Goal: Task Accomplishment & Management: Manage account settings

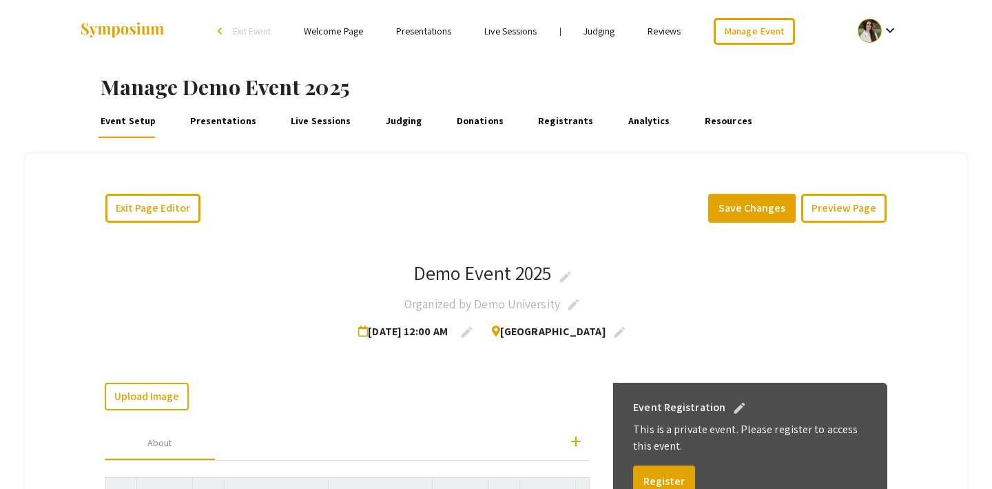
click at [254, 31] on span "Exit Event" at bounding box center [252, 31] width 38 height 12
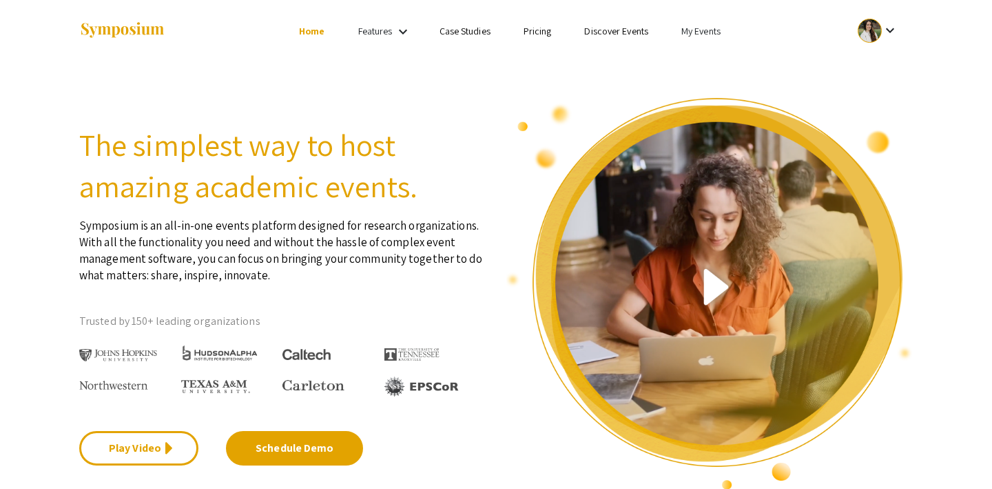
click at [622, 27] on link "Discover Events" at bounding box center [616, 31] width 64 height 12
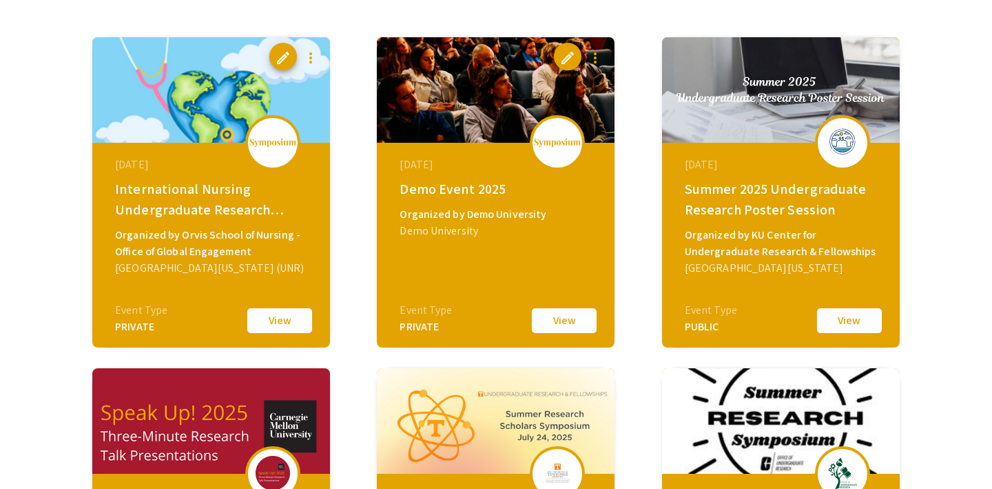
scroll to position [205, 0]
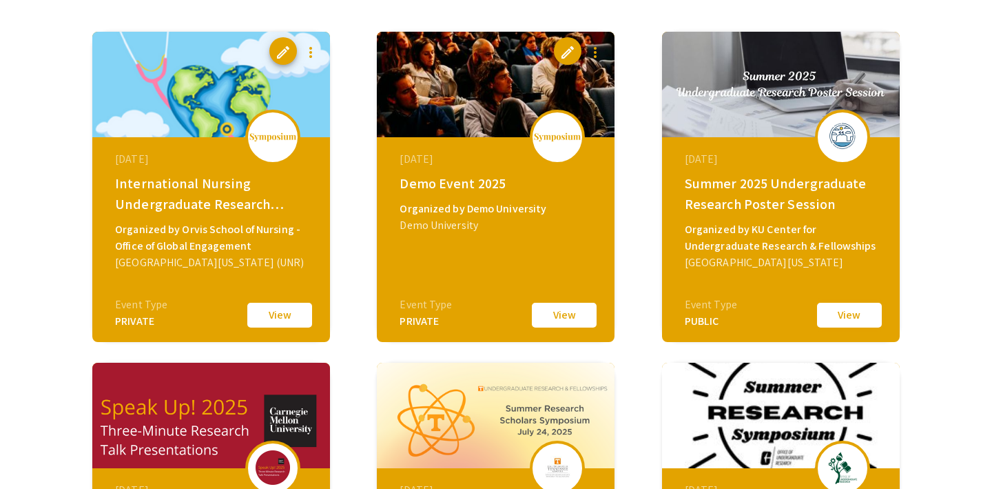
click at [855, 314] on button "View" at bounding box center [849, 314] width 69 height 29
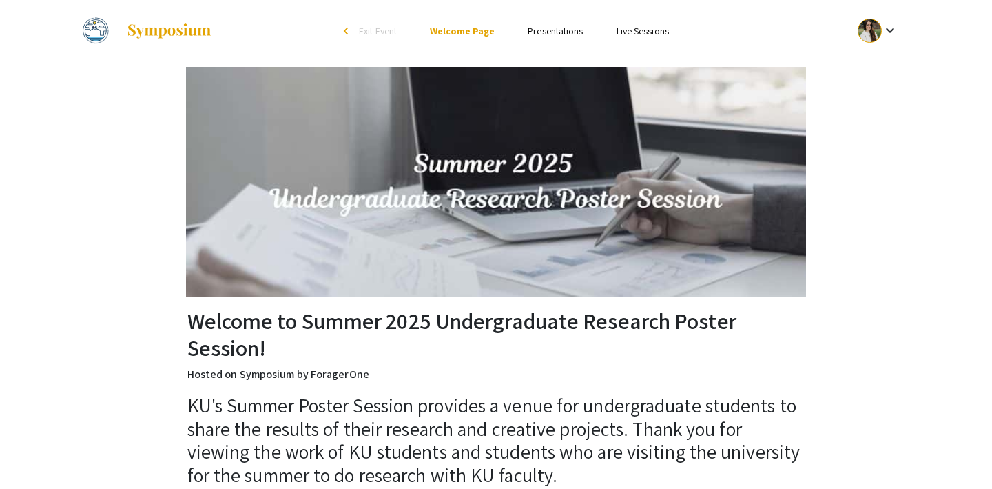
click at [538, 21] on ul "Skip navigation arrow_back_ios Exit Event Welcome Page Presentations Live Sessi…" at bounding box center [495, 31] width 275 height 62
click at [536, 30] on link "Presentations" at bounding box center [555, 31] width 55 height 12
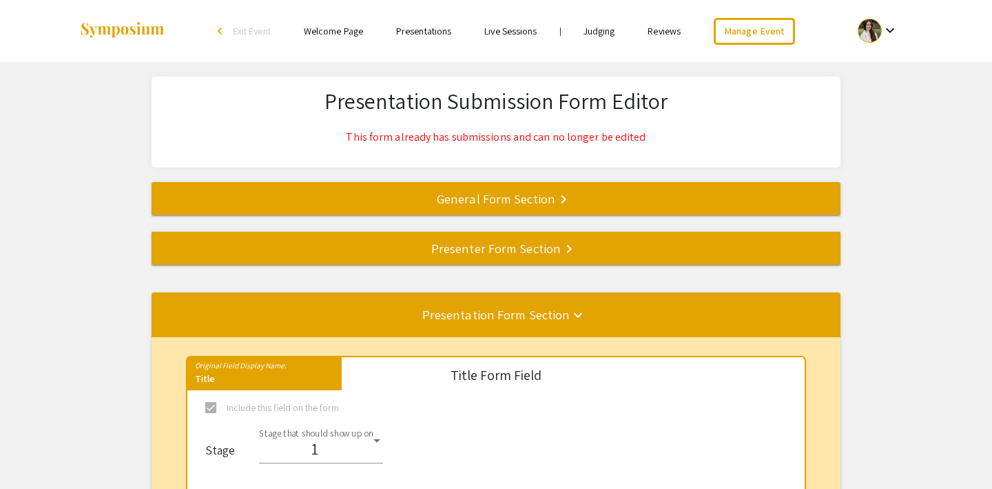
select select "8"
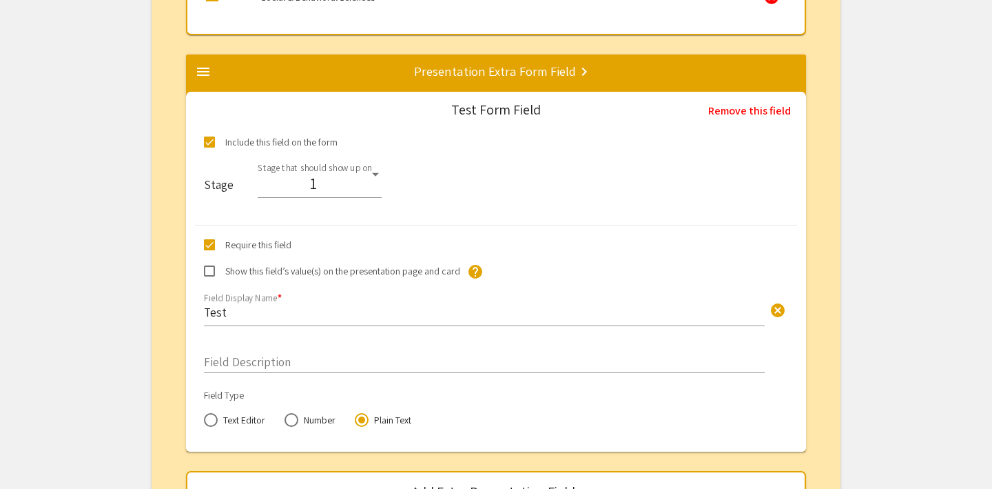
scroll to position [2585, 0]
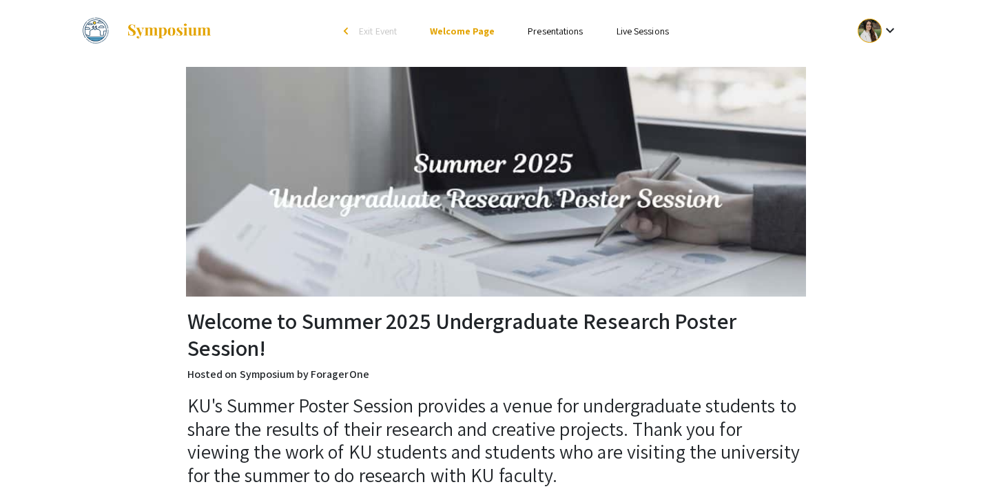
click at [363, 31] on span "Exit Event" at bounding box center [378, 31] width 38 height 12
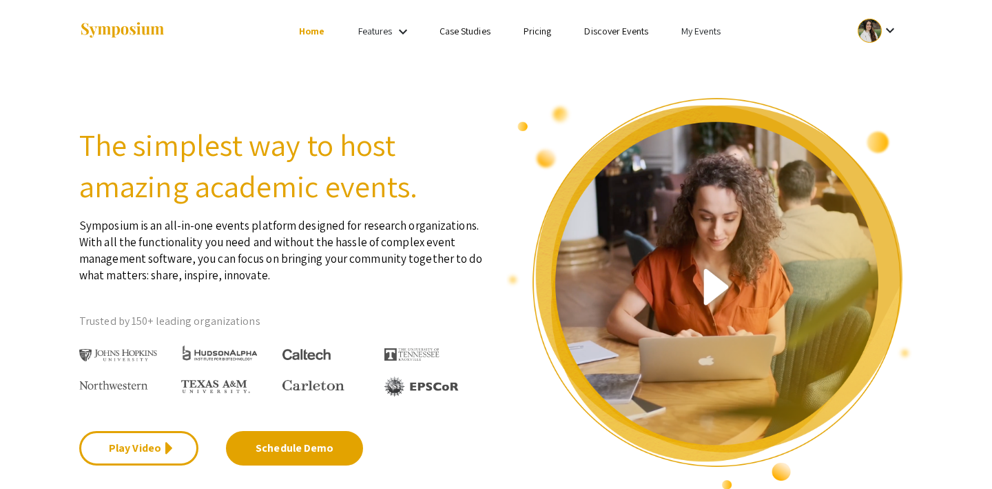
click at [695, 25] on link "My Events" at bounding box center [700, 31] width 39 height 12
click at [708, 56] on button "Events I've organized" at bounding box center [723, 61] width 118 height 33
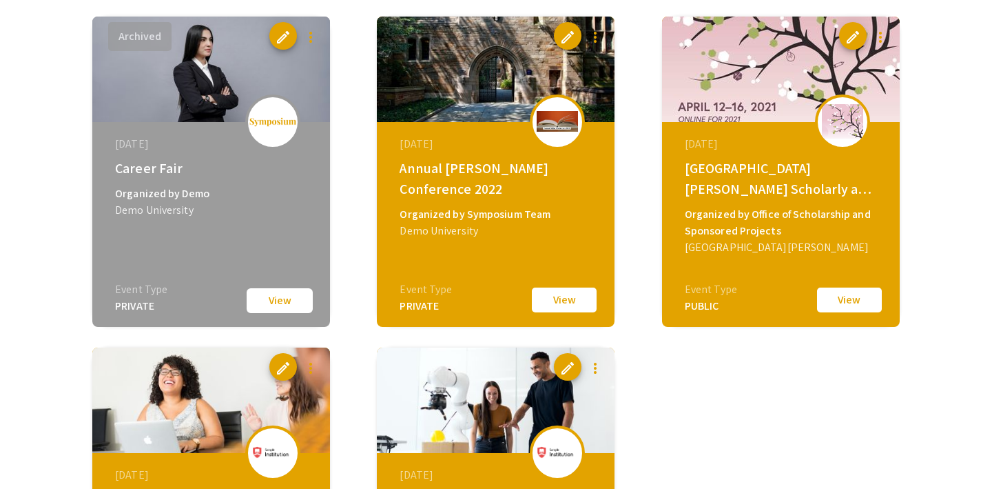
scroll to position [802, 0]
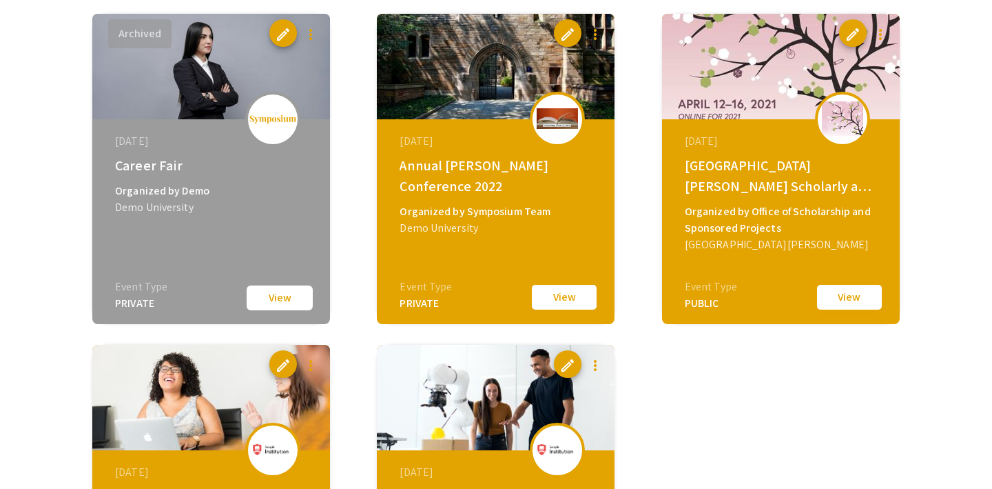
click at [855, 298] on button "View" at bounding box center [849, 297] width 69 height 29
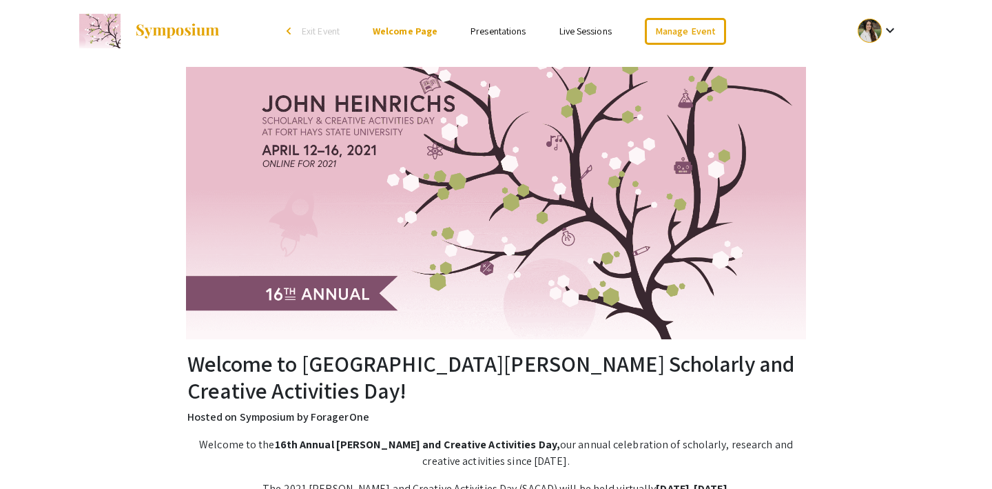
click at [485, 33] on link "Presentations" at bounding box center [498, 31] width 55 height 12
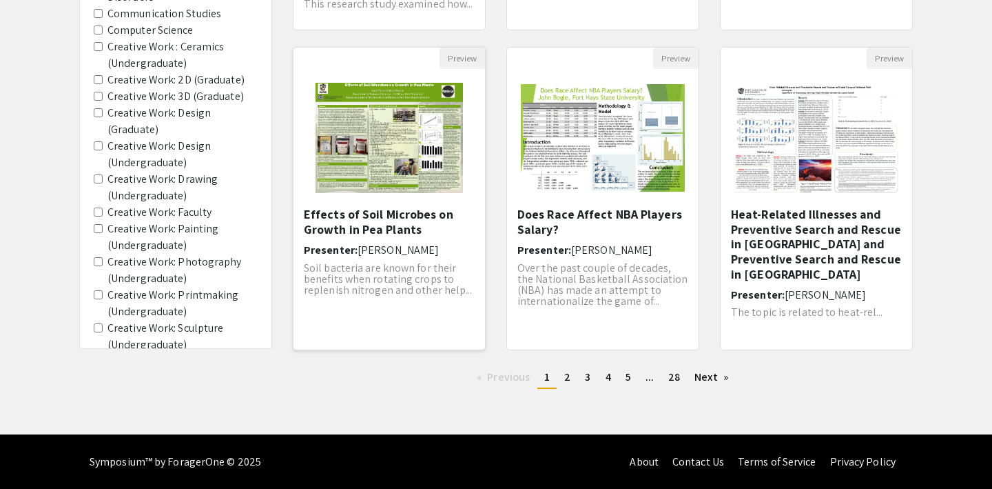
scroll to position [425, 0]
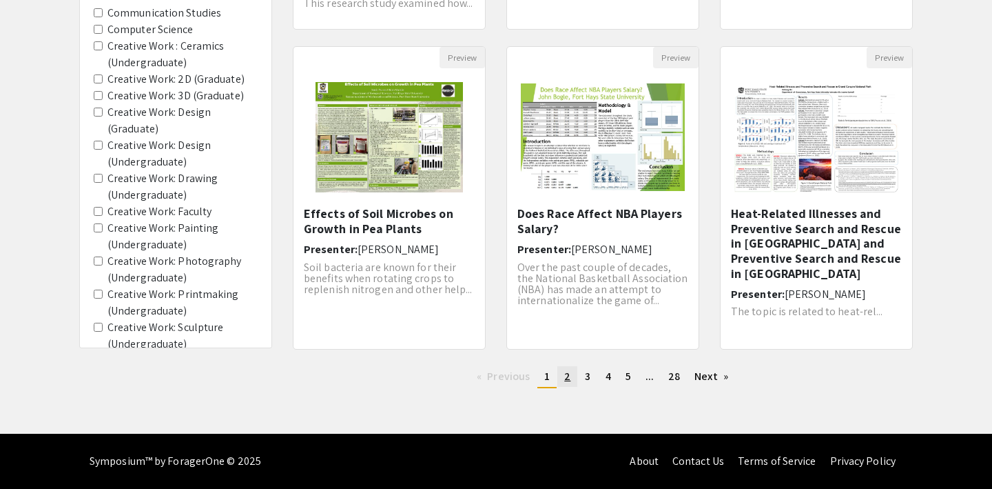
click at [570, 371] on link "page 2" at bounding box center [567, 376] width 20 height 21
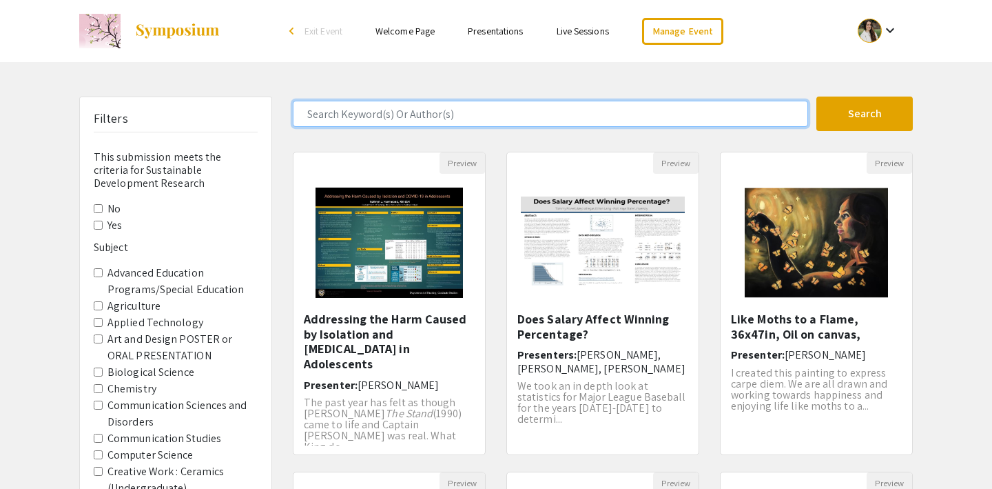
click at [389, 113] on input "Search Keyword(s) Or Author(s)" at bounding box center [550, 114] width 515 height 26
type input "creative"
click at [816, 96] on button "Search" at bounding box center [864, 113] width 96 height 34
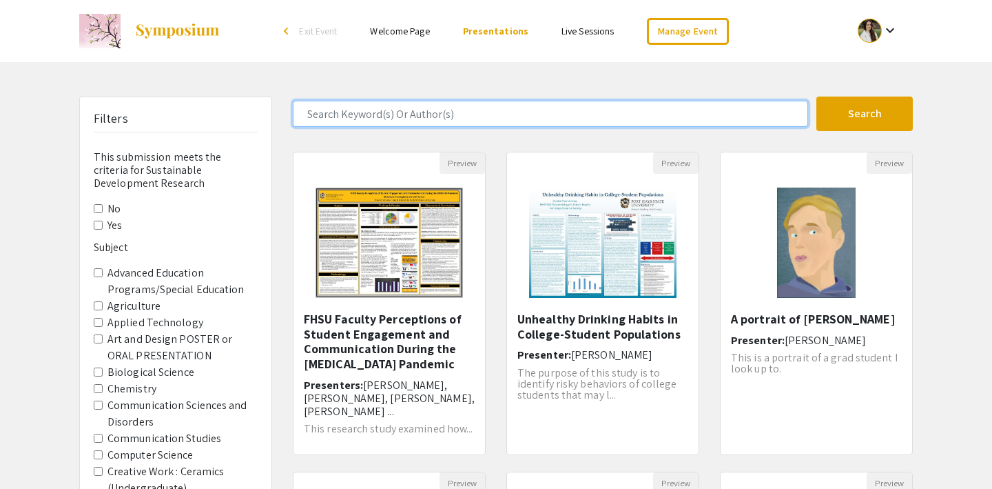
scroll to position [425, 0]
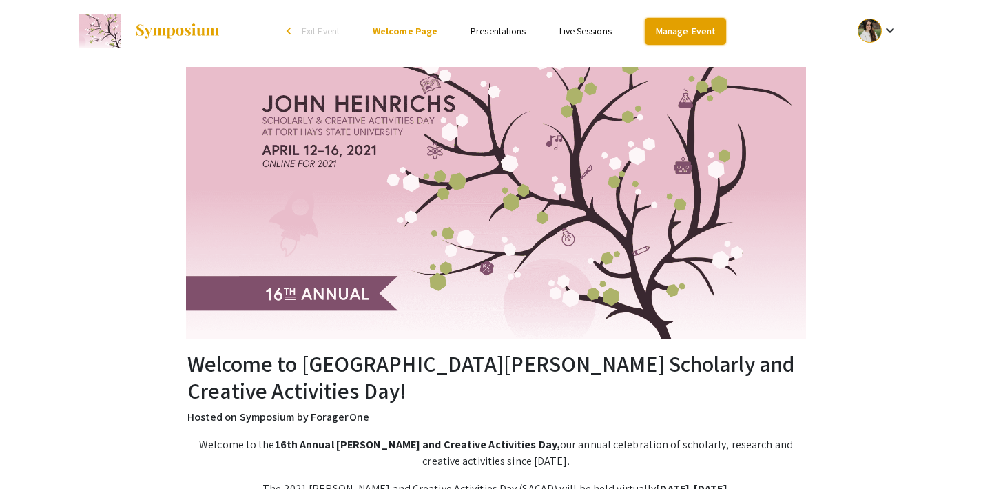
click at [690, 25] on link "Manage Event" at bounding box center [685, 31] width 81 height 27
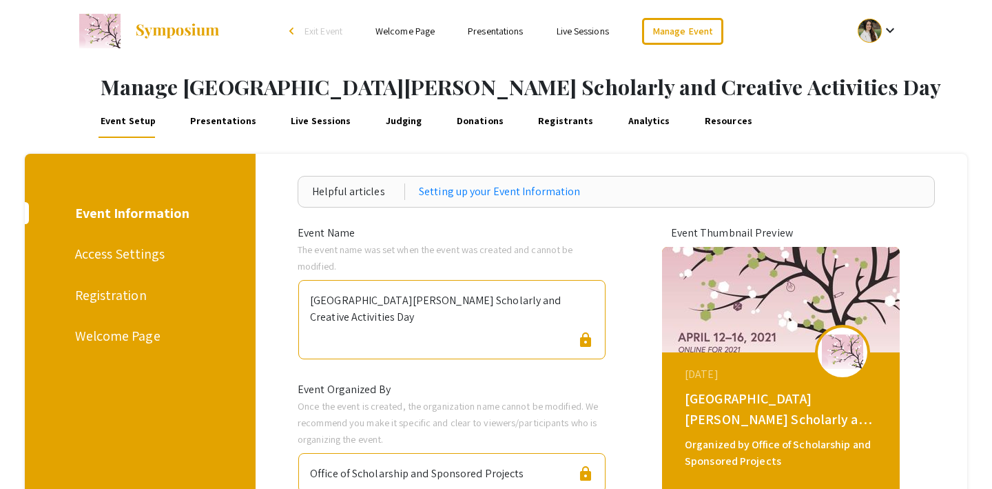
click at [305, 121] on link "Live Sessions" at bounding box center [321, 121] width 65 height 33
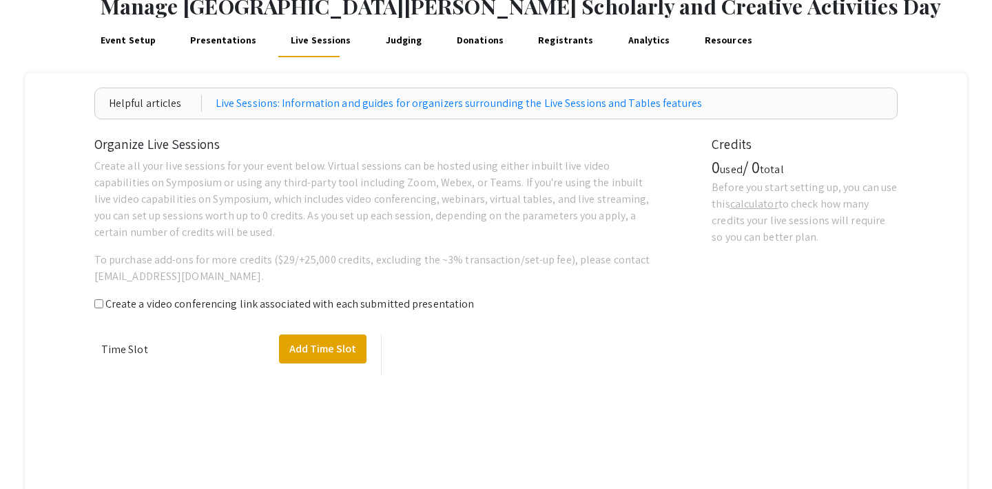
scroll to position [83, 0]
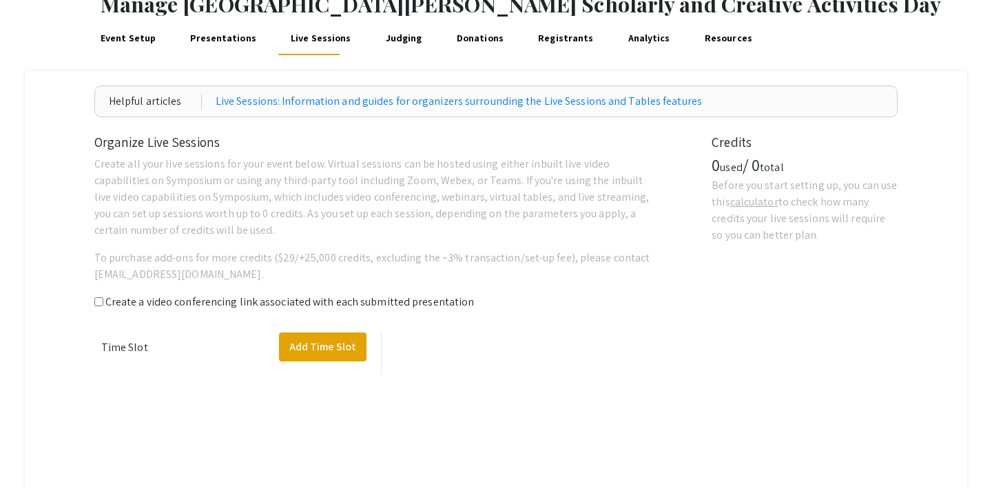
click at [224, 35] on link "Presentations" at bounding box center [223, 38] width 71 height 33
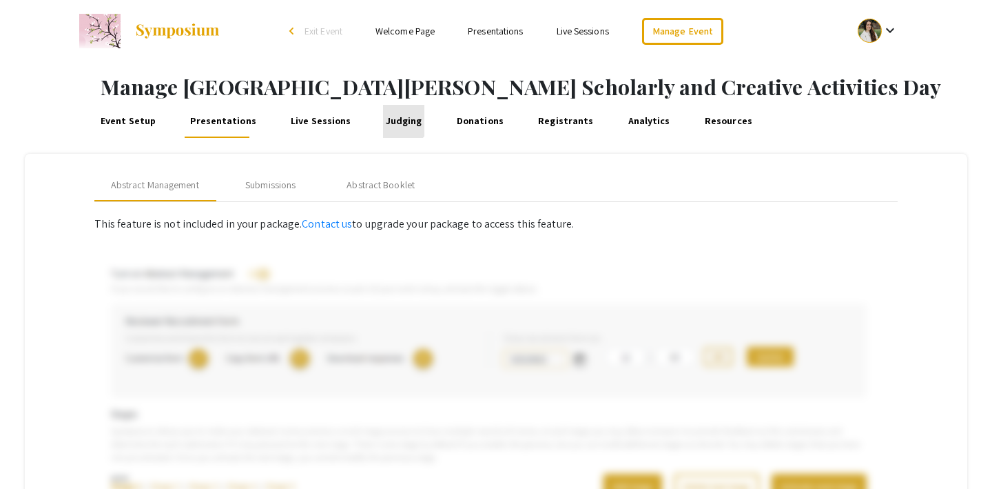
click at [384, 114] on link "Judging" at bounding box center [403, 121] width 41 height 33
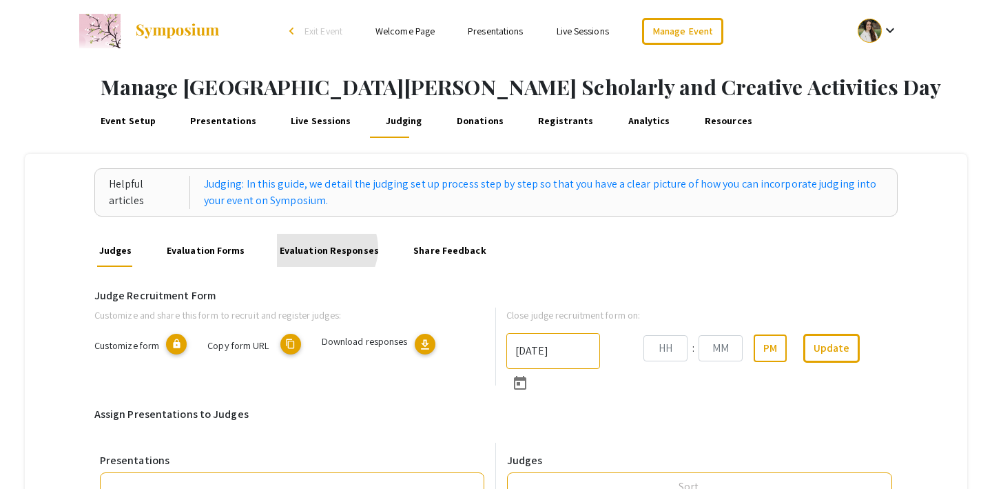
click at [317, 248] on link "Evaluation Responses" at bounding box center [329, 250] width 104 height 33
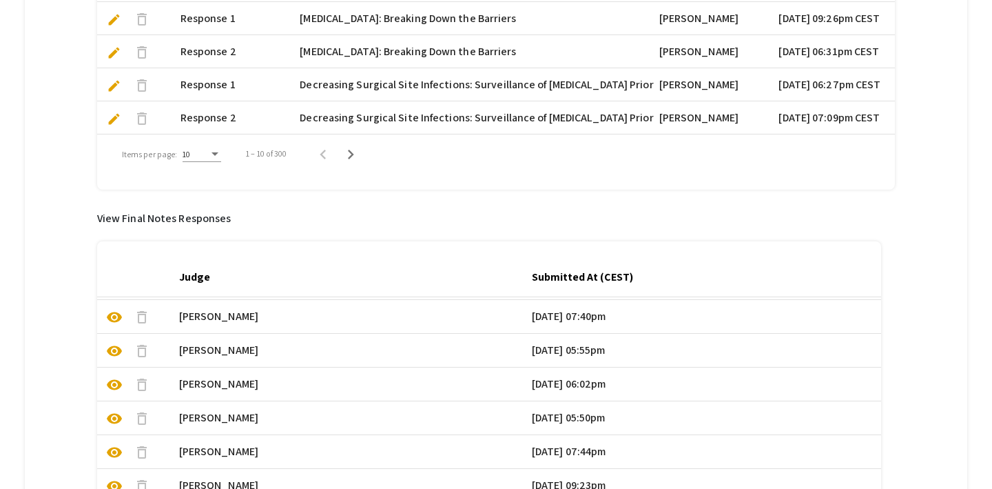
scroll to position [670, 0]
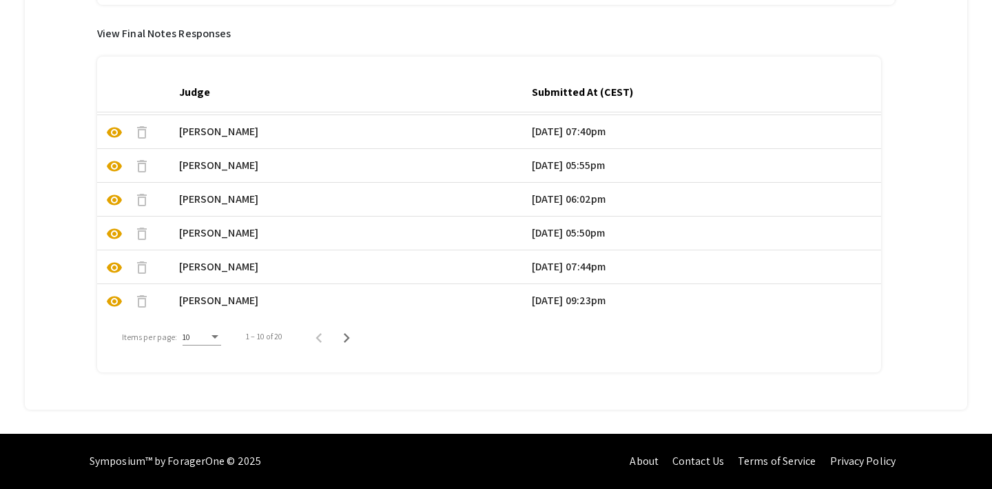
click at [115, 266] on span "visibility" at bounding box center [114, 267] width 17 height 17
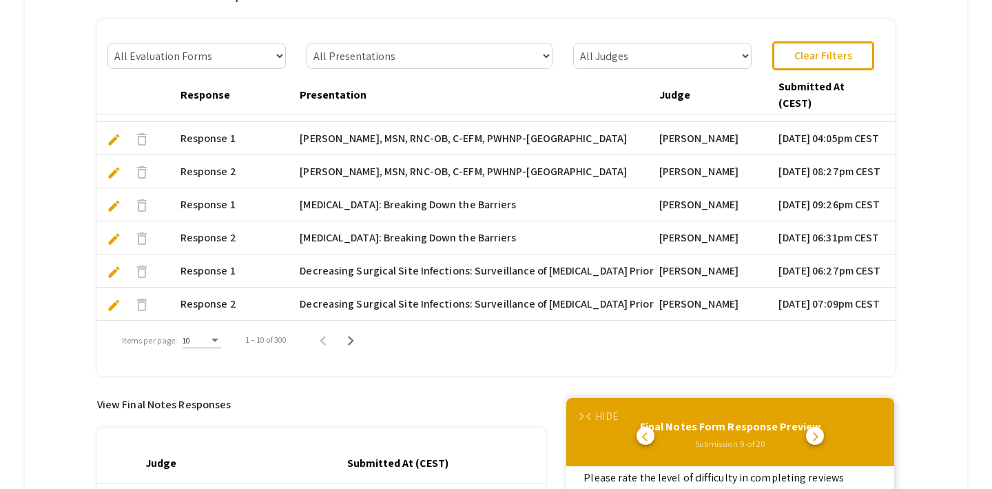
scroll to position [0, 0]
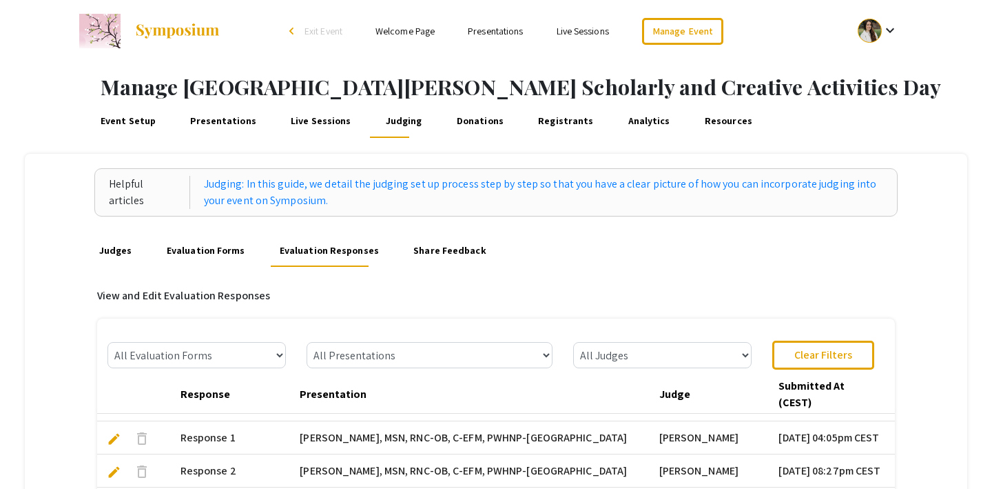
click at [201, 259] on link "Evaluation Forms" at bounding box center [205, 250] width 83 height 33
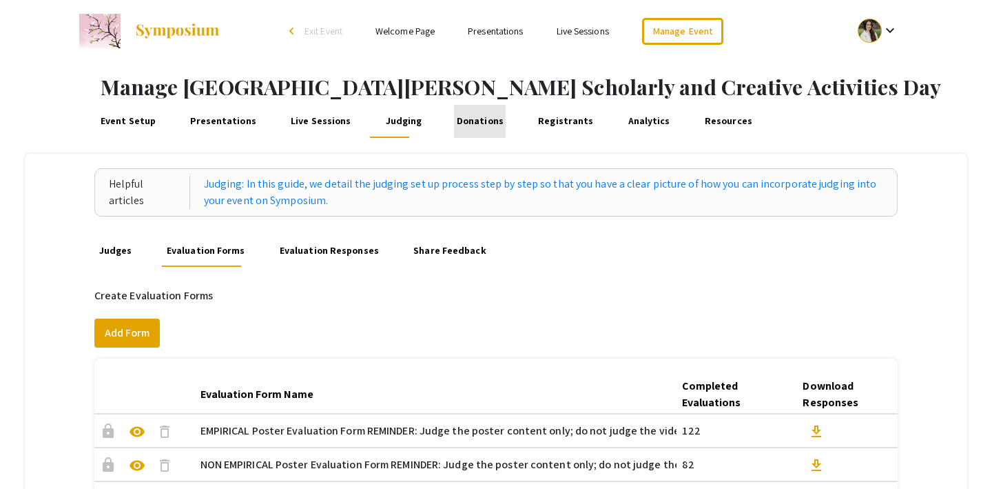
click at [465, 118] on link "Donations" at bounding box center [480, 121] width 52 height 33
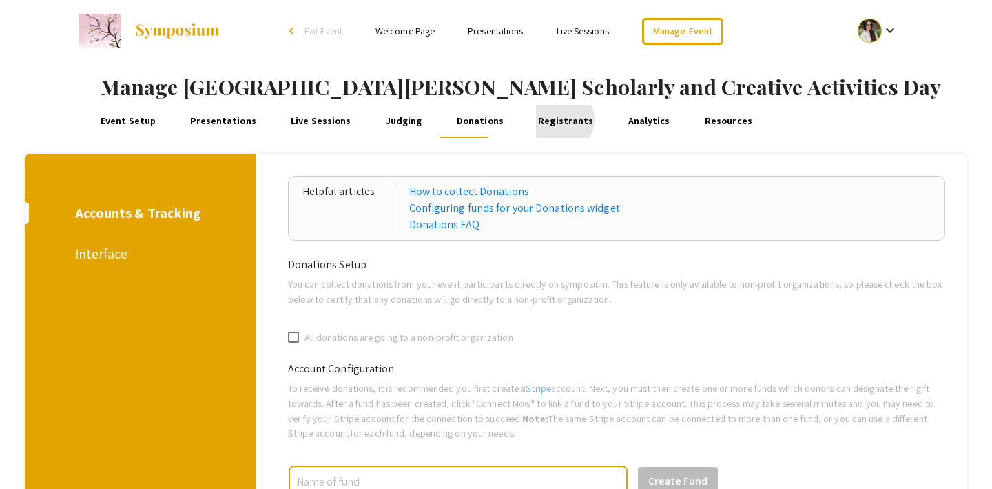
click at [540, 119] on link "Registrants" at bounding box center [566, 121] width 60 height 33
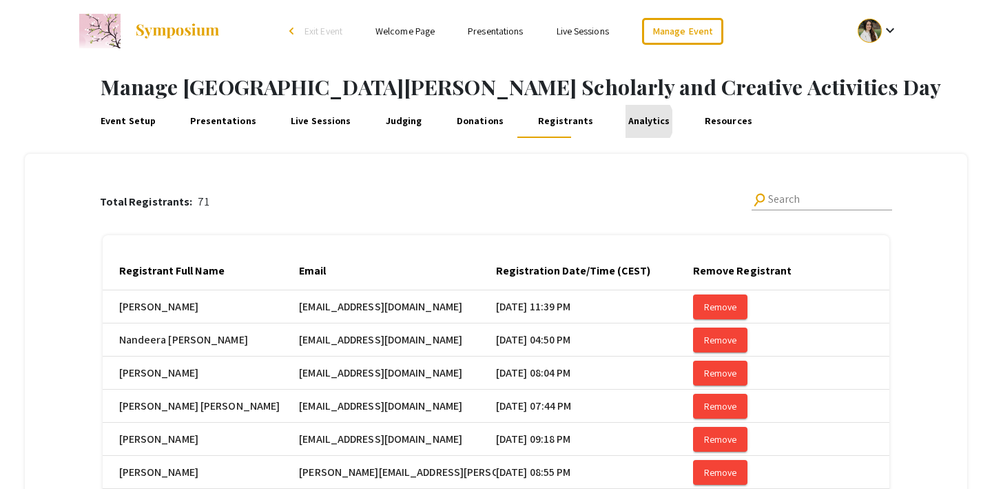
click at [626, 121] on link "Analytics" at bounding box center [649, 121] width 47 height 33
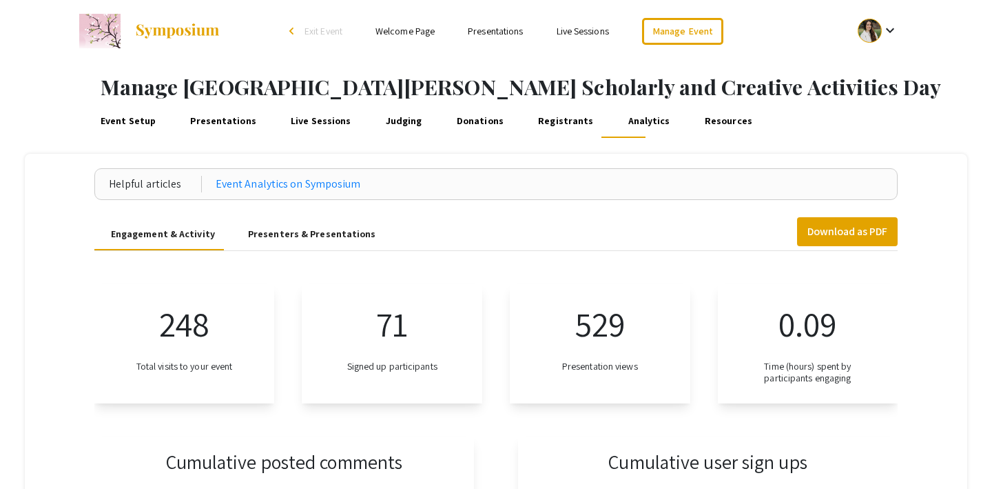
click at [702, 119] on link "Resources" at bounding box center [728, 121] width 52 height 33
click at [542, 124] on link "Registrants" at bounding box center [566, 121] width 60 height 33
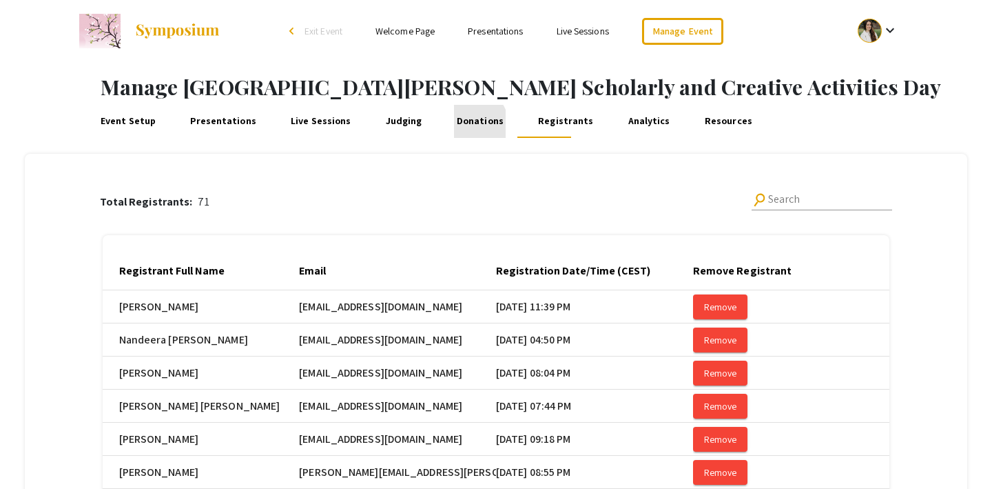
click at [454, 126] on link "Donations" at bounding box center [480, 121] width 52 height 33
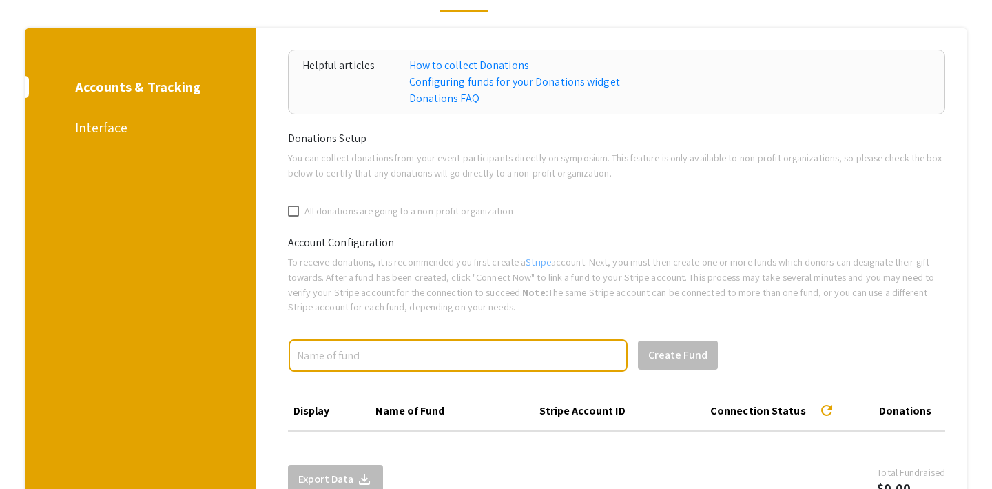
scroll to position [39, 0]
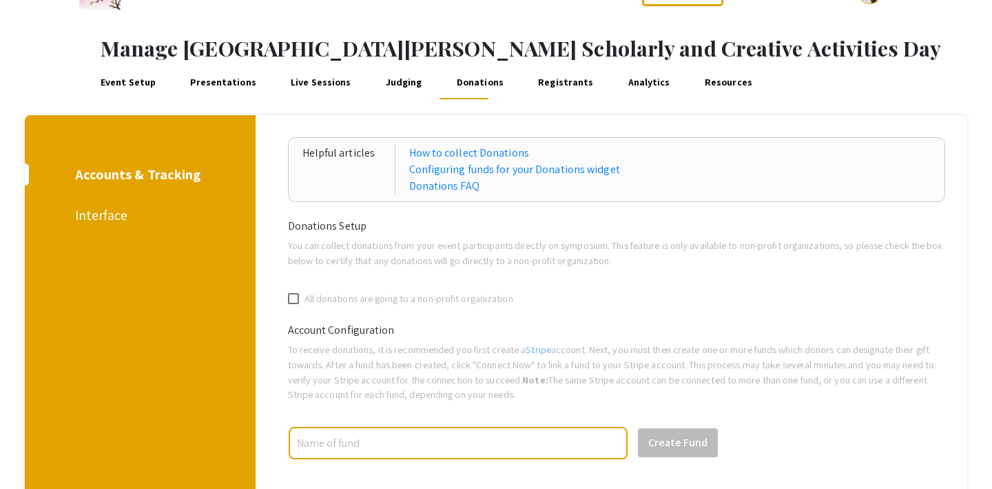
click at [101, 215] on div "Interface" at bounding box center [138, 215] width 126 height 21
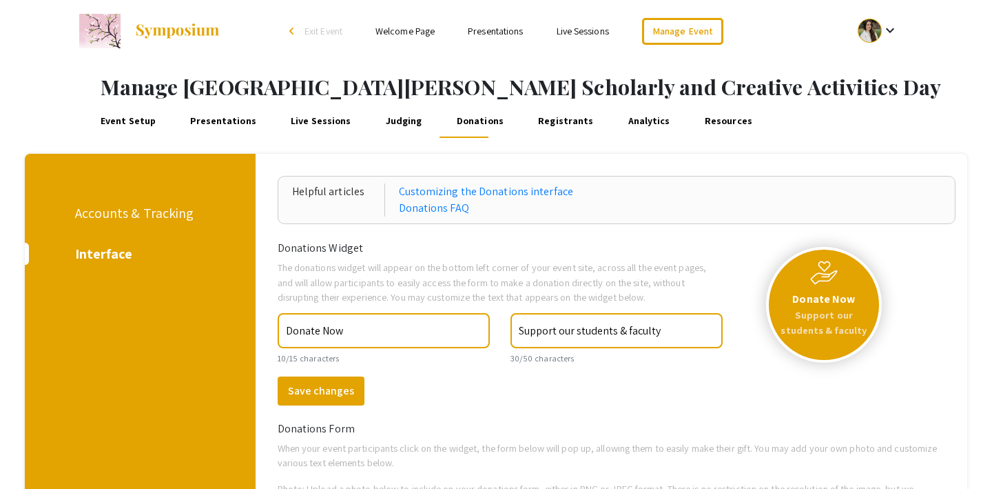
click at [383, 131] on link "Judging" at bounding box center [403, 121] width 41 height 33
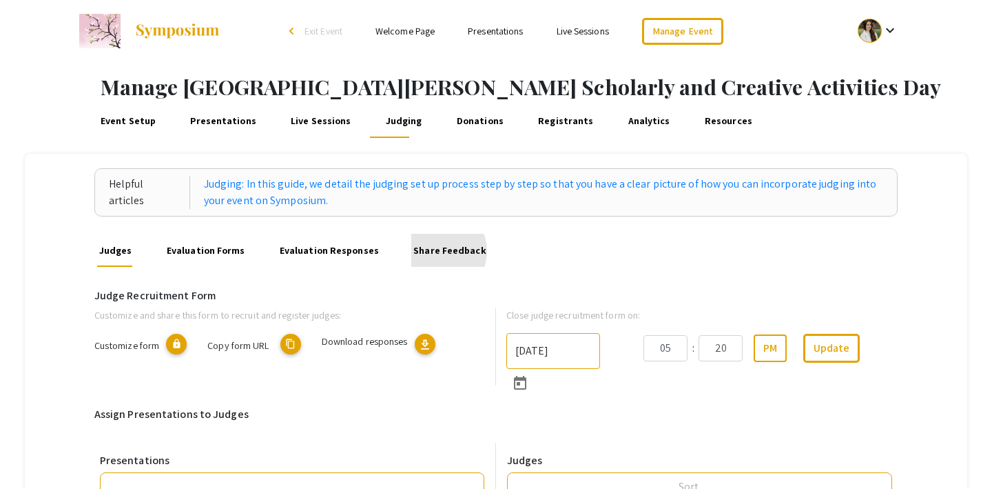
click at [426, 251] on link "Share Feedback" at bounding box center [450, 250] width 78 height 33
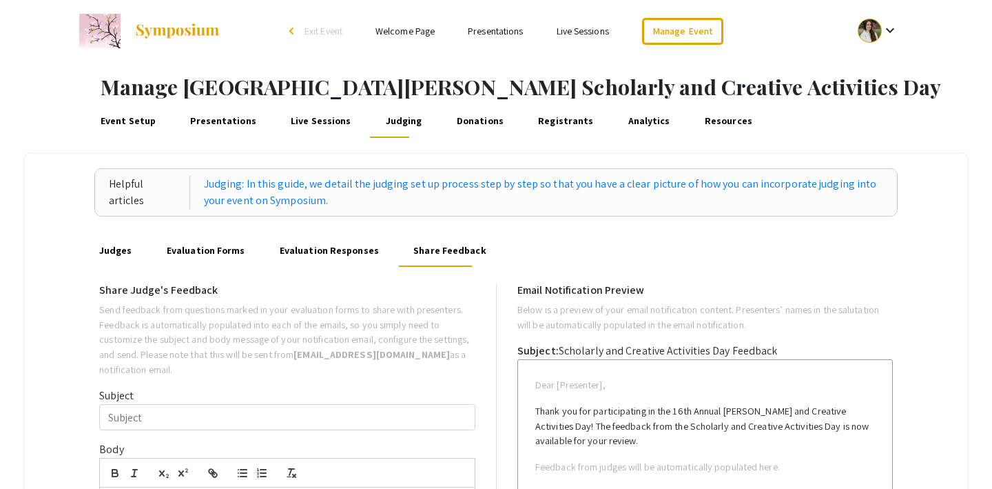
click at [317, 112] on link "Live Sessions" at bounding box center [321, 121] width 65 height 33
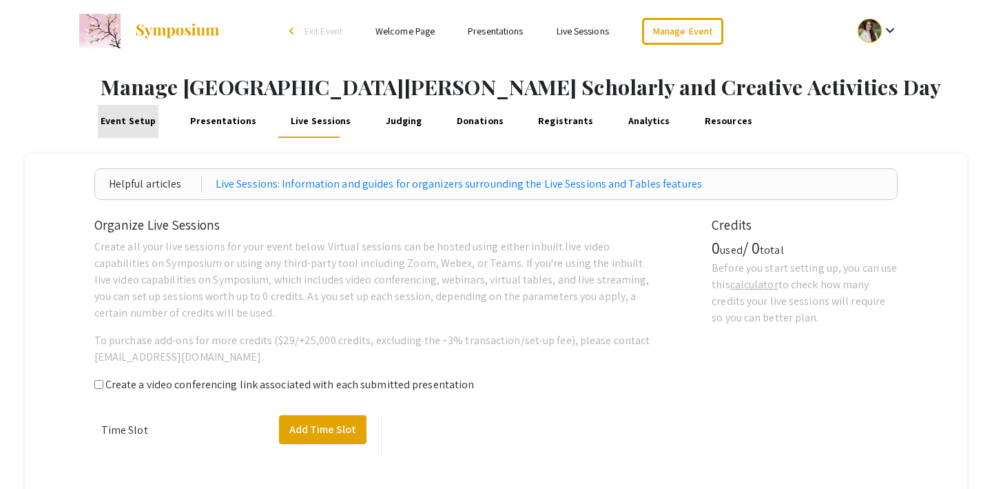
click at [135, 123] on link "Event Setup" at bounding box center [128, 121] width 60 height 33
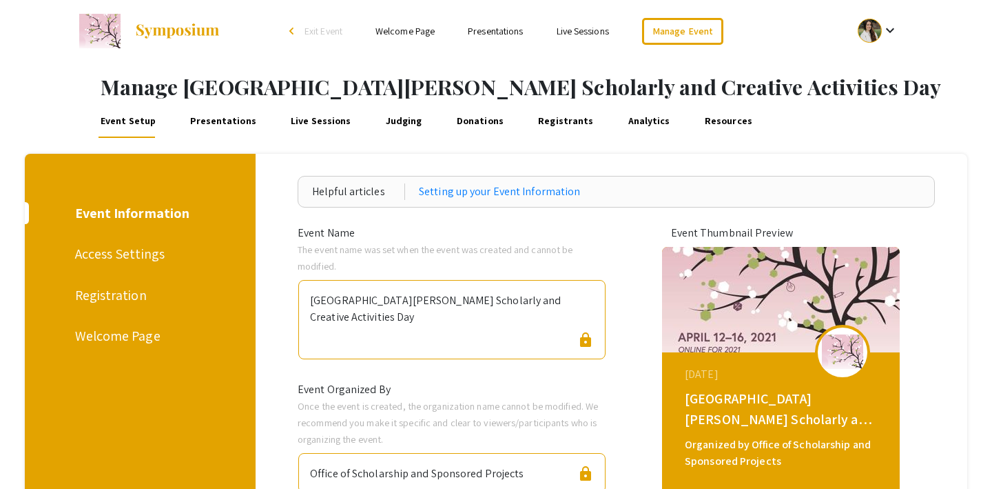
click at [101, 256] on div "Access Settings" at bounding box center [138, 253] width 126 height 21
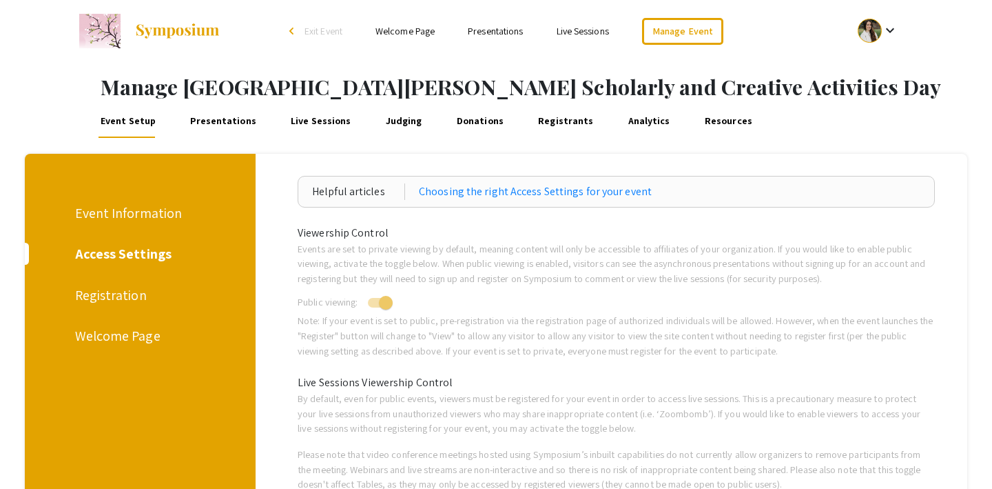
click at [136, 289] on div "Registration" at bounding box center [138, 295] width 126 height 21
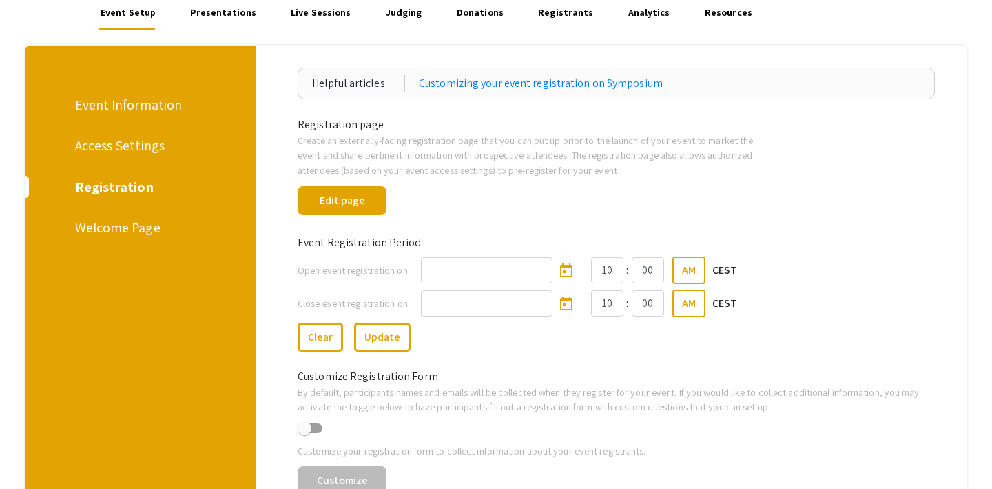
scroll to position [104, 0]
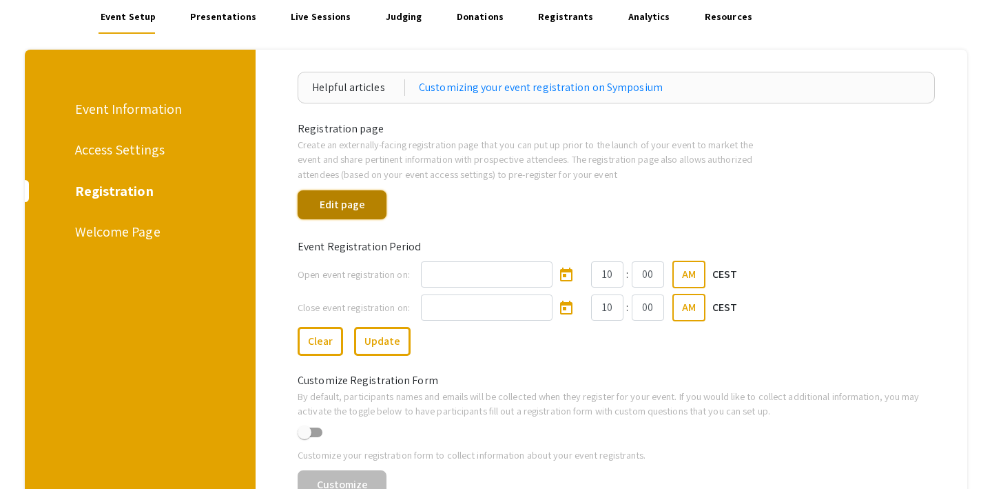
click at [333, 210] on button "Edit page" at bounding box center [342, 204] width 89 height 29
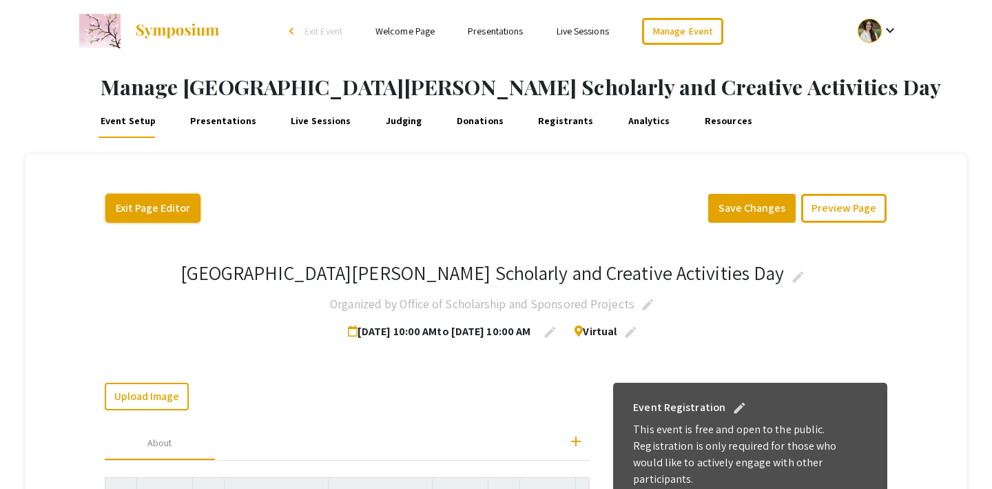
click at [148, 209] on button "Exit Page Editor" at bounding box center [152, 208] width 95 height 29
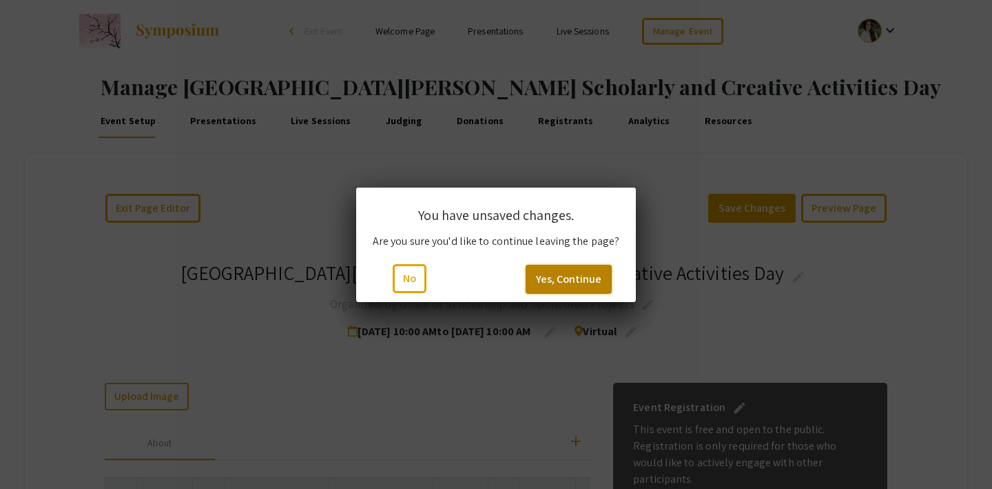
click at [555, 269] on button "Yes, Continue" at bounding box center [569, 279] width 86 height 29
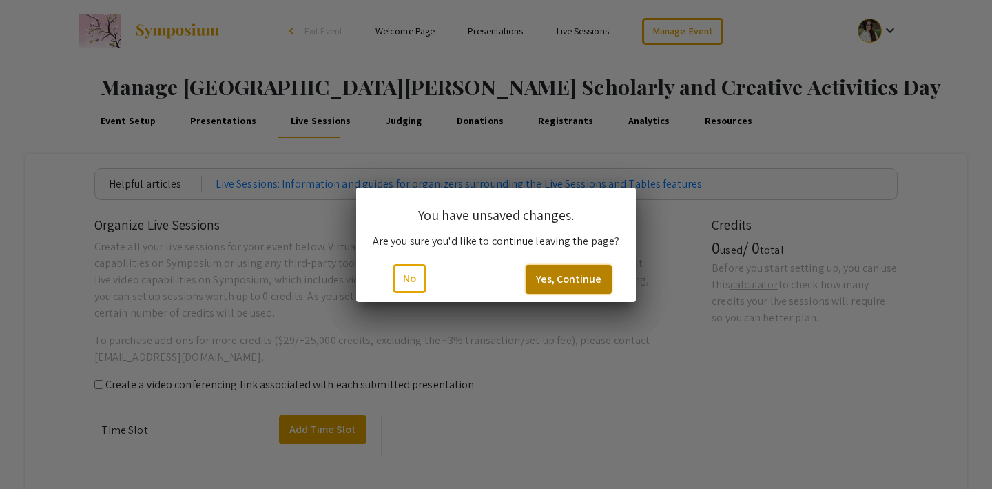
click at [555, 275] on button "Yes, Continue" at bounding box center [569, 279] width 86 height 29
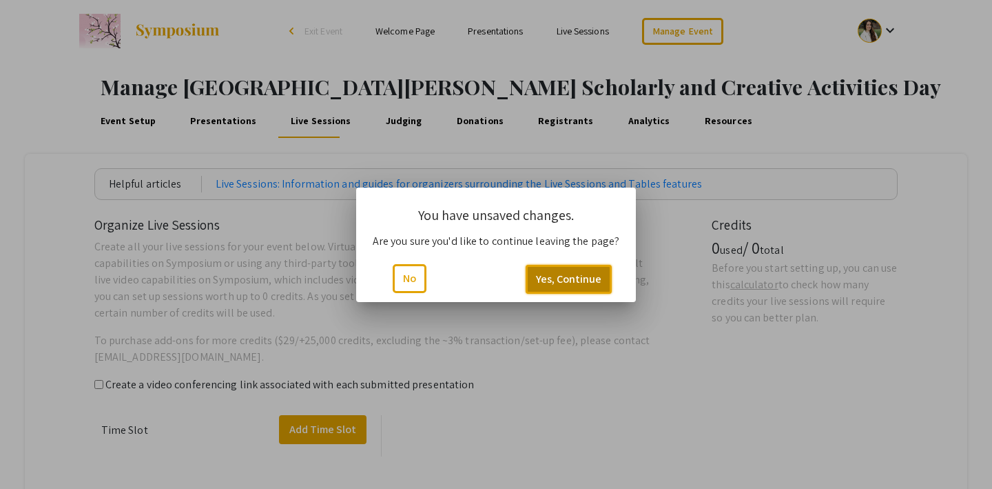
click at [555, 275] on button "Yes, Continue" at bounding box center [569, 279] width 86 height 29
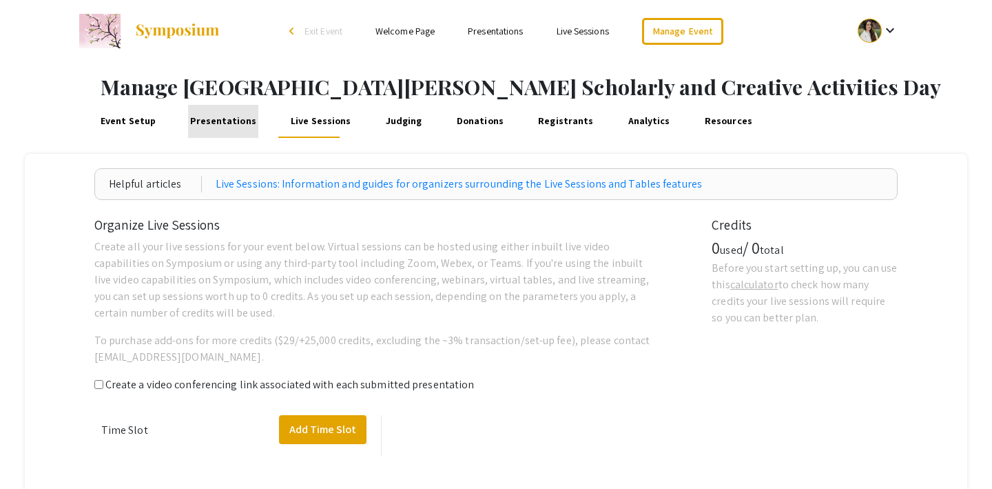
click at [227, 114] on link "Presentations" at bounding box center [223, 121] width 71 height 33
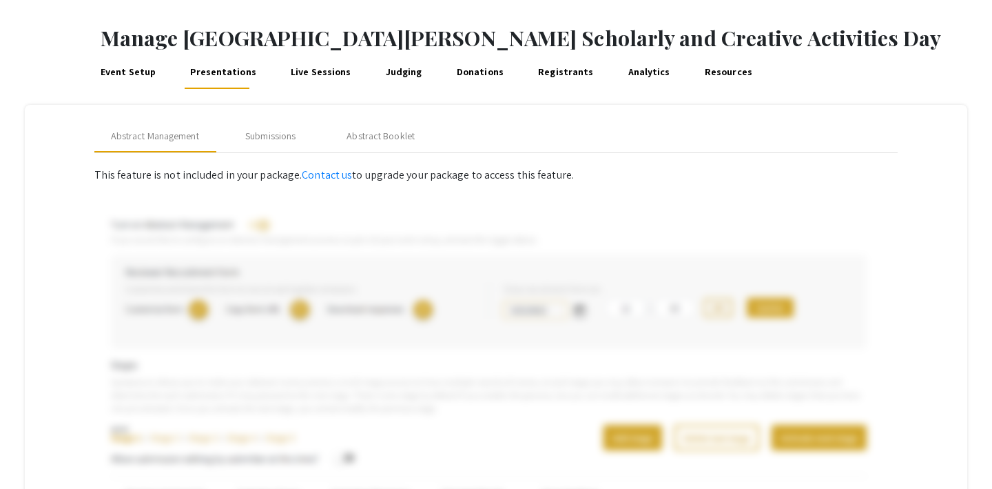
scroll to position [62, 0]
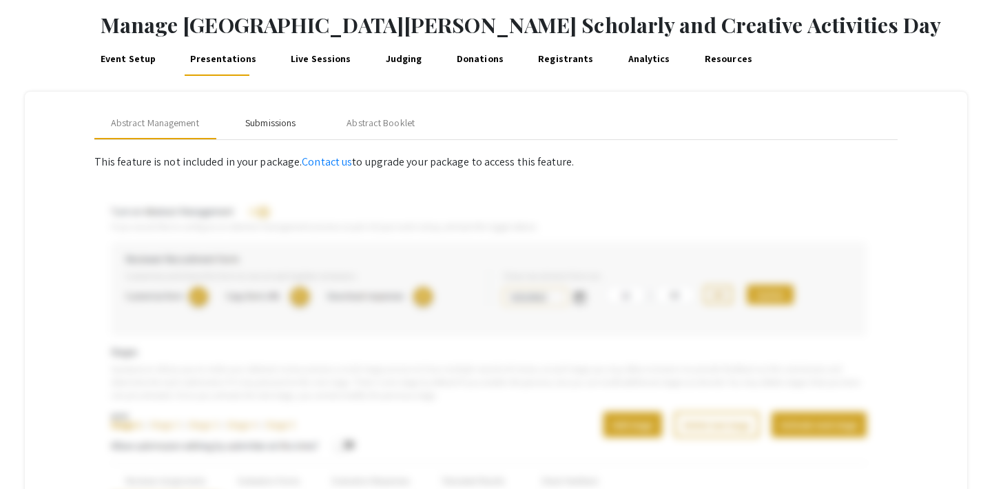
click at [278, 111] on div "Submissions" at bounding box center [271, 122] width 110 height 33
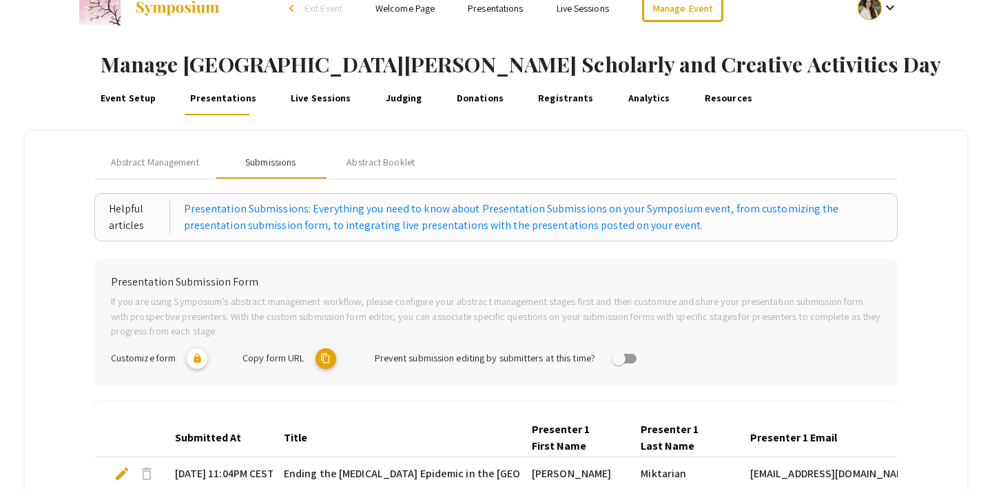
scroll to position [0, 0]
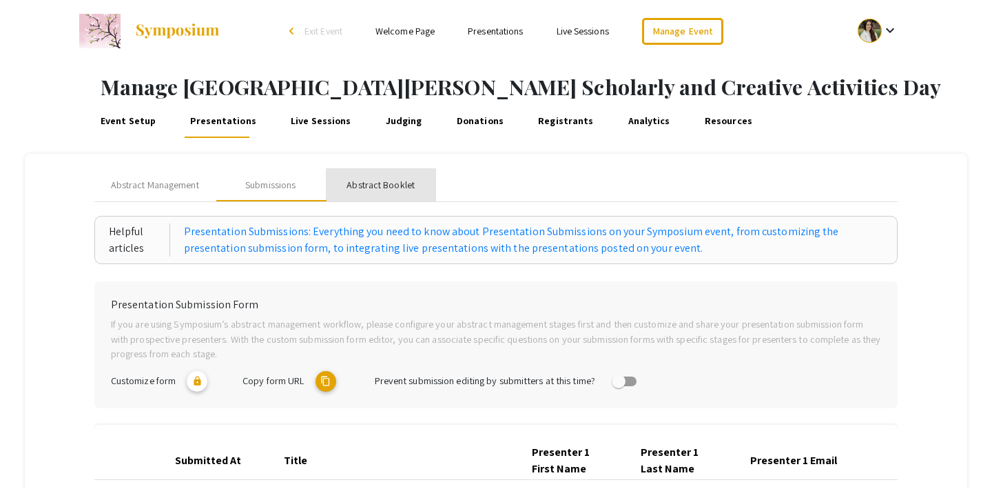
click at [393, 180] on div "Abstract Booklet" at bounding box center [381, 185] width 68 height 14
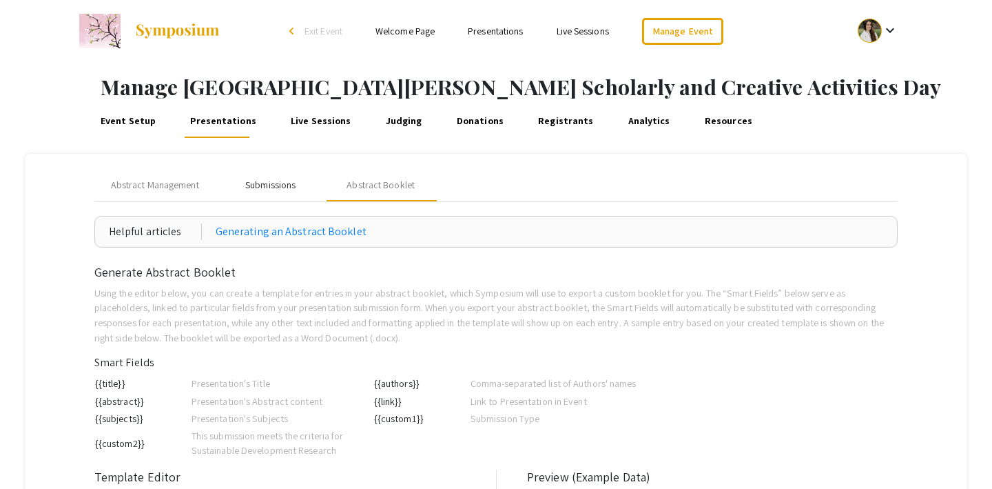
click at [258, 183] on div "Submissions" at bounding box center [270, 185] width 50 height 14
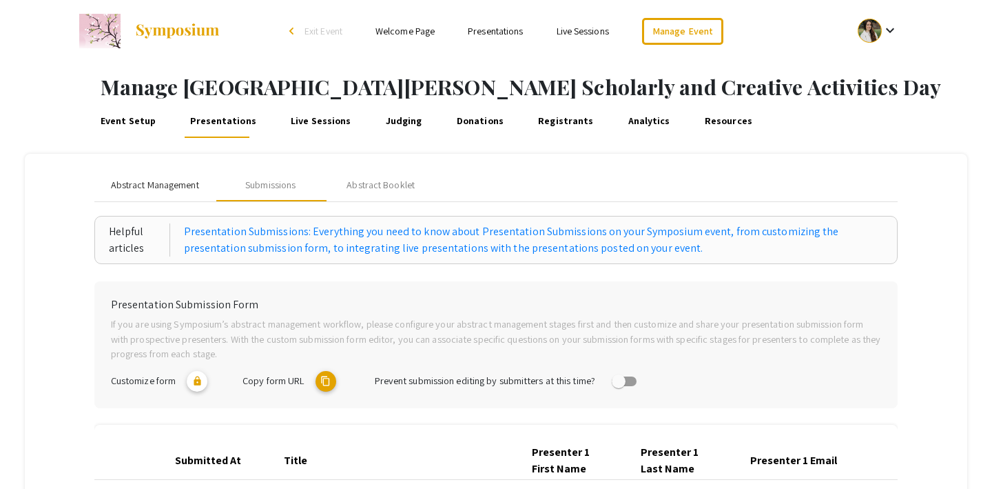
click at [144, 187] on span "Abstract Management" at bounding box center [155, 185] width 88 height 14
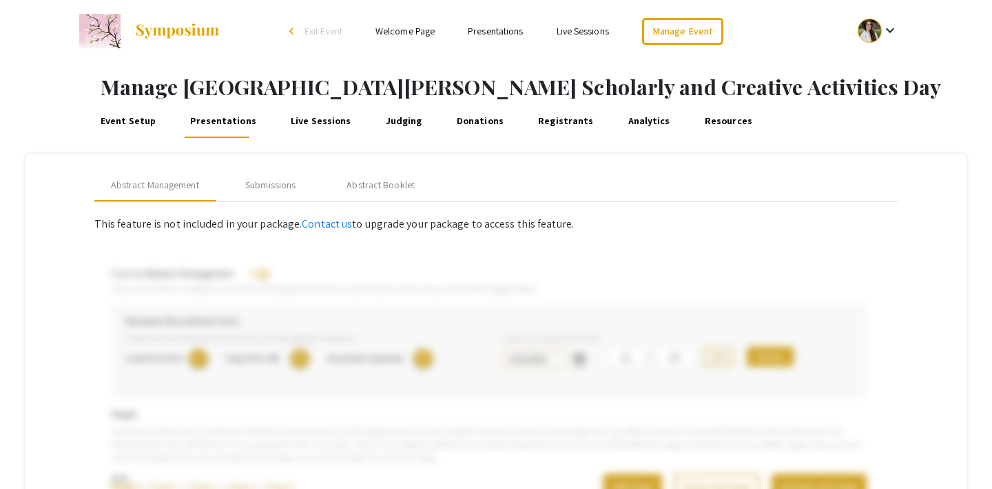
click at [122, 122] on link "Event Setup" at bounding box center [128, 121] width 60 height 33
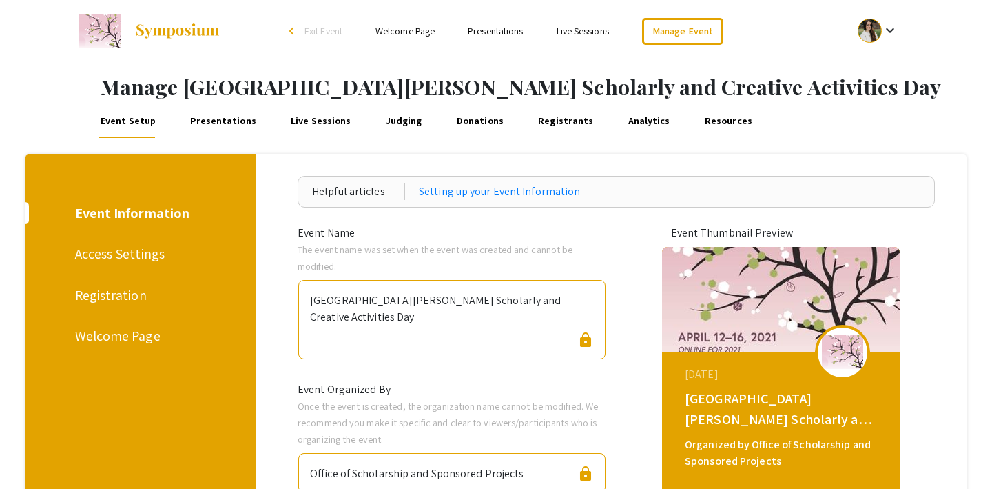
click at [205, 120] on link "Presentations" at bounding box center [223, 121] width 71 height 33
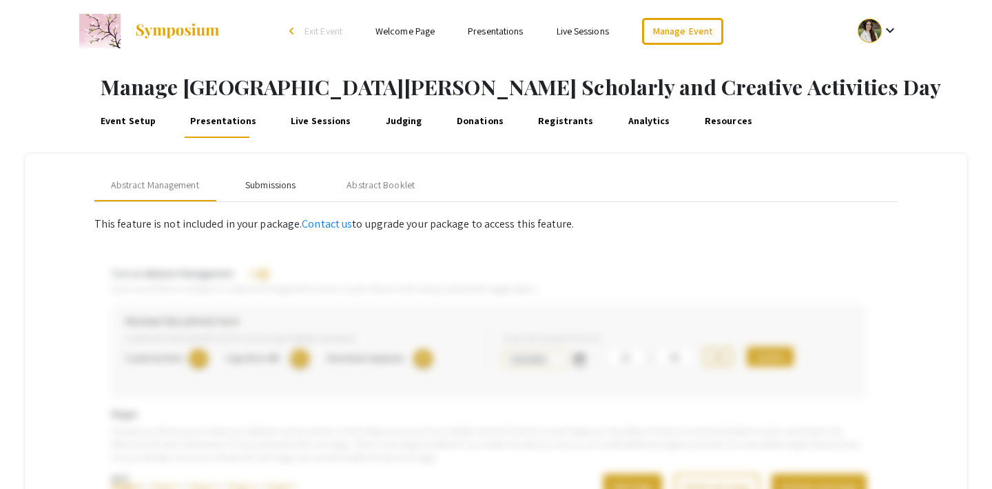
click at [249, 174] on div "Submissions" at bounding box center [271, 184] width 110 height 33
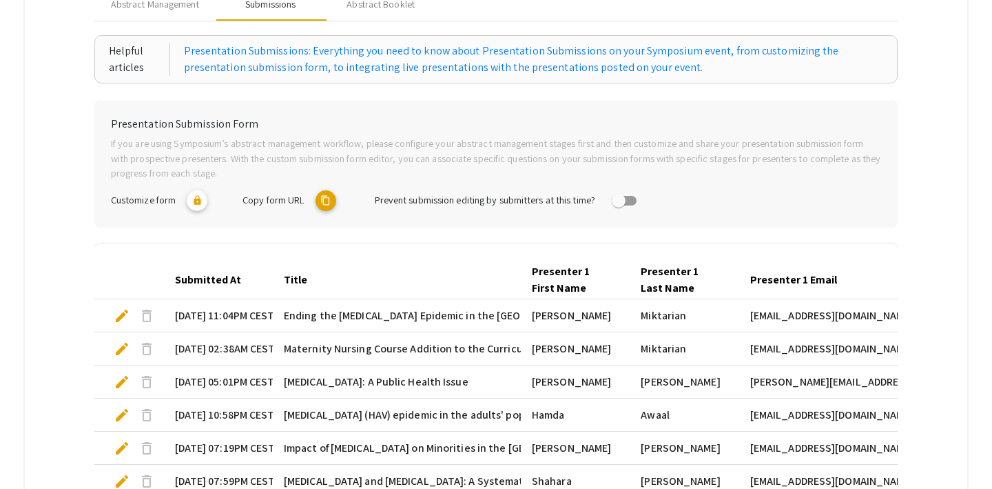
scroll to position [198, 0]
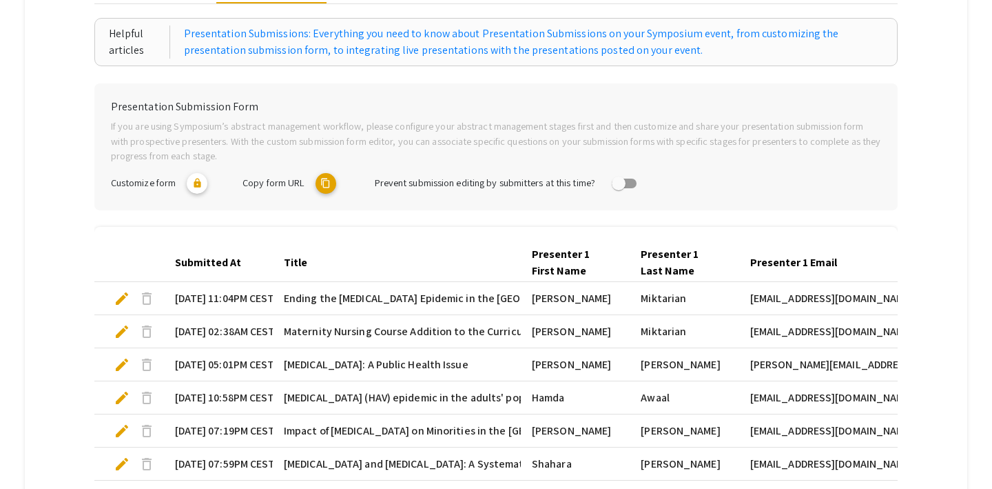
click at [331, 185] on mat-icon "content_copy" at bounding box center [326, 183] width 21 height 21
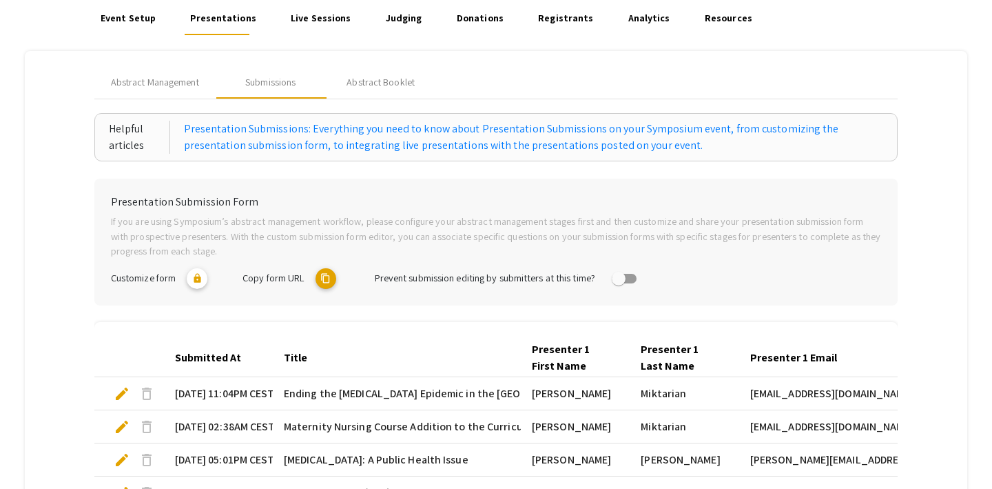
scroll to position [0, 0]
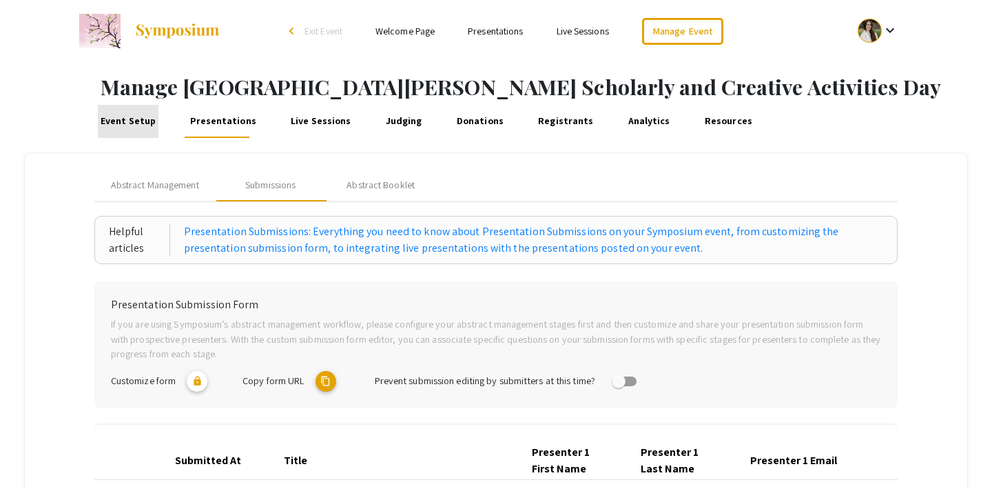
click at [138, 123] on link "Event Setup" at bounding box center [128, 121] width 60 height 33
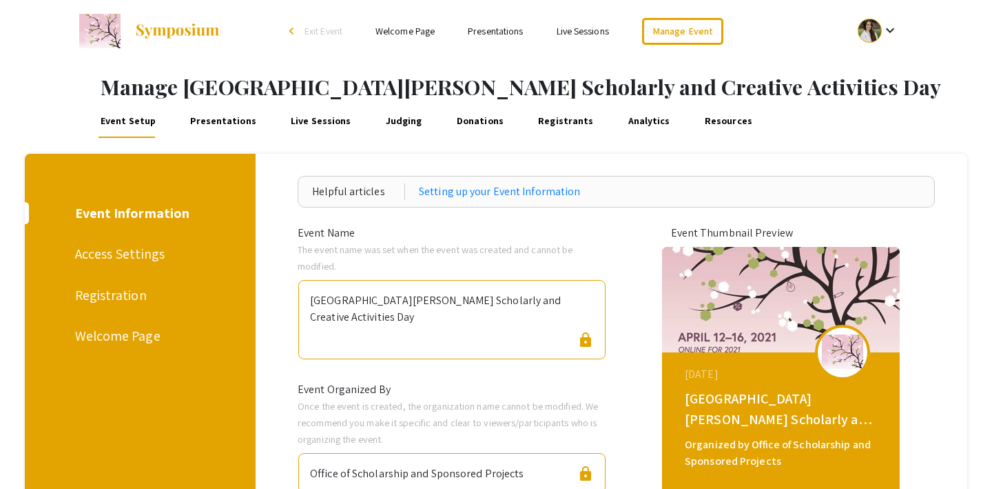
click at [128, 251] on div "Access Settings" at bounding box center [138, 253] width 126 height 21
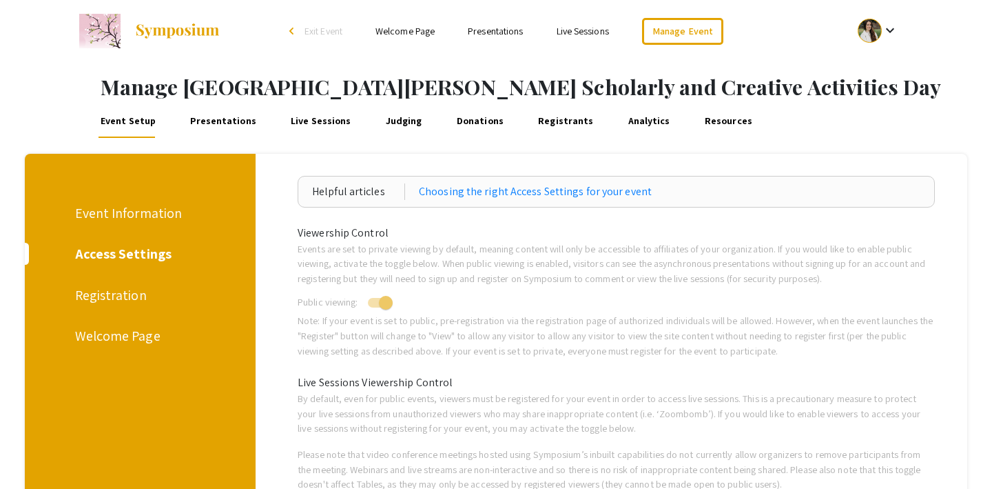
click at [126, 295] on div "Registration" at bounding box center [138, 295] width 126 height 21
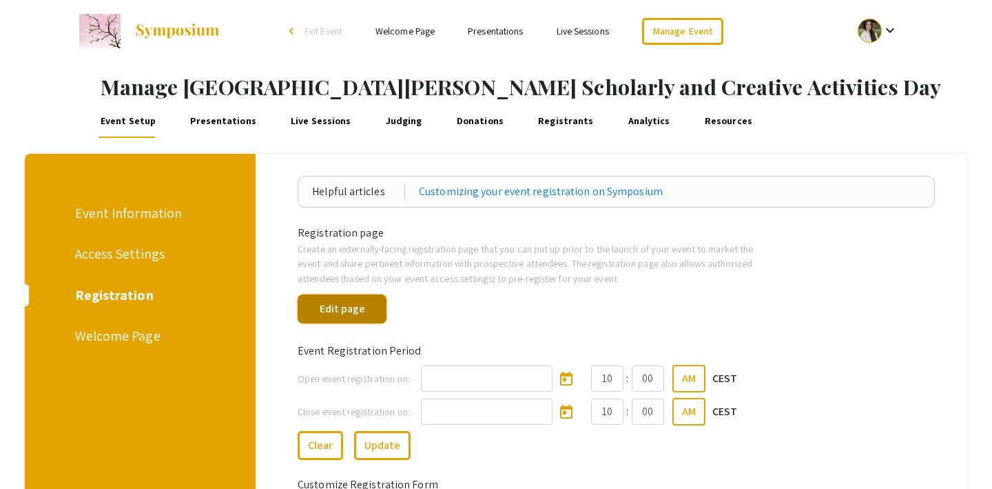
click at [363, 309] on button "Edit page" at bounding box center [342, 308] width 89 height 29
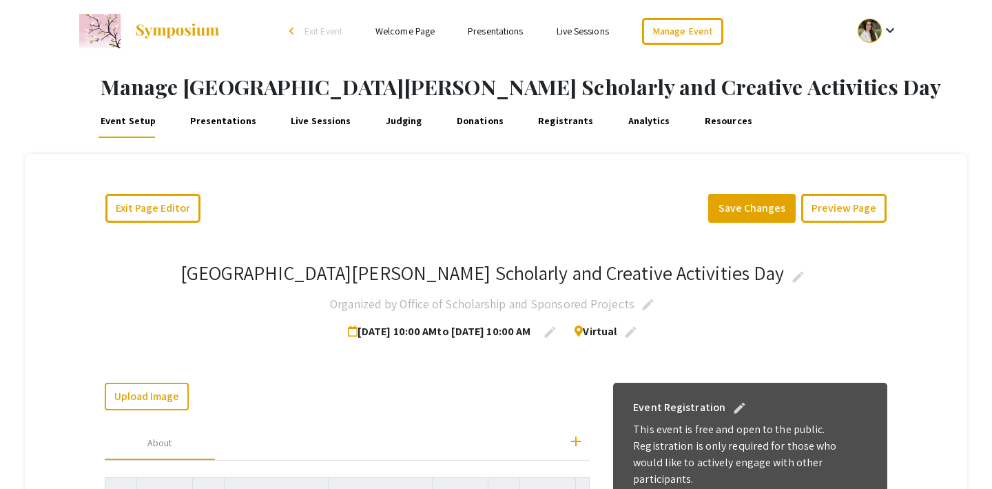
scroll to position [25, 0]
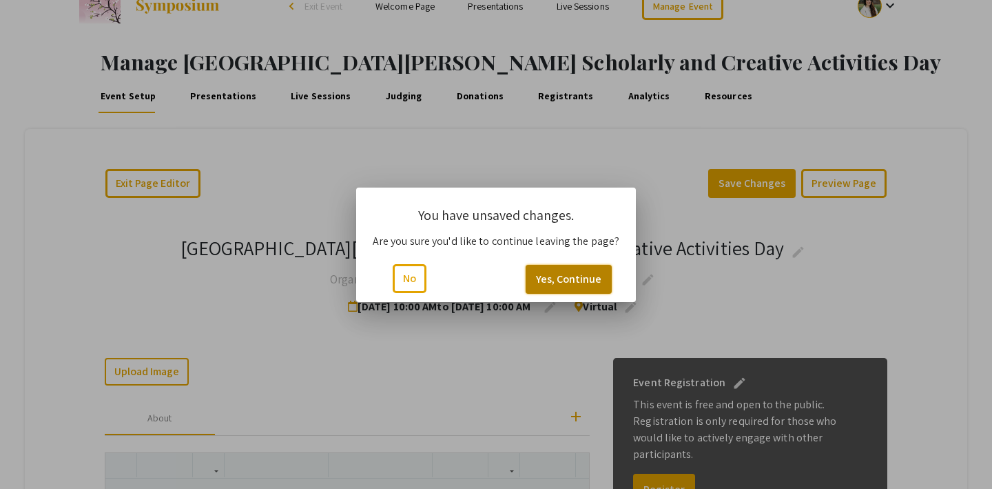
click at [559, 272] on button "Yes, Continue" at bounding box center [569, 279] width 86 height 29
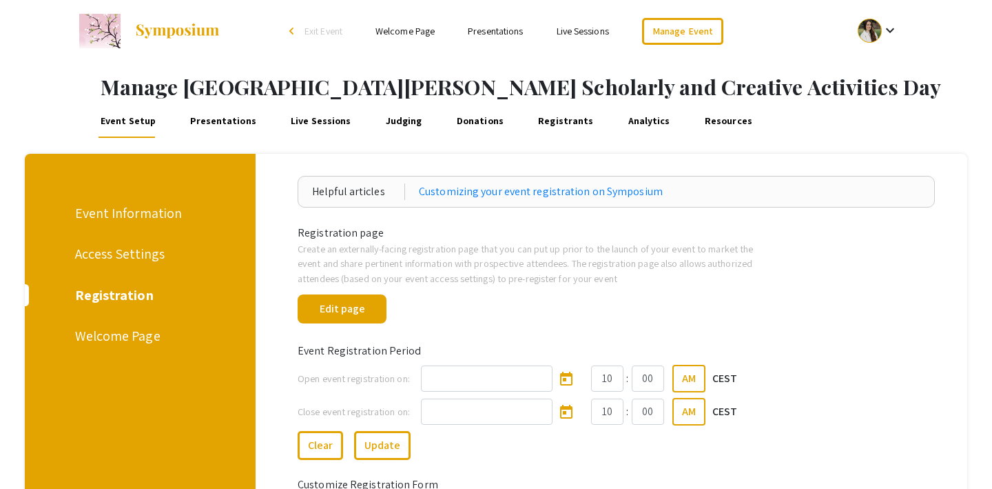
click at [105, 254] on div "Access Settings" at bounding box center [138, 253] width 126 height 21
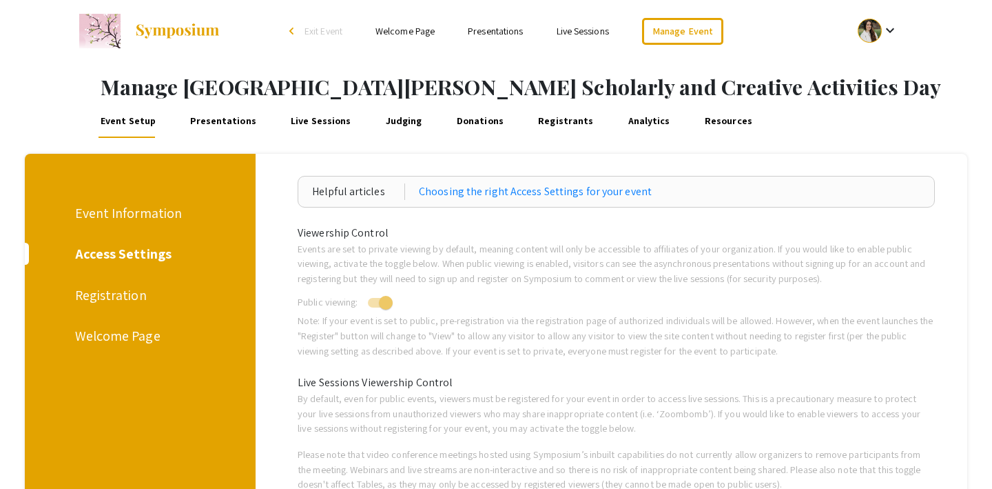
click at [112, 212] on div "Event Information" at bounding box center [138, 213] width 126 height 21
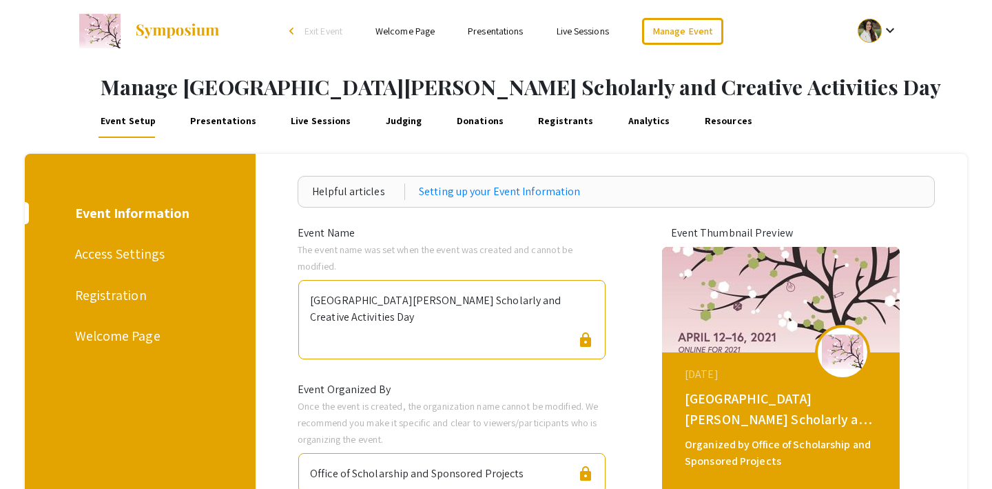
click at [318, 32] on span "Exit Event" at bounding box center [324, 31] width 38 height 12
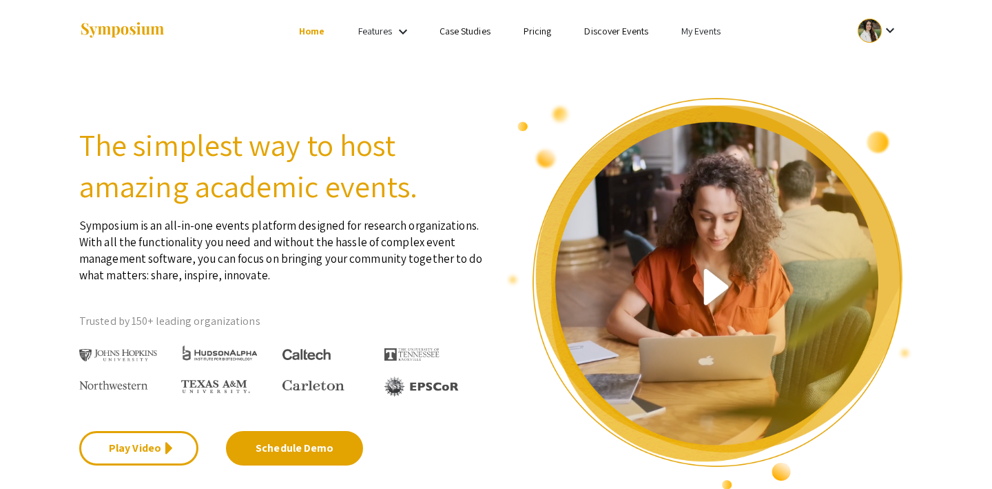
click at [700, 31] on link "My Events" at bounding box center [700, 31] width 39 height 12
click at [712, 60] on button "Events I've organized" at bounding box center [723, 61] width 118 height 33
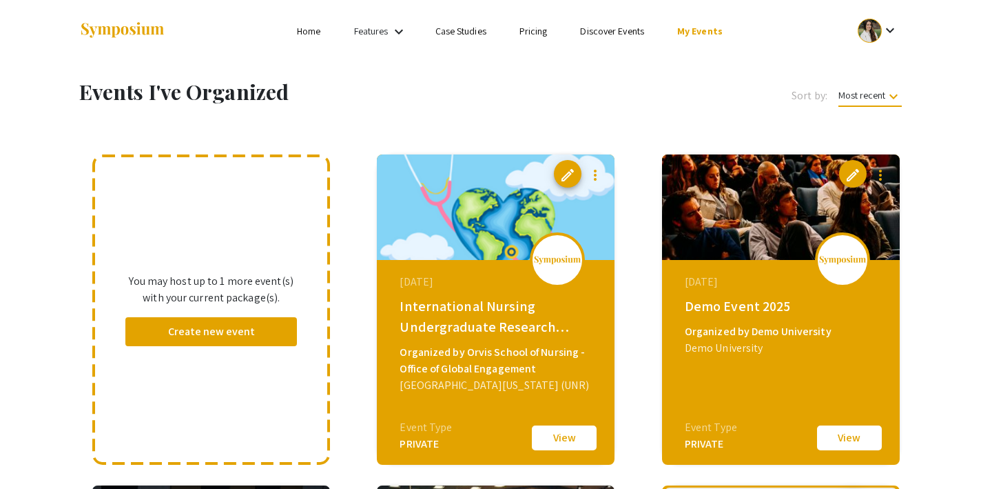
click at [609, 32] on link "Discover Events" at bounding box center [612, 31] width 64 height 12
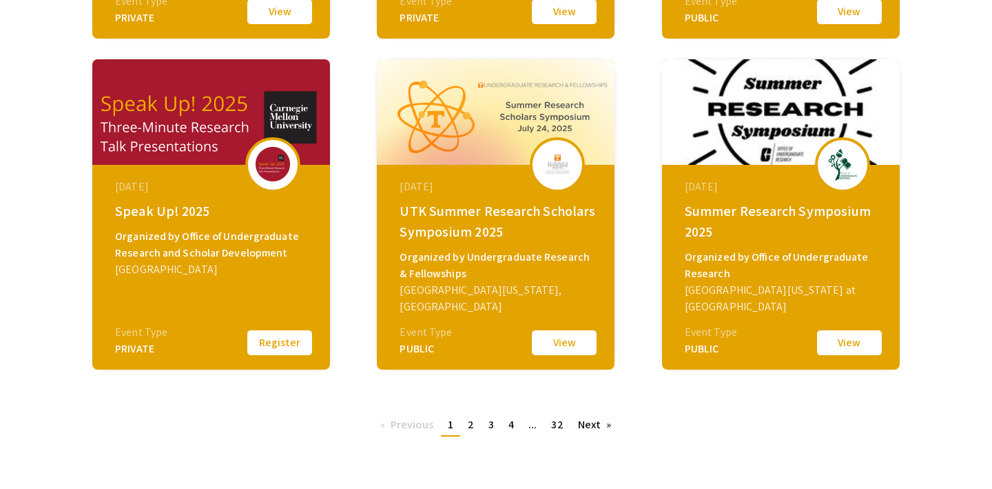
scroll to position [522, 0]
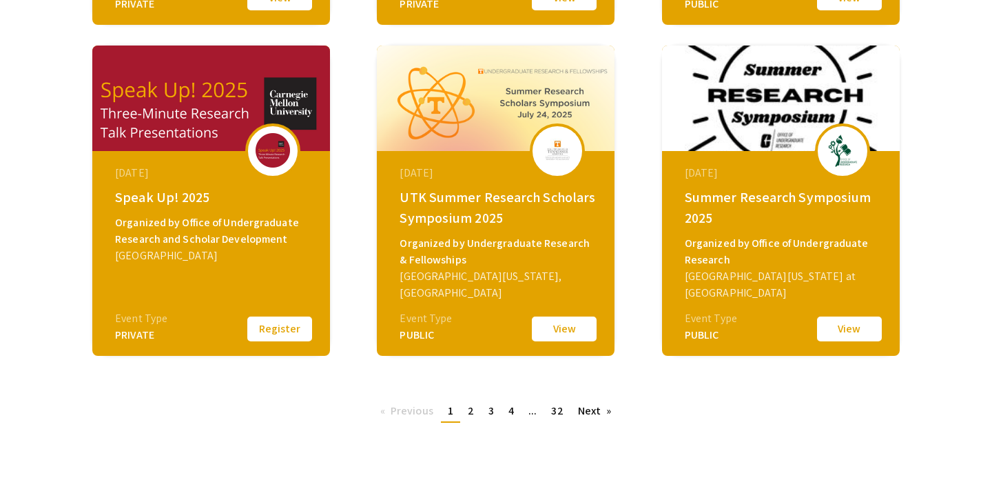
drag, startPoint x: 114, startPoint y: 198, endPoint x: 209, endPoint y: 201, distance: 95.8
click at [209, 201] on div "July 28, 2025 Speak Up! 2025 Organized by Office of Undergraduate Research and …" at bounding box center [212, 237] width 237 height 172
copy div "Speak Up! 2025"
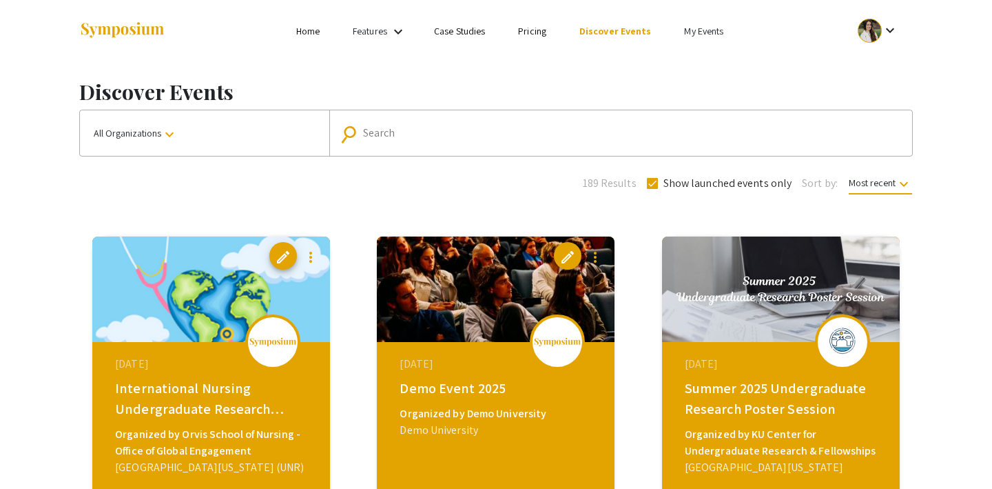
click at [610, 31] on link "Discover Events" at bounding box center [615, 31] width 72 height 12
click at [701, 31] on link "My Events" at bounding box center [703, 31] width 39 height 12
click at [695, 58] on button "Events I've organized" at bounding box center [725, 61] width 118 height 33
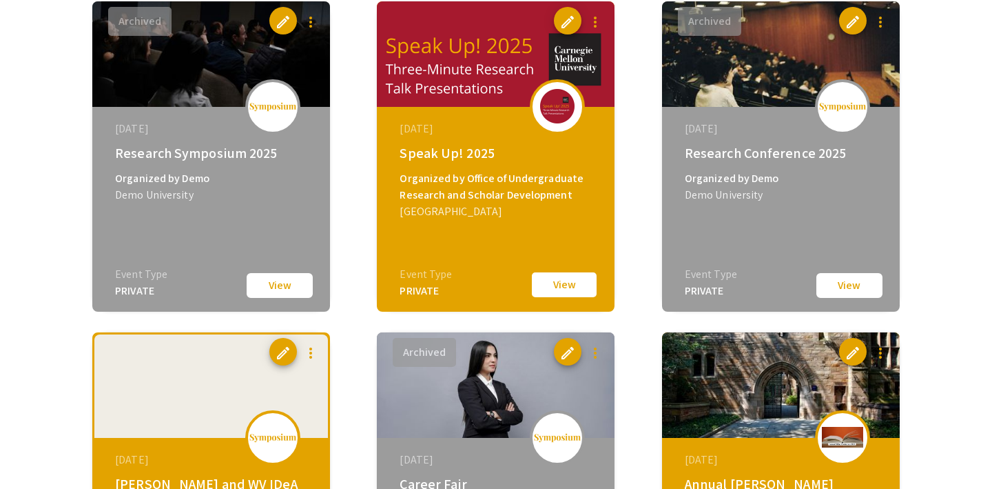
scroll to position [491, 0]
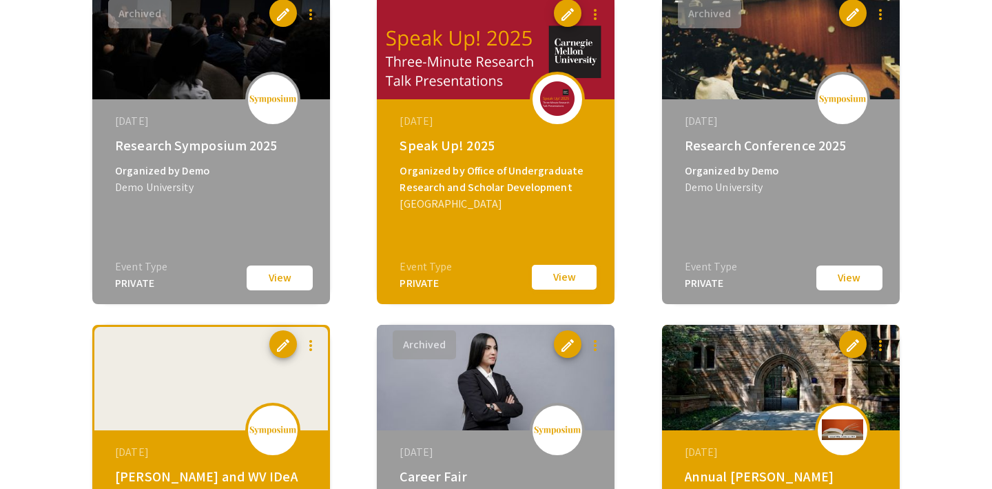
click at [562, 274] on button "View" at bounding box center [564, 277] width 69 height 29
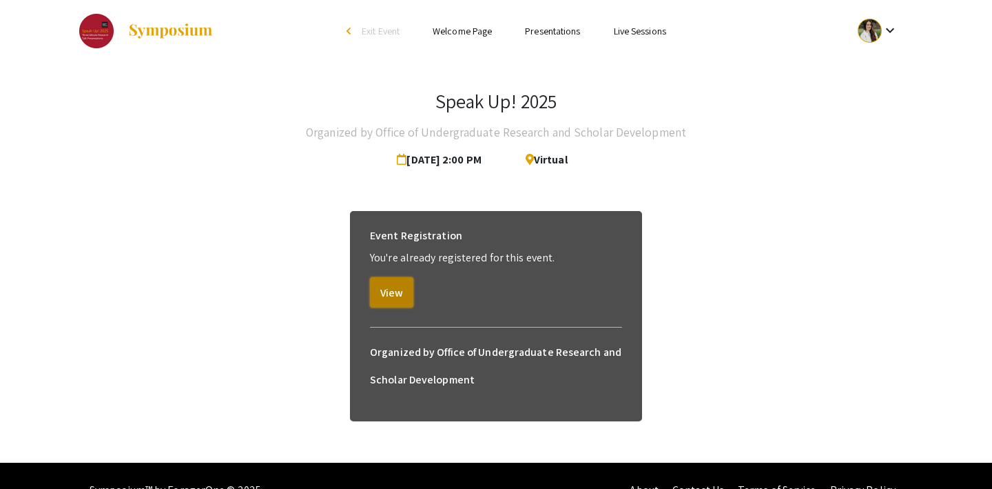
click at [389, 287] on button "View" at bounding box center [391, 292] width 43 height 30
click at [462, 26] on link "Welcome Page" at bounding box center [462, 31] width 59 height 12
click at [466, 25] on link "Welcome Page" at bounding box center [462, 31] width 59 height 12
click at [382, 28] on span "Exit Event" at bounding box center [381, 31] width 38 height 12
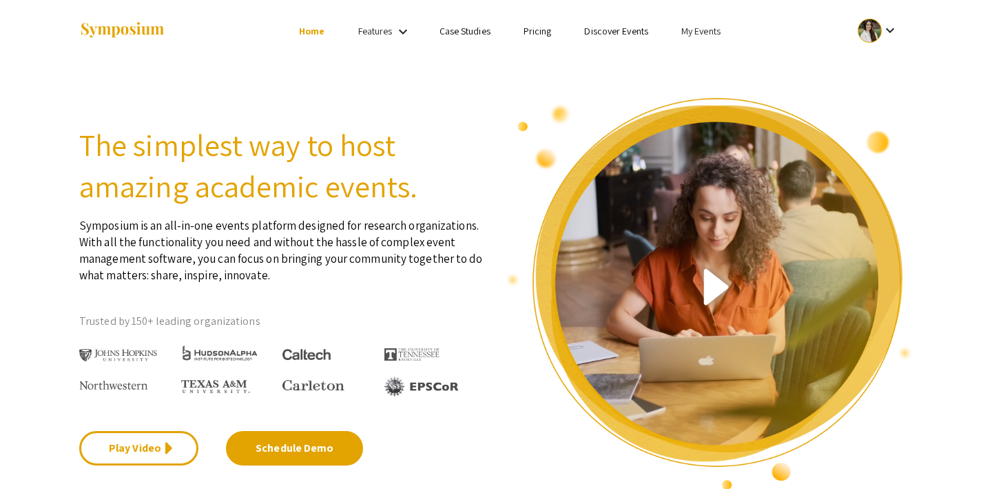
click at [697, 28] on link "My Events" at bounding box center [700, 31] width 39 height 12
click at [701, 63] on button "Events I've organized" at bounding box center [723, 61] width 118 height 33
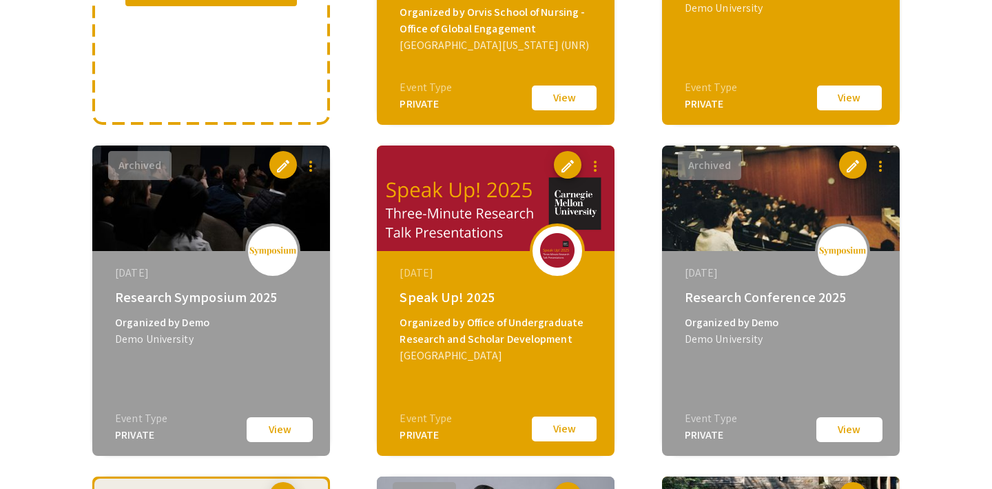
scroll to position [350, 0]
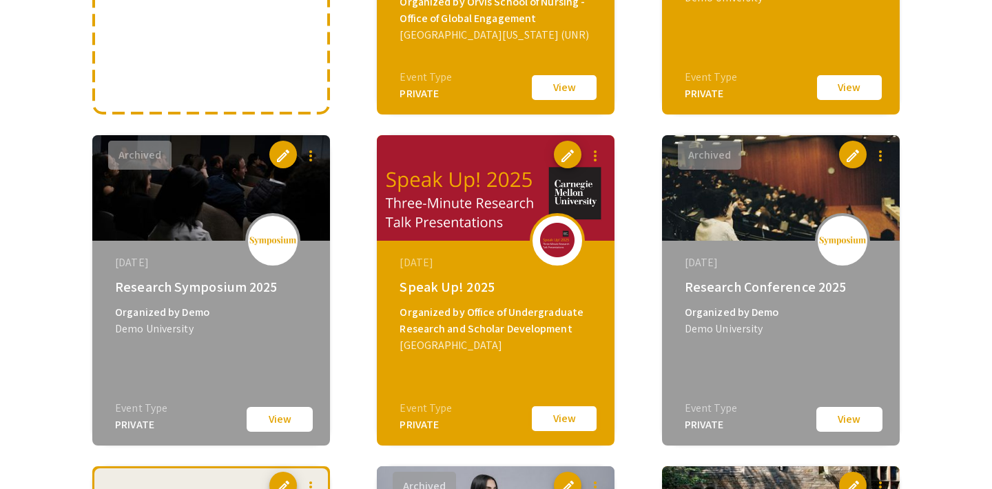
click at [563, 410] on button "View" at bounding box center [564, 418] width 69 height 29
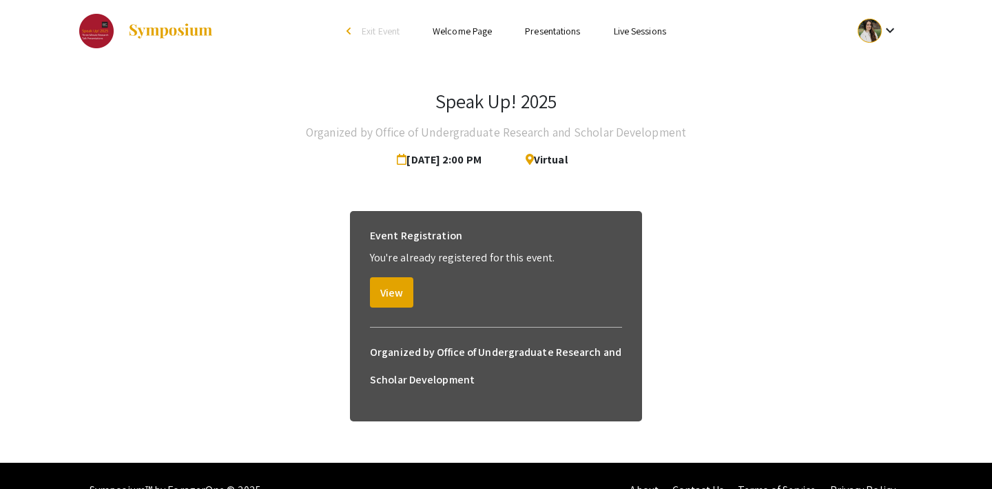
click at [534, 26] on link "Presentations" at bounding box center [552, 31] width 55 height 12
click at [368, 25] on span "Exit Event" at bounding box center [381, 31] width 38 height 12
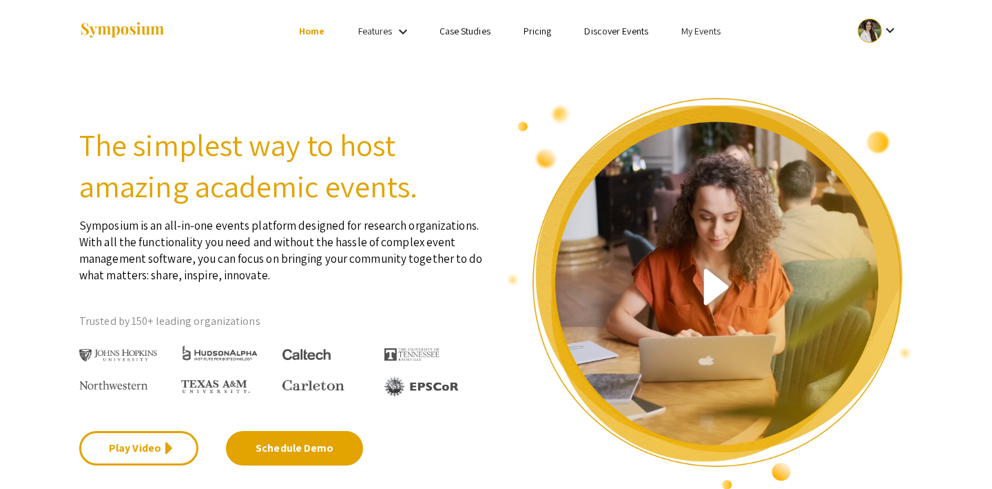
click at [613, 23] on li "Discover Events" at bounding box center [616, 31] width 97 height 17
click at [612, 25] on link "Discover Events" at bounding box center [616, 31] width 64 height 12
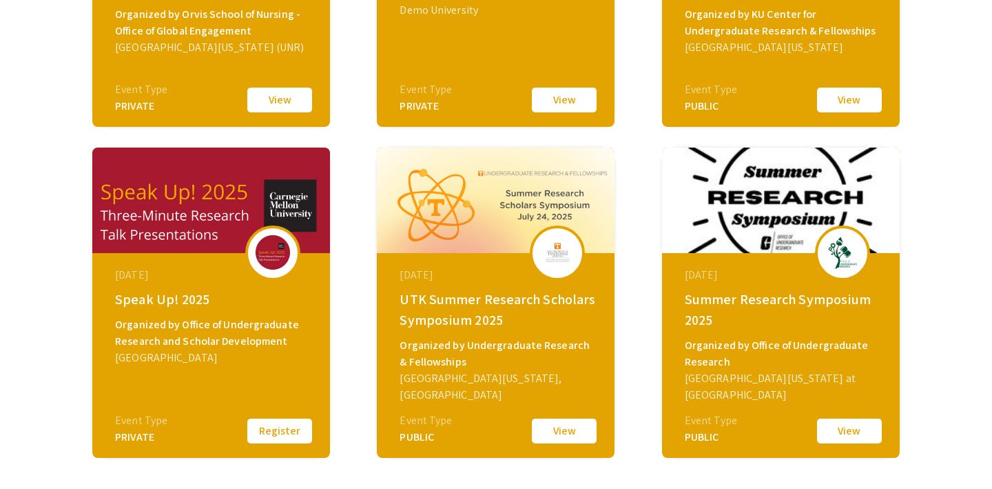
scroll to position [420, 0]
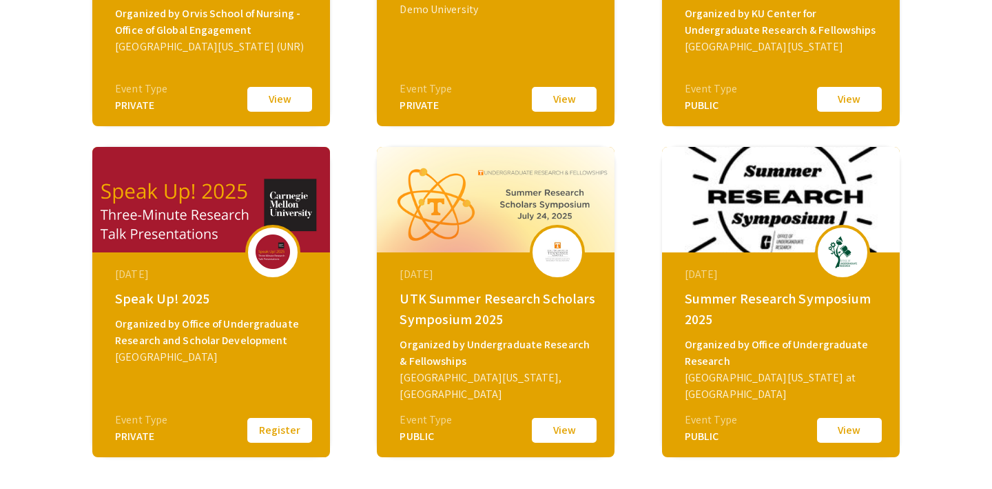
click at [265, 427] on button "Register" at bounding box center [279, 429] width 69 height 29
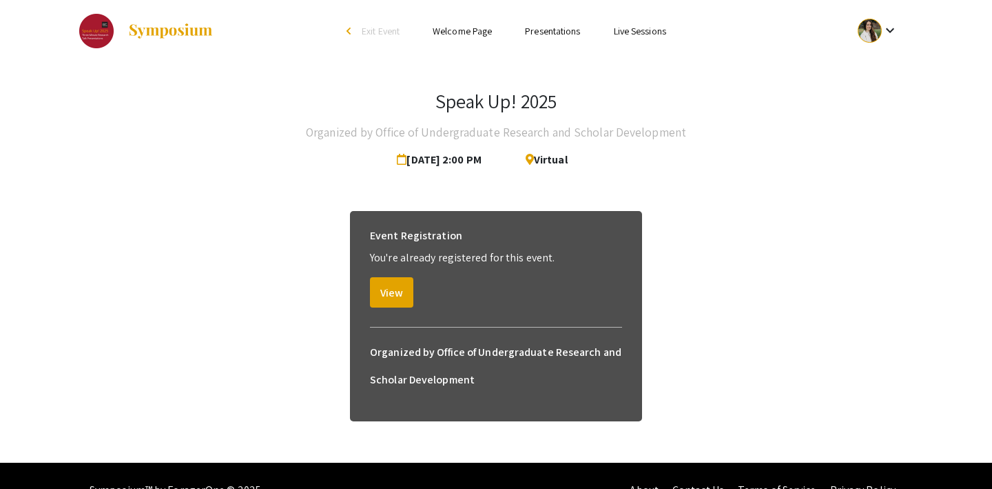
click at [476, 30] on link "Welcome Page" at bounding box center [462, 31] width 59 height 12
click at [449, 32] on link "Welcome Page" at bounding box center [462, 31] width 59 height 12
click at [379, 28] on span "Exit Event" at bounding box center [381, 31] width 38 height 12
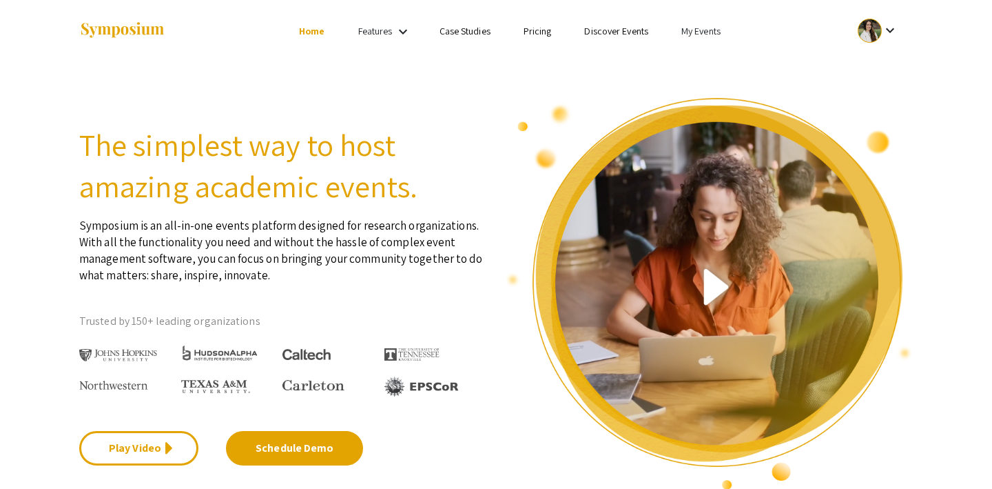
click at [696, 31] on link "My Events" at bounding box center [700, 31] width 39 height 12
click at [703, 57] on button "Events I've organized" at bounding box center [723, 61] width 118 height 33
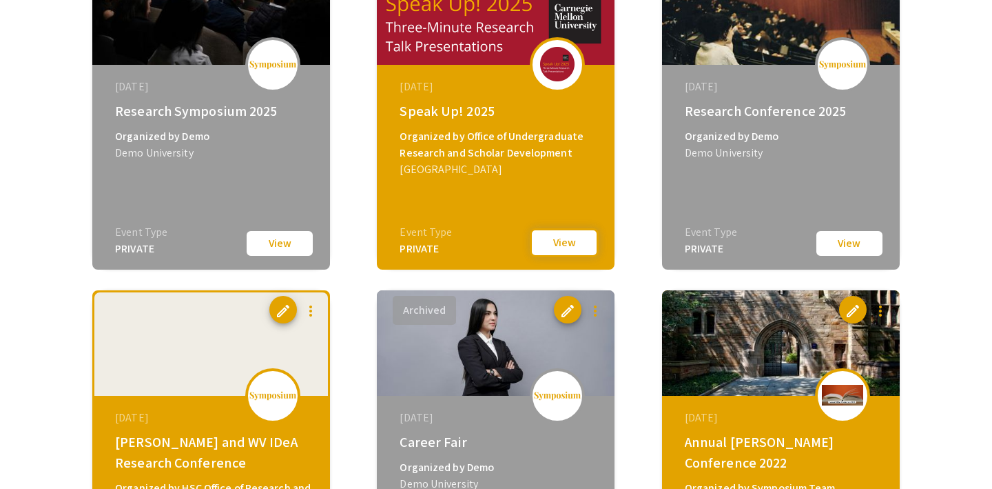
scroll to position [506, 0]
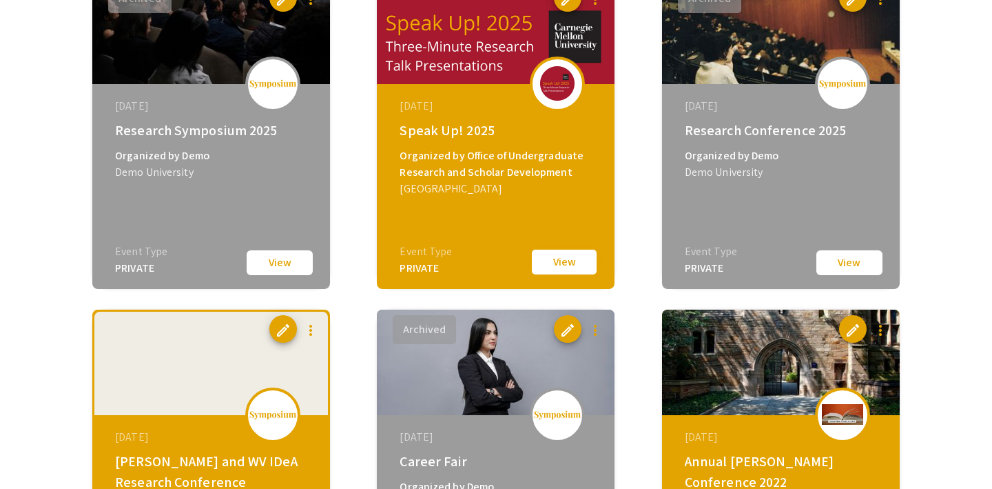
click at [544, 258] on button "View" at bounding box center [564, 261] width 69 height 29
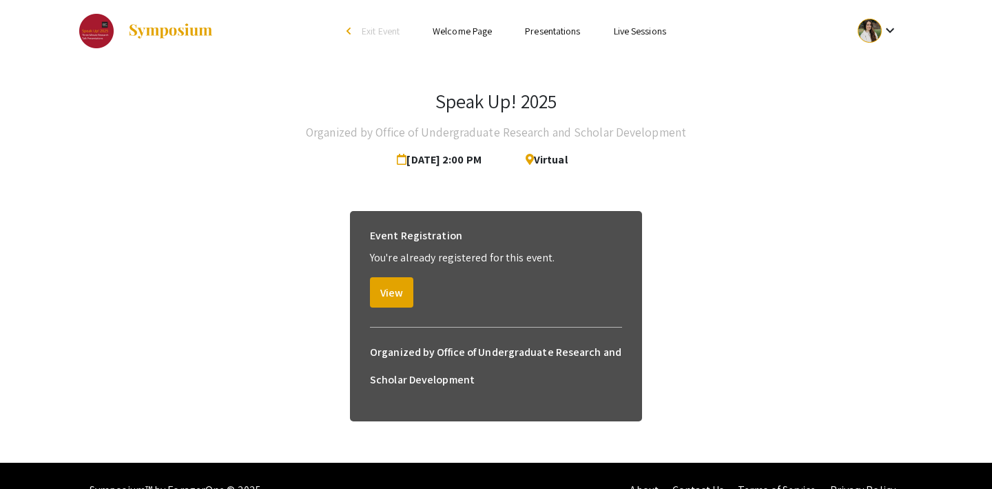
click at [636, 32] on link "Live Sessions" at bounding box center [640, 31] width 52 height 12
click at [622, 25] on link "Live Sessions" at bounding box center [640, 31] width 52 height 12
click at [557, 26] on link "Presentations" at bounding box center [552, 31] width 55 height 12
click at [391, 291] on button "View" at bounding box center [391, 292] width 43 height 30
click at [388, 28] on span "Exit Event" at bounding box center [381, 31] width 38 height 12
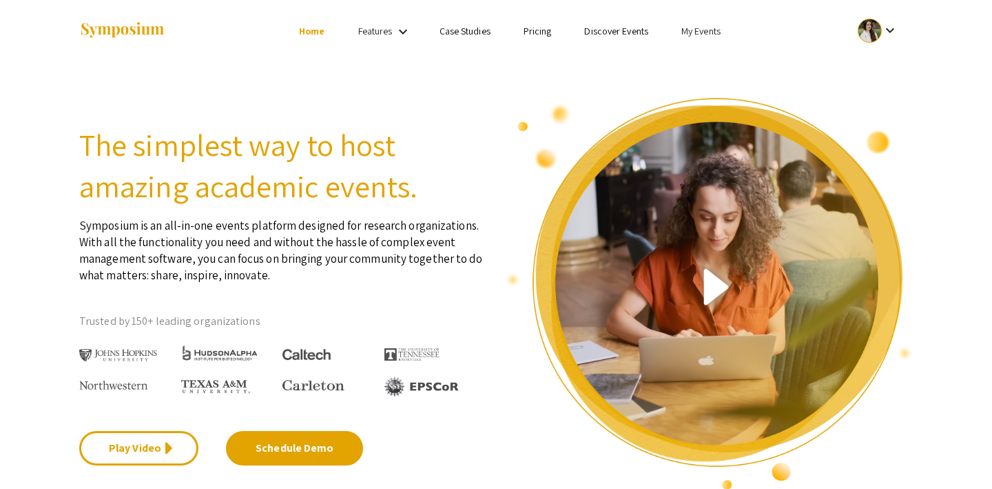
click at [687, 30] on link "My Events" at bounding box center [700, 31] width 39 height 12
click at [690, 59] on button "Events I've organized" at bounding box center [723, 61] width 118 height 33
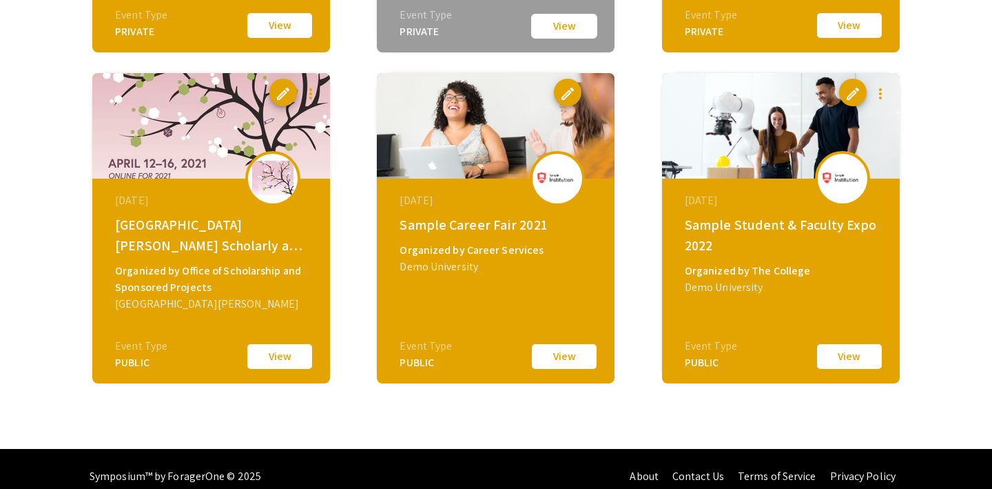
scroll to position [1089, 0]
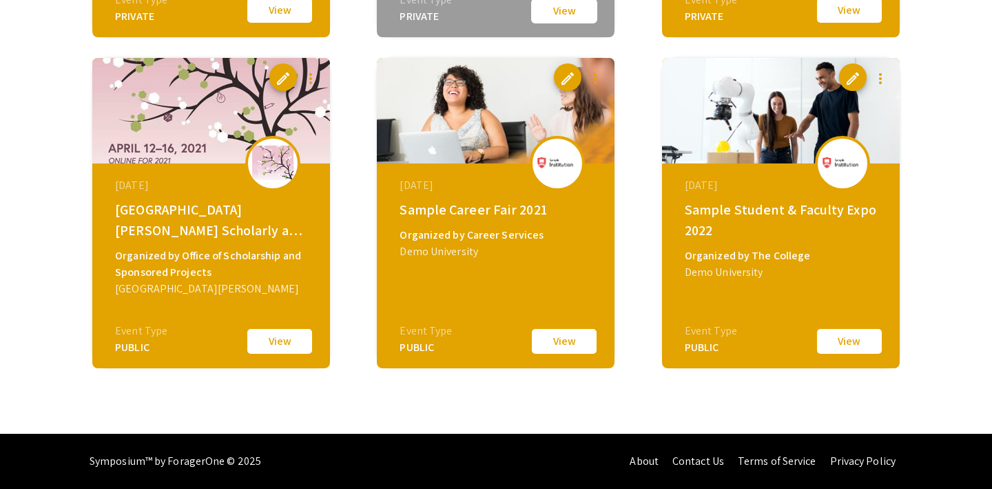
click at [270, 350] on button "View" at bounding box center [279, 341] width 69 height 29
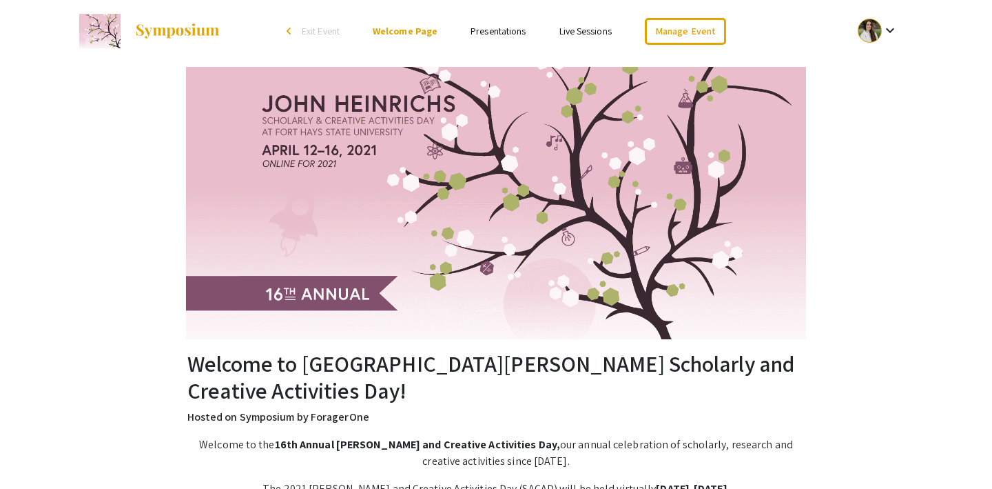
click at [329, 26] on span "Exit Event" at bounding box center [321, 31] width 38 height 12
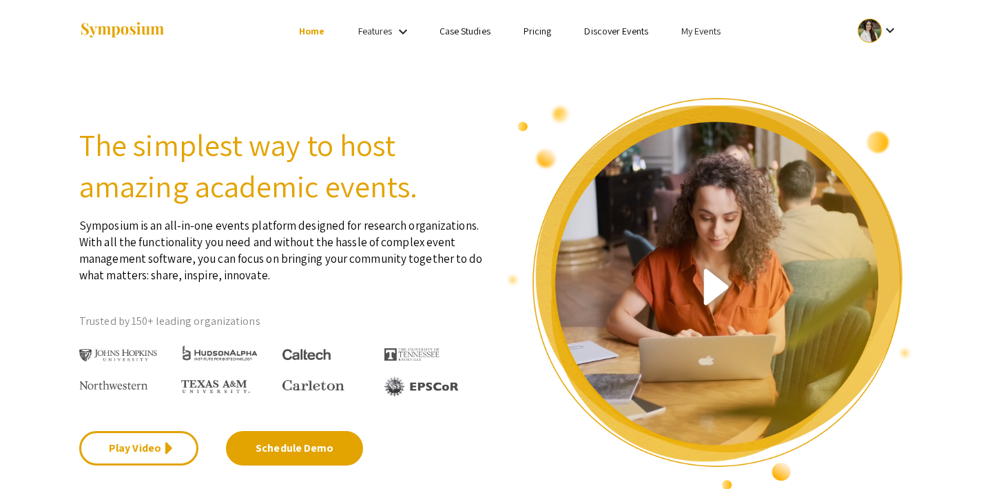
click at [695, 27] on link "My Events" at bounding box center [700, 31] width 39 height 12
click at [714, 50] on button "Events I've organized" at bounding box center [723, 61] width 118 height 33
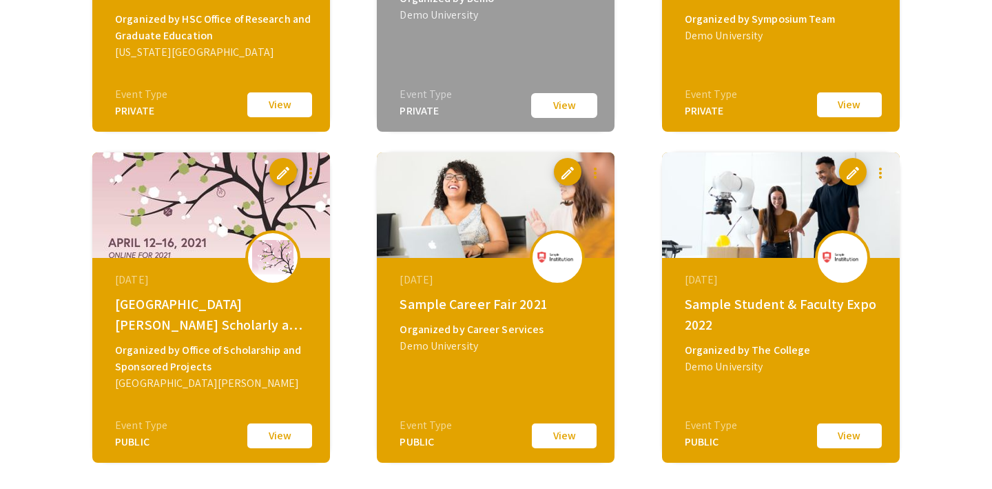
scroll to position [1029, 0]
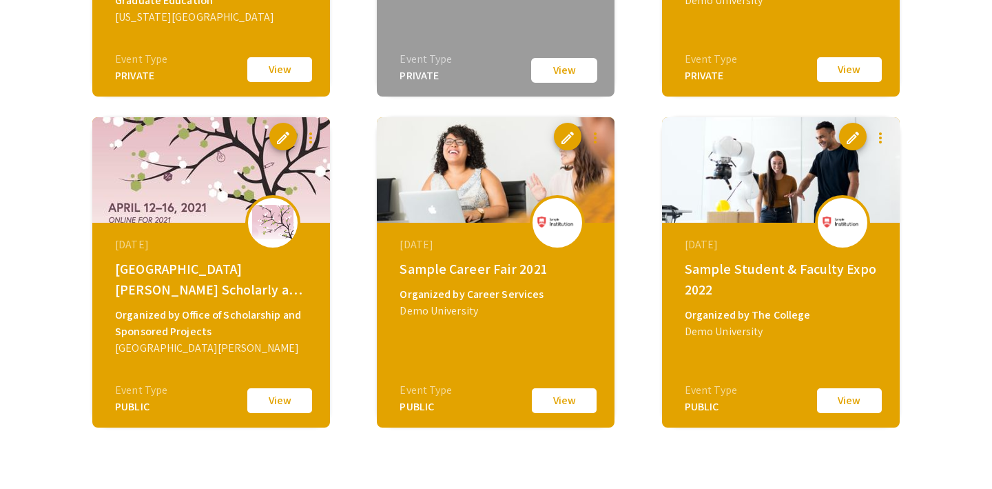
click at [280, 75] on button "View" at bounding box center [279, 69] width 69 height 29
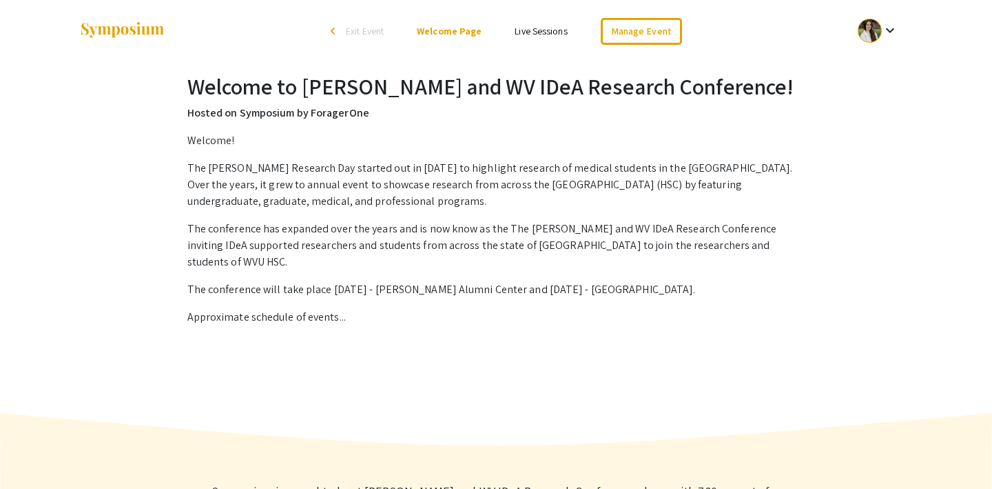
click at [536, 28] on link "Live Sessions" at bounding box center [541, 31] width 52 height 12
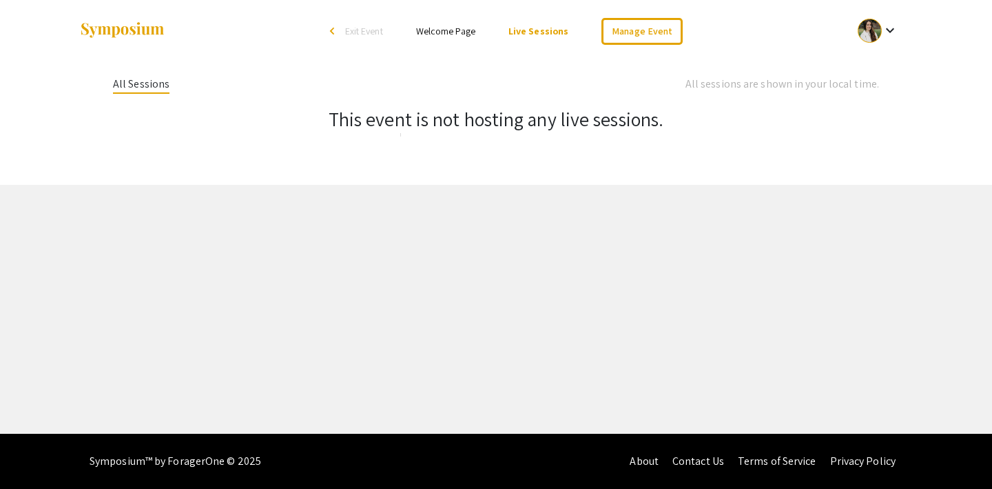
click at [455, 23] on li "Welcome Page" at bounding box center [446, 31] width 92 height 17
click at [450, 32] on link "Welcome Page" at bounding box center [445, 31] width 59 height 12
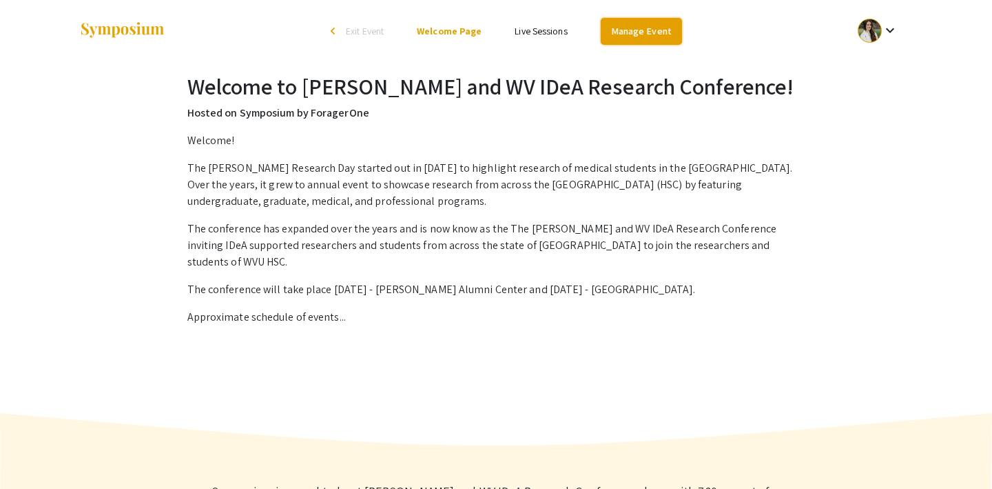
click at [645, 38] on link "Manage Event" at bounding box center [641, 31] width 81 height 27
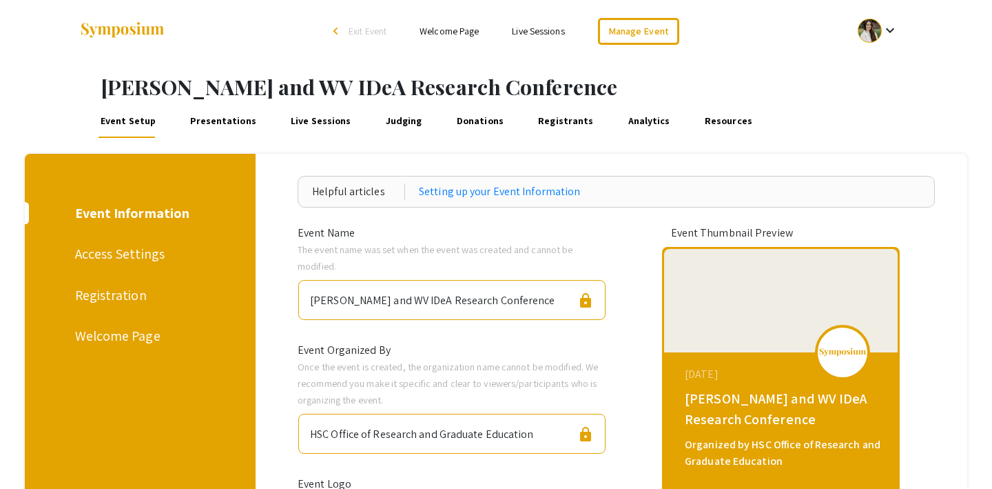
click at [114, 290] on div "Registration" at bounding box center [138, 295] width 126 height 21
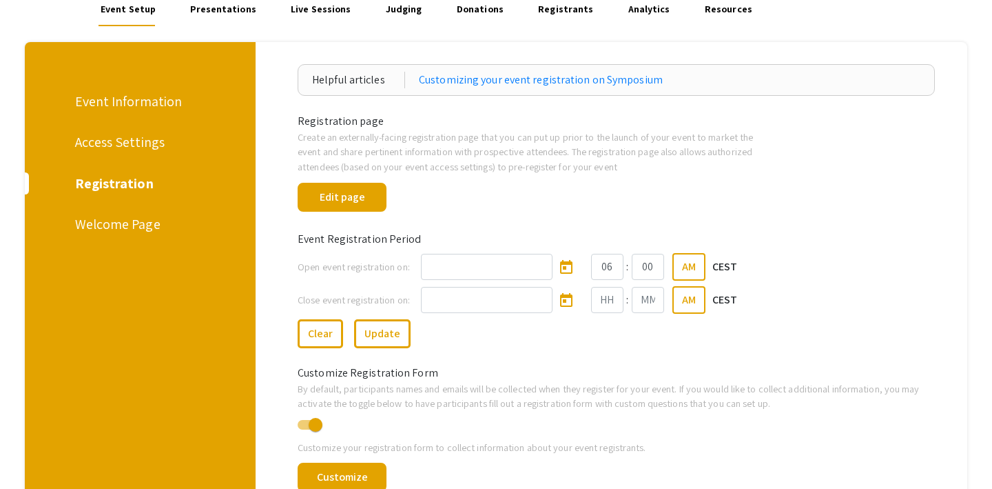
scroll to position [114, 0]
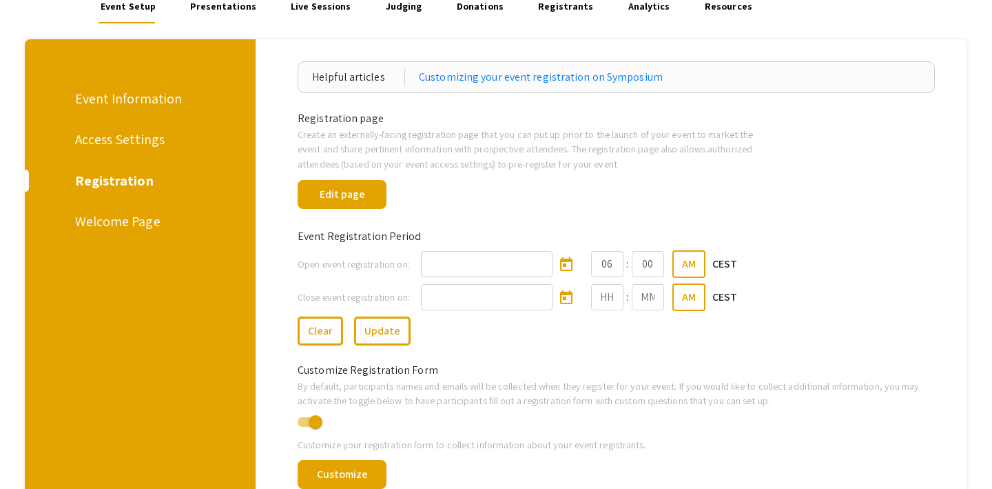
click at [106, 229] on div "Welcome Page" at bounding box center [138, 221] width 126 height 21
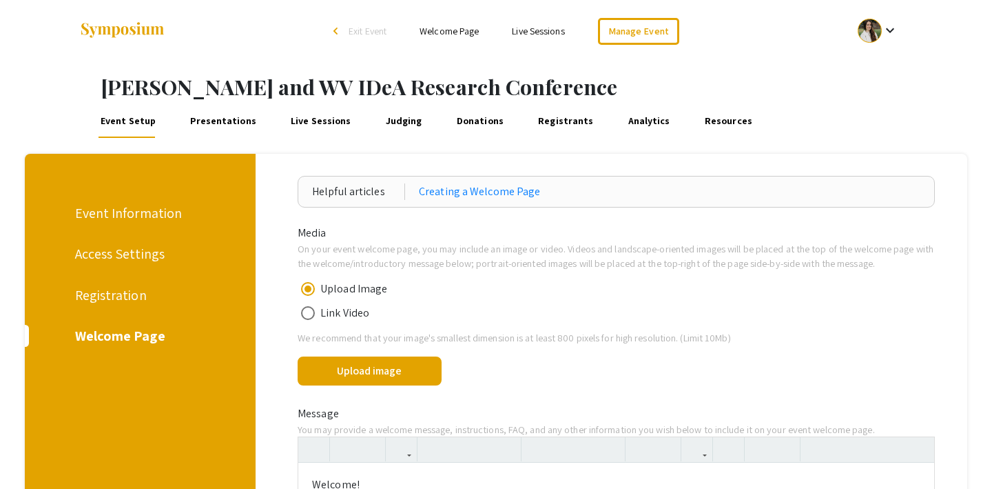
click at [105, 298] on div "Registration" at bounding box center [138, 295] width 126 height 21
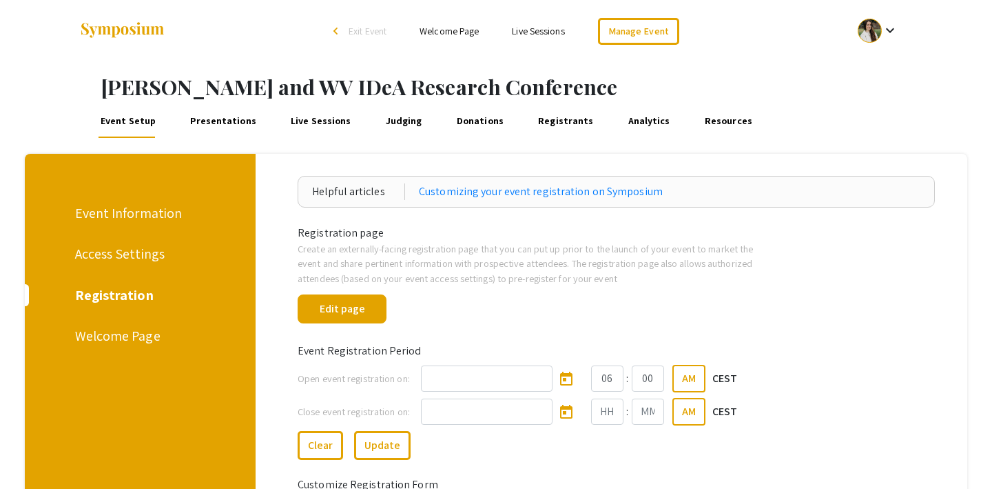
click at [207, 118] on link "Presentations" at bounding box center [223, 121] width 71 height 33
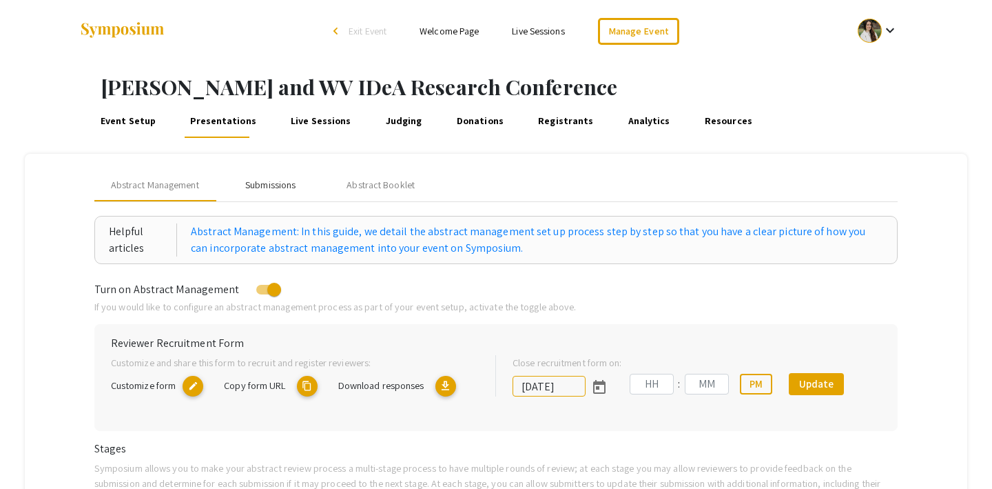
click at [270, 178] on div "Submissions" at bounding box center [270, 185] width 50 height 14
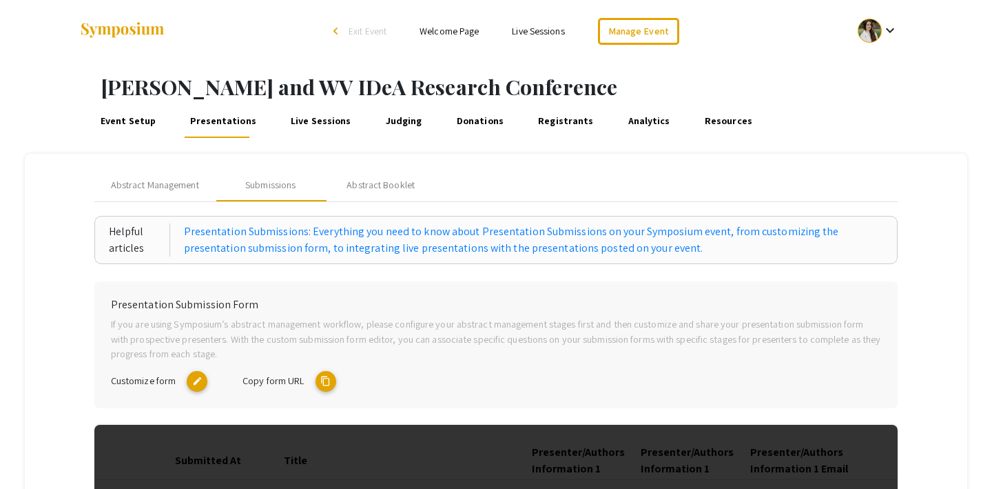
click at [325, 378] on mat-icon "content_copy" at bounding box center [326, 381] width 21 height 21
click at [367, 178] on div "Abstract Booklet" at bounding box center [381, 185] width 68 height 14
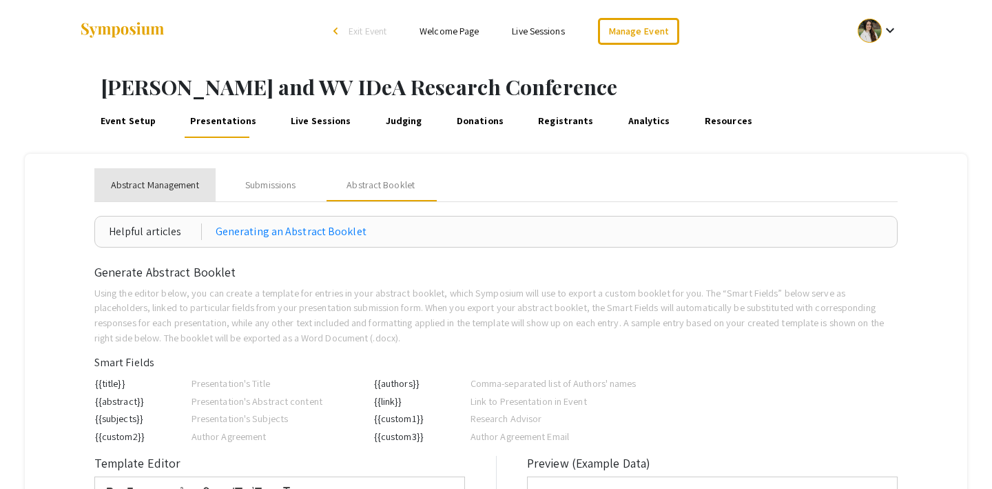
click at [150, 186] on span "Abstract Management" at bounding box center [155, 185] width 88 height 14
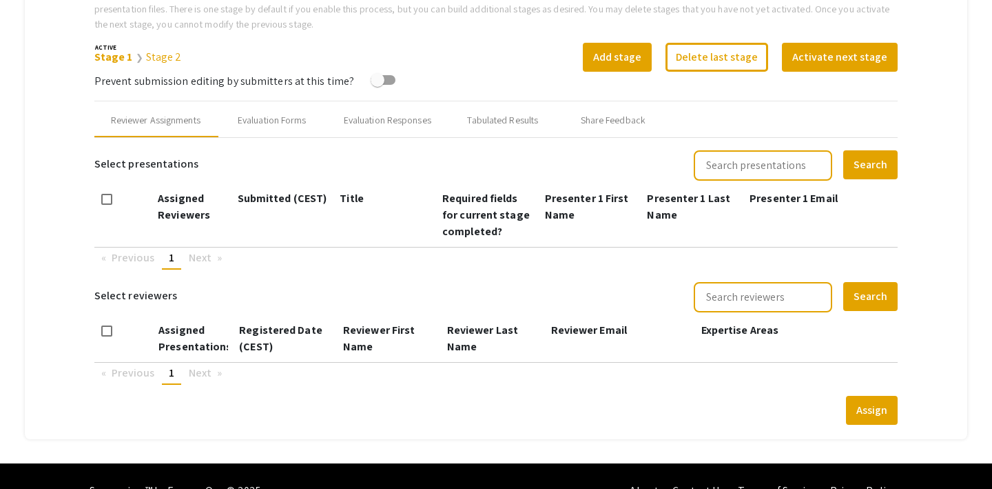
scroll to position [491, 0]
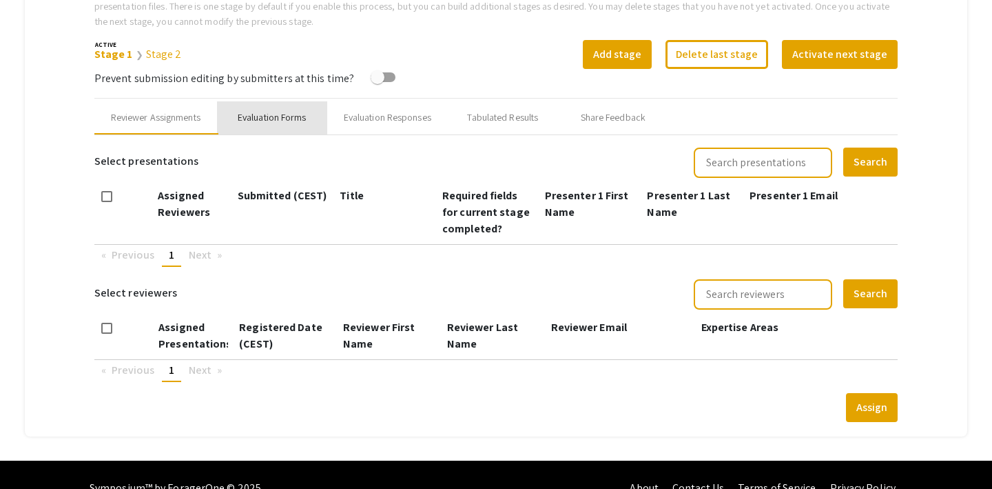
click at [267, 116] on div "Evaluation Forms" at bounding box center [272, 117] width 69 height 14
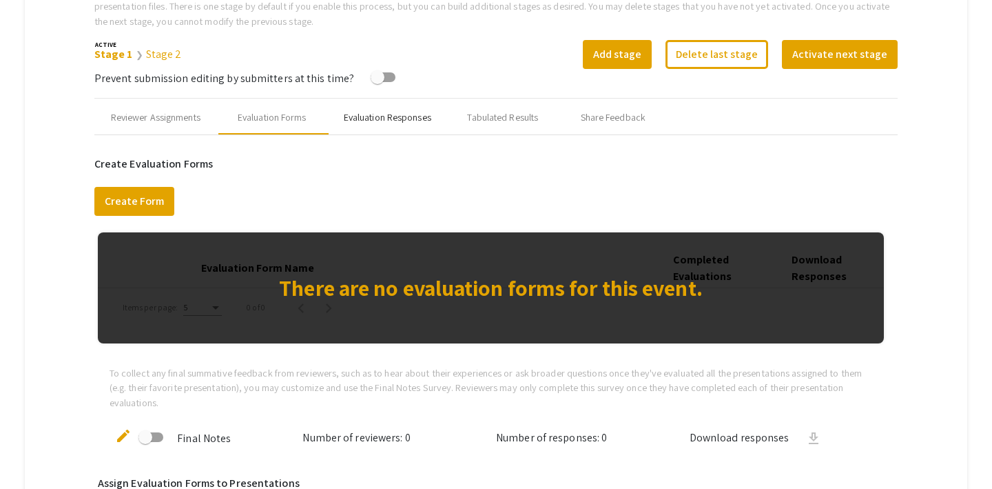
click at [383, 120] on div "Evaluation Responses" at bounding box center [388, 117] width 88 height 14
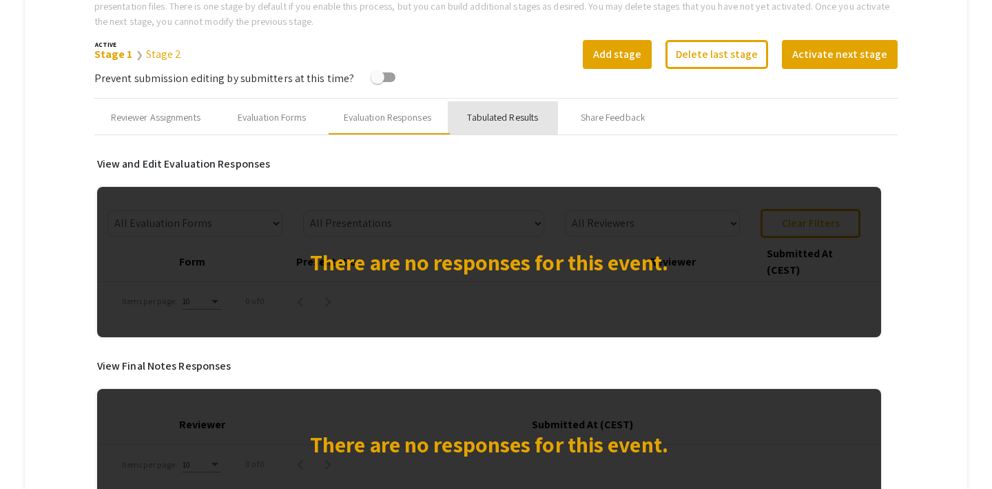
click at [475, 117] on div "Tabulated Results" at bounding box center [502, 117] width 71 height 14
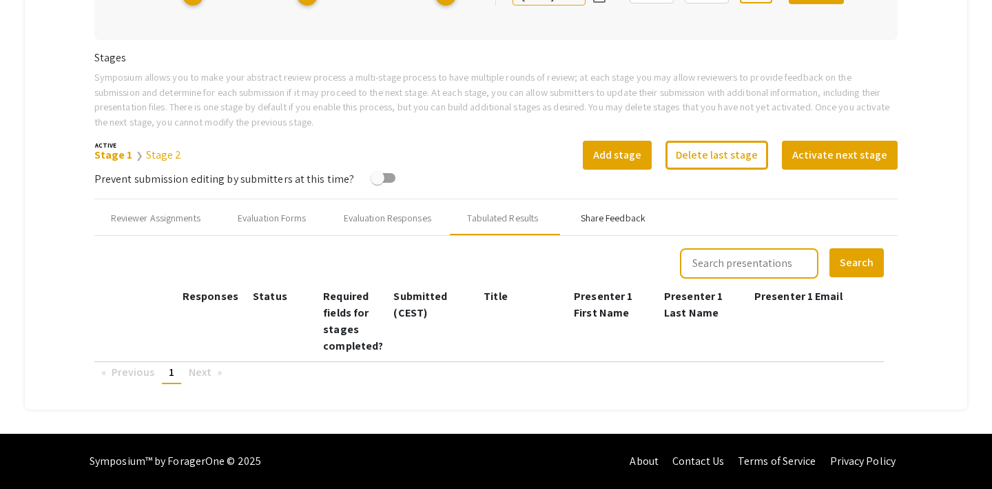
click at [600, 221] on div "Share Feedback" at bounding box center [613, 218] width 65 height 14
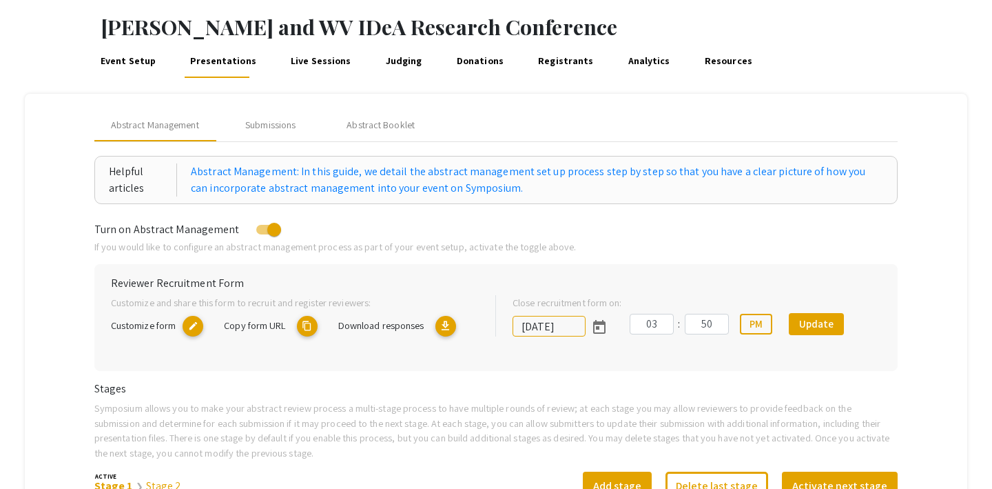
scroll to position [0, 0]
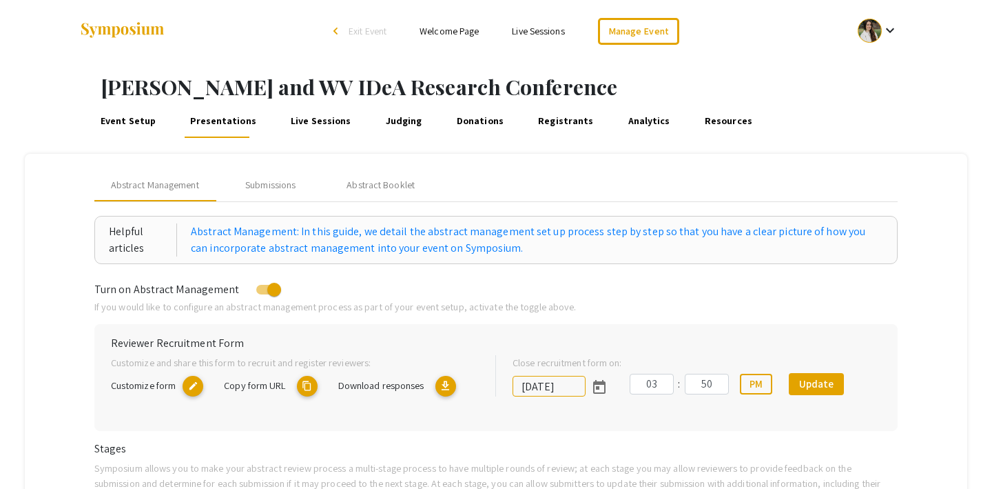
click at [291, 117] on link "Live Sessions" at bounding box center [321, 121] width 65 height 33
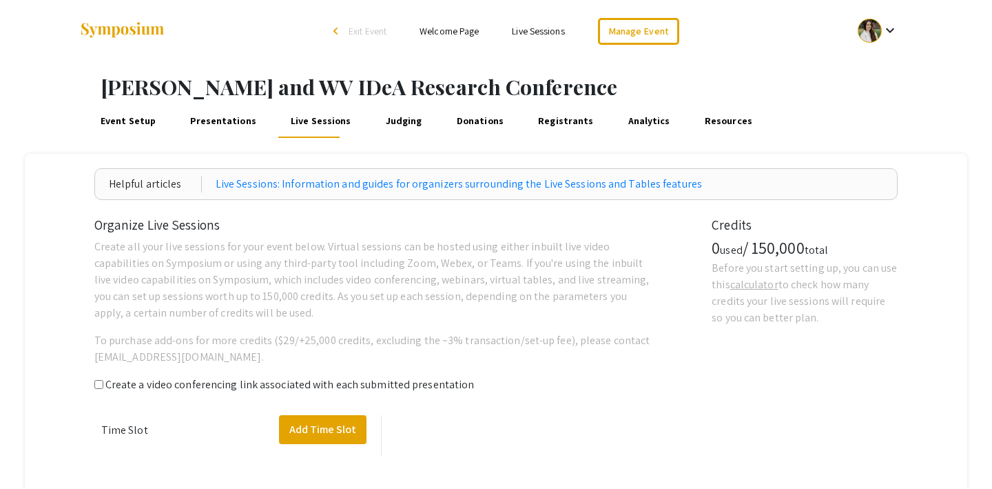
click at [391, 121] on link "Judging" at bounding box center [403, 121] width 41 height 33
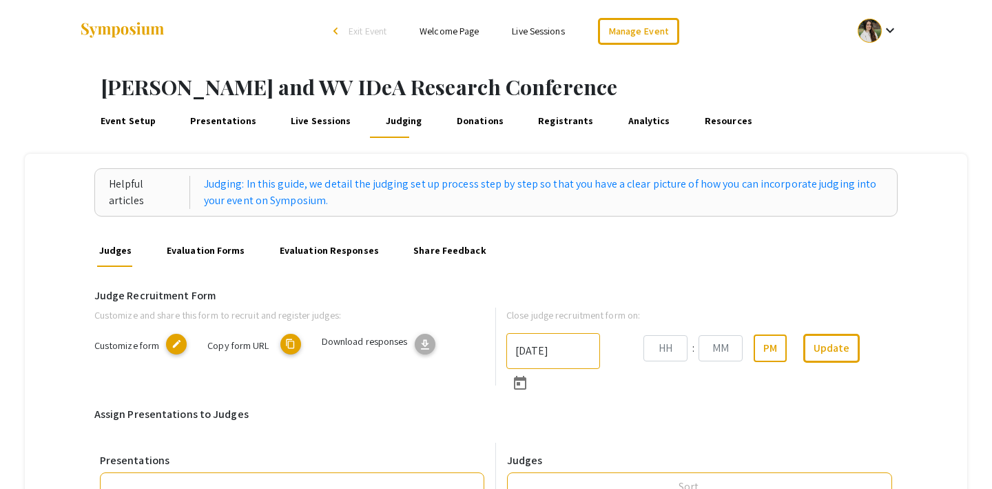
click at [211, 249] on link "Evaluation Forms" at bounding box center [205, 250] width 83 height 33
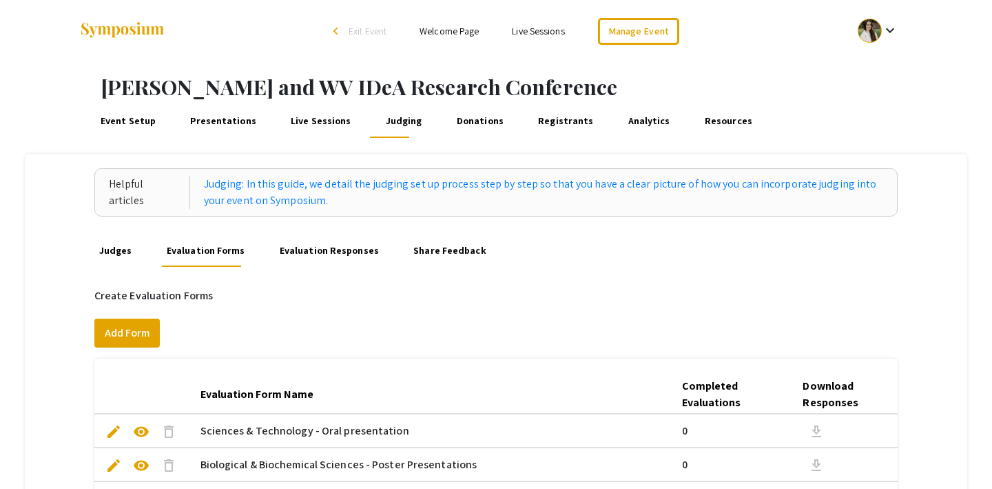
click at [120, 251] on link "Judges" at bounding box center [115, 250] width 38 height 33
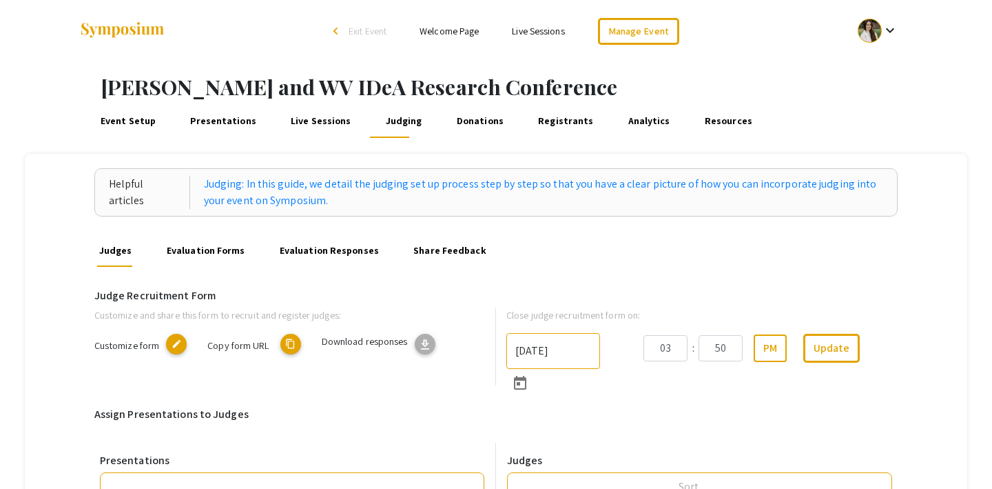
click at [215, 249] on link "Evaluation Forms" at bounding box center [205, 250] width 83 height 33
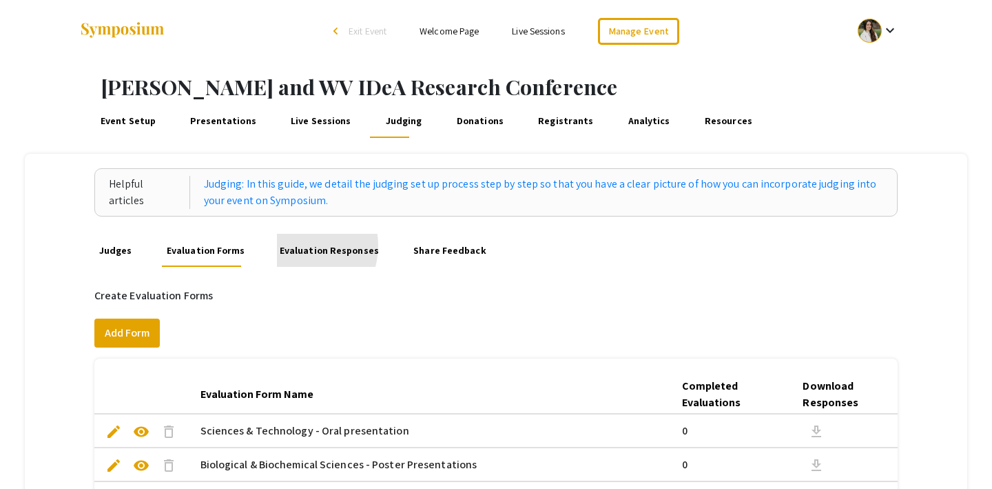
click at [290, 245] on link "Evaluation Responses" at bounding box center [329, 250] width 104 height 33
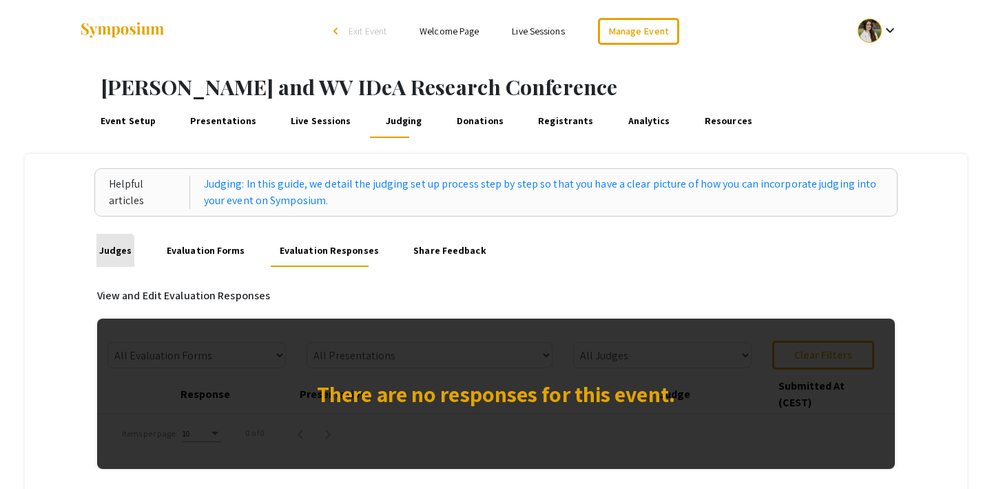
click at [110, 254] on link "Judges" at bounding box center [115, 250] width 38 height 33
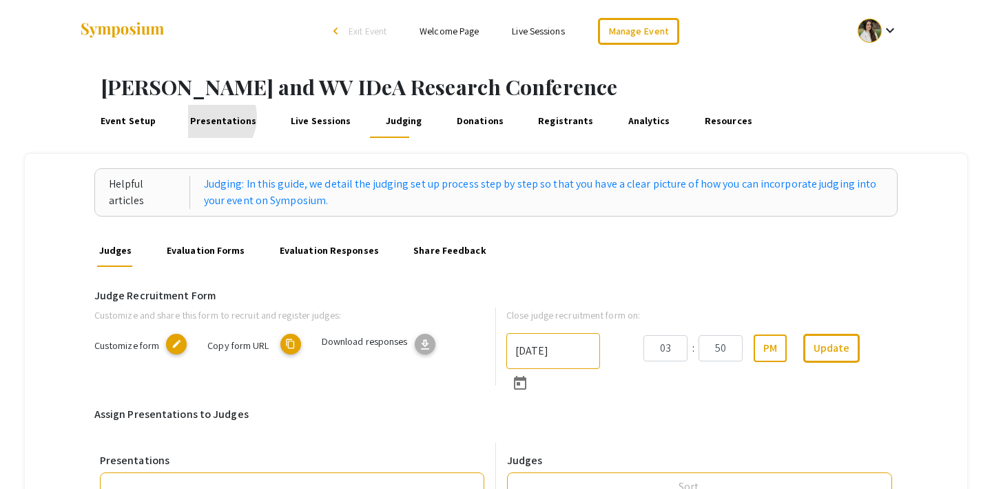
click at [205, 117] on link "Presentations" at bounding box center [223, 121] width 71 height 33
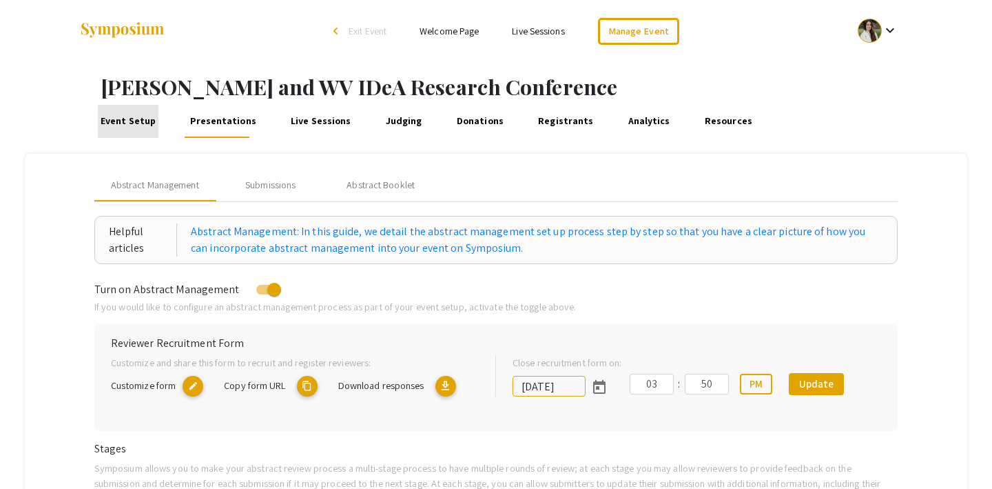
click at [139, 121] on link "Event Setup" at bounding box center [128, 121] width 60 height 33
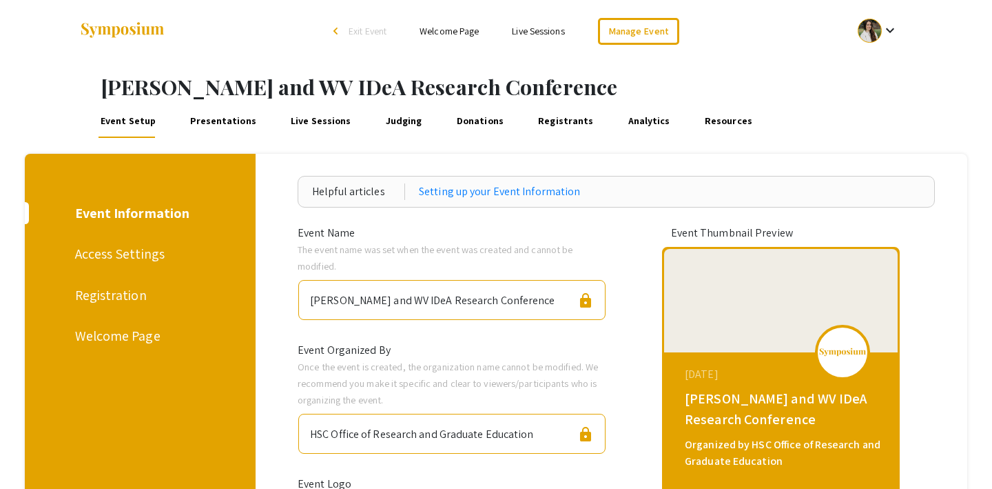
click at [120, 250] on div "Access Settings" at bounding box center [138, 253] width 126 height 21
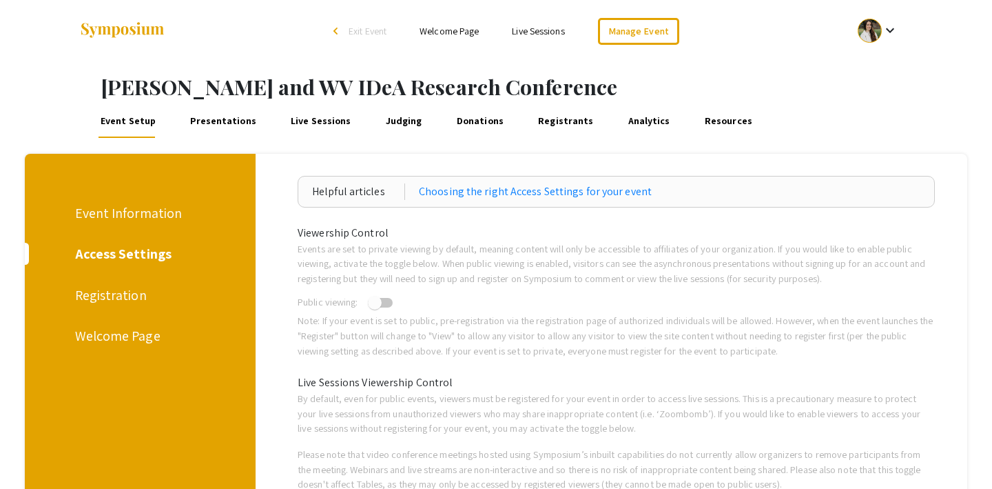
click at [92, 300] on div "Registration" at bounding box center [138, 295] width 126 height 21
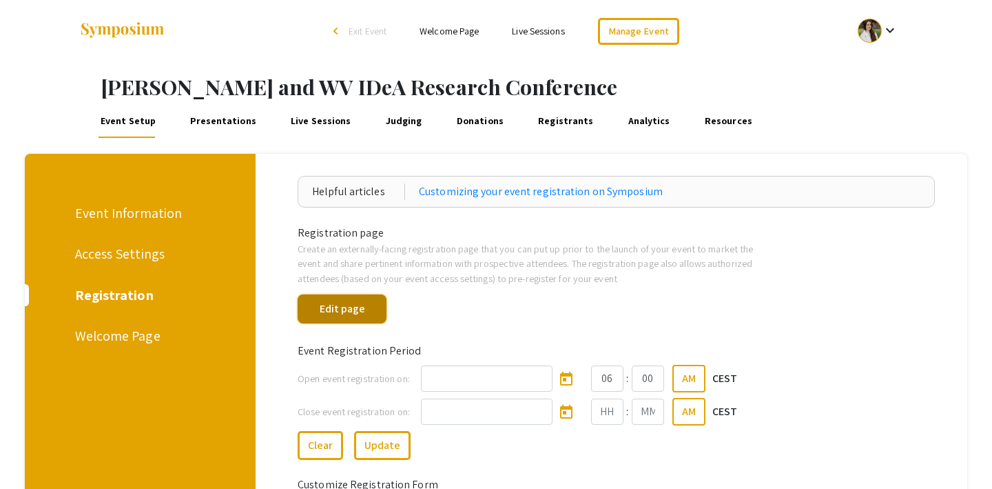
click at [358, 305] on button "Edit page" at bounding box center [342, 308] width 89 height 29
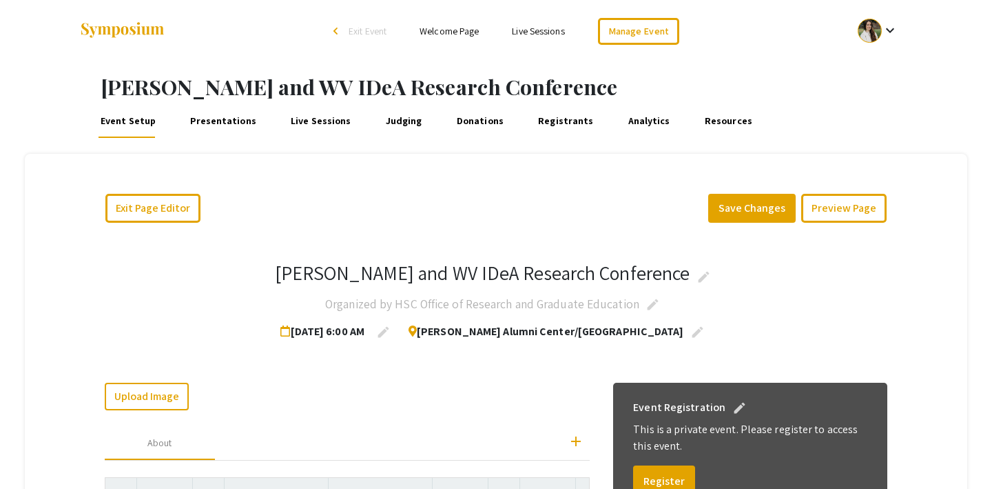
click at [369, 32] on span "Exit Event" at bounding box center [368, 31] width 38 height 12
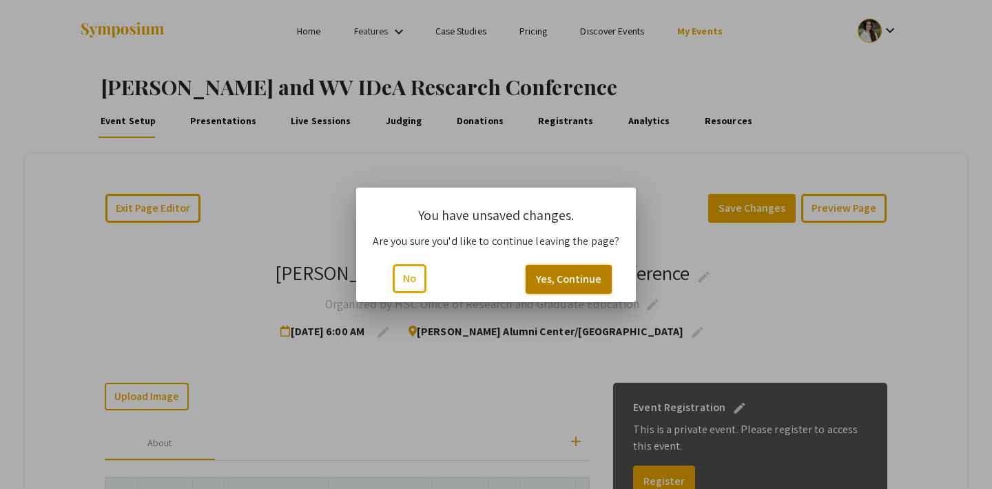
click at [545, 274] on button "Yes, Continue" at bounding box center [569, 279] width 86 height 29
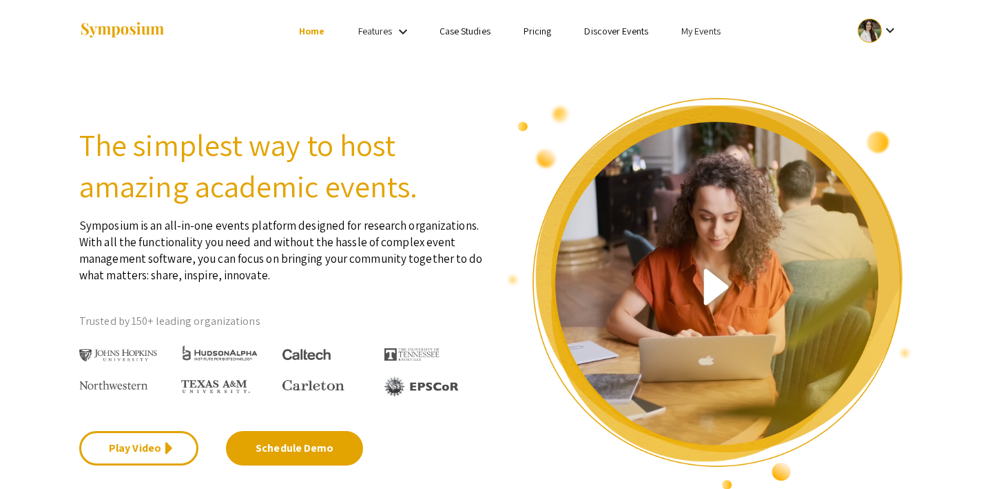
click at [712, 30] on link "My Events" at bounding box center [700, 31] width 39 height 12
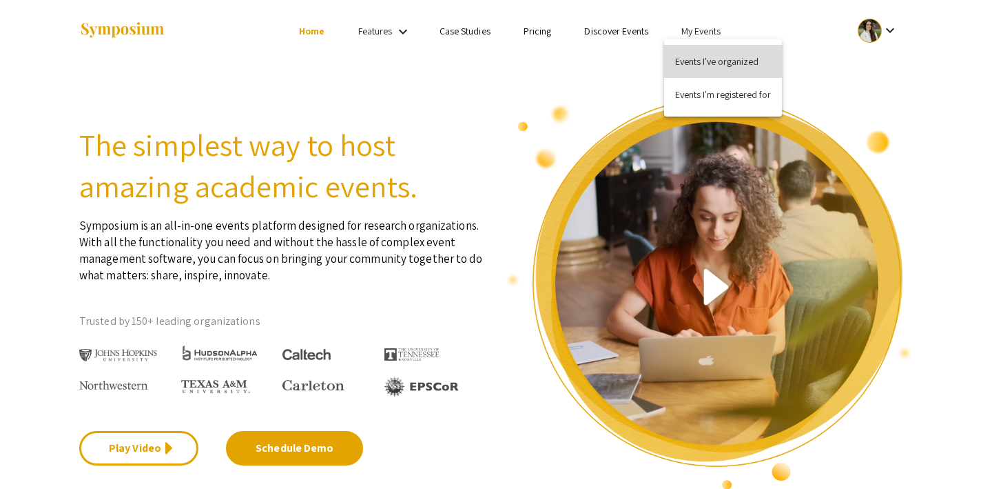
click at [708, 54] on button "Events I've organized" at bounding box center [723, 61] width 118 height 33
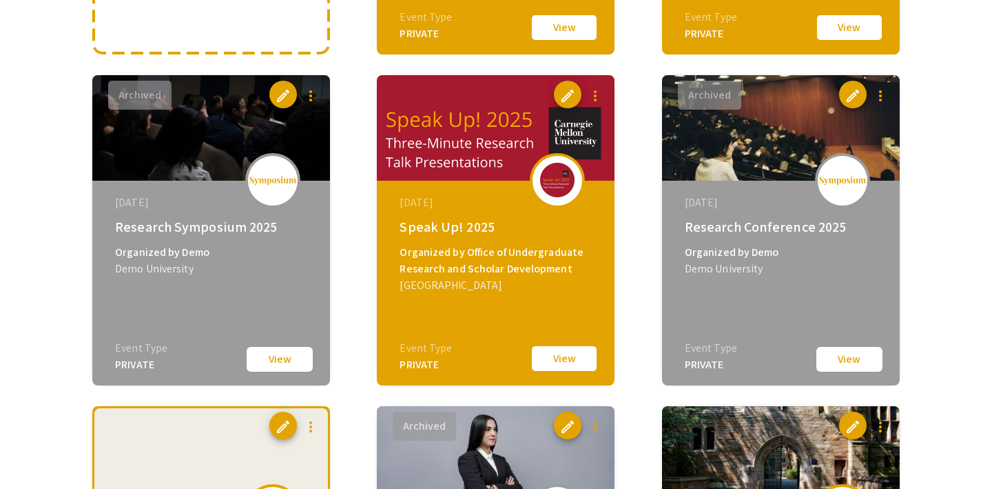
scroll to position [413, 0]
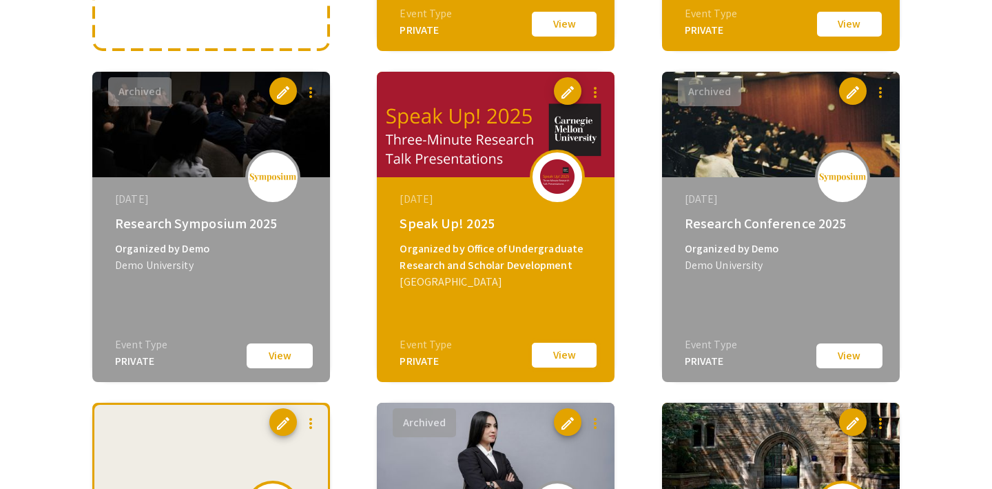
click at [568, 352] on button "View" at bounding box center [564, 354] width 69 height 29
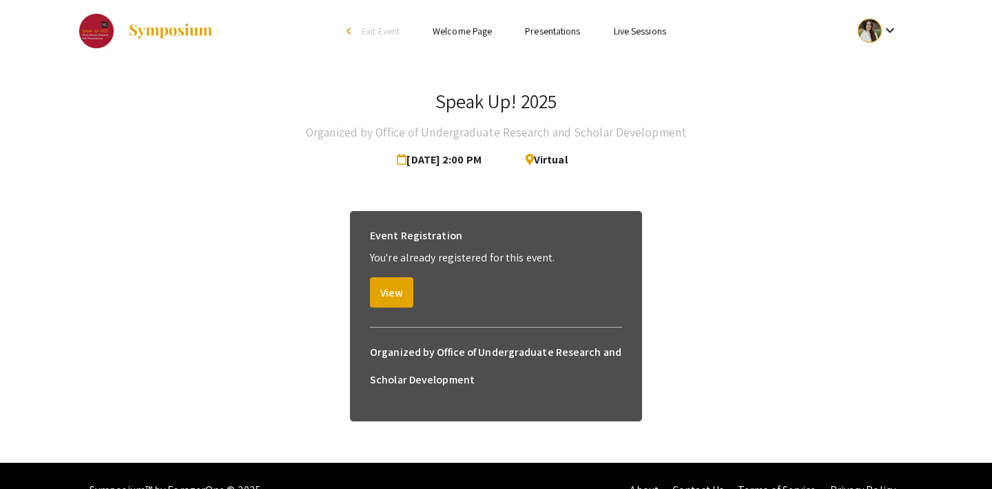
click at [557, 29] on link "Presentations" at bounding box center [552, 31] width 55 height 12
click at [384, 25] on span "Exit Event" at bounding box center [381, 31] width 38 height 12
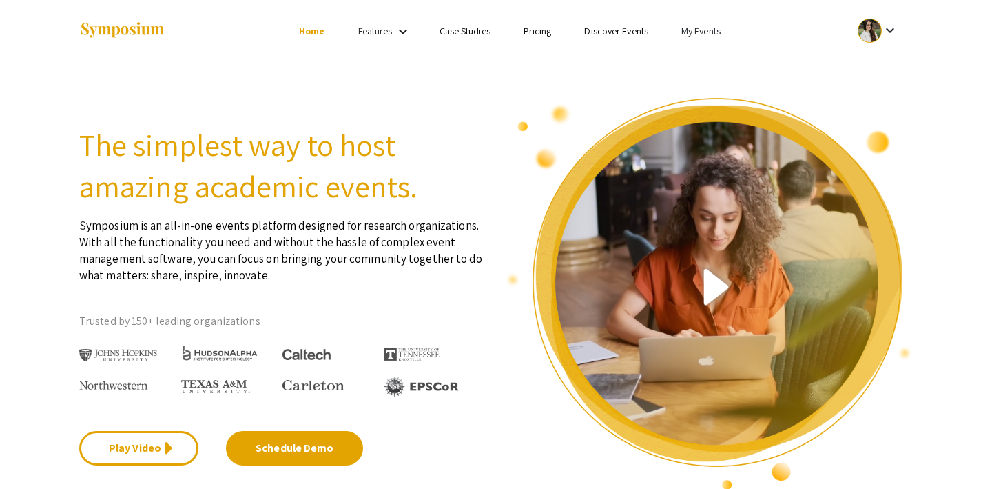
click at [691, 25] on link "My Events" at bounding box center [700, 31] width 39 height 12
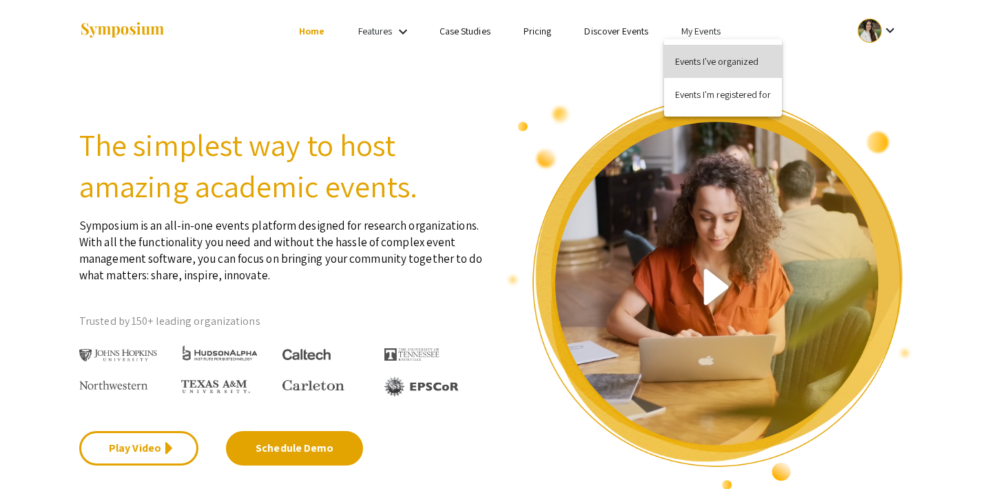
click at [692, 57] on button "Events I've organized" at bounding box center [723, 61] width 118 height 33
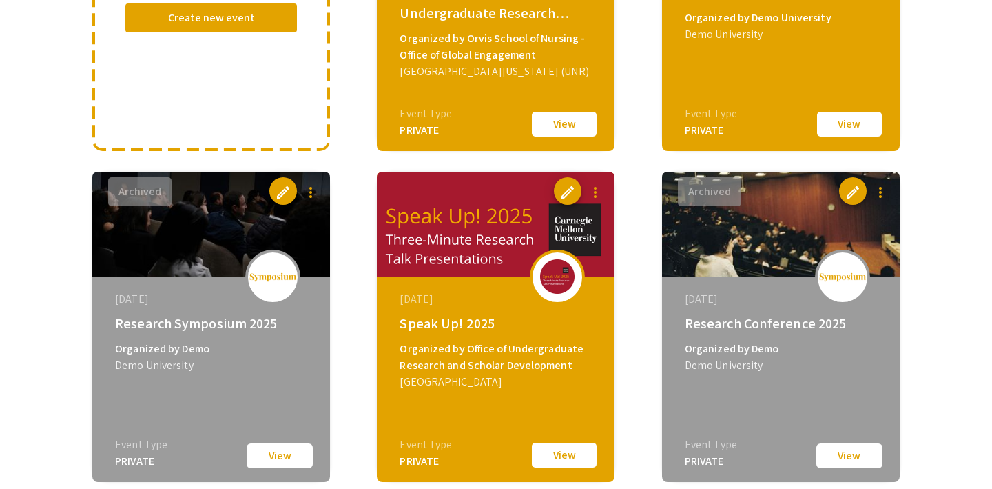
scroll to position [337, 0]
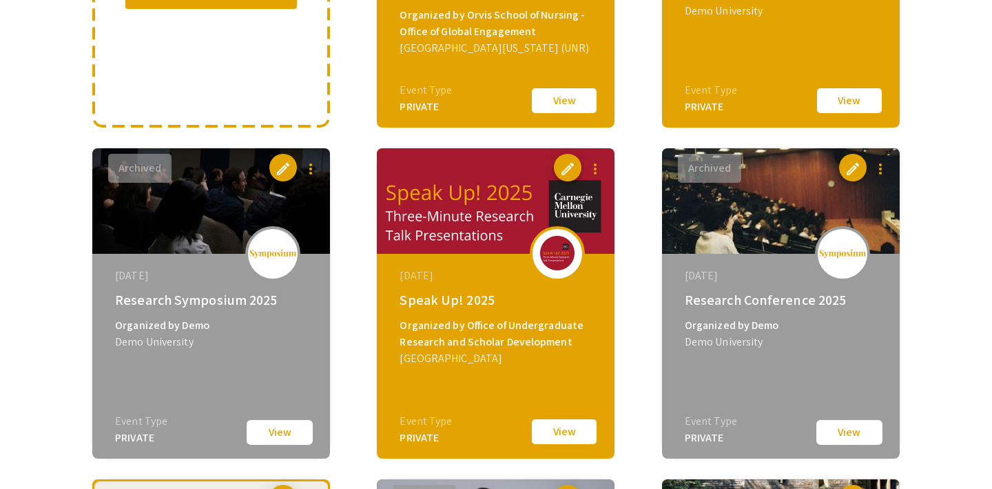
click at [559, 428] on button "View" at bounding box center [564, 431] width 69 height 29
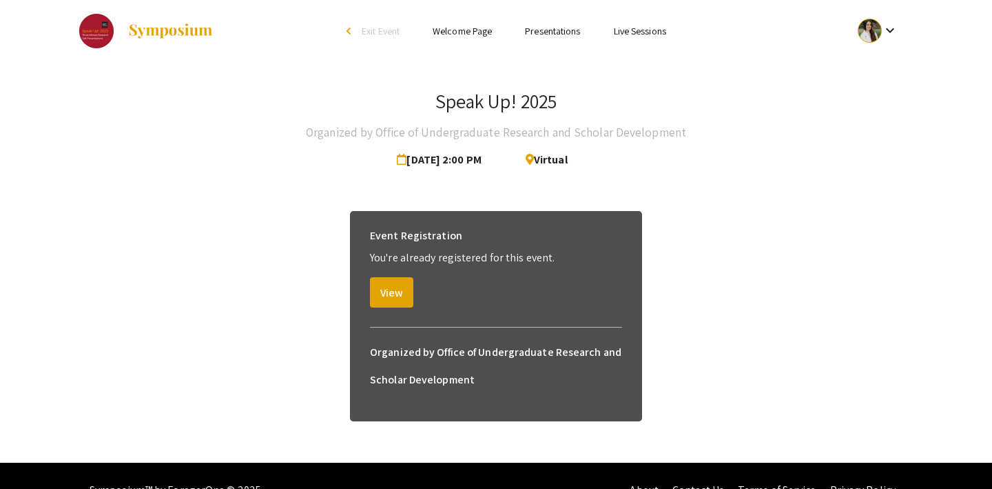
click at [367, 27] on span "Exit Event" at bounding box center [381, 31] width 38 height 12
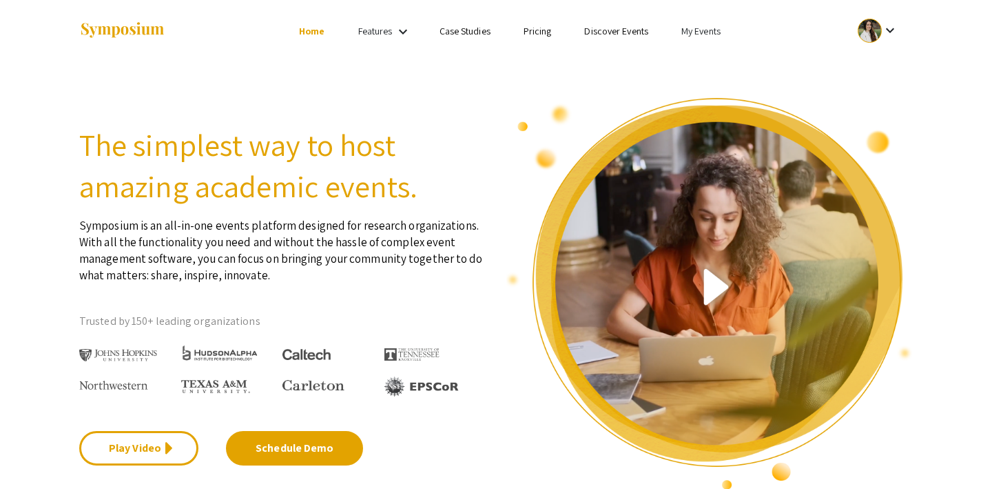
click at [701, 34] on link "My Events" at bounding box center [700, 31] width 39 height 12
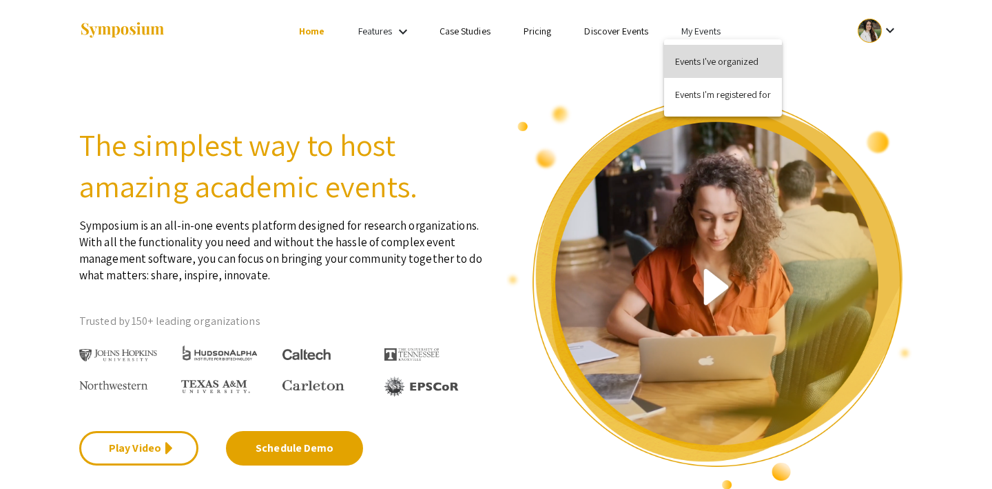
click at [722, 56] on button "Events I've organized" at bounding box center [723, 61] width 118 height 33
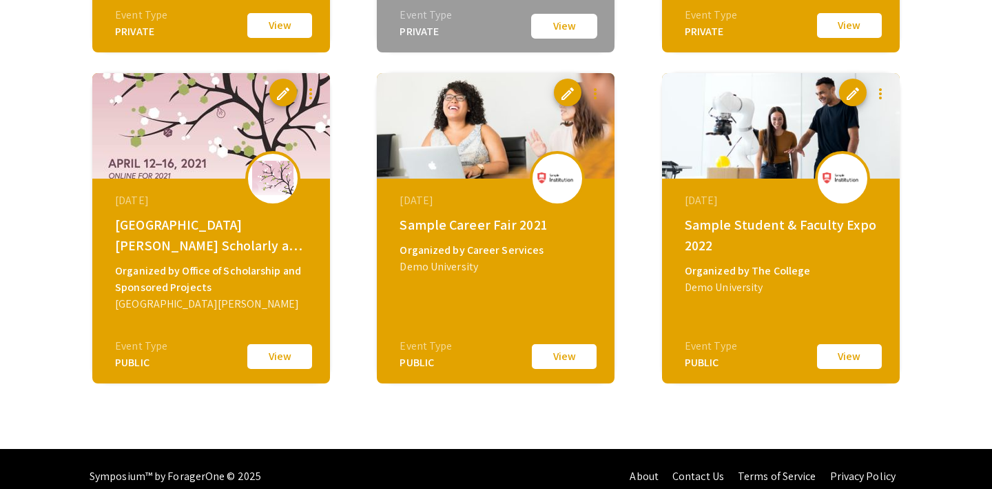
scroll to position [1075, 0]
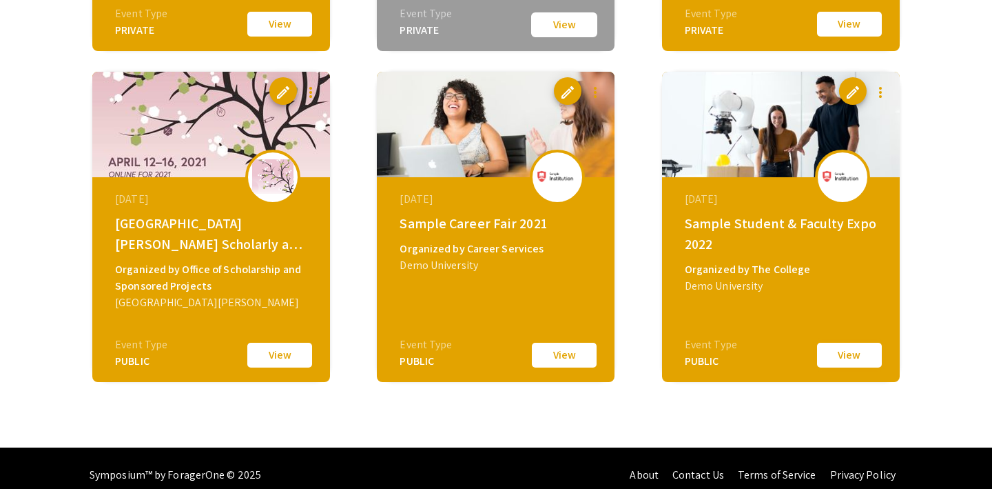
click at [848, 354] on button "View" at bounding box center [849, 354] width 69 height 29
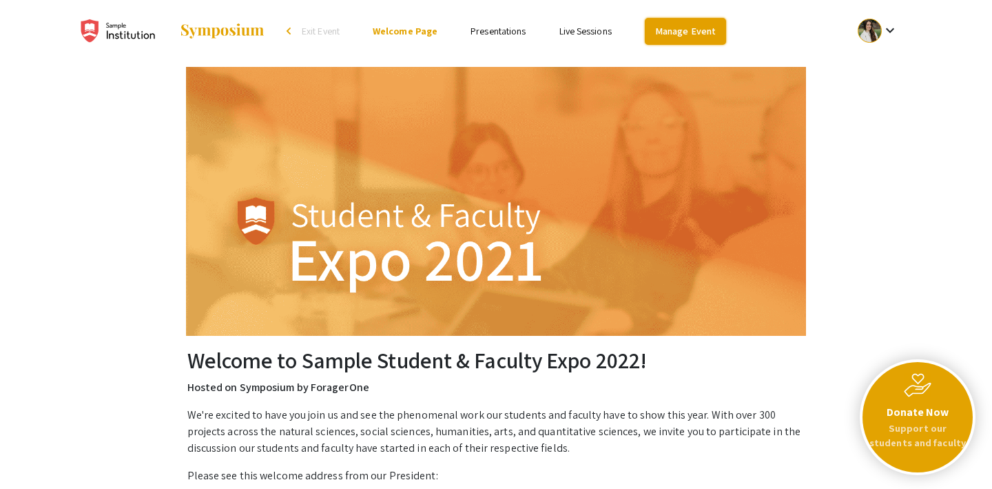
click at [693, 27] on link "Manage Event" at bounding box center [685, 31] width 81 height 27
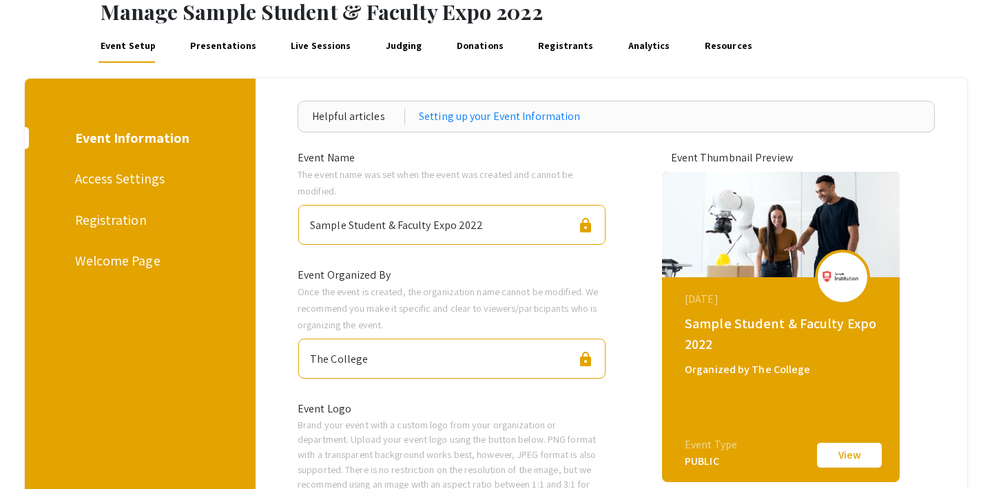
scroll to position [76, 0]
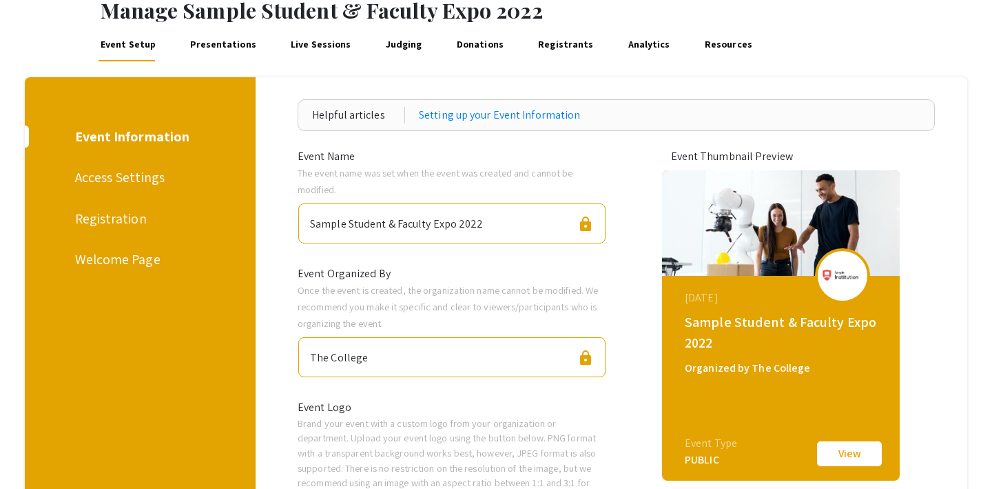
click at [134, 180] on div "Access Settings" at bounding box center [138, 177] width 126 height 21
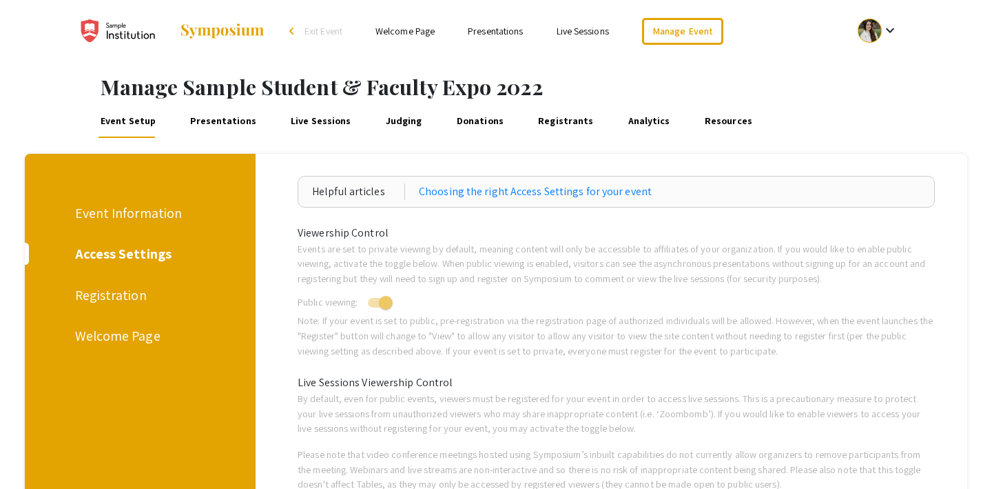
click at [127, 287] on div "Registration" at bounding box center [138, 295] width 126 height 21
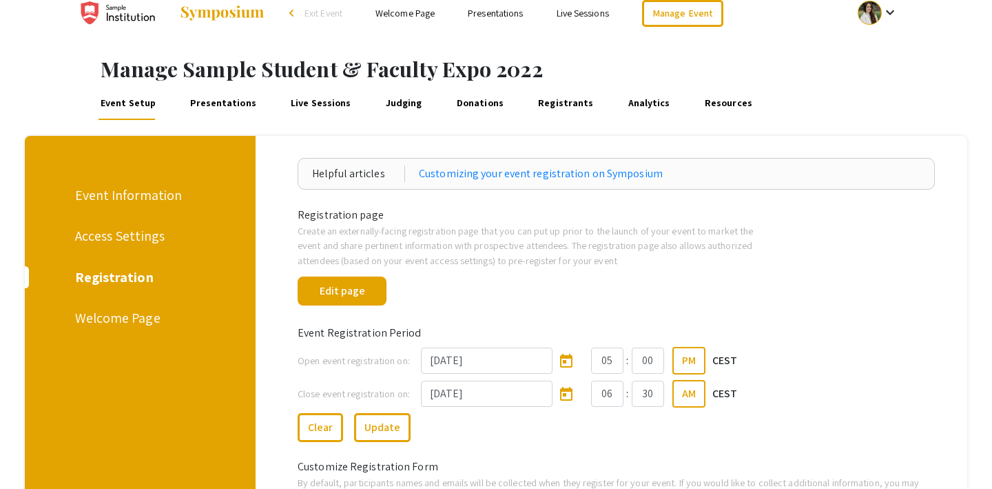
scroll to position [19, 0]
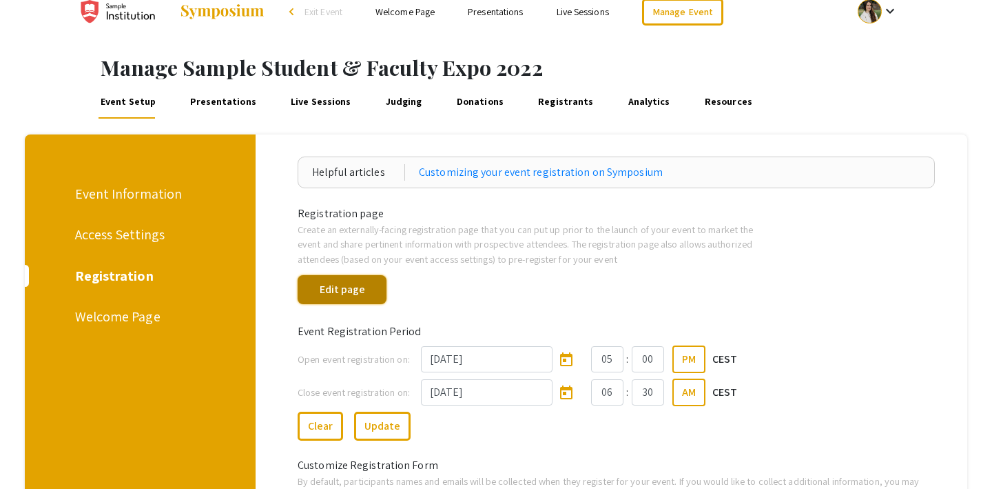
click at [350, 289] on button "Edit page" at bounding box center [342, 289] width 89 height 29
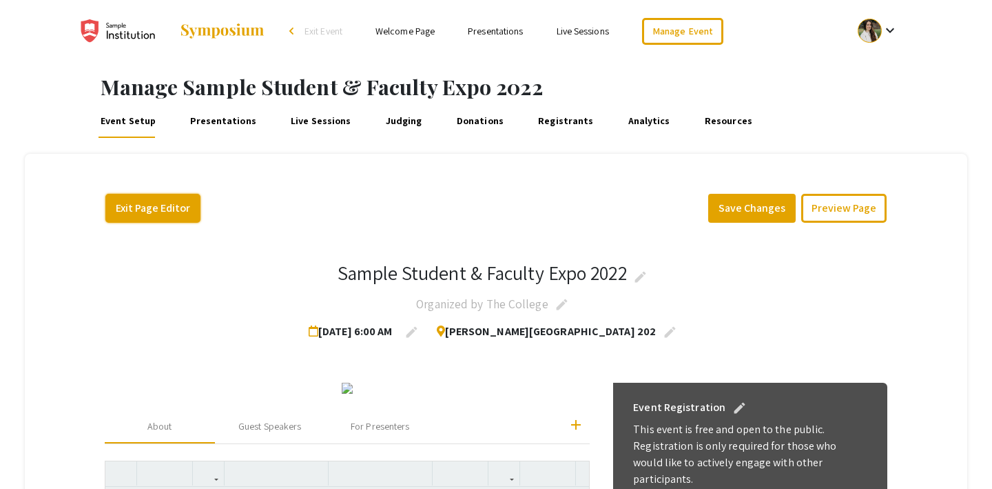
click at [168, 205] on button "Exit Page Editor" at bounding box center [152, 208] width 95 height 29
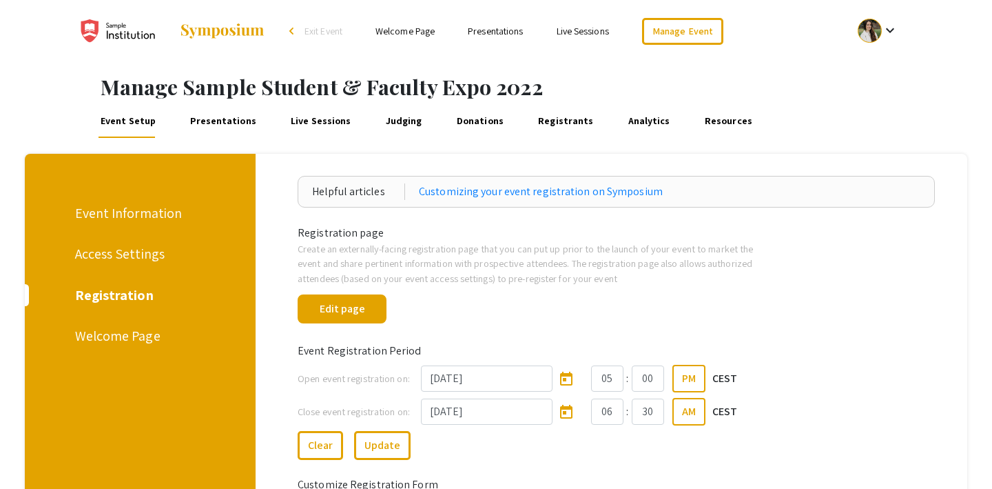
click at [141, 247] on div "Access Settings" at bounding box center [138, 253] width 126 height 21
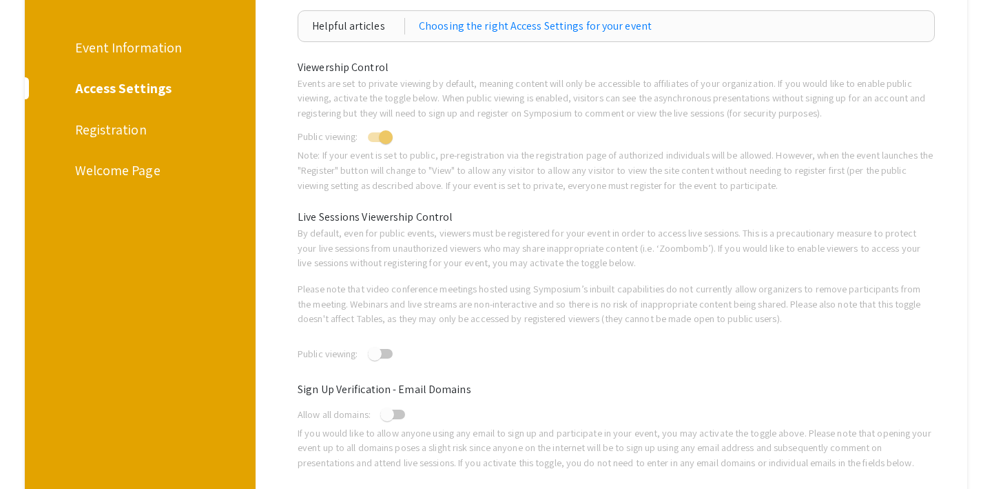
scroll to position [125, 0]
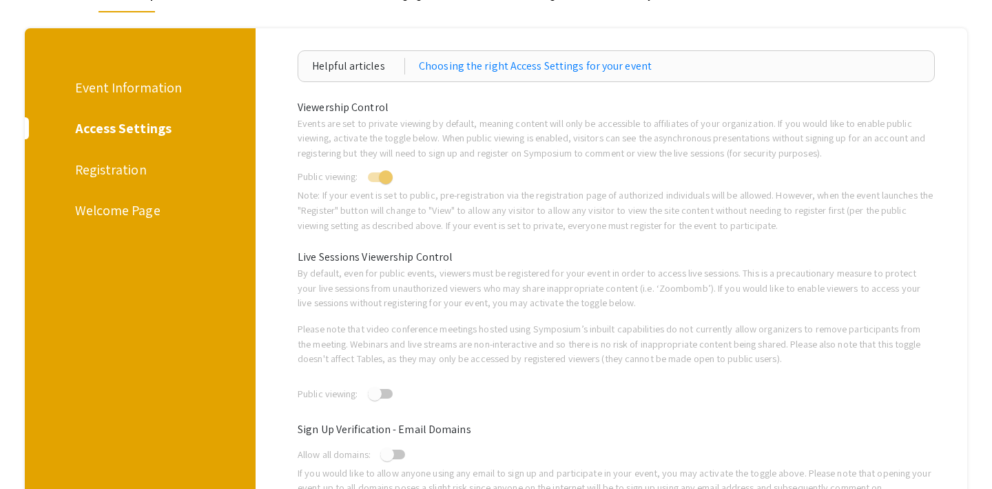
click at [131, 212] on div "Welcome Page" at bounding box center [138, 210] width 126 height 21
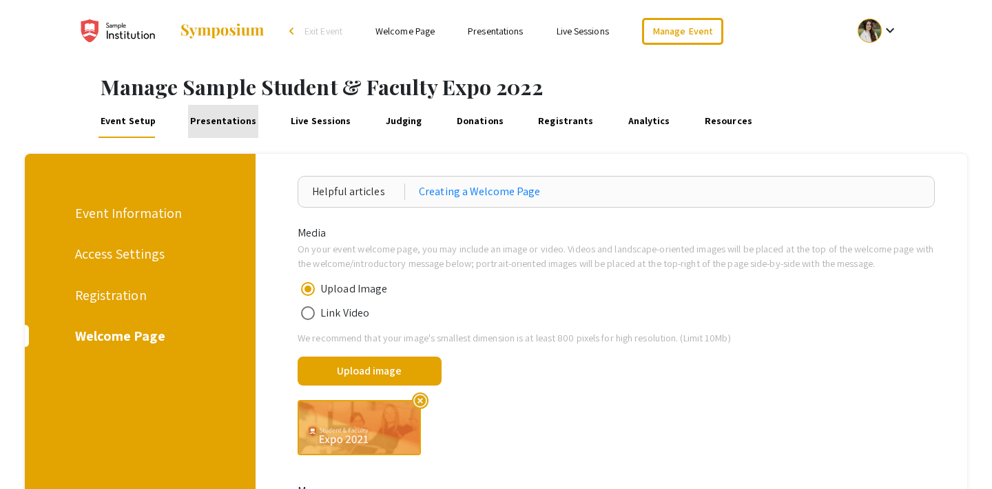
click at [223, 112] on link "Presentations" at bounding box center [223, 121] width 71 height 33
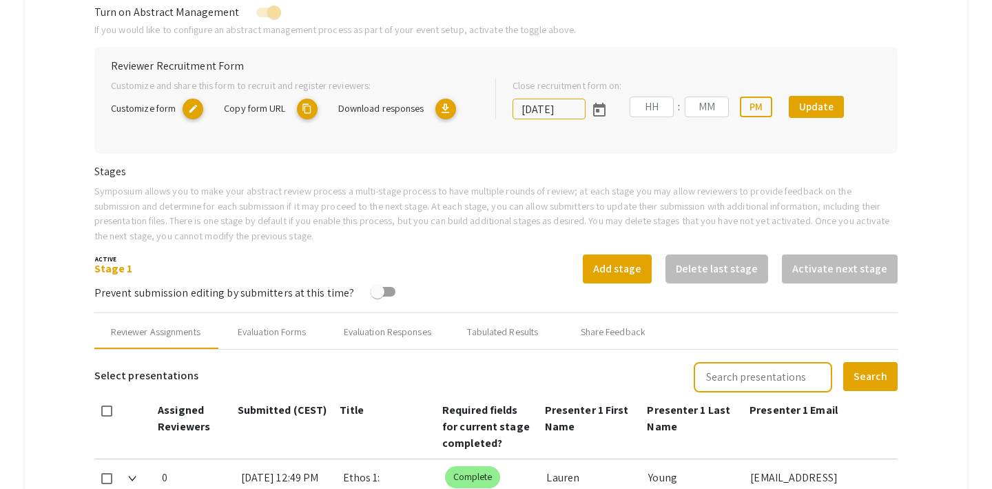
scroll to position [296, 0]
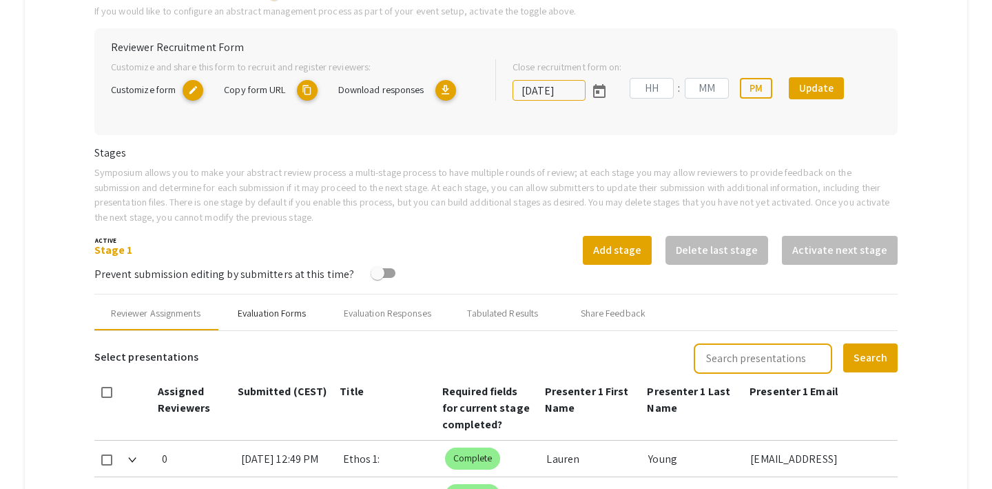
click at [281, 309] on div "Evaluation Forms" at bounding box center [272, 313] width 69 height 14
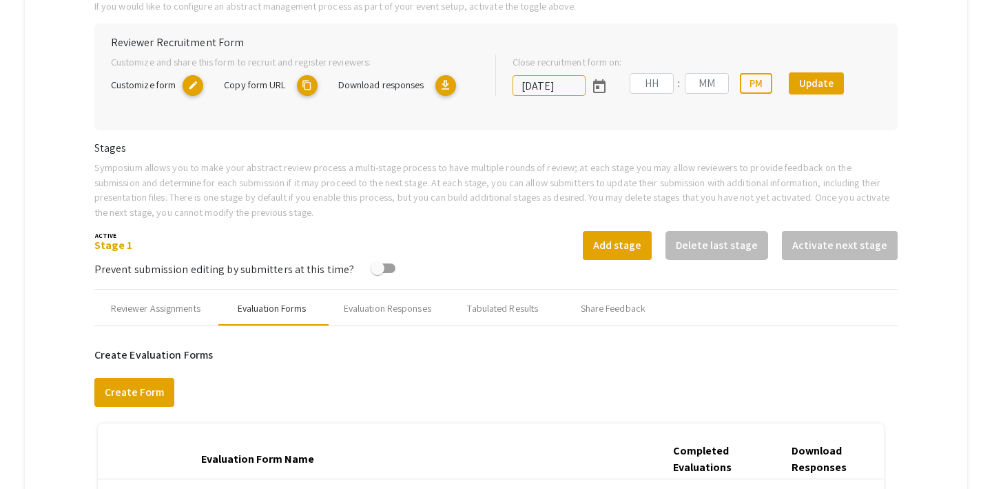
scroll to position [305, 0]
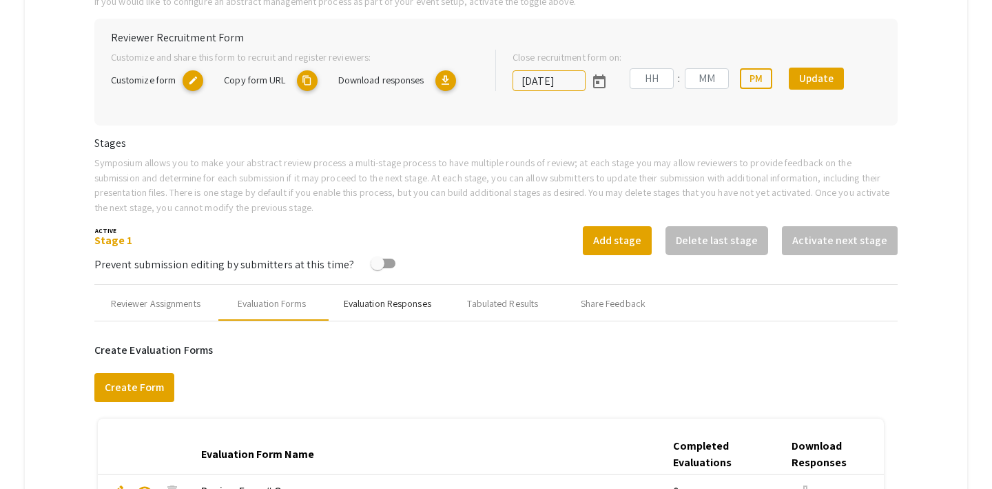
click at [376, 305] on div "Evaluation Responses" at bounding box center [388, 303] width 88 height 14
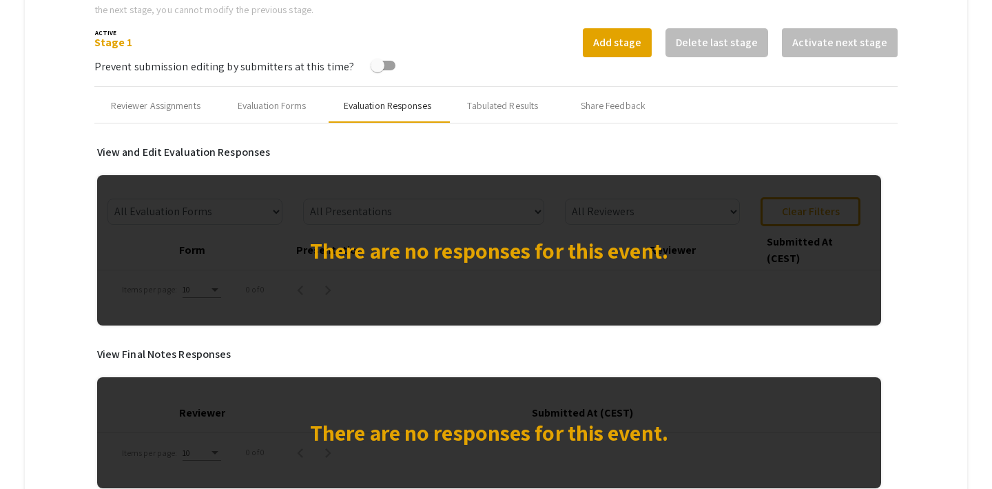
scroll to position [504, 0]
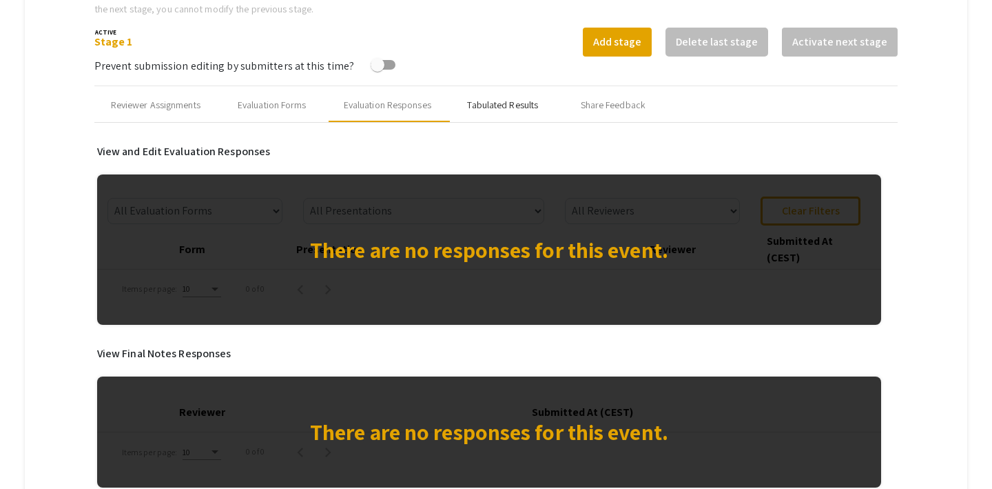
click at [481, 102] on div "Tabulated Results" at bounding box center [502, 105] width 71 height 14
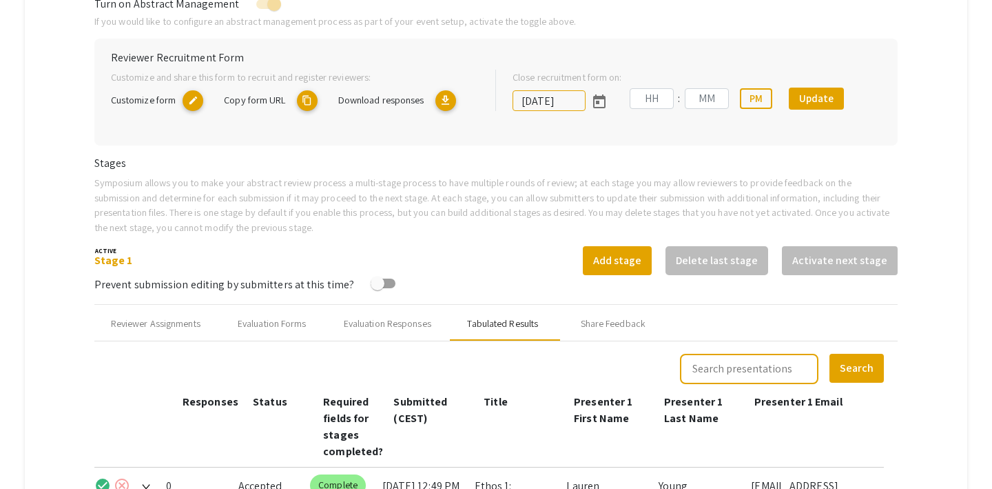
scroll to position [300, 0]
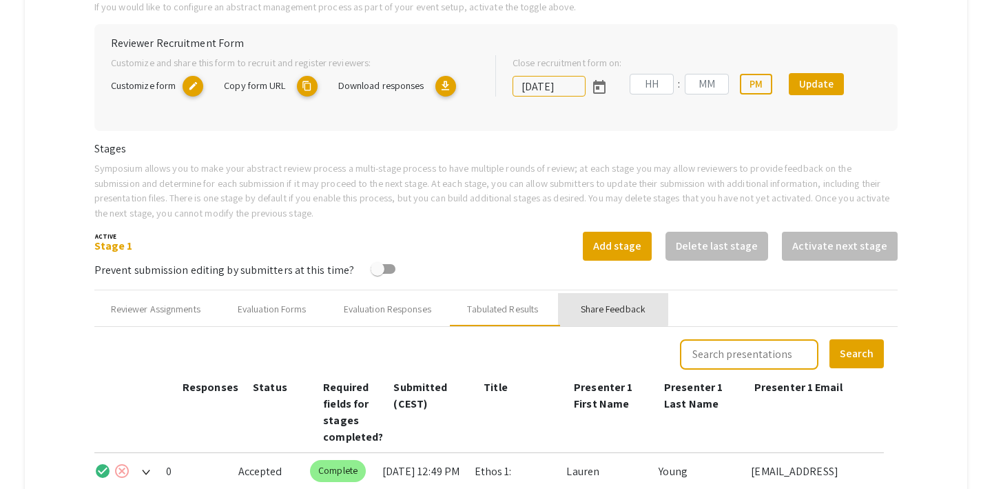
click at [602, 297] on div "Share Feedback" at bounding box center [613, 309] width 110 height 33
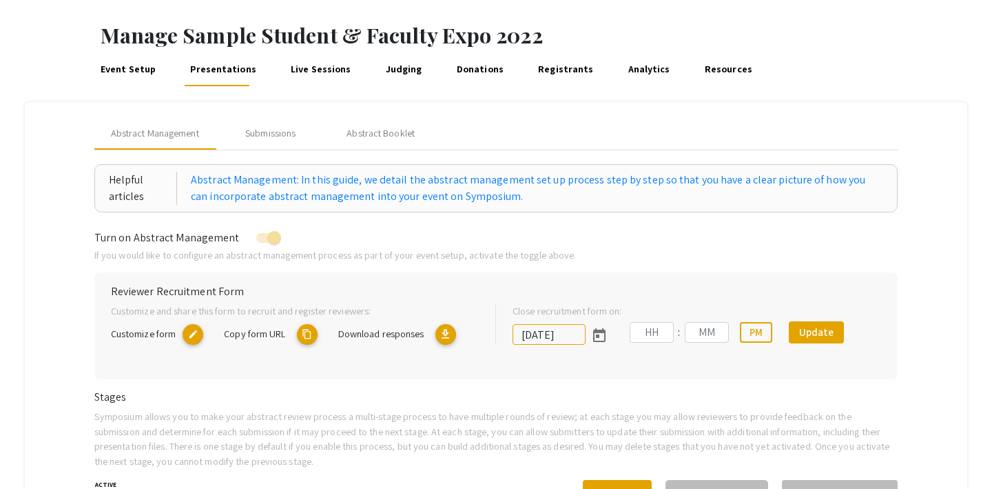
scroll to position [29, 0]
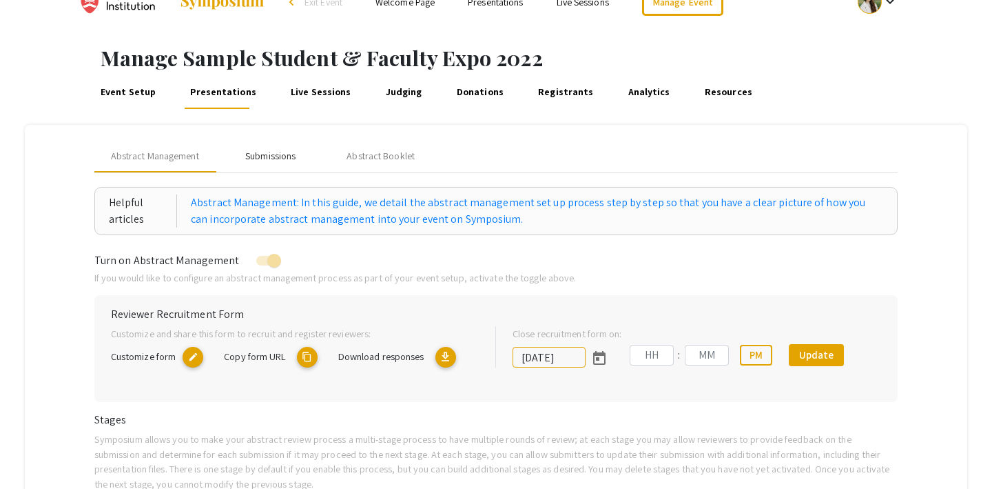
click at [280, 155] on div "Submissions" at bounding box center [270, 156] width 50 height 14
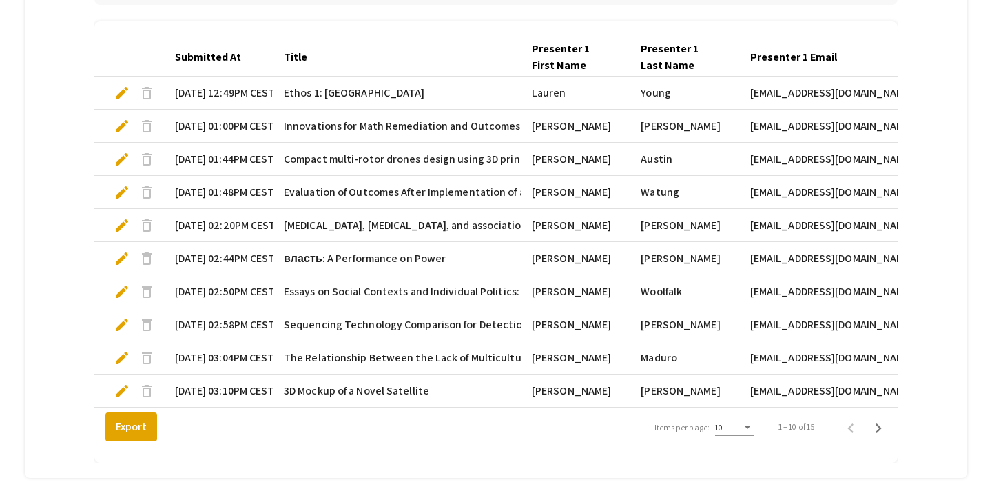
scroll to position [402, 0]
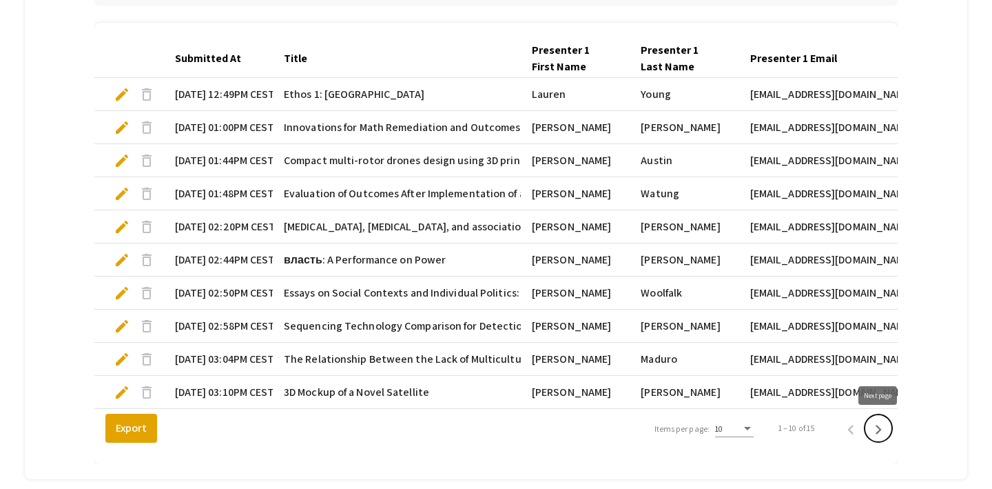
click at [877, 423] on icon "Next page" at bounding box center [878, 429] width 19 height 19
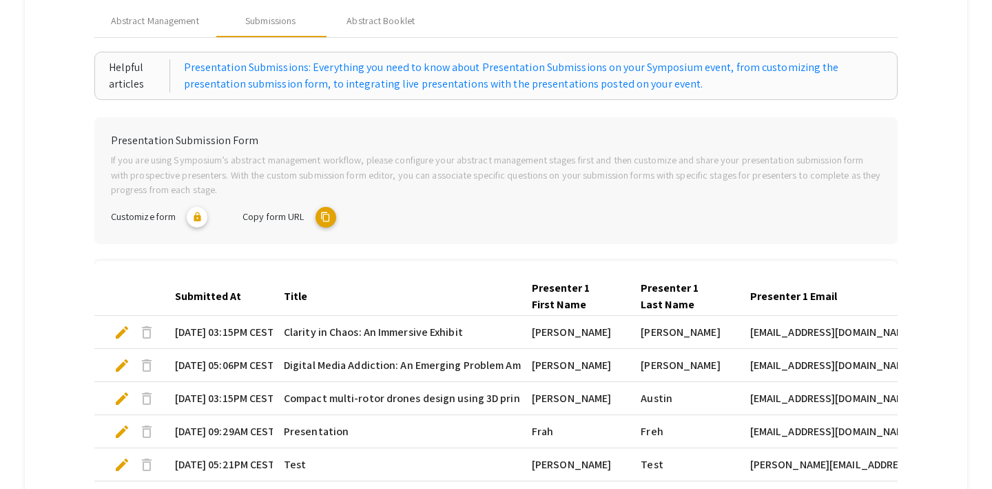
scroll to position [0, 0]
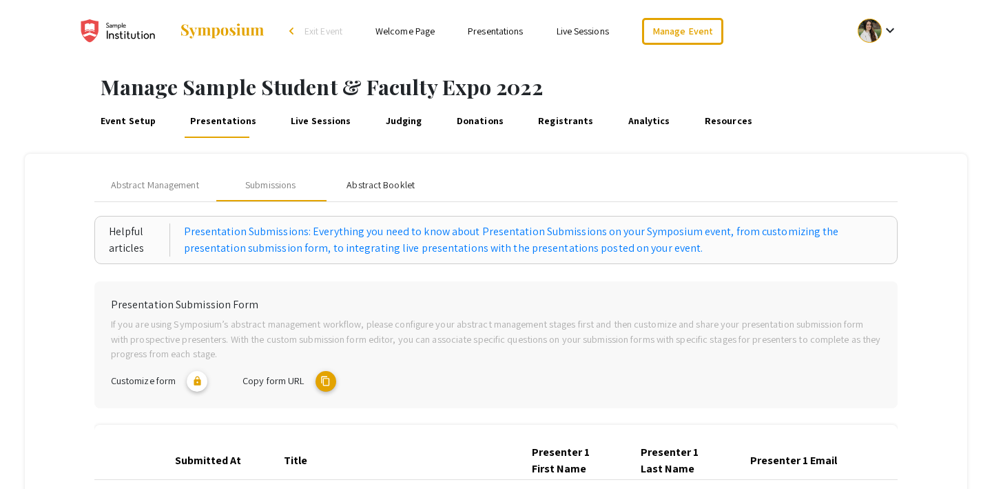
click at [373, 189] on div "Abstract Booklet" at bounding box center [381, 185] width 68 height 14
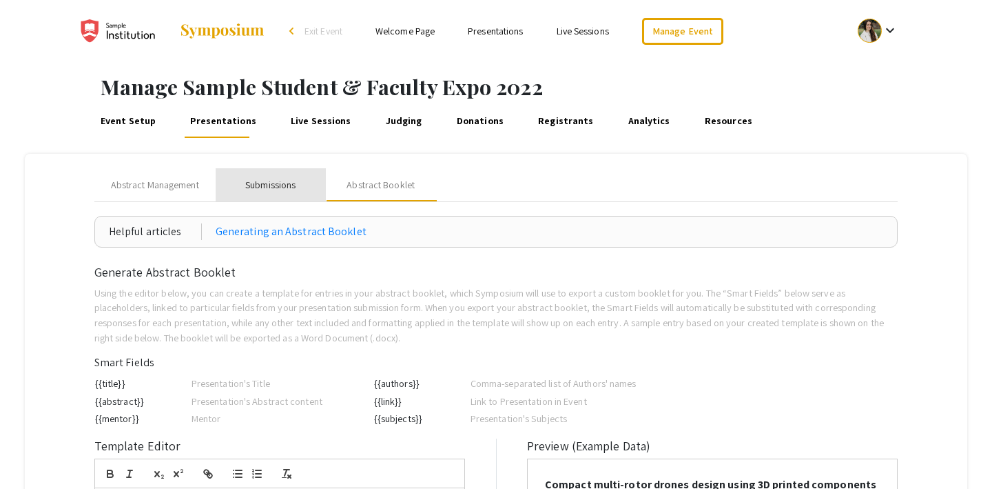
click at [269, 183] on div "Submissions" at bounding box center [270, 185] width 50 height 14
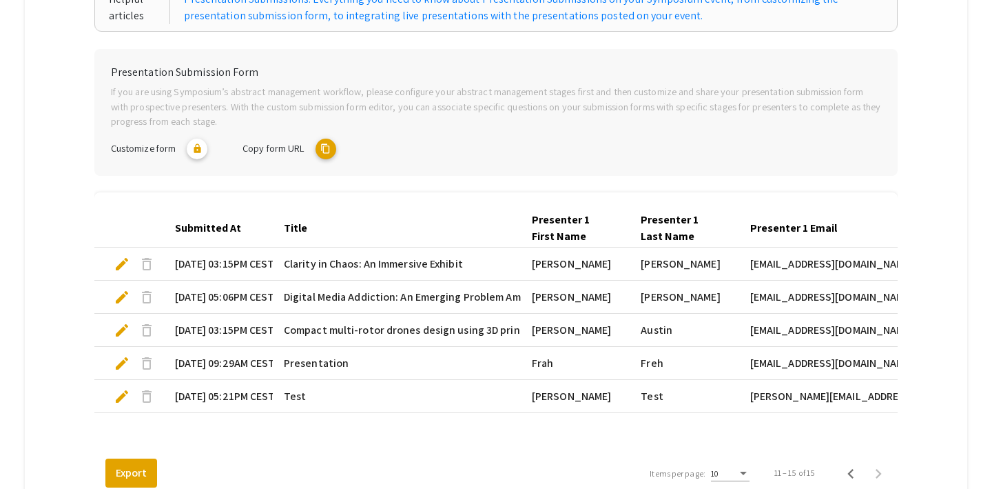
scroll to position [196, 0]
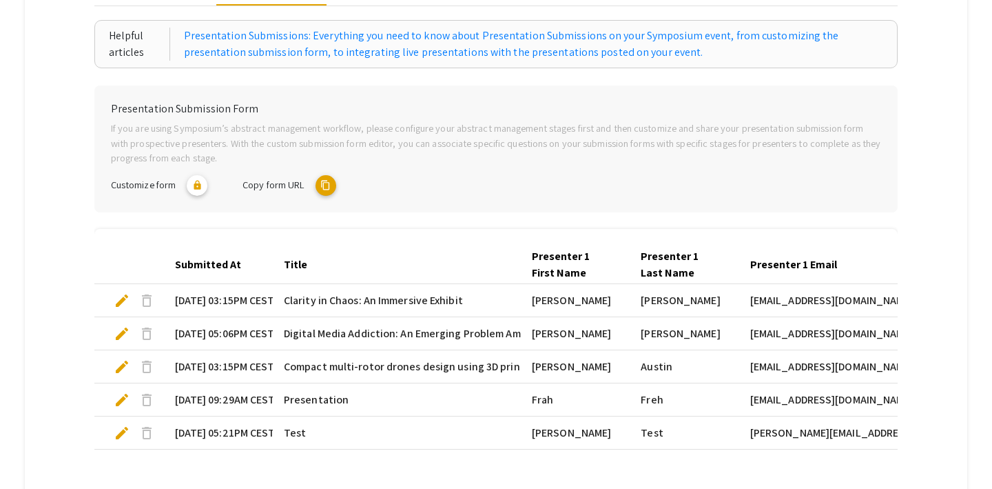
click at [329, 181] on mat-icon "content_copy" at bounding box center [326, 185] width 21 height 21
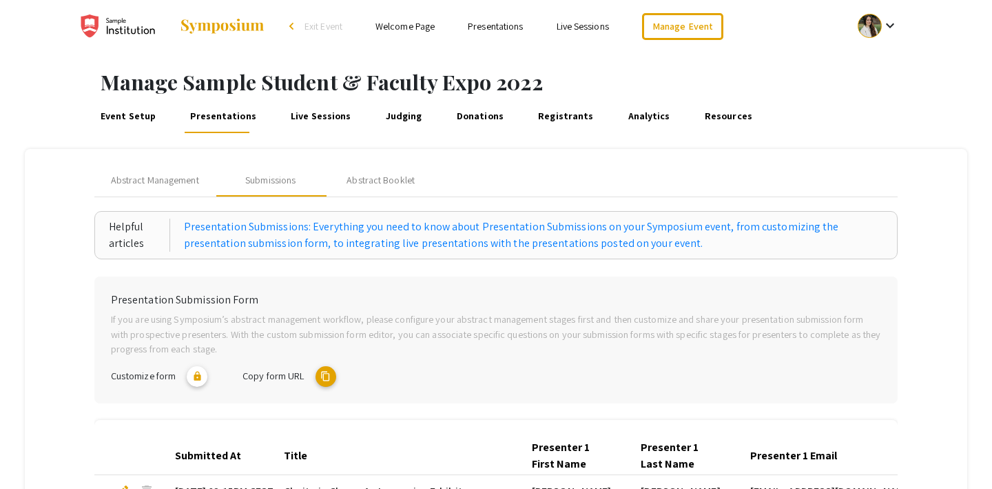
scroll to position [0, 0]
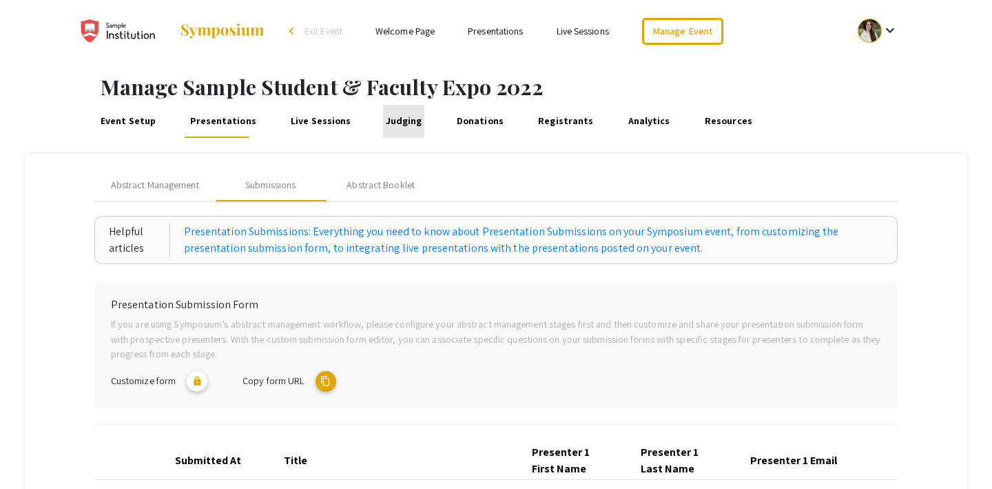
click at [387, 109] on link "Judging" at bounding box center [403, 121] width 41 height 33
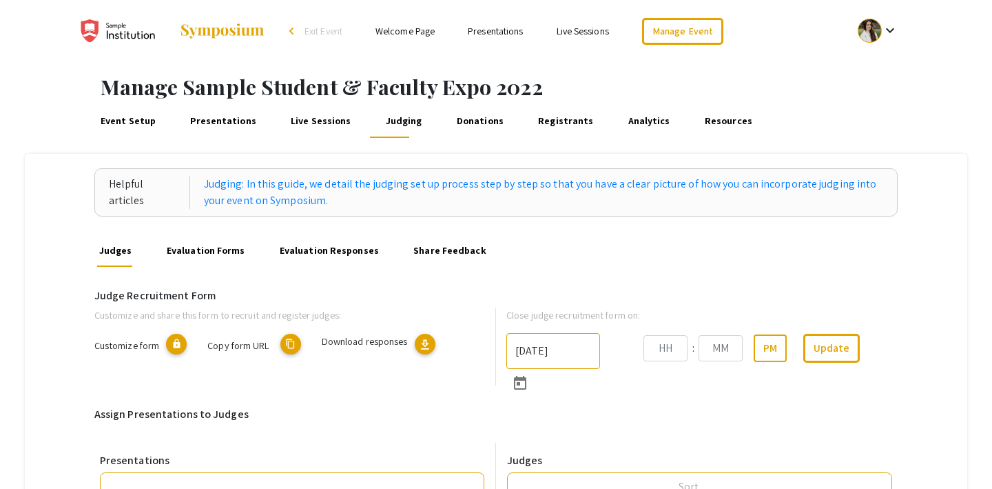
click at [198, 253] on link "Evaluation Forms" at bounding box center [205, 250] width 83 height 33
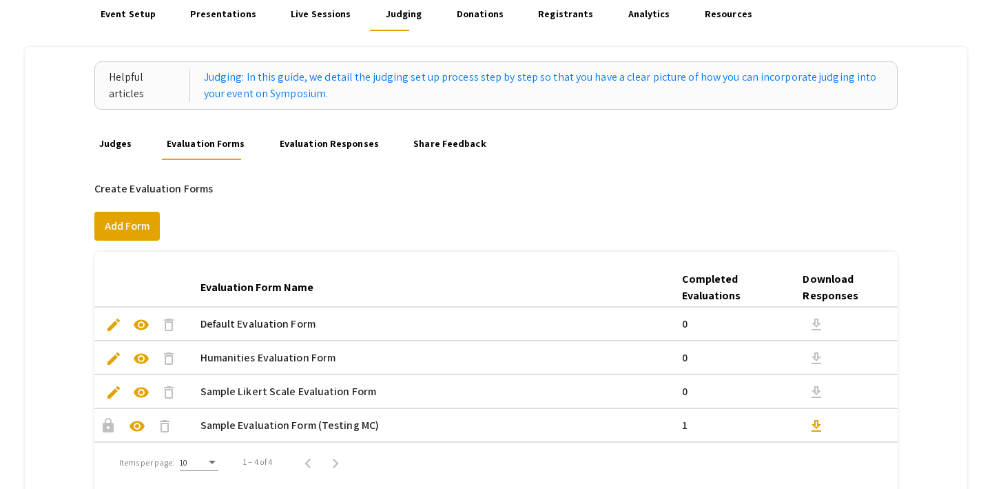
scroll to position [79, 0]
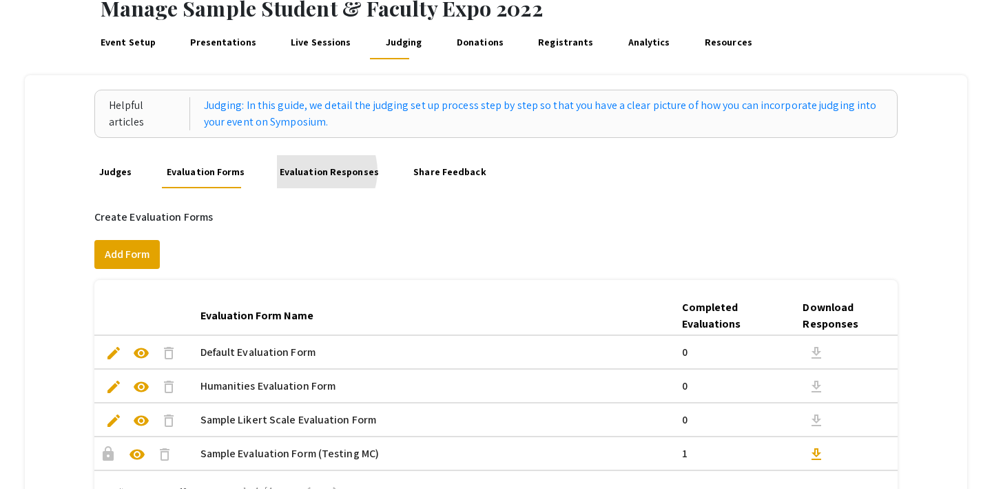
click at [309, 171] on link "Evaluation Responses" at bounding box center [329, 171] width 104 height 33
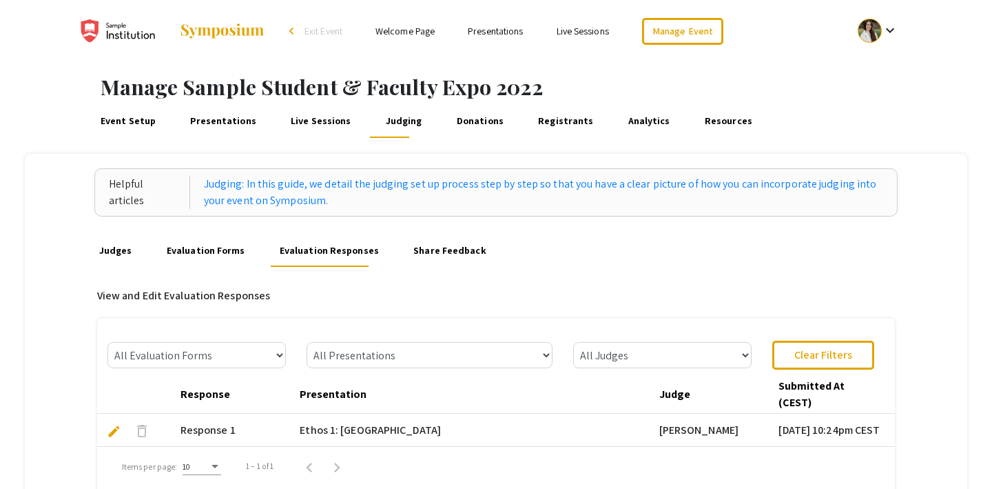
click at [194, 255] on link "Evaluation Forms" at bounding box center [205, 250] width 83 height 33
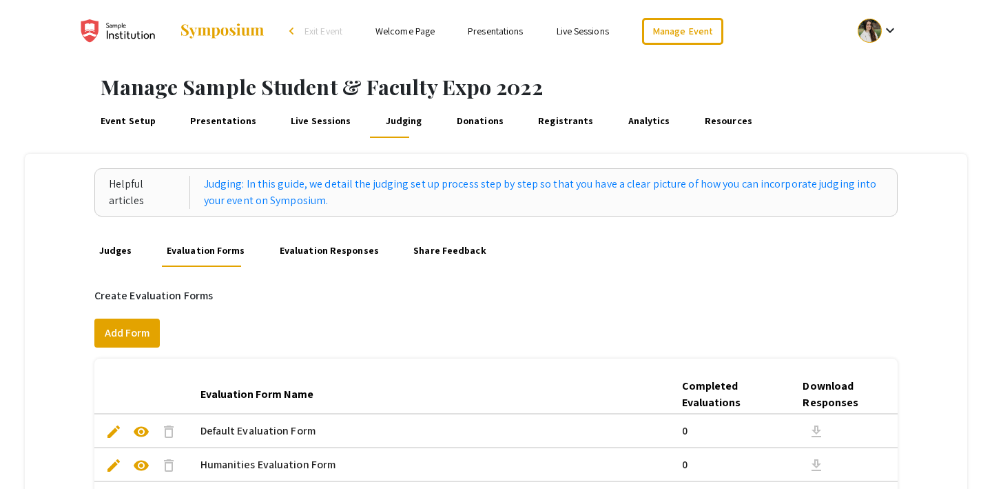
click at [323, 240] on link "Evaluation Responses" at bounding box center [329, 250] width 104 height 33
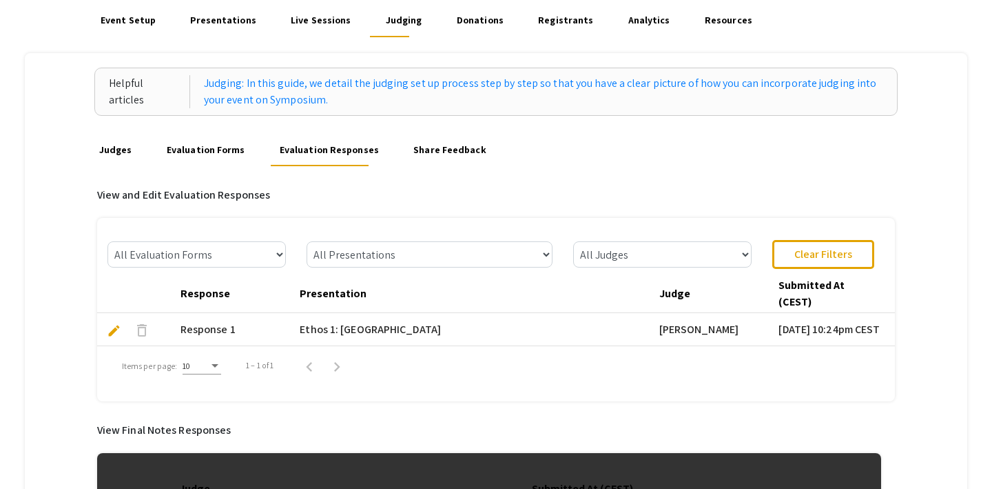
scroll to position [37, 0]
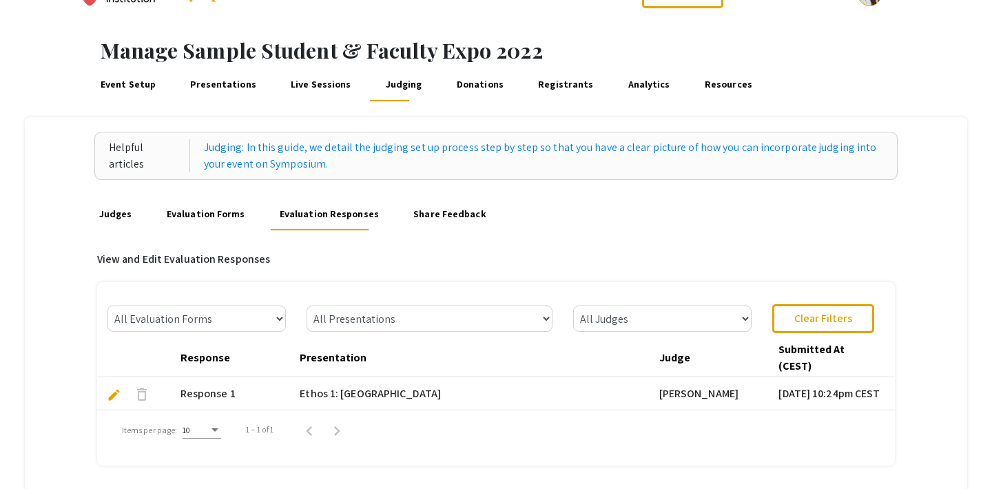
click at [446, 216] on link "Share Feedback" at bounding box center [450, 213] width 78 height 33
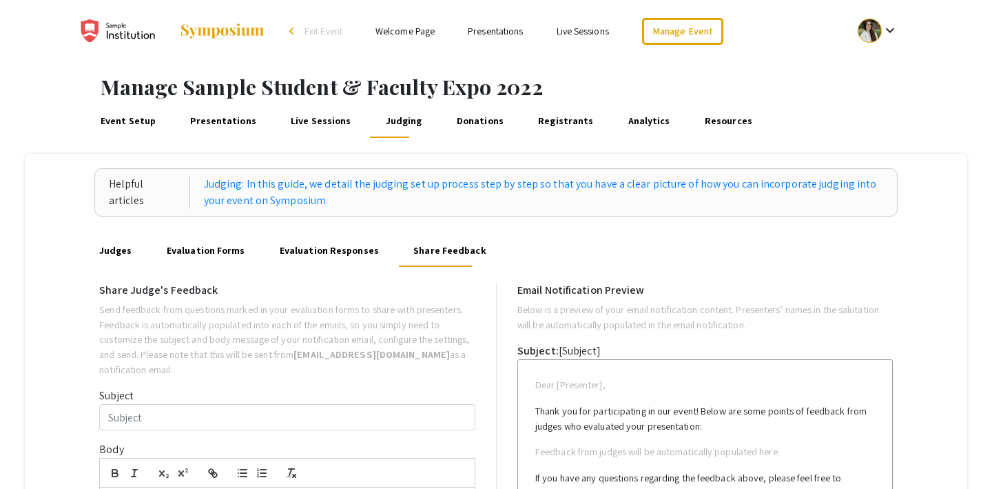
click at [310, 249] on link "Evaluation Responses" at bounding box center [329, 250] width 104 height 33
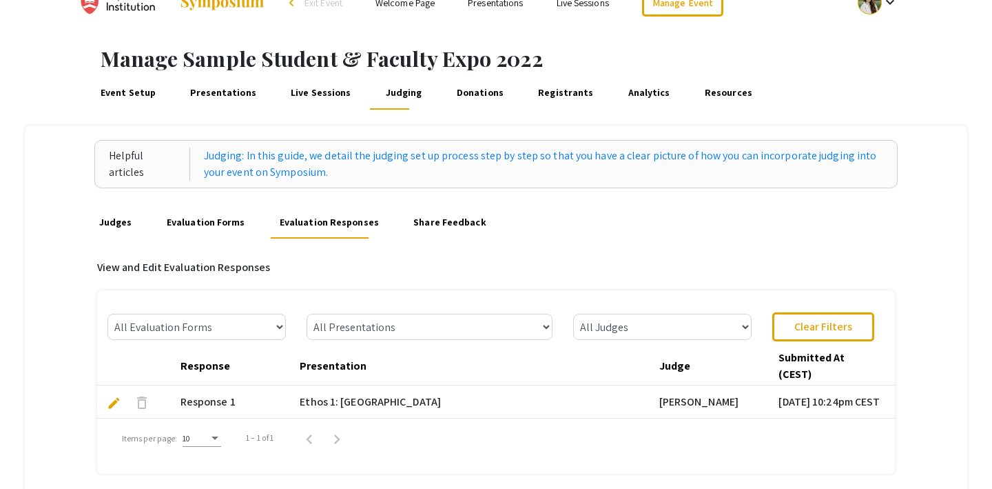
scroll to position [10, 0]
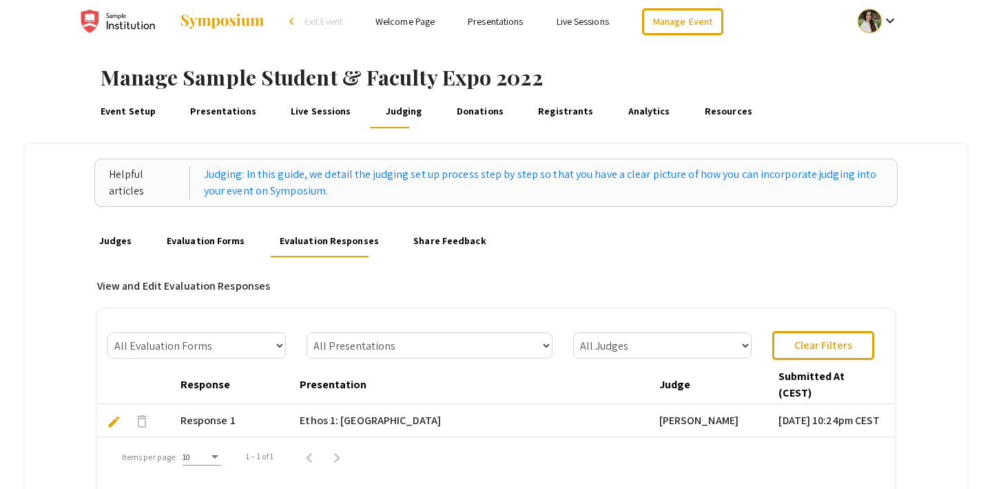
click at [315, 107] on link "Live Sessions" at bounding box center [321, 111] width 65 height 33
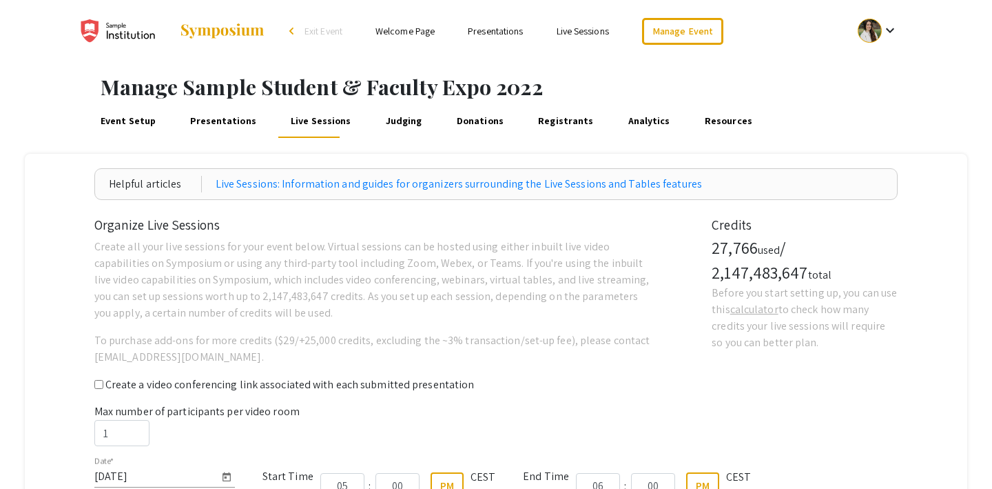
click at [203, 117] on link "Presentations" at bounding box center [223, 121] width 71 height 33
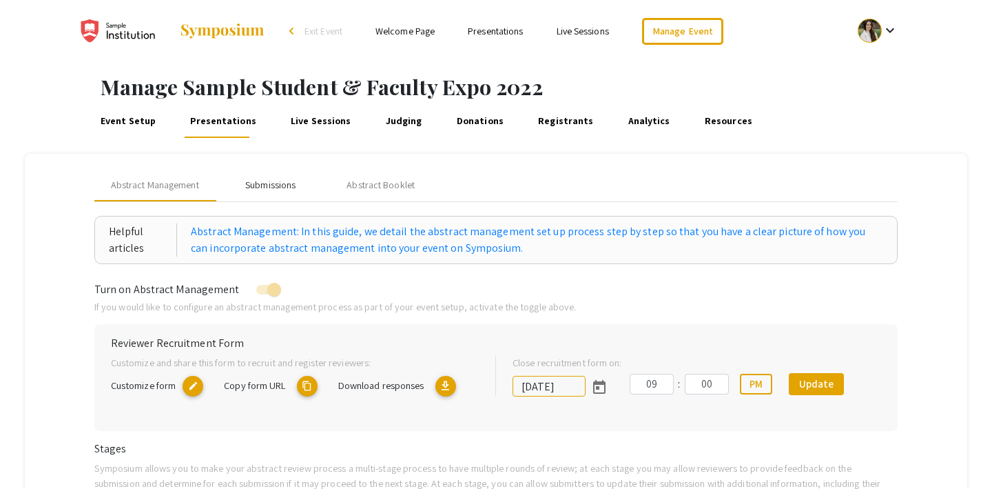
click at [260, 178] on div "Submissions" at bounding box center [270, 185] width 50 height 14
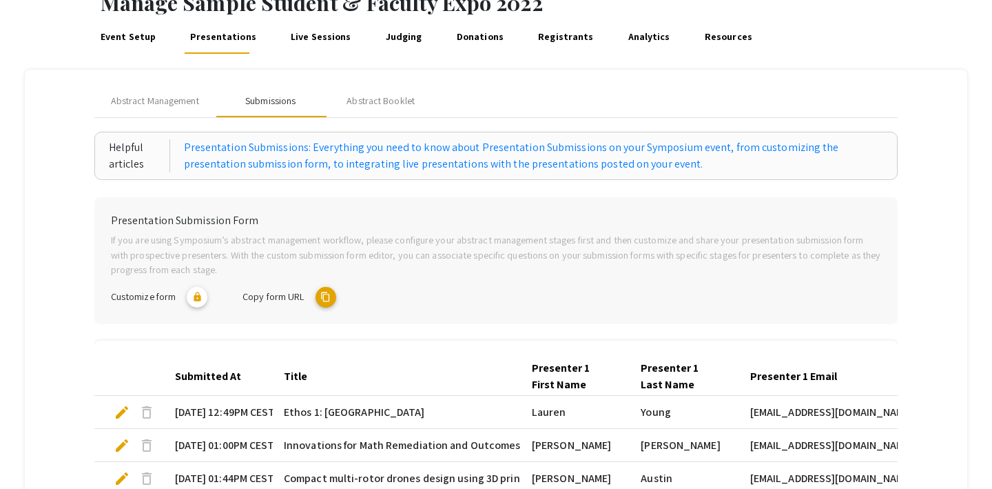
scroll to position [52, 0]
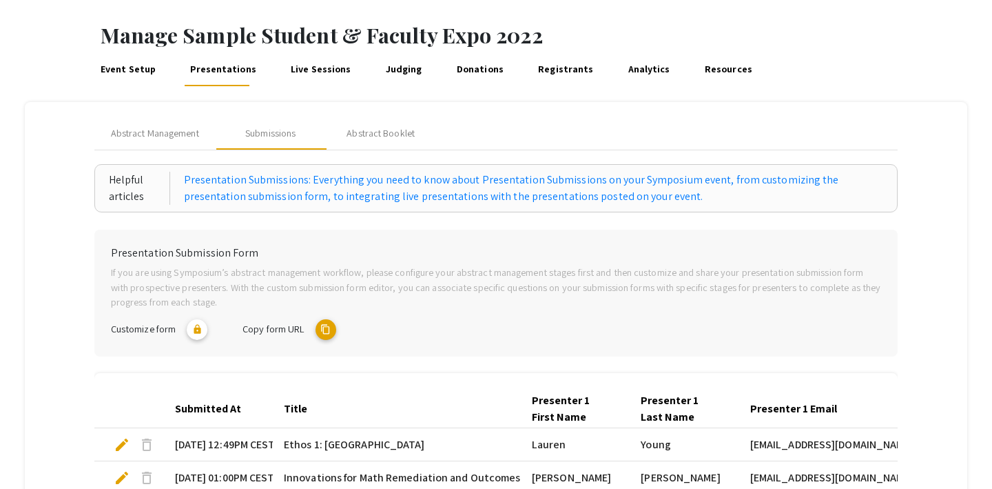
click at [312, 64] on link "Live Sessions" at bounding box center [321, 69] width 65 height 33
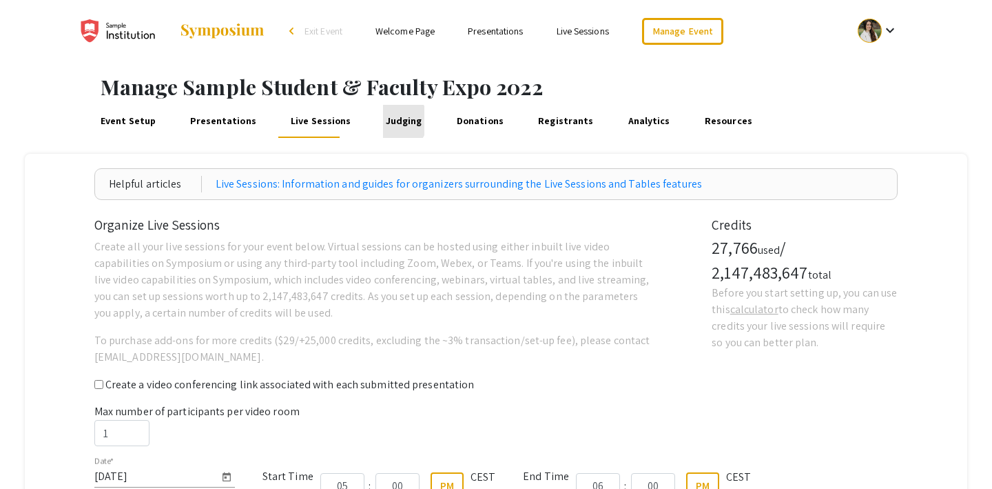
click at [383, 121] on link "Judging" at bounding box center [403, 121] width 41 height 33
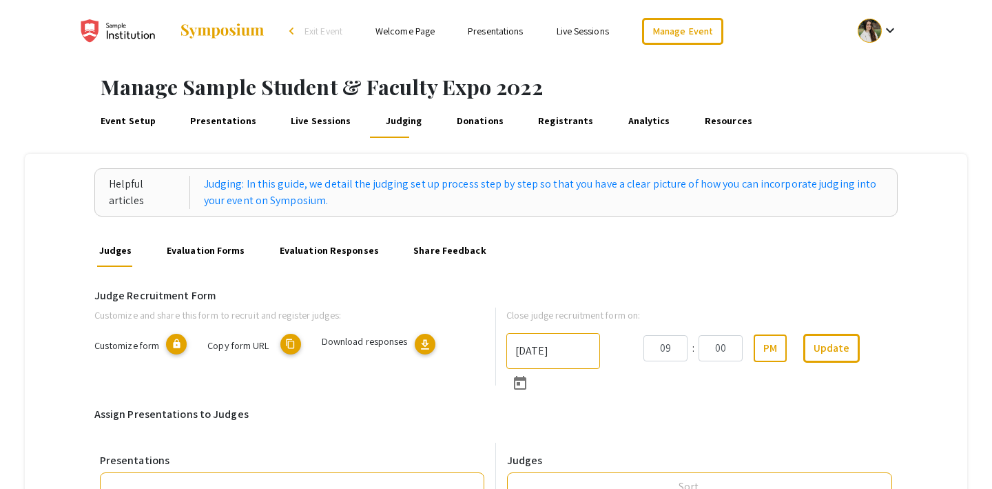
click at [309, 119] on link "Live Sessions" at bounding box center [321, 121] width 65 height 33
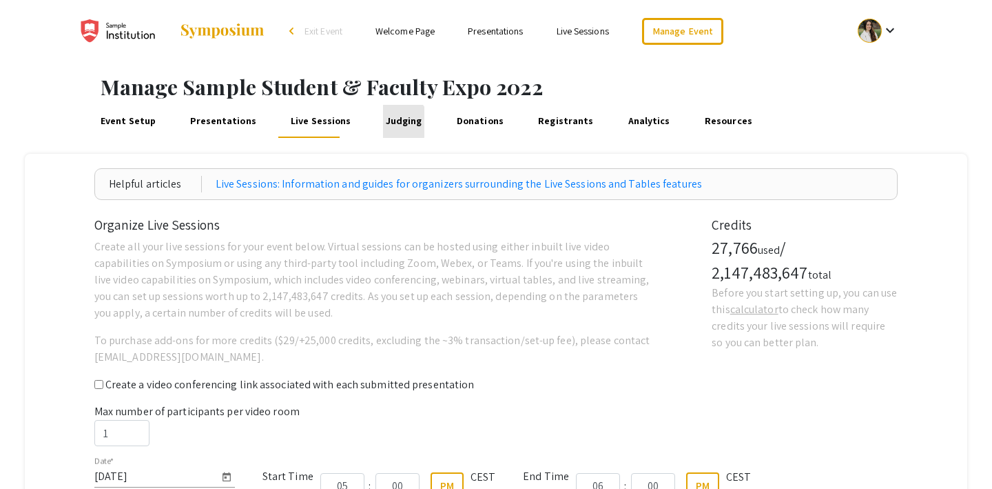
click at [389, 122] on link "Judging" at bounding box center [403, 121] width 41 height 33
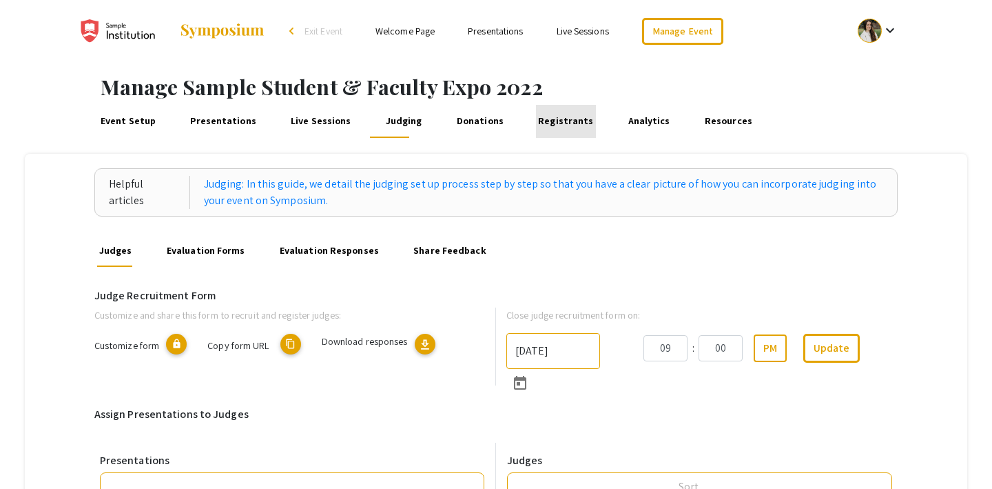
click at [551, 119] on link "Registrants" at bounding box center [566, 121] width 60 height 33
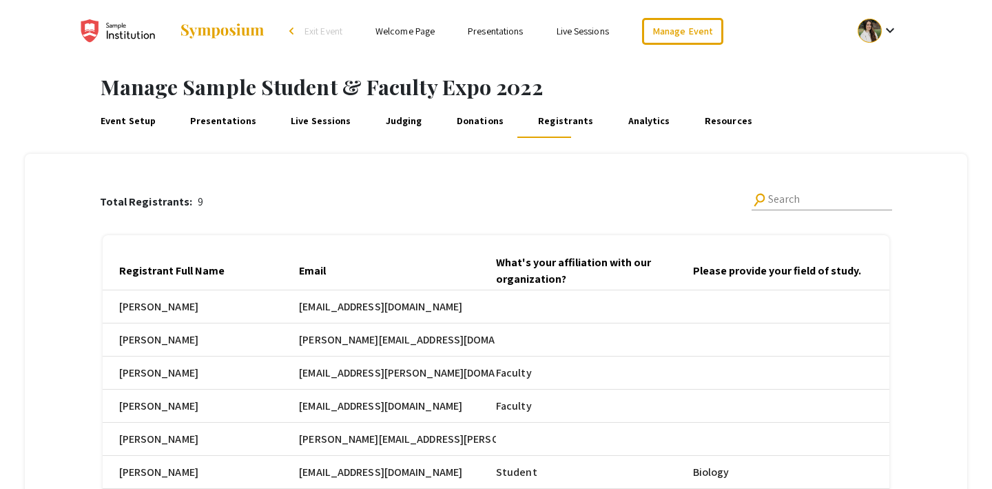
click at [326, 28] on span "Exit Event" at bounding box center [324, 31] width 38 height 12
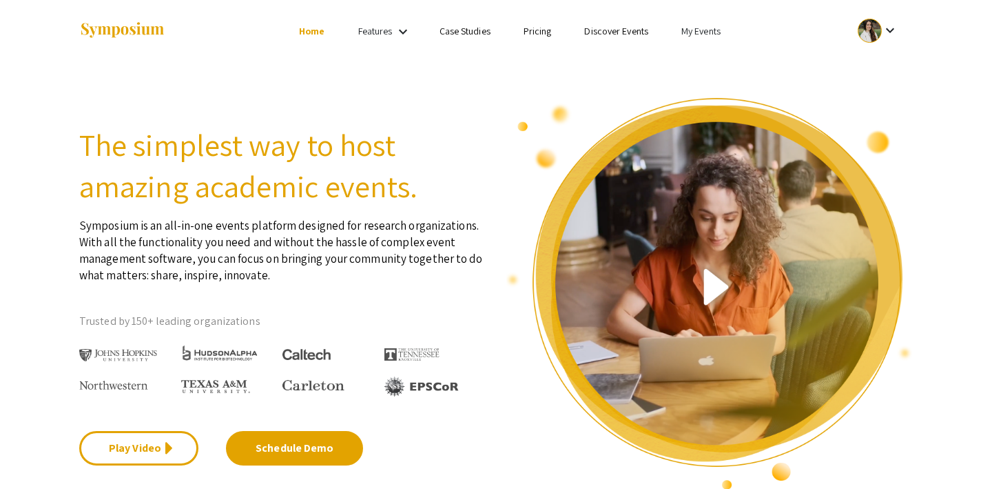
click at [684, 30] on link "My Events" at bounding box center [700, 31] width 39 height 12
click at [684, 65] on button "Events I've organized" at bounding box center [723, 61] width 118 height 33
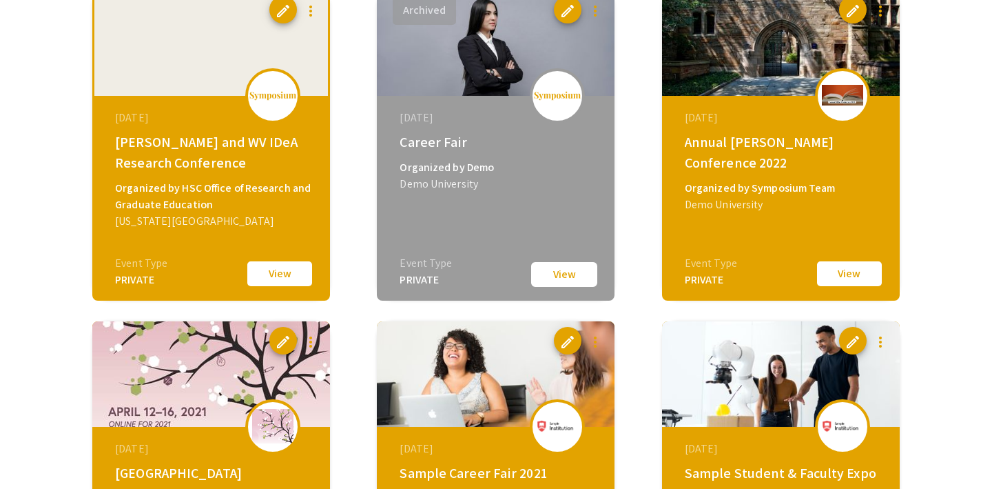
scroll to position [825, 0]
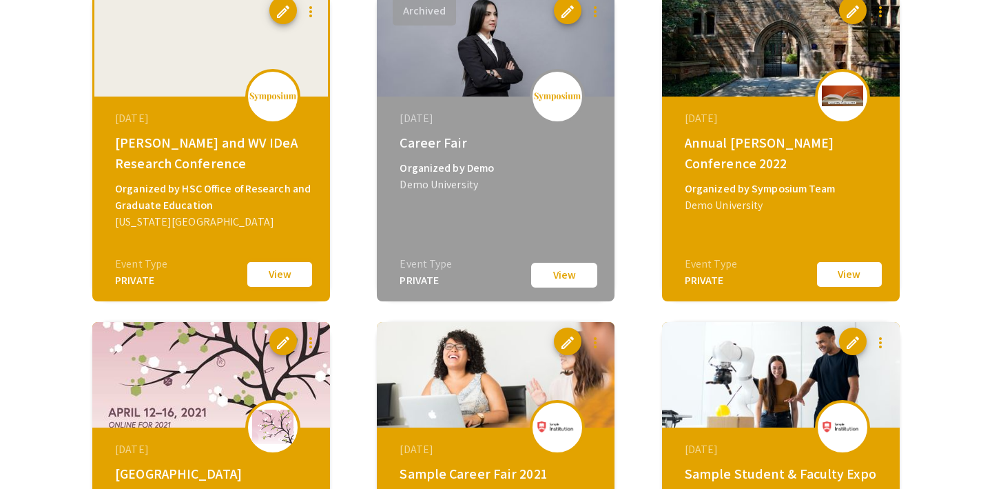
click at [305, 269] on button "View" at bounding box center [279, 274] width 69 height 29
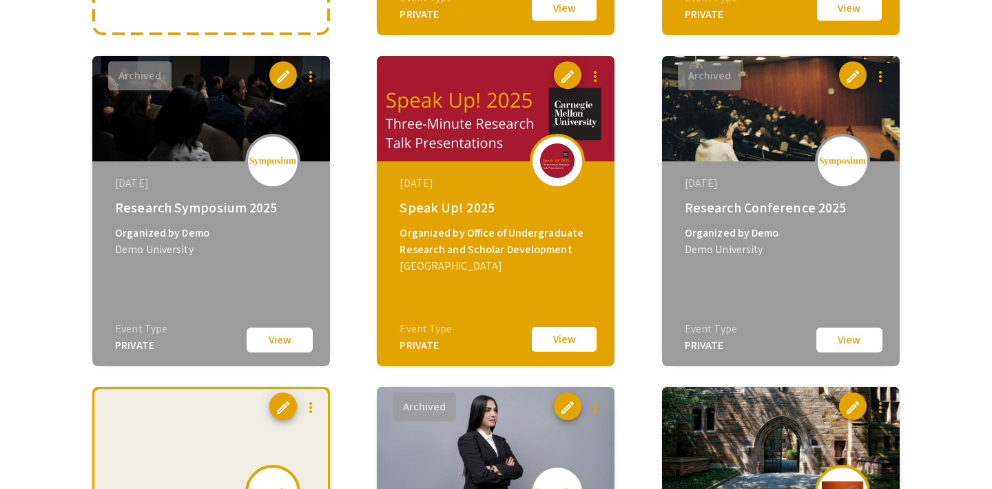
scroll to position [429, 0]
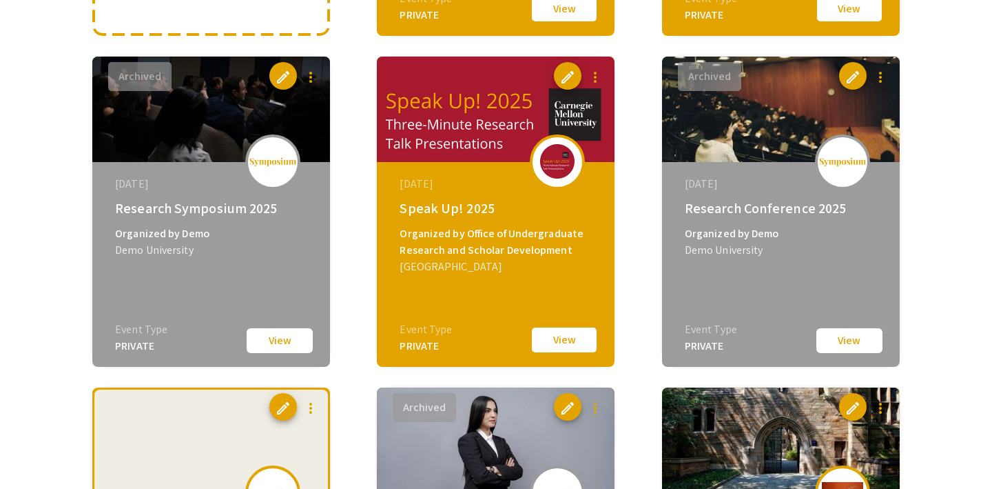
click at [561, 343] on button "View" at bounding box center [564, 339] width 69 height 29
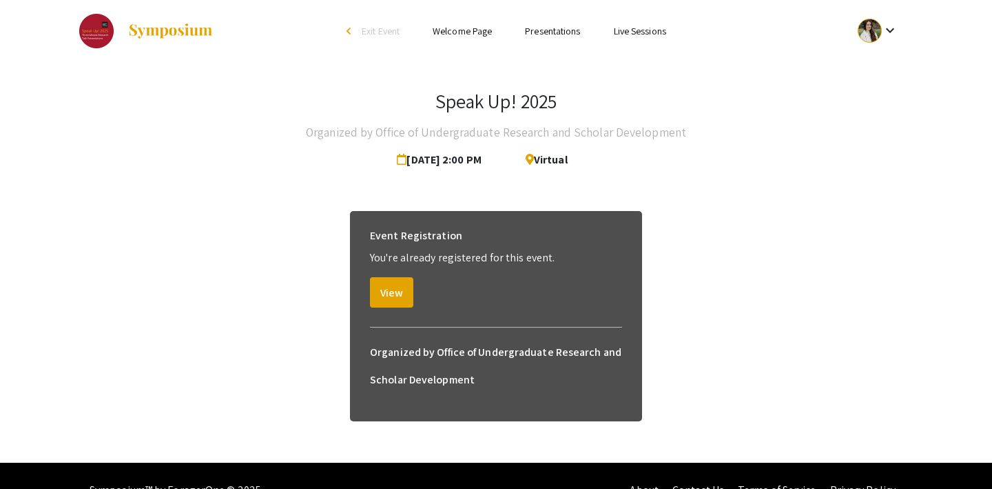
click at [537, 31] on link "Presentations" at bounding box center [552, 31] width 55 height 12
click at [551, 28] on link "Presentations" at bounding box center [552, 31] width 55 height 12
click at [633, 32] on link "Live Sessions" at bounding box center [640, 31] width 52 height 12
click at [357, 29] on li "arrow_back_ios Exit Event" at bounding box center [376, 31] width 79 height 17
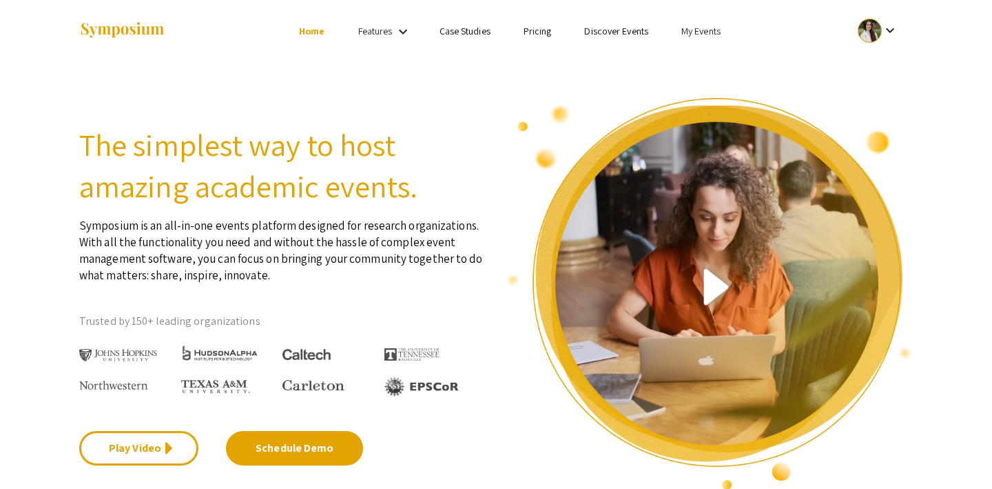
click at [679, 26] on li "My Events" at bounding box center [701, 31] width 72 height 17
click at [695, 58] on button "Events I've organized" at bounding box center [723, 61] width 118 height 33
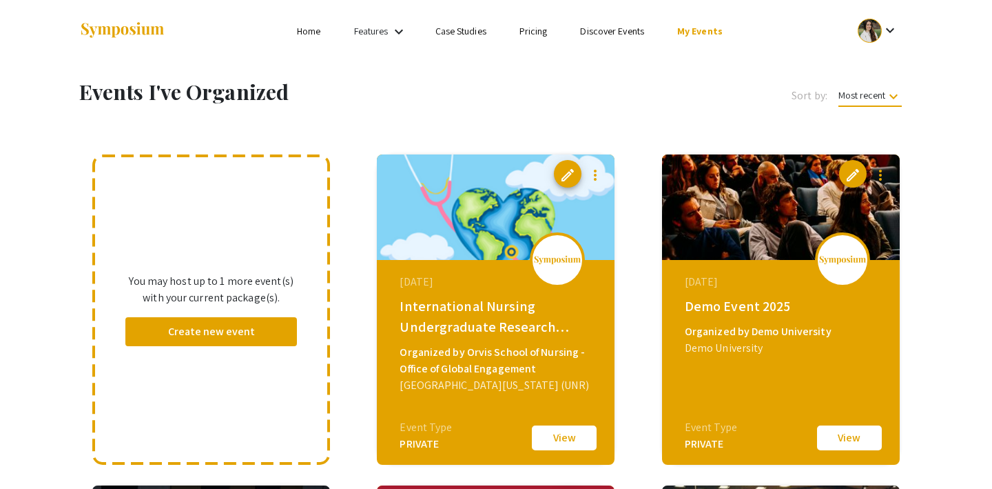
click at [603, 32] on link "Discover Events" at bounding box center [612, 31] width 64 height 12
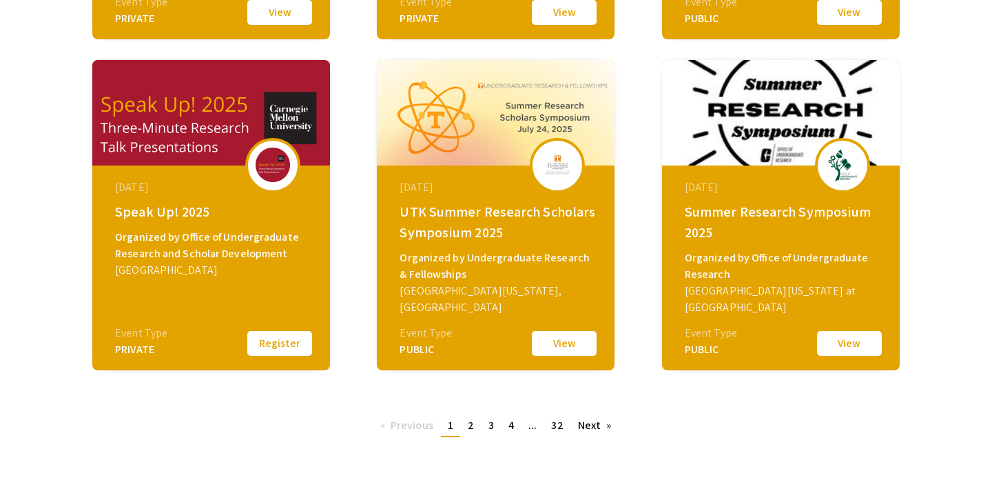
scroll to position [512, 0]
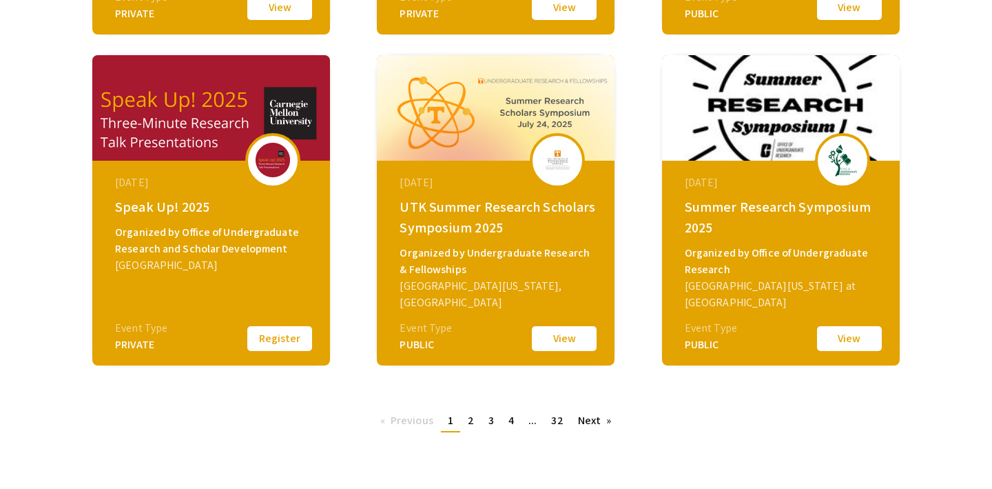
click at [564, 339] on button "View" at bounding box center [564, 338] width 69 height 29
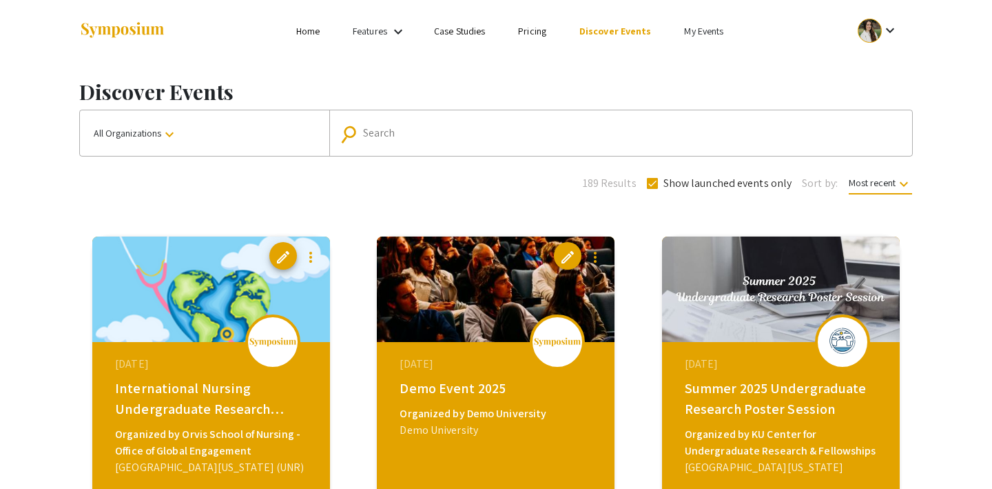
scroll to position [577, 0]
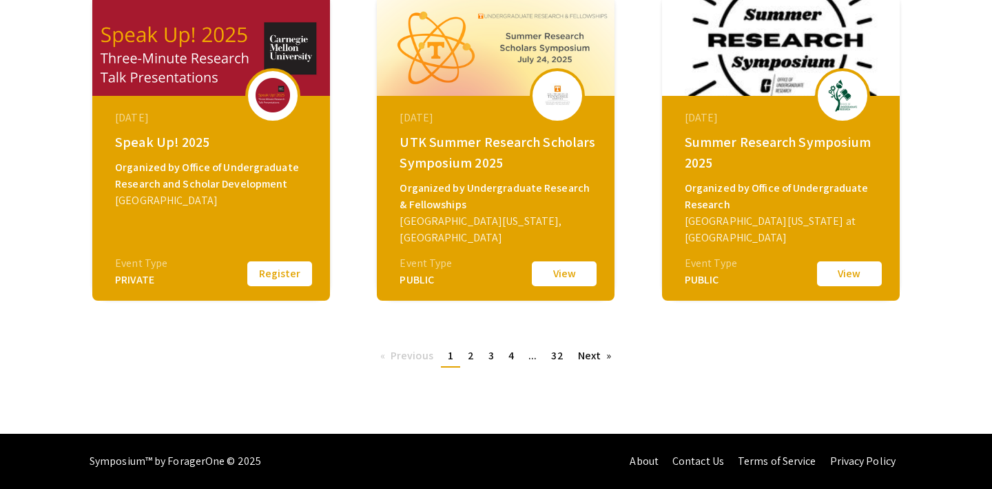
drag, startPoint x: 505, startPoint y: 164, endPoint x: 381, endPoint y: 145, distance: 125.4
click at [381, 145] on div "July 24, 2025 UTK Summer Research Scholars Symposium 2025 Organized by Undergra…" at bounding box center [497, 182] width 237 height 172
copy div "UTK Summer Research Scholars Symposium 2025"
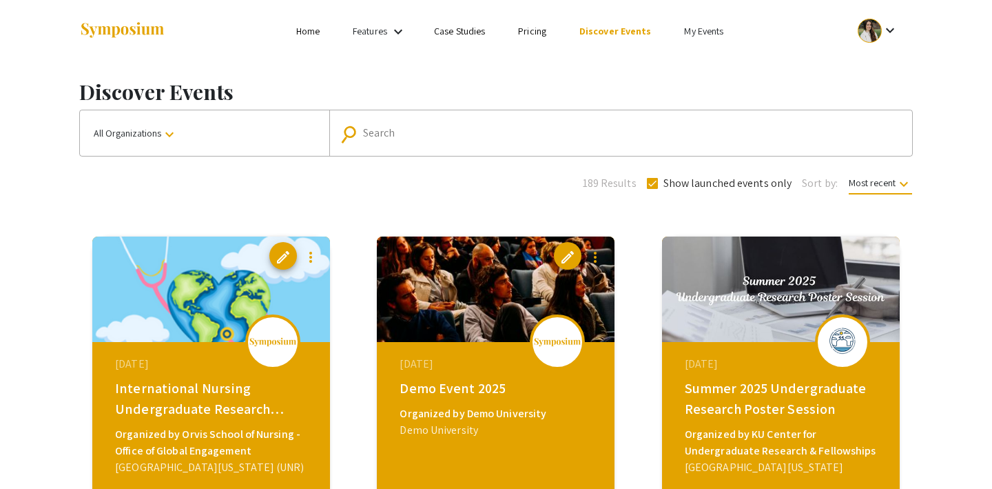
click at [709, 28] on link "My Events" at bounding box center [703, 31] width 39 height 12
click at [715, 56] on button "Events I've organized" at bounding box center [725, 61] width 118 height 33
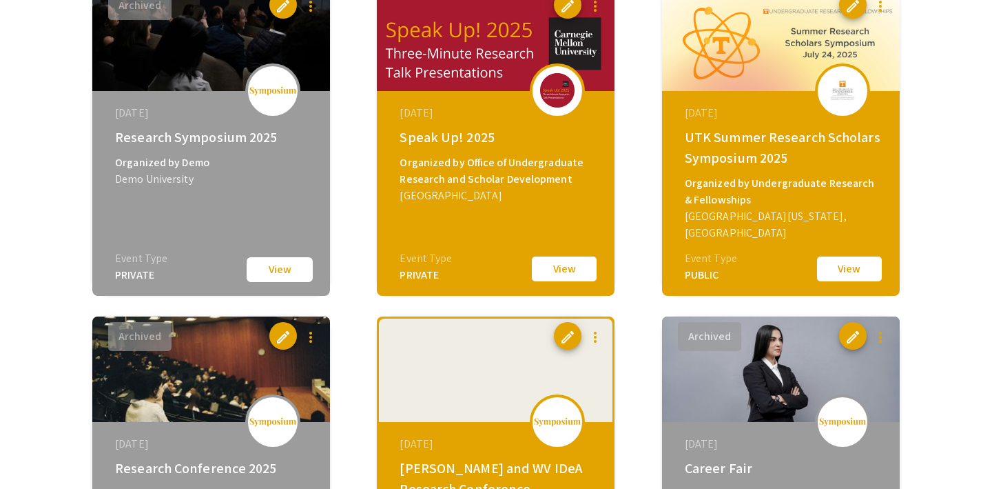
scroll to position [526, 0]
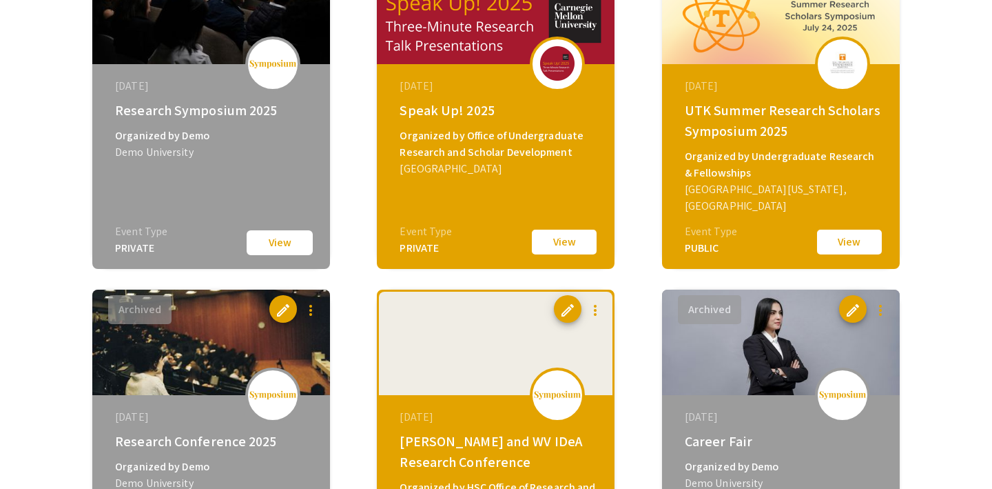
click at [850, 240] on button "View" at bounding box center [849, 241] width 69 height 29
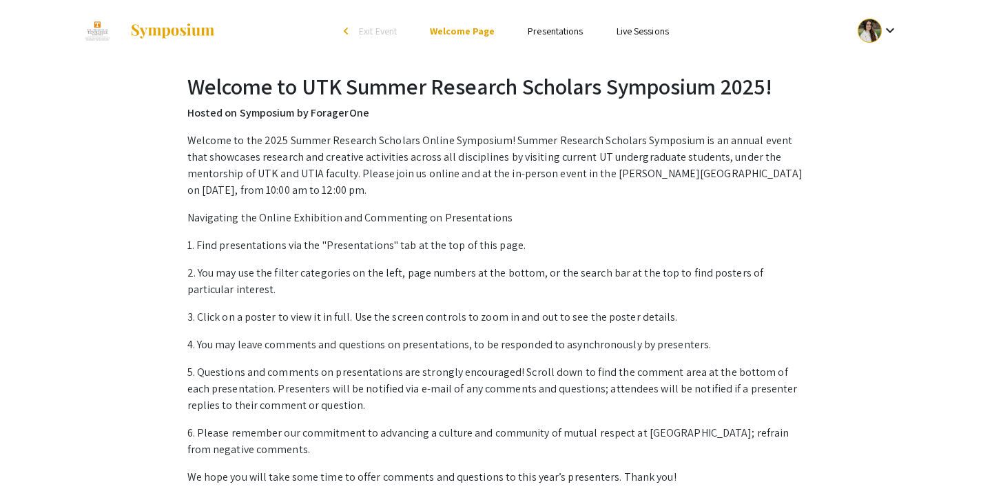
click at [542, 34] on link "Presentations" at bounding box center [555, 31] width 55 height 12
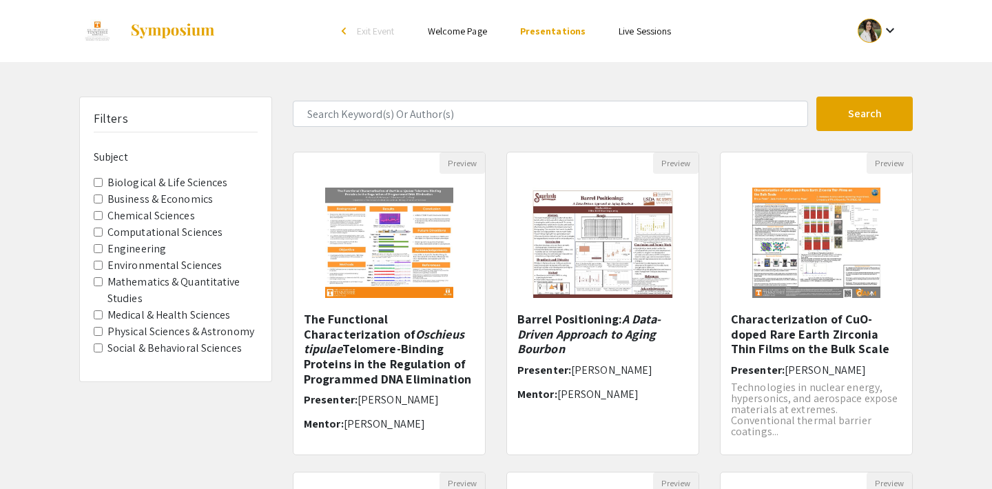
click at [626, 32] on link "Live Sessions" at bounding box center [645, 31] width 52 height 12
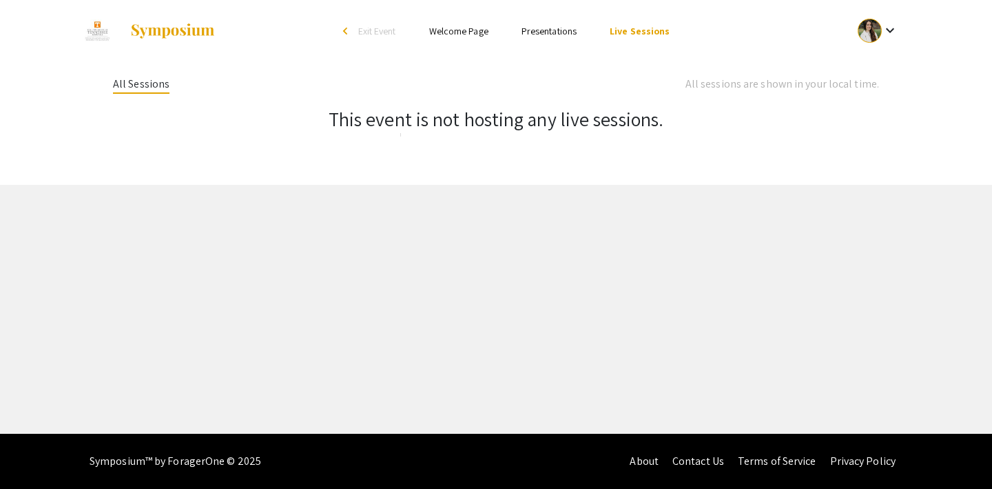
click at [544, 34] on link "Presentations" at bounding box center [549, 31] width 55 height 12
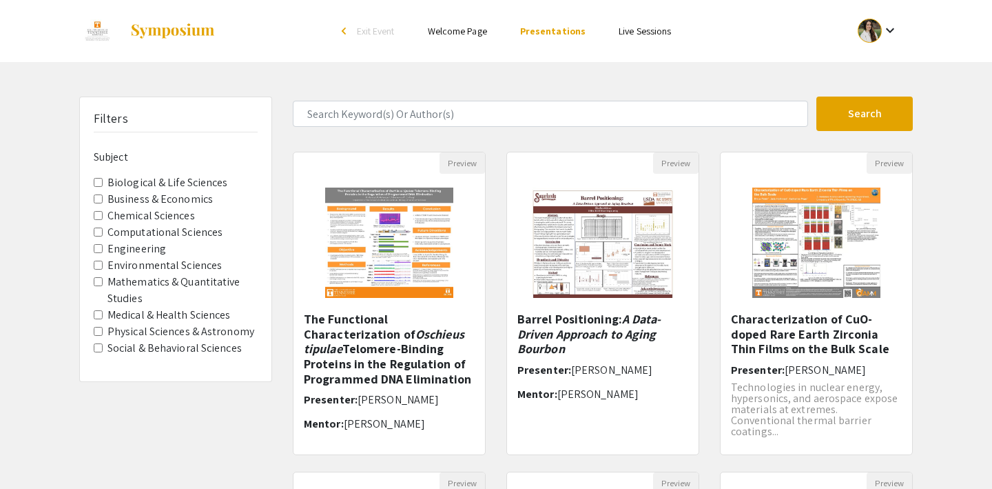
click at [371, 30] on span "Exit Event" at bounding box center [376, 31] width 38 height 12
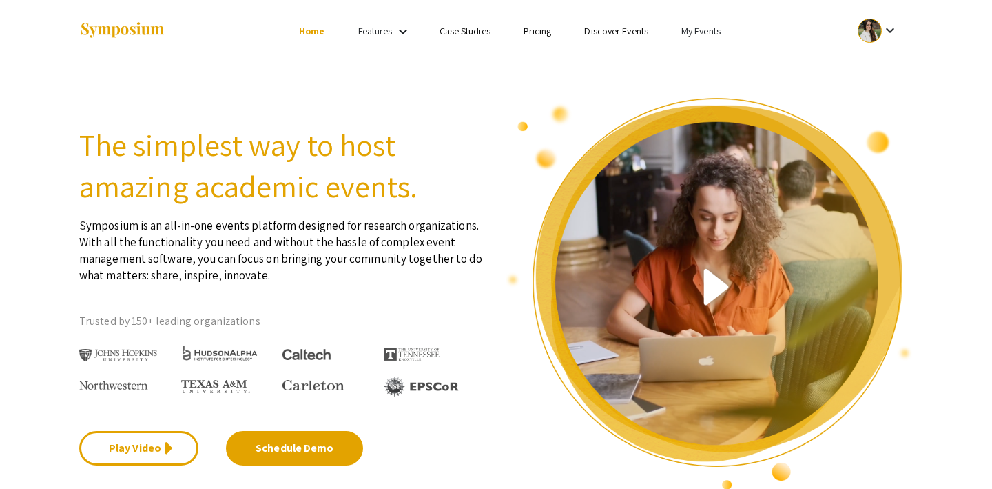
click at [701, 28] on link "My Events" at bounding box center [700, 31] width 39 height 12
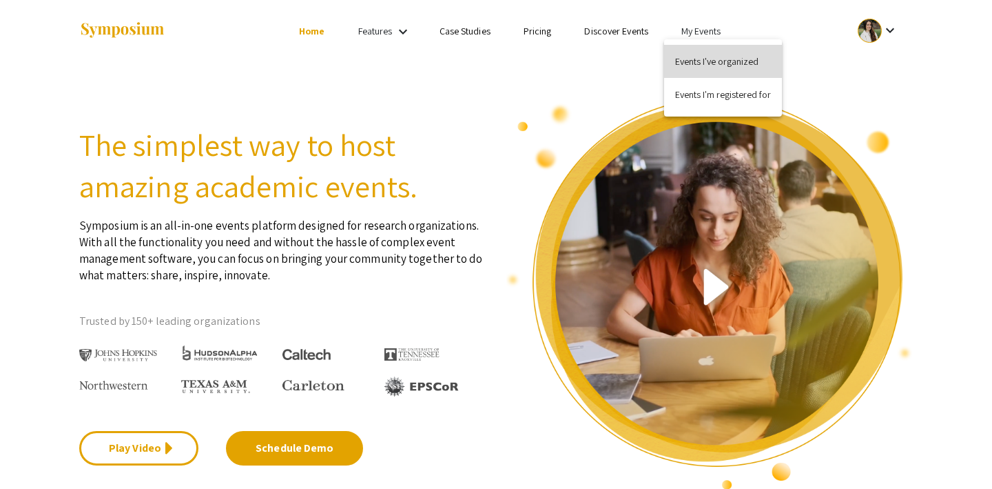
click at [701, 59] on button "Events I've organized" at bounding box center [723, 61] width 118 height 33
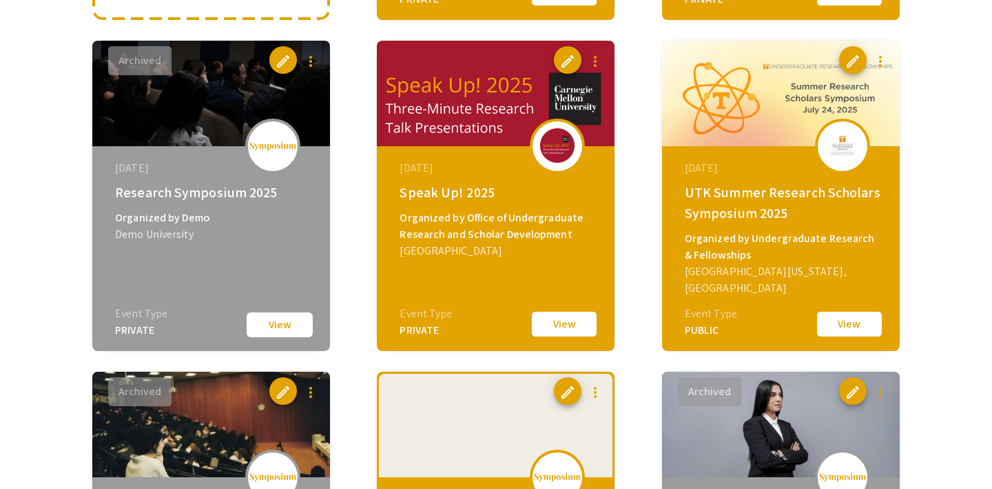
scroll to position [444, 0]
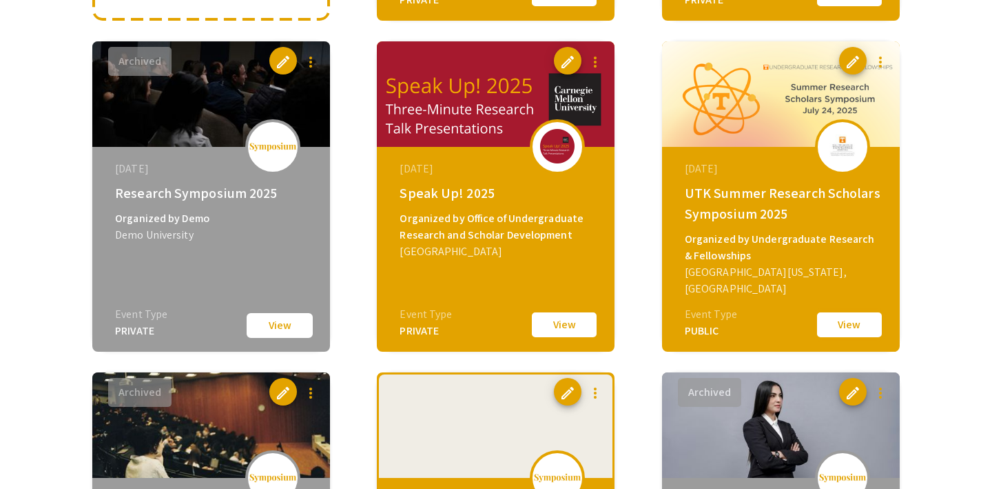
click at [841, 321] on button "View" at bounding box center [849, 324] width 69 height 29
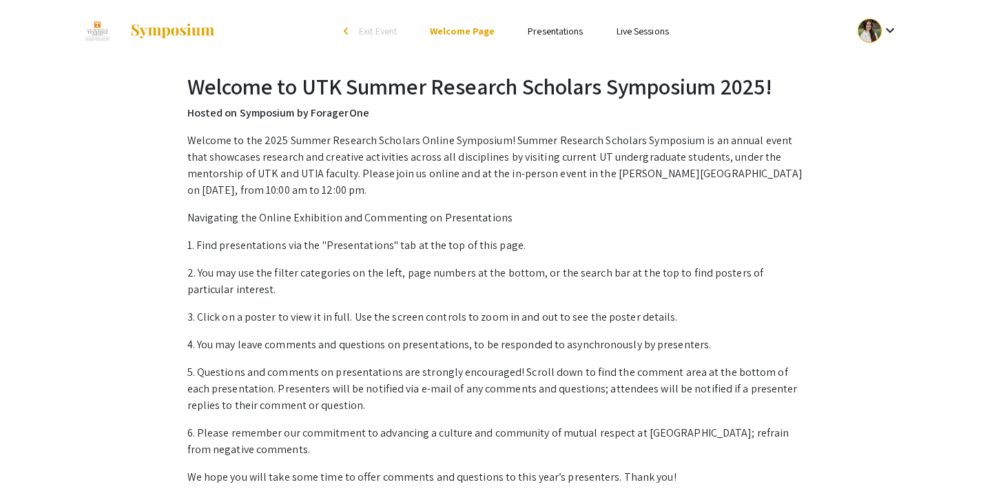
click at [365, 27] on span "Exit Event" at bounding box center [378, 31] width 38 height 12
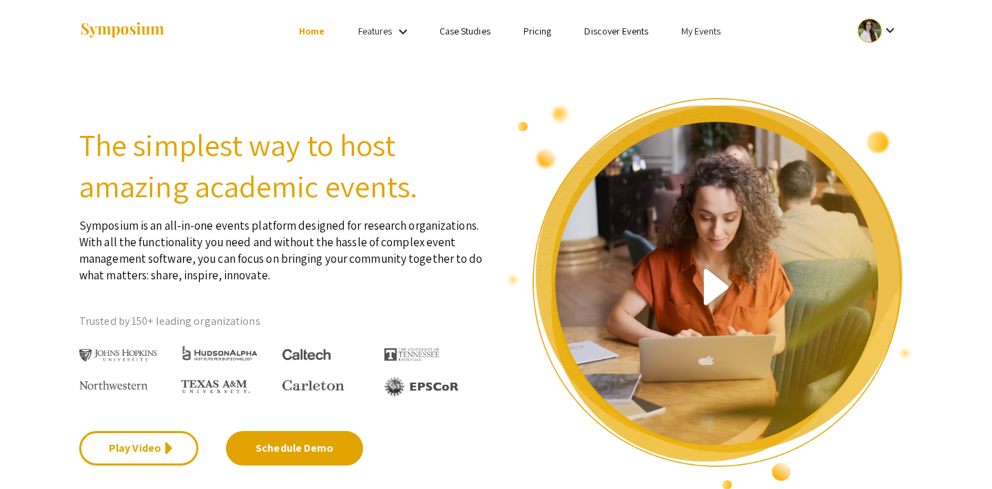
click at [698, 32] on link "My Events" at bounding box center [700, 31] width 39 height 12
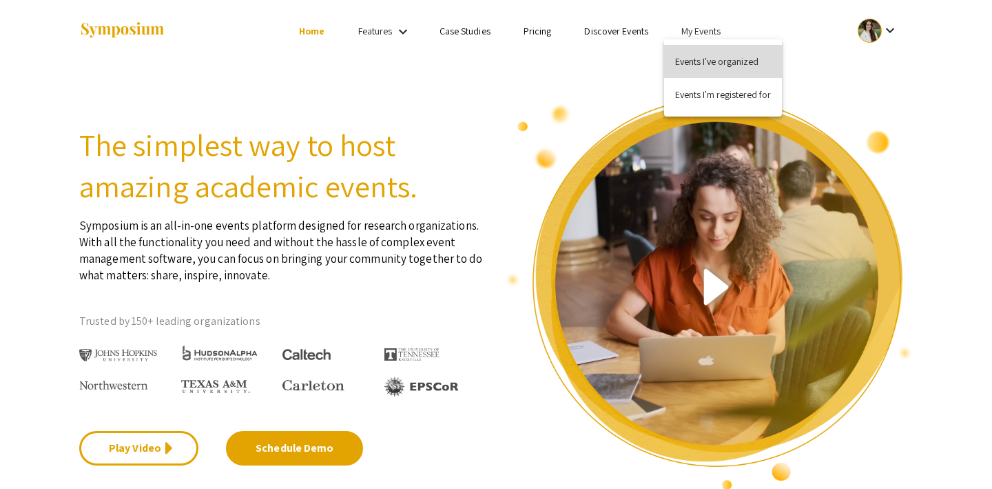
click at [714, 59] on button "Events I've organized" at bounding box center [723, 61] width 118 height 33
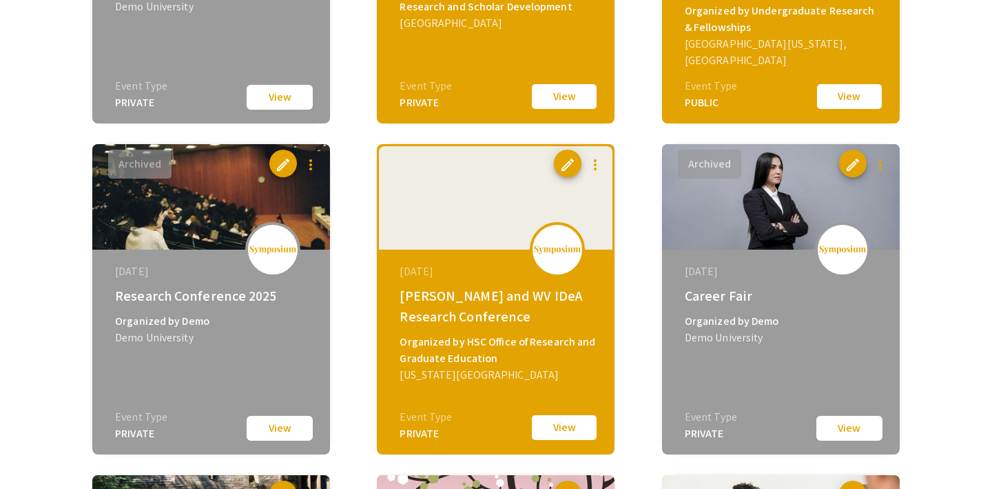
scroll to position [1053, 0]
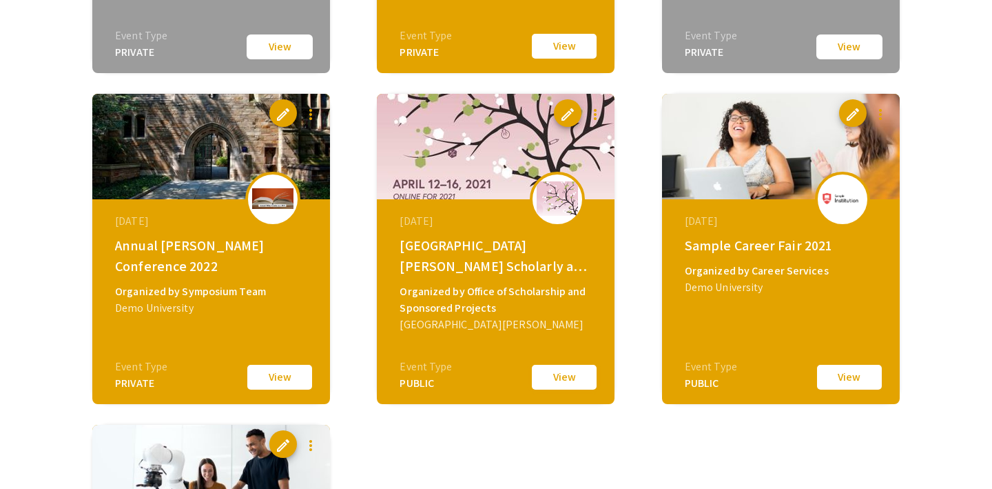
click at [565, 377] on button "View" at bounding box center [564, 376] width 69 height 29
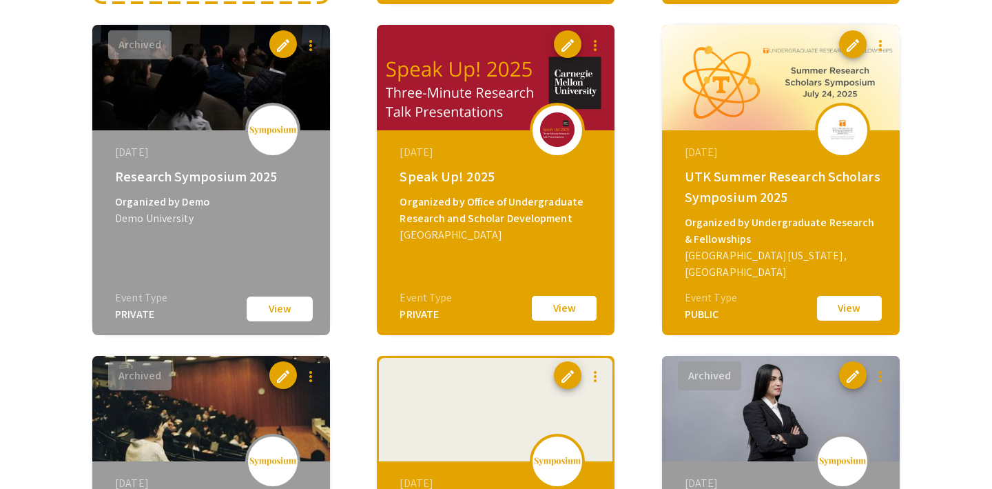
scroll to position [464, 0]
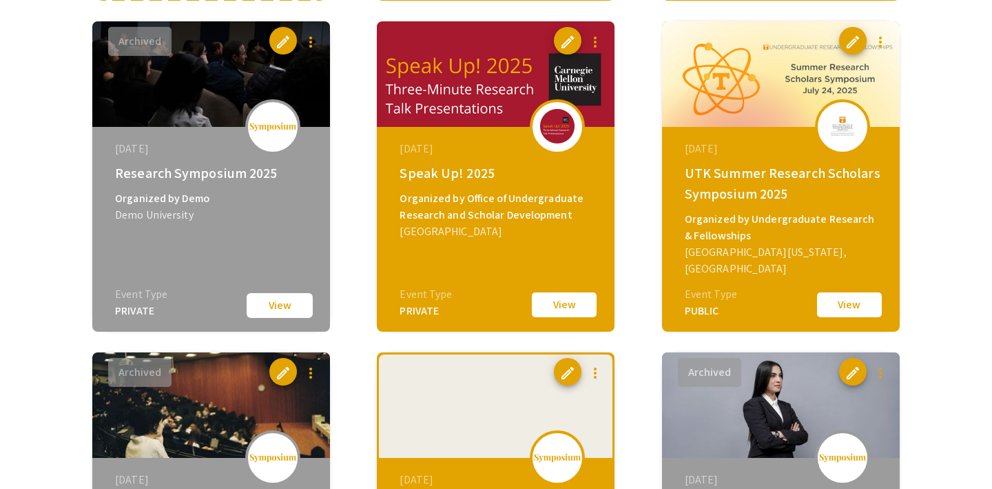
click at [838, 305] on button "View" at bounding box center [849, 304] width 69 height 29
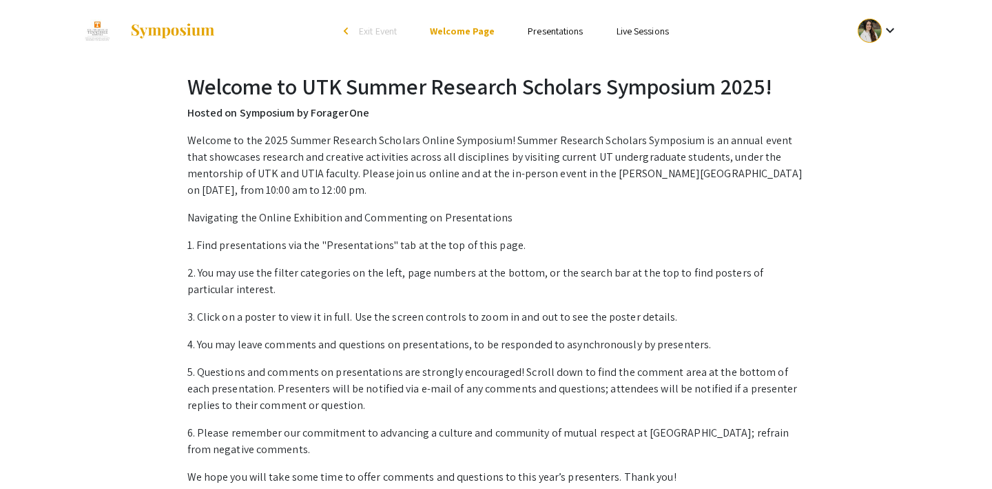
click at [364, 30] on span "Exit Event" at bounding box center [378, 31] width 38 height 12
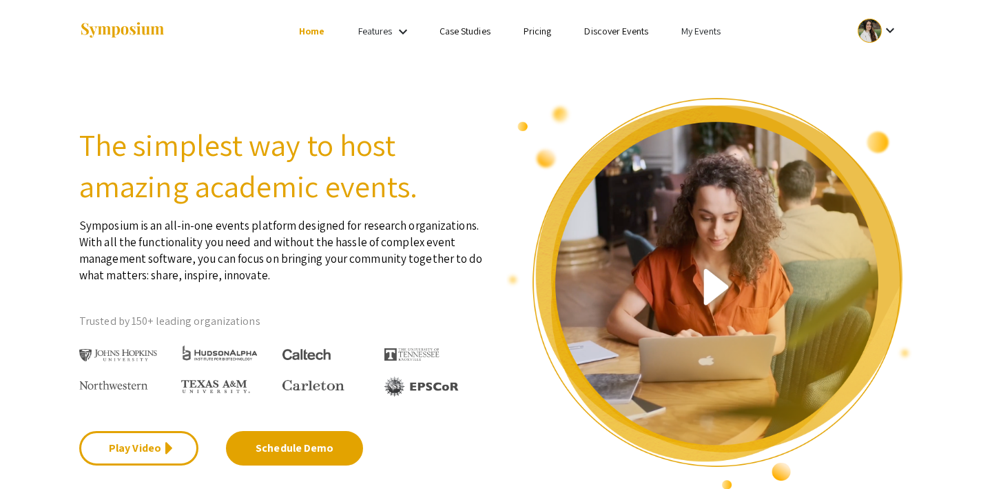
click at [698, 33] on link "My Events" at bounding box center [700, 31] width 39 height 12
click at [699, 52] on button "Events I've organized" at bounding box center [723, 61] width 118 height 33
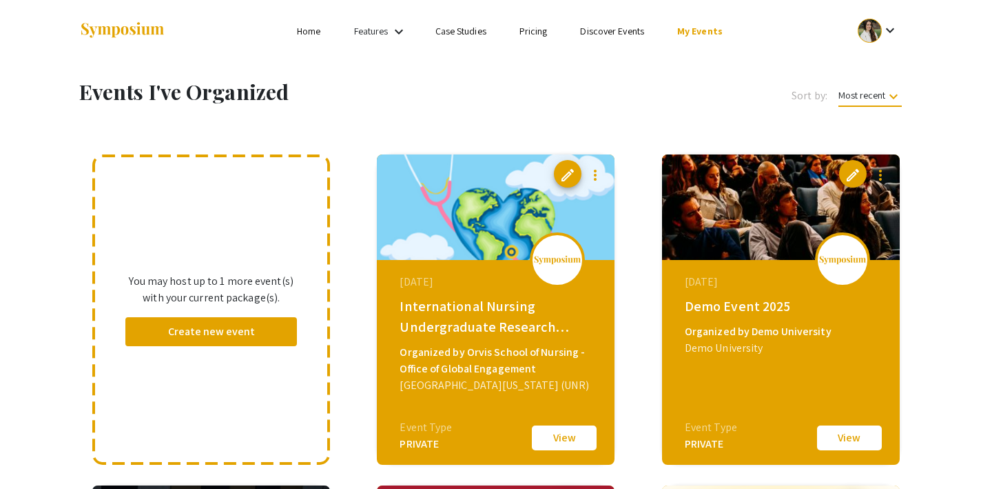
click at [693, 26] on link "My Events" at bounding box center [699, 31] width 45 height 12
click at [607, 83] on div at bounding box center [496, 244] width 992 height 489
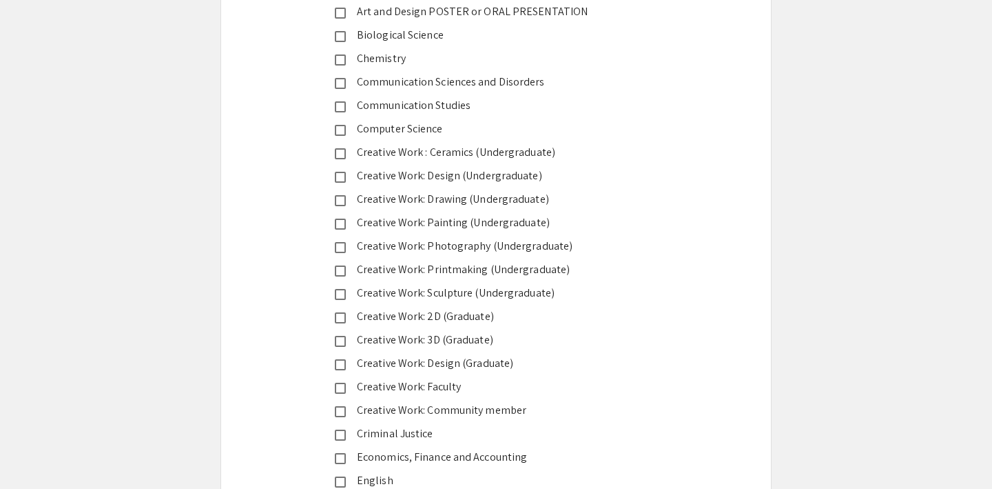
scroll to position [870, 0]
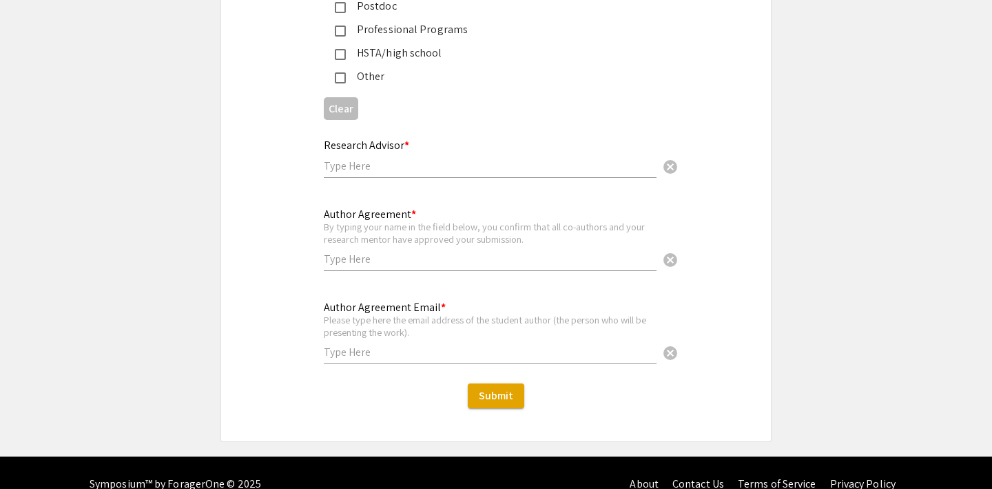
scroll to position [3444, 0]
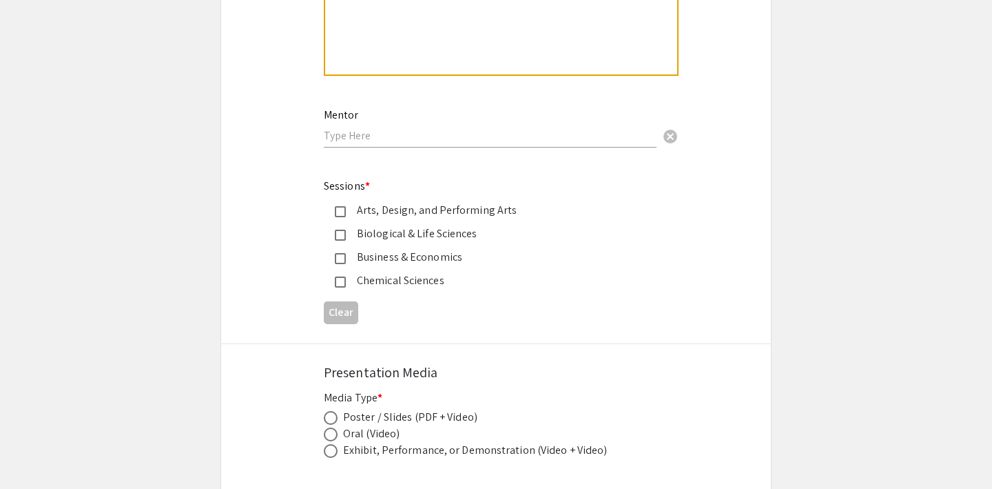
scroll to position [1526, 0]
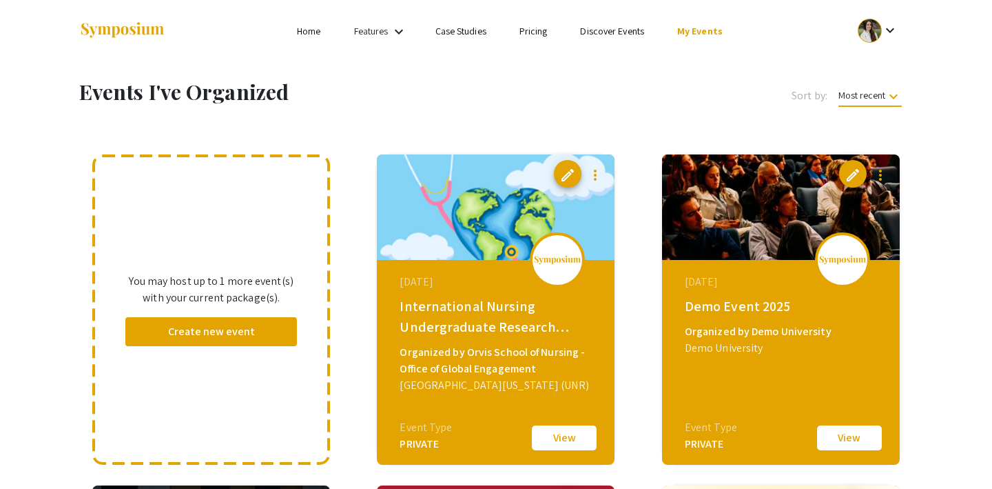
click at [696, 29] on link "My Events" at bounding box center [699, 31] width 45 height 12
click at [690, 57] on button "Events I've organized" at bounding box center [722, 61] width 118 height 33
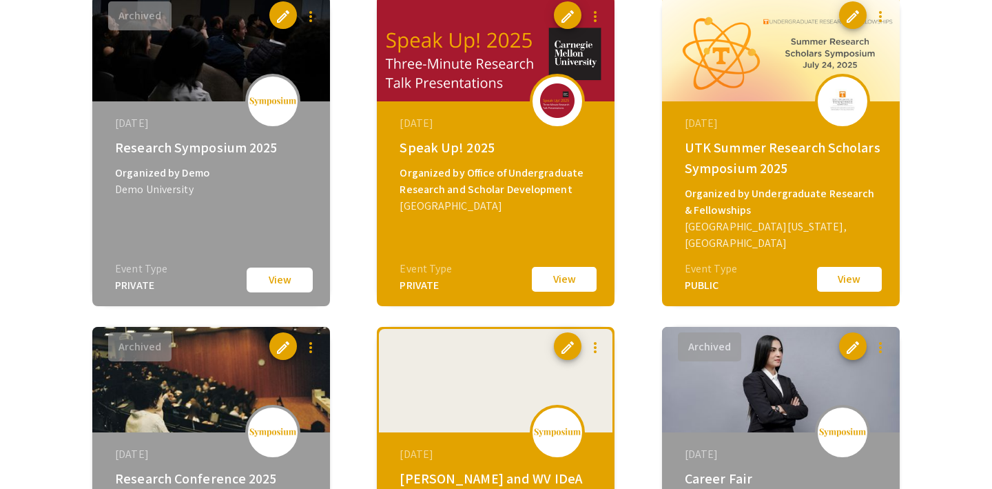
scroll to position [493, 0]
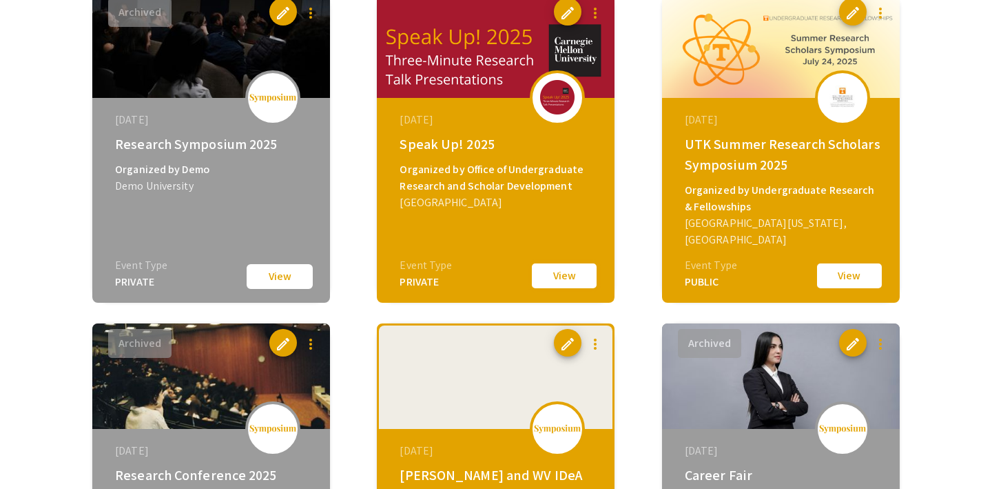
click at [560, 273] on button "View" at bounding box center [564, 275] width 69 height 29
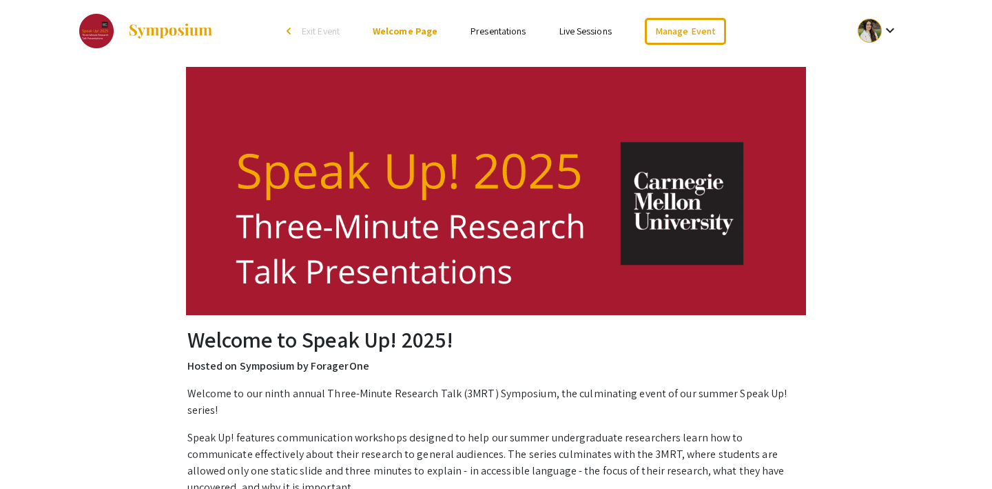
click at [306, 29] on span "Exit Event" at bounding box center [321, 31] width 38 height 12
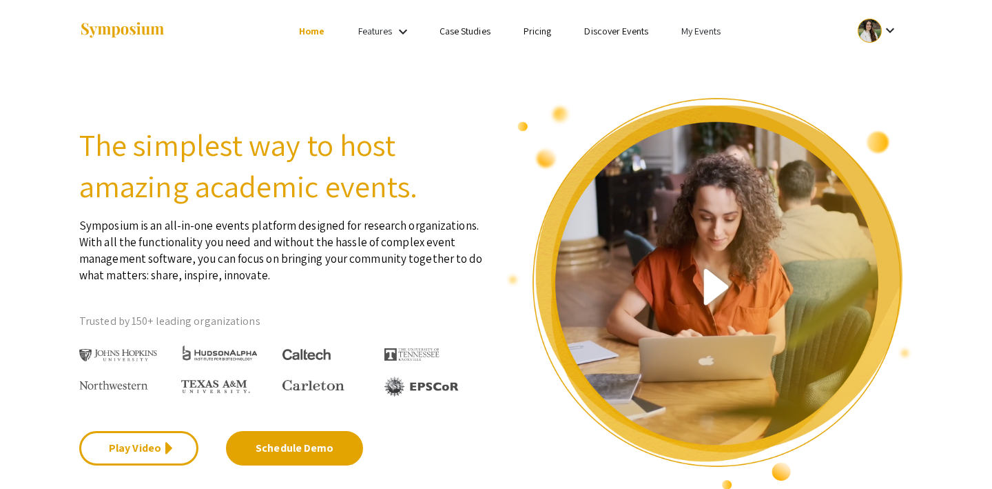
click at [688, 25] on link "My Events" at bounding box center [700, 31] width 39 height 12
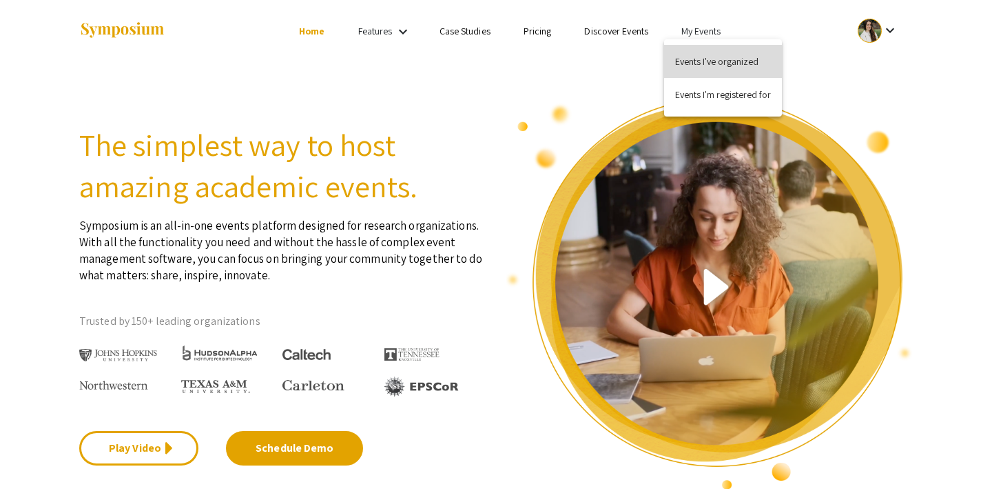
click at [695, 48] on button "Events I've organized" at bounding box center [723, 61] width 118 height 33
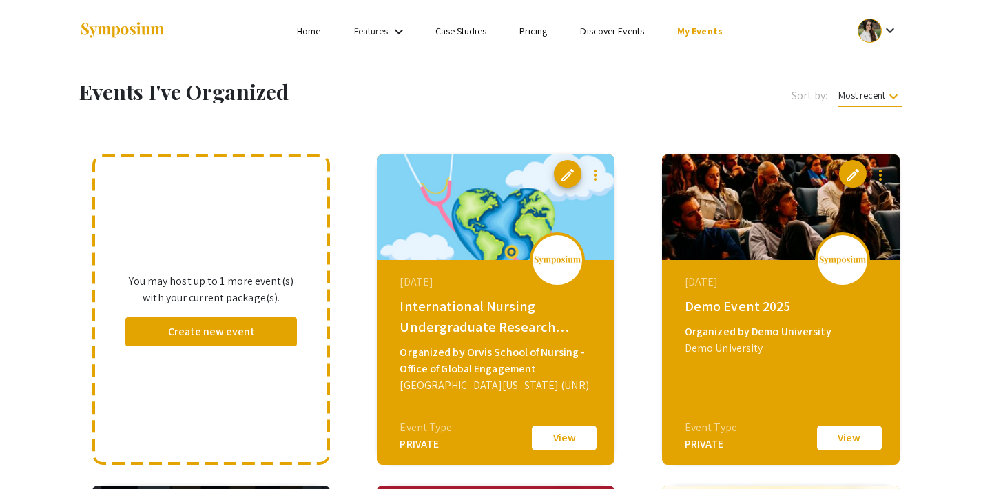
click at [885, 23] on mat-icon "keyboard_arrow_down" at bounding box center [890, 30] width 17 height 17
click at [874, 54] on button "My Account" at bounding box center [885, 68] width 85 height 33
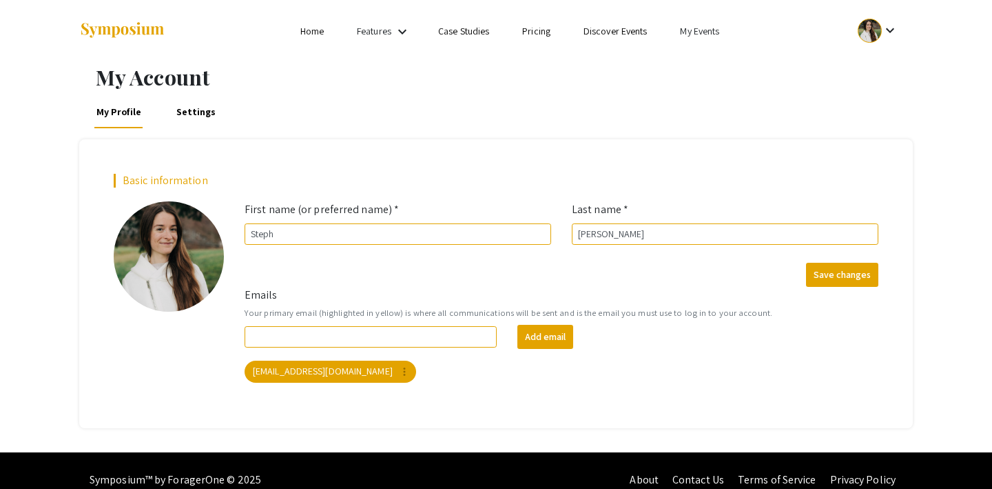
click at [191, 110] on link "Settings" at bounding box center [196, 111] width 45 height 33
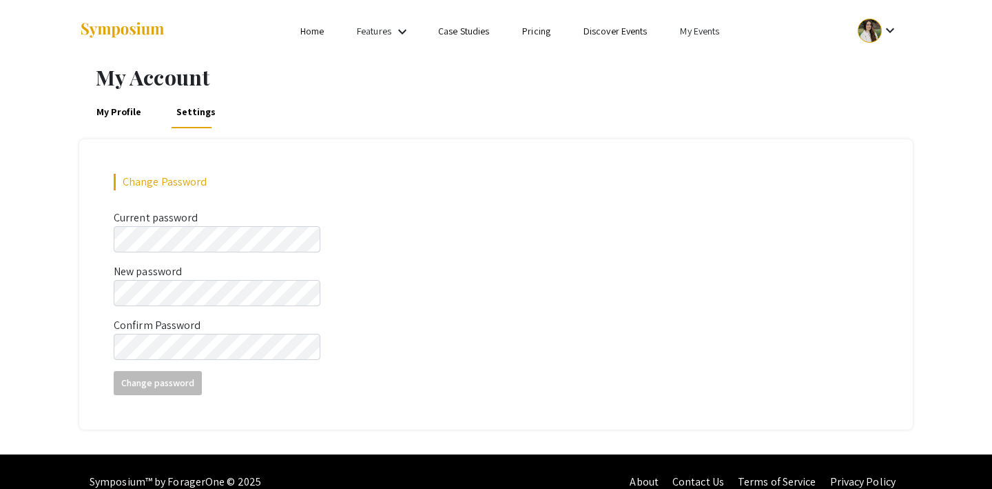
click at [123, 110] on link "My Profile" at bounding box center [119, 111] width 50 height 33
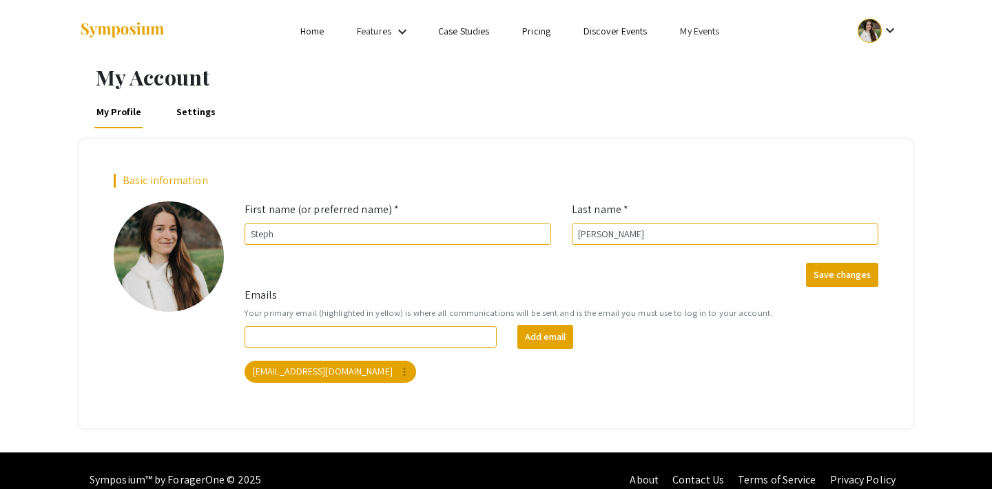
click at [699, 30] on link "My Events" at bounding box center [699, 31] width 39 height 12
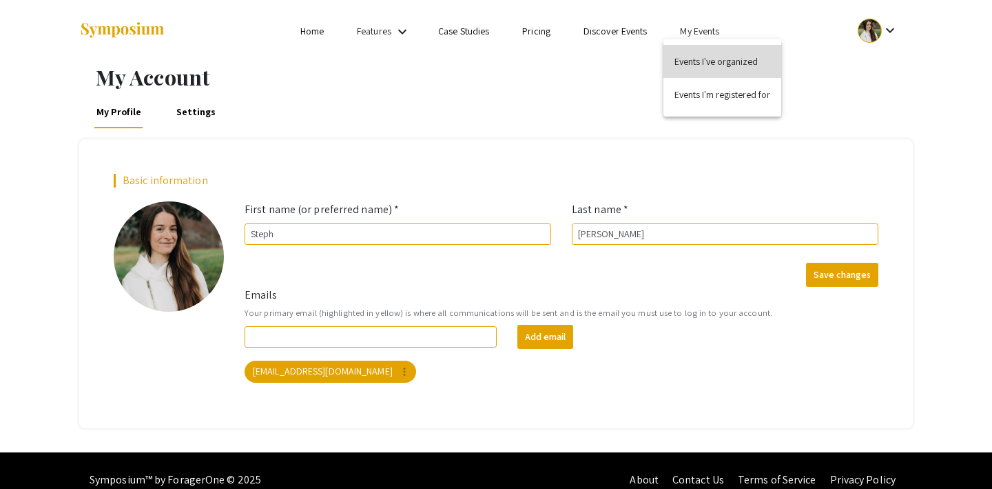
click at [697, 51] on button "Events I've organized" at bounding box center [723, 61] width 118 height 33
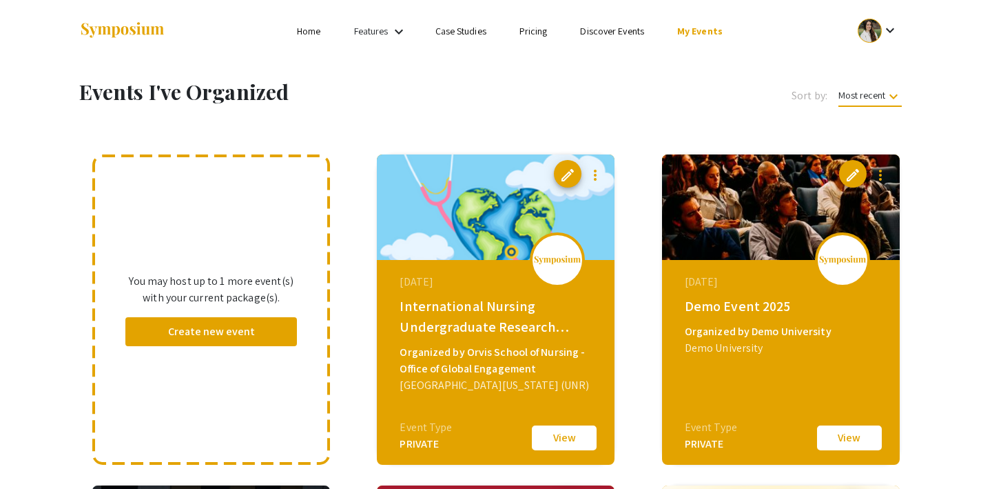
click at [886, 32] on mat-icon "keyboard_arrow_down" at bounding box center [890, 30] width 17 height 17
click at [874, 147] on button "Sign out" at bounding box center [885, 134] width 85 height 33
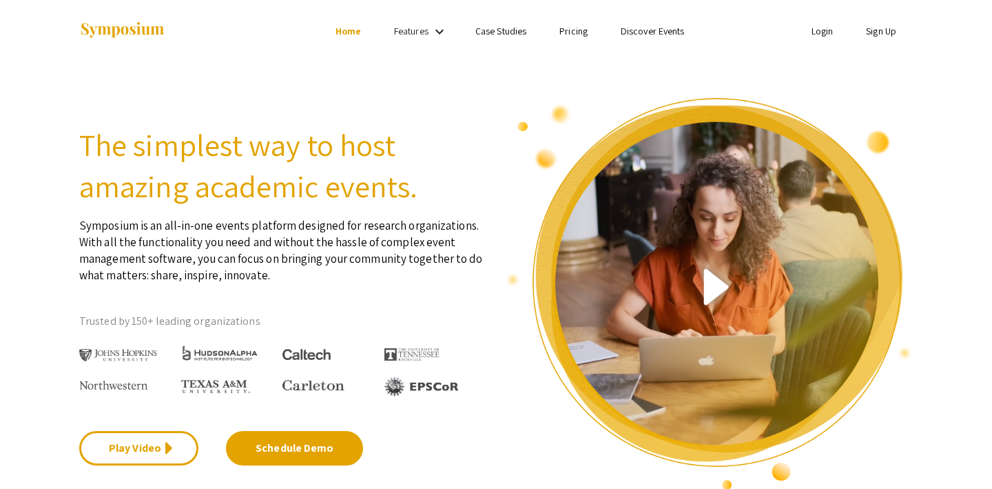
click at [659, 28] on link "Discover Events" at bounding box center [653, 31] width 64 height 12
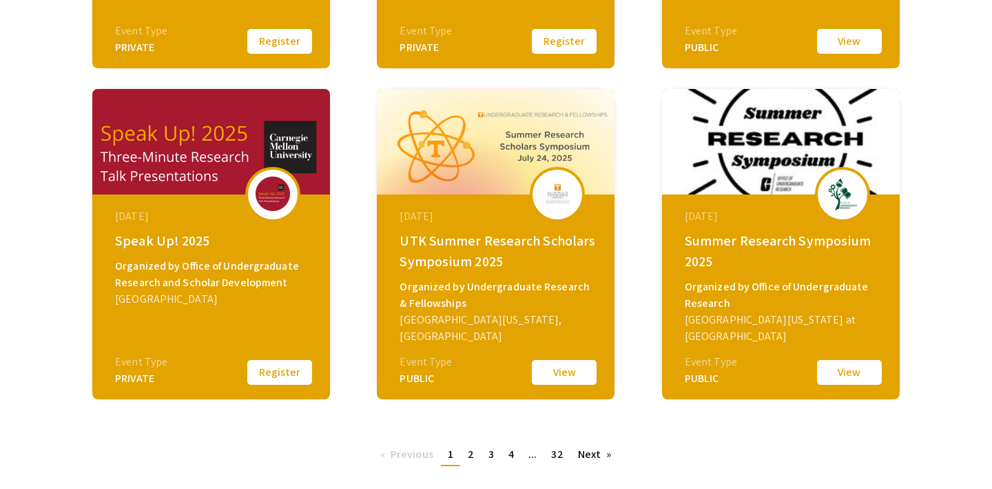
scroll to position [551, 0]
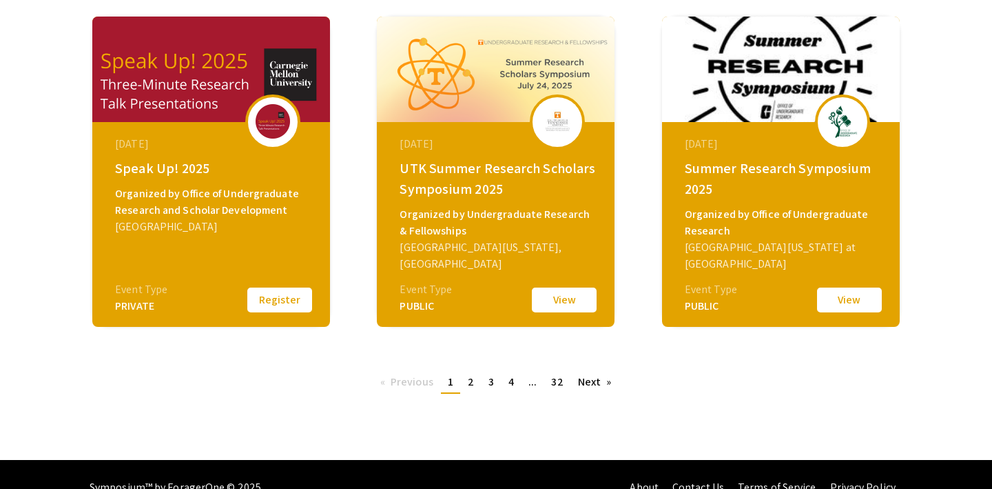
click at [291, 296] on button "Register" at bounding box center [279, 299] width 69 height 29
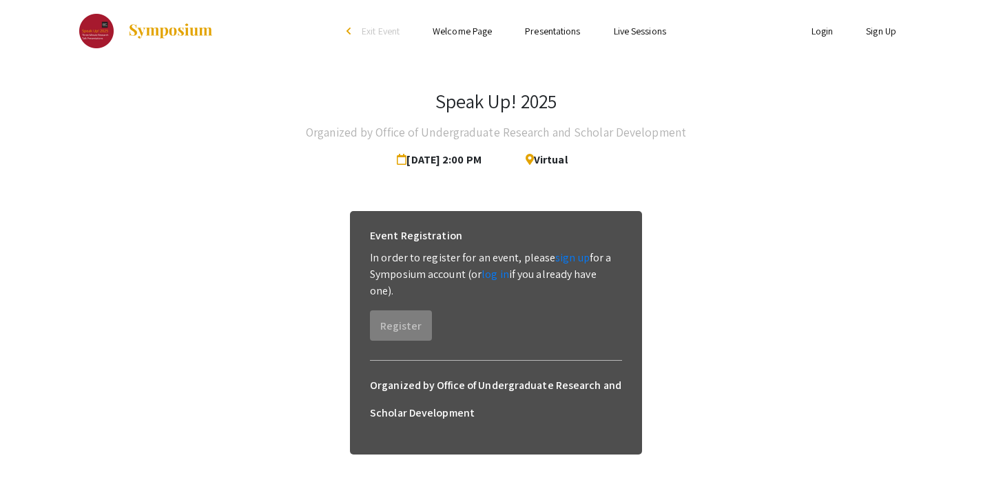
click at [362, 30] on span "Exit Event" at bounding box center [381, 31] width 38 height 12
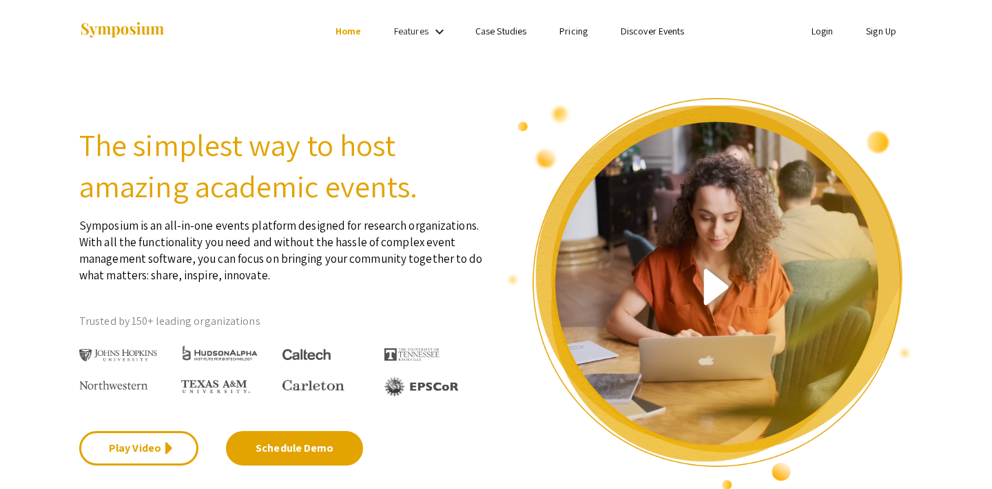
click at [816, 30] on link "Login" at bounding box center [823, 31] width 22 height 12
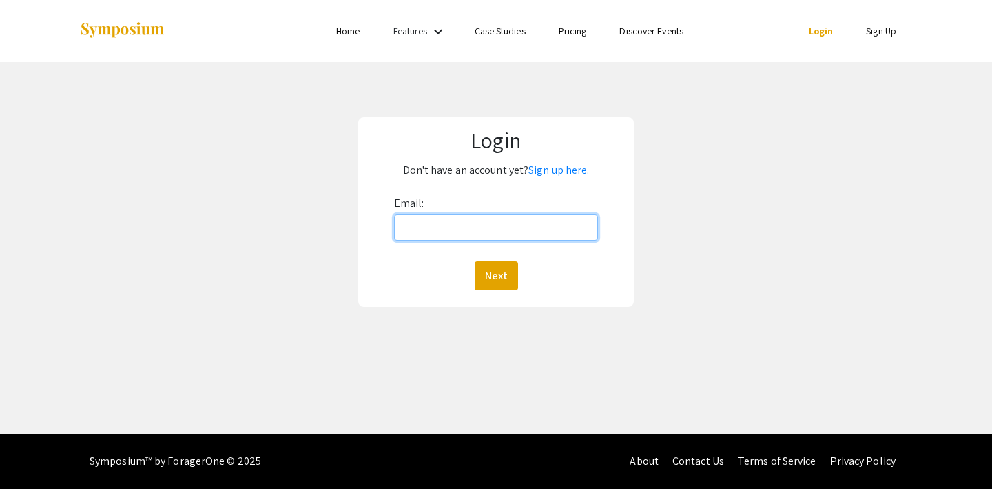
click at [485, 225] on input "Email:" at bounding box center [496, 227] width 205 height 26
type input "lutzsteph@gmail.com"
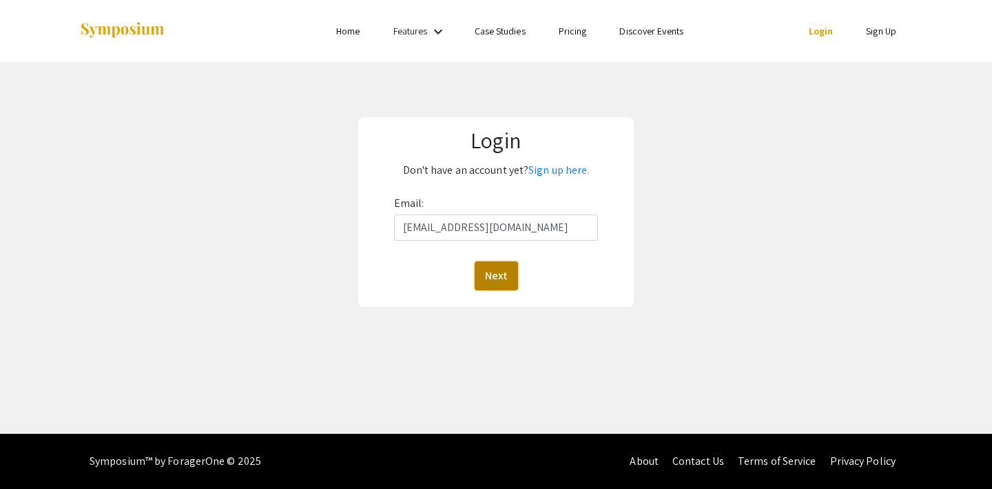
click at [506, 272] on button "Next" at bounding box center [496, 275] width 43 height 29
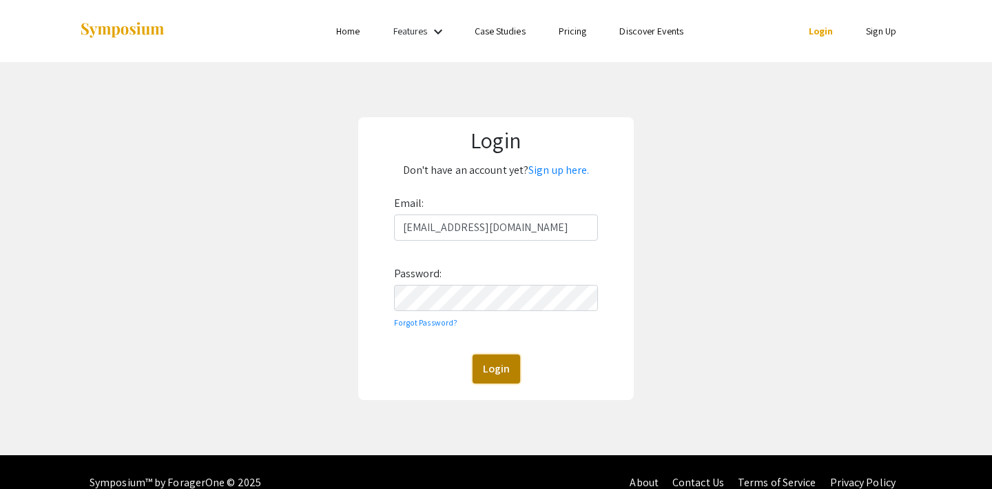
click at [506, 371] on button "Login" at bounding box center [497, 368] width 48 height 29
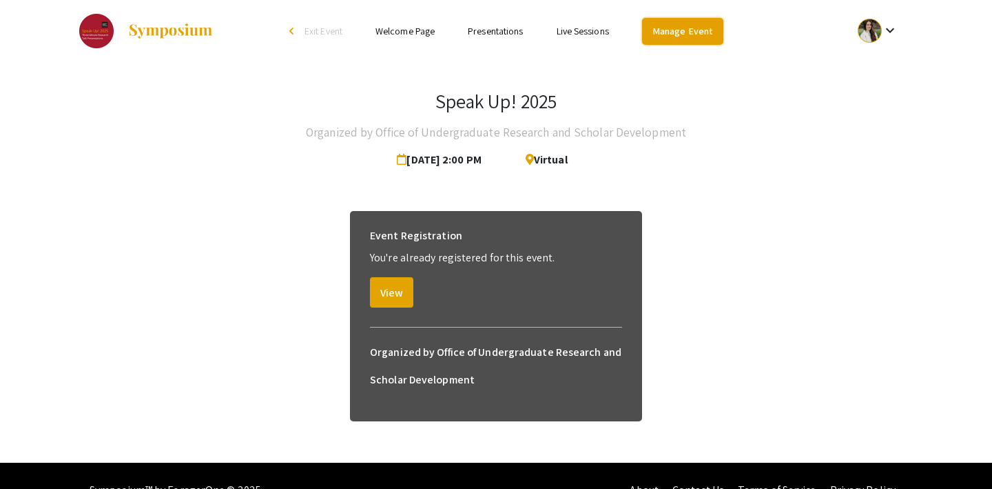
click at [700, 25] on link "Manage Event" at bounding box center [682, 31] width 81 height 27
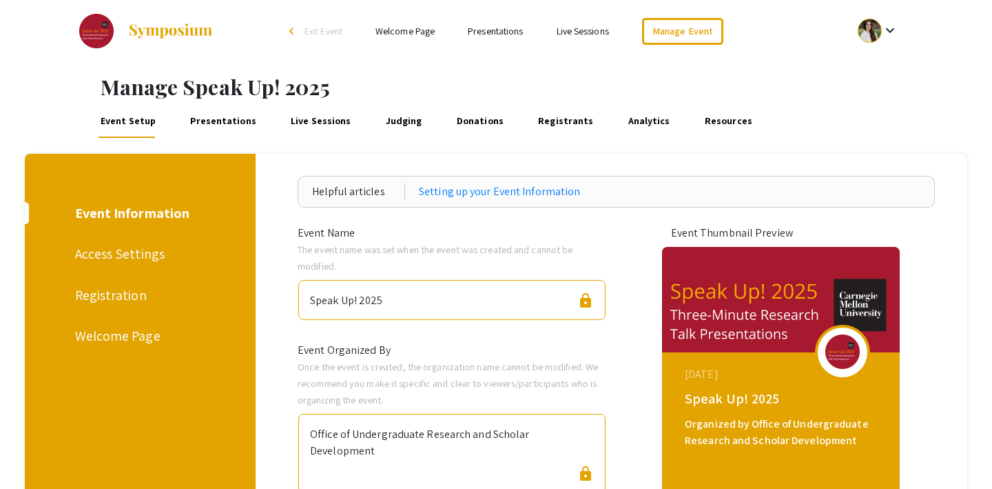
click at [99, 257] on div "Access Settings" at bounding box center [138, 253] width 126 height 21
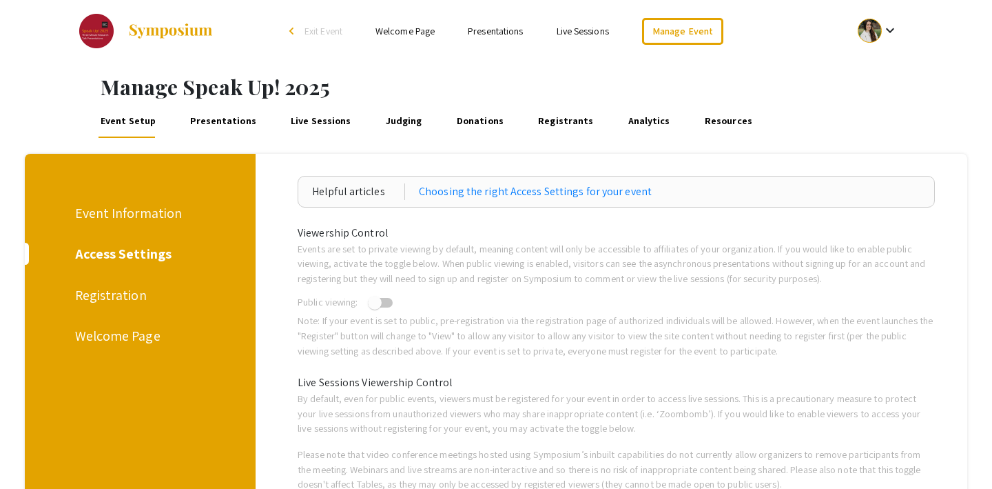
click at [320, 30] on span "Exit Event" at bounding box center [324, 31] width 38 height 12
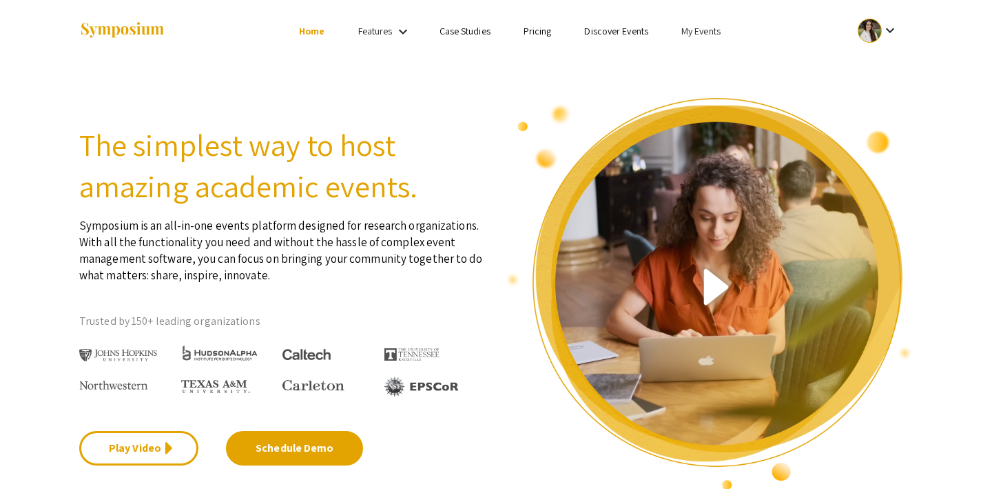
click at [691, 25] on link "My Events" at bounding box center [700, 31] width 39 height 12
click at [688, 52] on button "Events I've organized" at bounding box center [723, 61] width 118 height 33
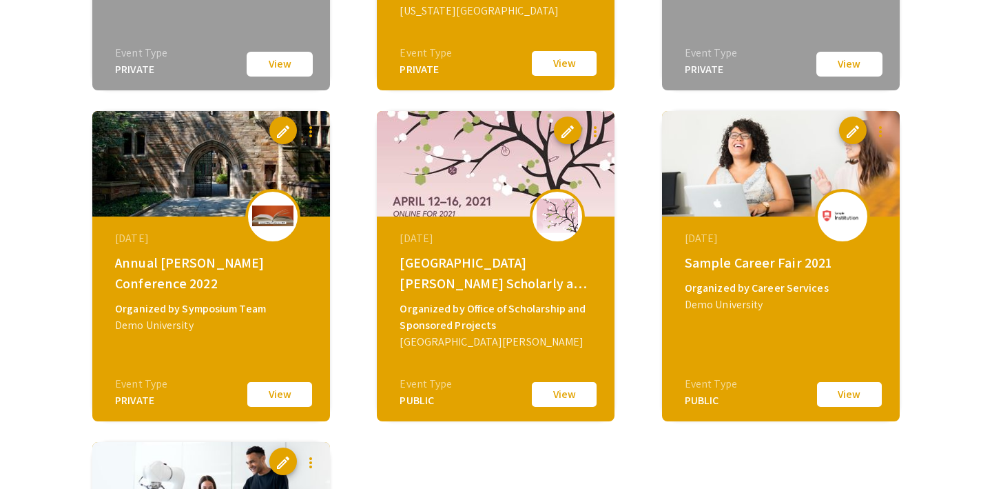
scroll to position [1034, 0]
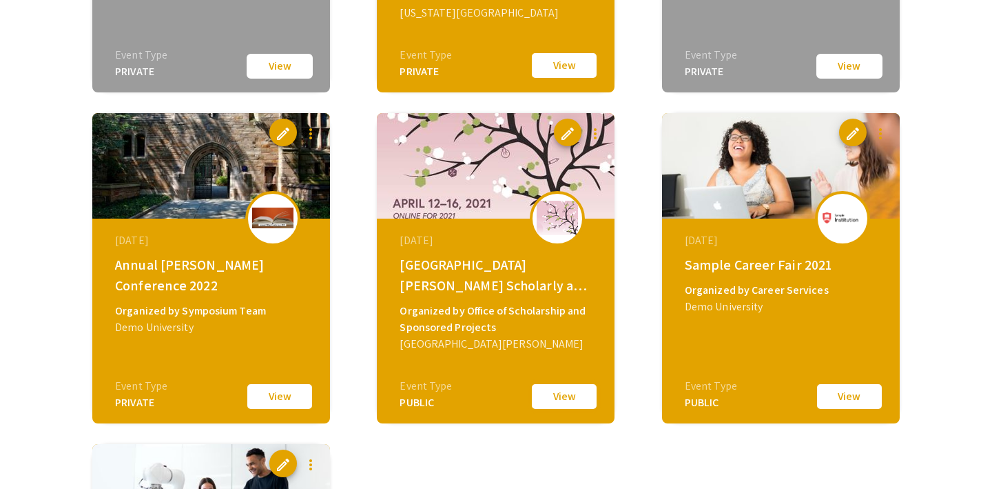
click at [553, 395] on button "View" at bounding box center [564, 396] width 69 height 29
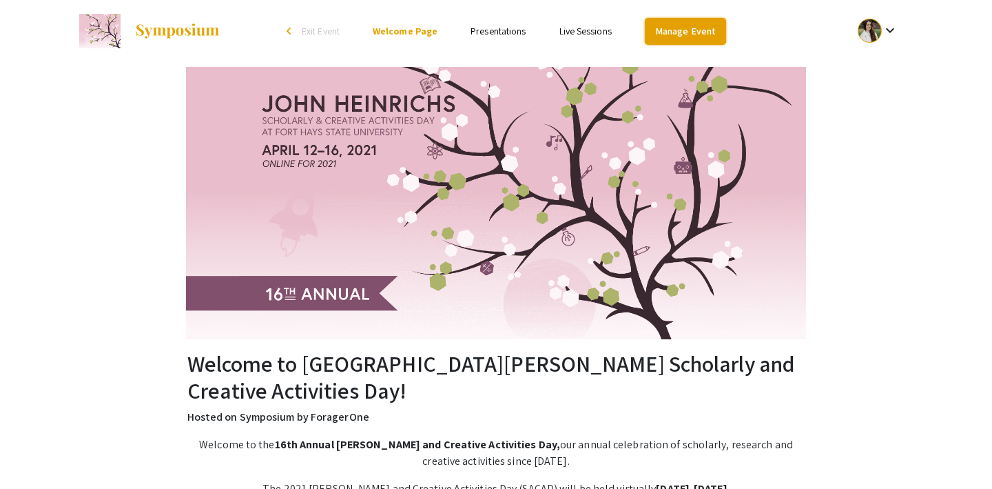
click at [677, 29] on link "Manage Event" at bounding box center [685, 31] width 81 height 27
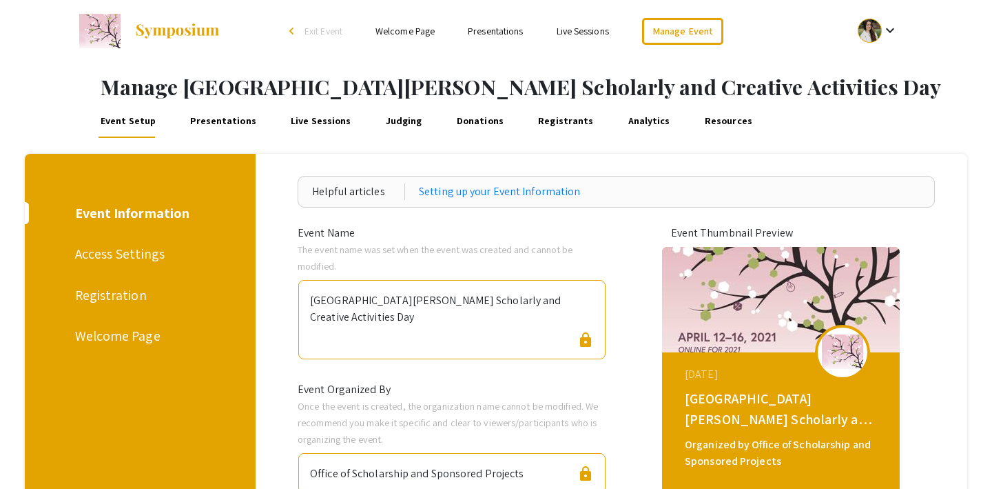
click at [107, 254] on div "Access Settings" at bounding box center [138, 253] width 126 height 21
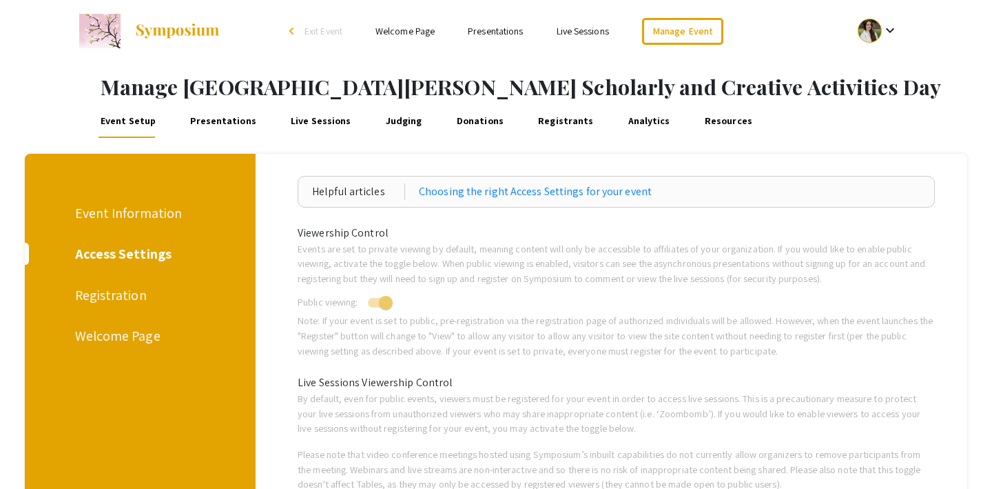
click at [329, 30] on span "Exit Event" at bounding box center [324, 31] width 38 height 12
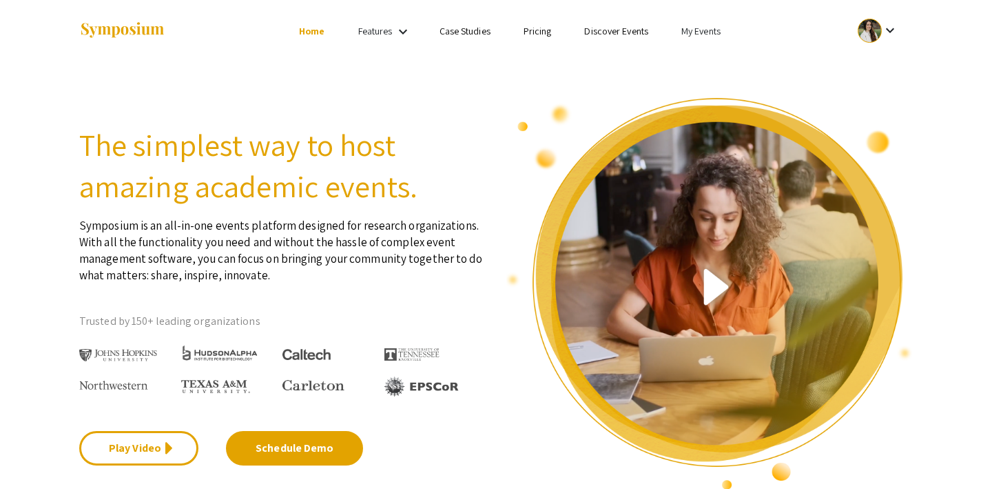
click at [695, 28] on link "My Events" at bounding box center [700, 31] width 39 height 12
click at [697, 54] on button "Events I've organized" at bounding box center [723, 61] width 118 height 33
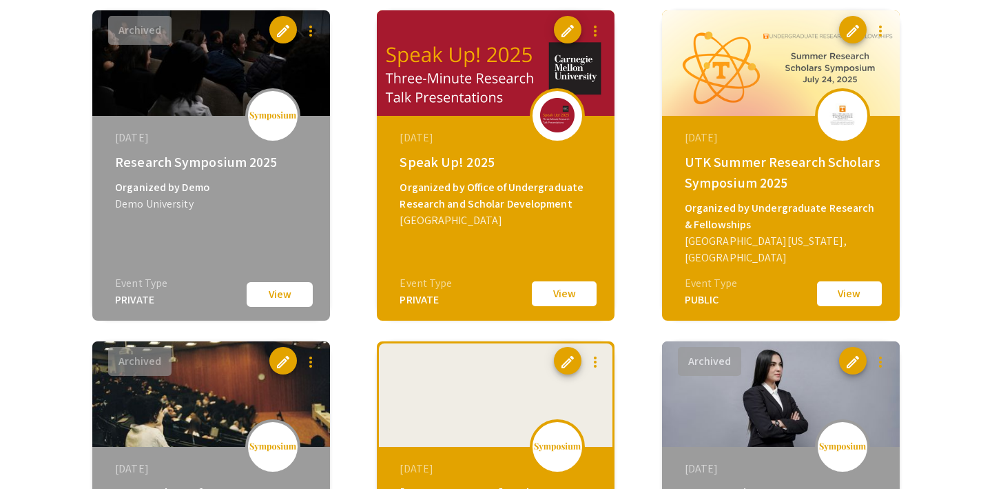
scroll to position [449, 0]
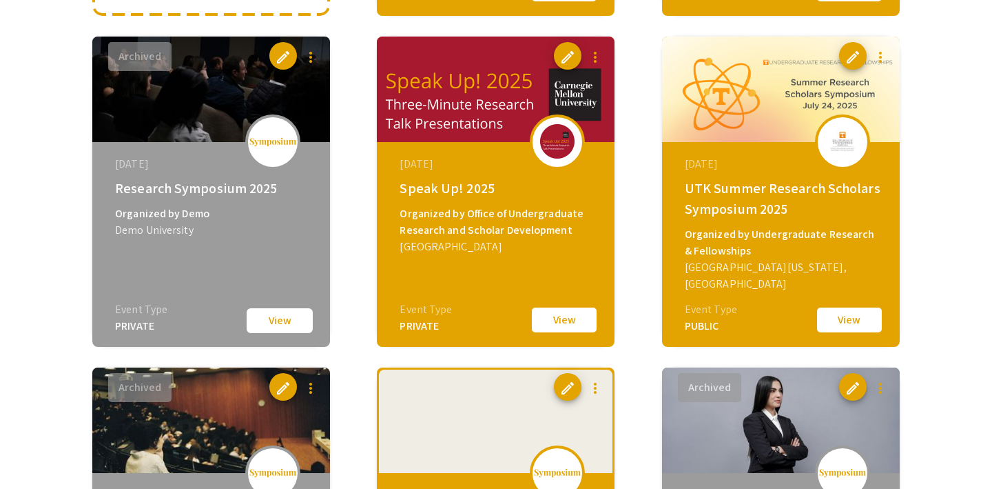
click at [852, 320] on button "View" at bounding box center [849, 319] width 69 height 29
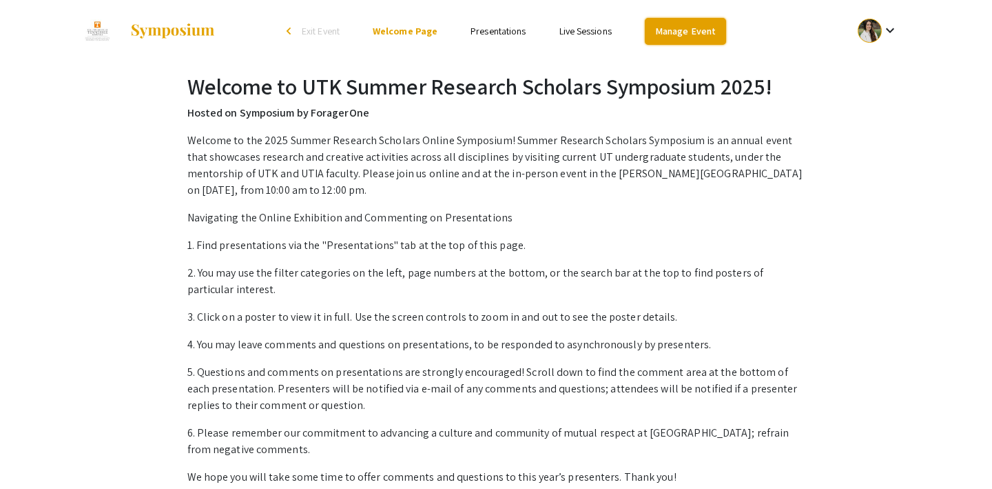
click at [668, 32] on link "Manage Event" at bounding box center [685, 31] width 81 height 27
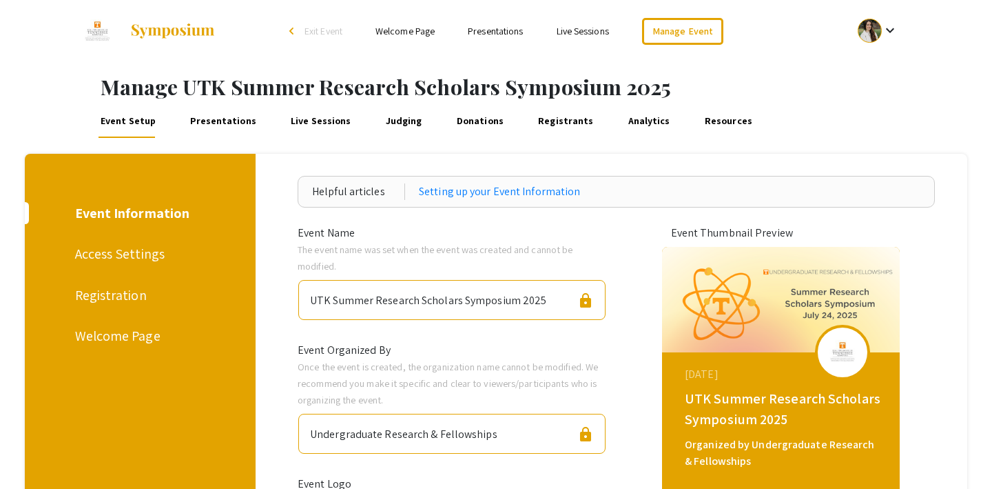
click at [133, 256] on div "Access Settings" at bounding box center [138, 253] width 126 height 21
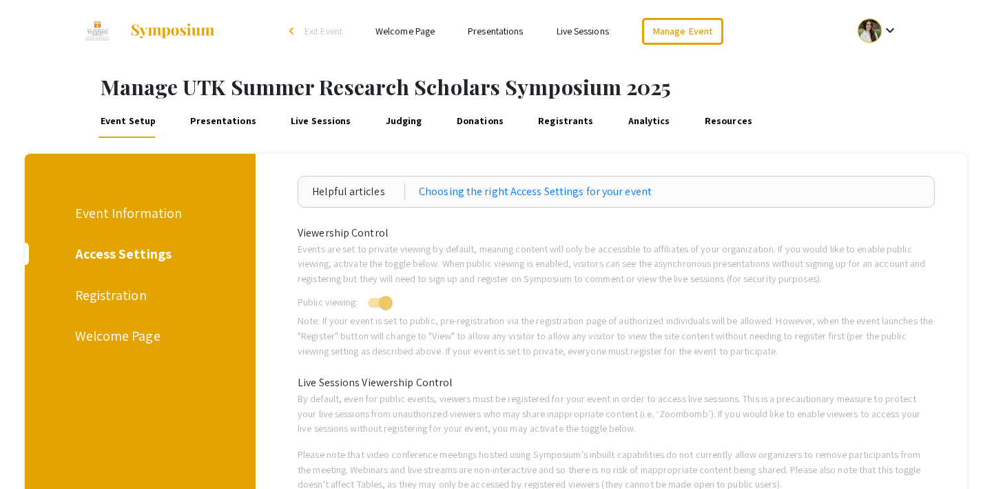
click at [316, 29] on span "Exit Event" at bounding box center [324, 31] width 38 height 12
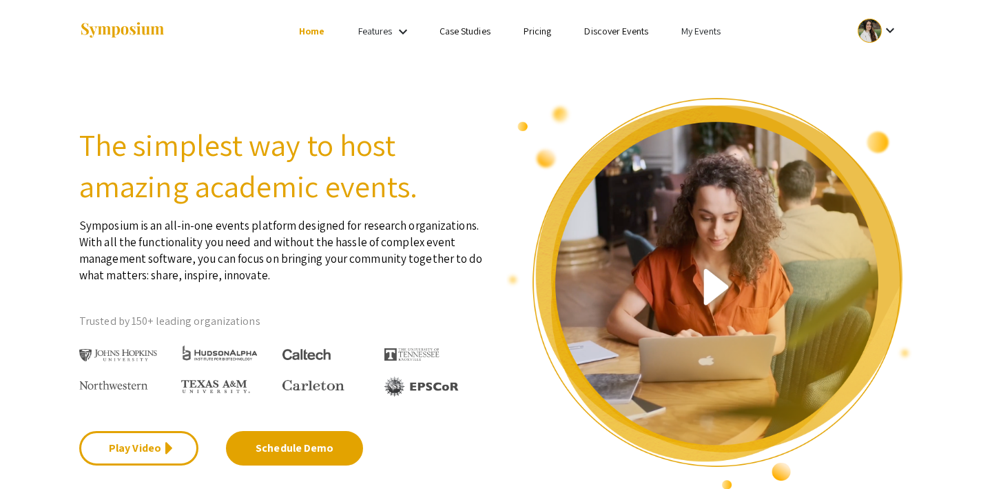
click at [698, 32] on link "My Events" at bounding box center [700, 31] width 39 height 12
click at [703, 62] on button "Events I've organized" at bounding box center [723, 61] width 118 height 33
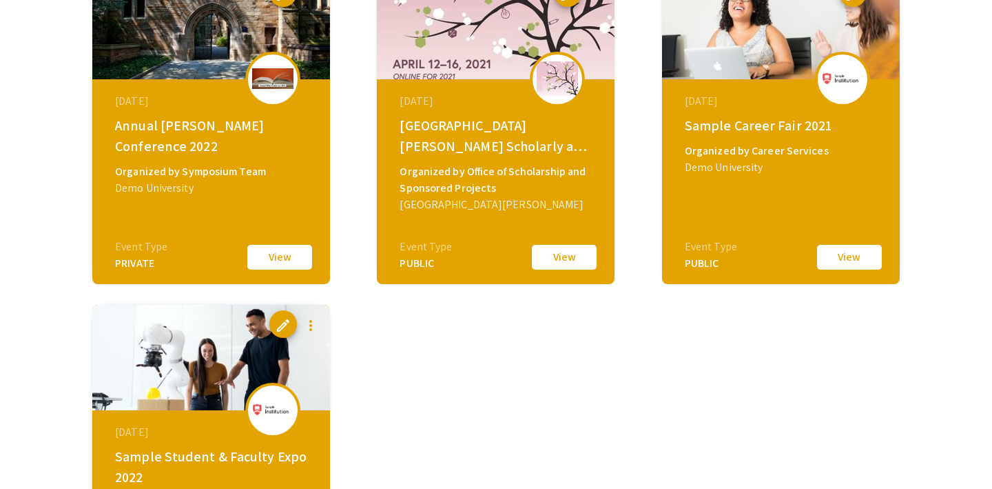
scroll to position [1137, 0]
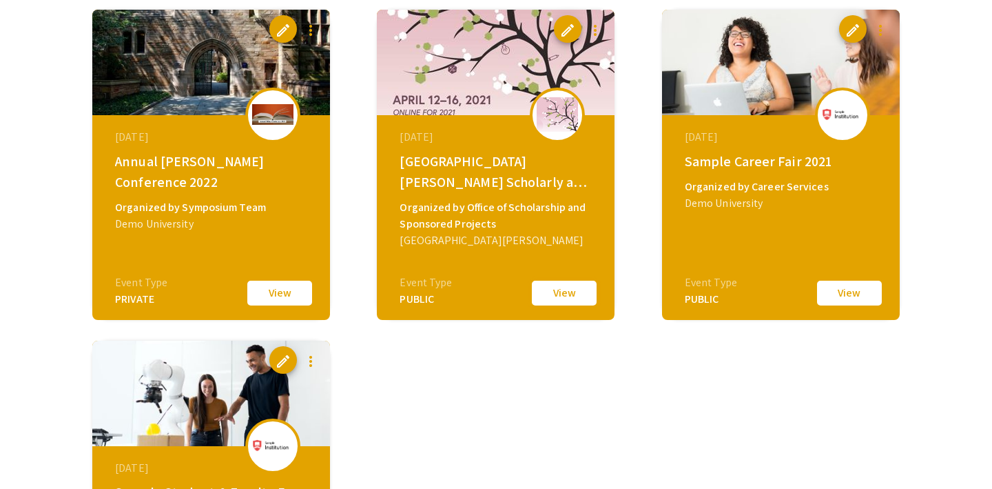
click at [557, 291] on button "View" at bounding box center [564, 292] width 69 height 29
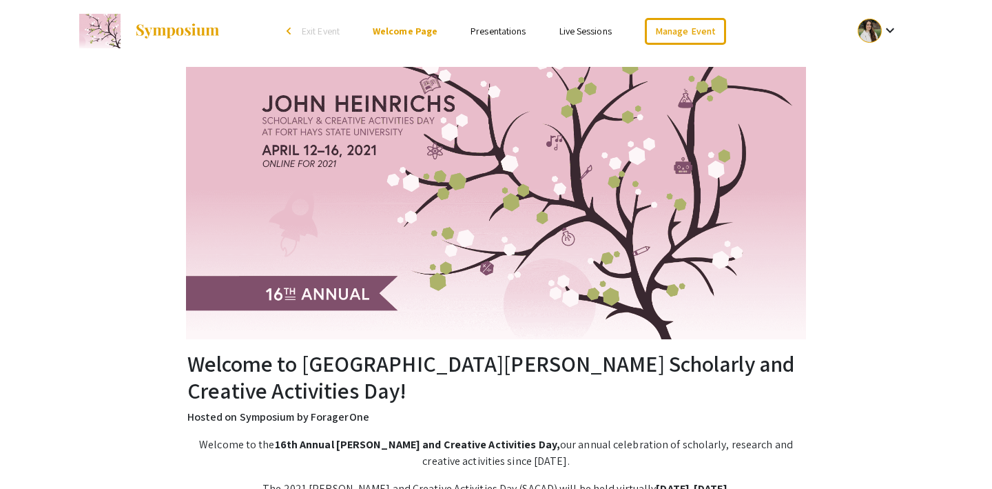
click at [311, 31] on span "Exit Event" at bounding box center [321, 31] width 38 height 12
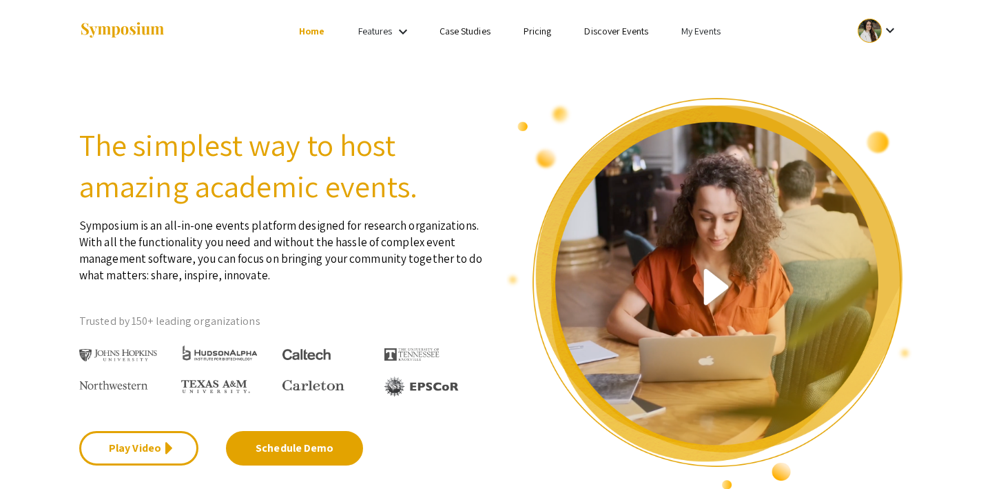
click at [695, 28] on link "My Events" at bounding box center [700, 31] width 39 height 12
click at [686, 45] on button "Events I've organized" at bounding box center [723, 61] width 118 height 33
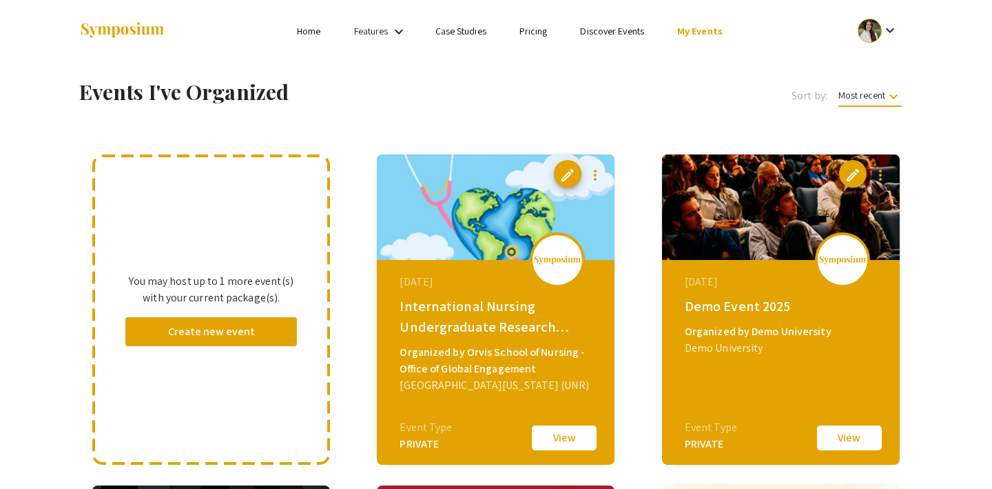
click at [832, 436] on button "View" at bounding box center [849, 437] width 69 height 29
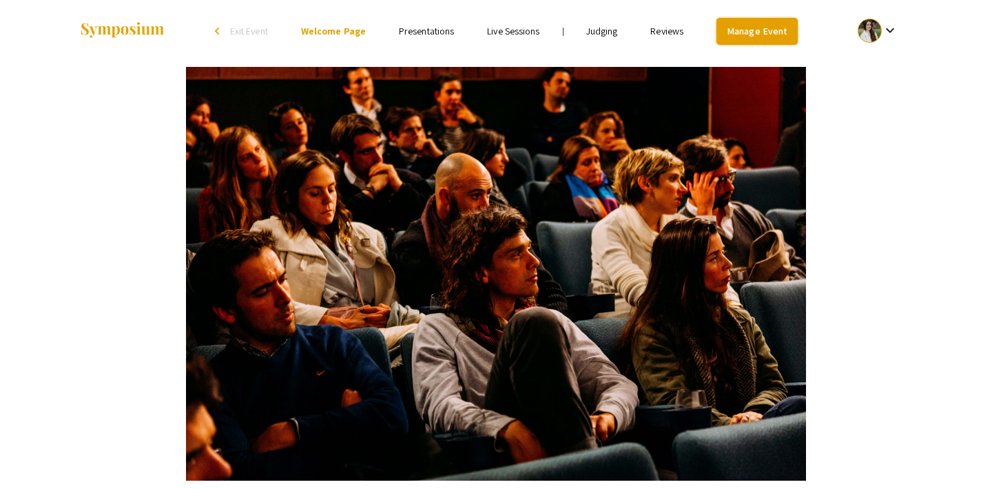
click at [753, 23] on link "Manage Event" at bounding box center [757, 31] width 81 height 27
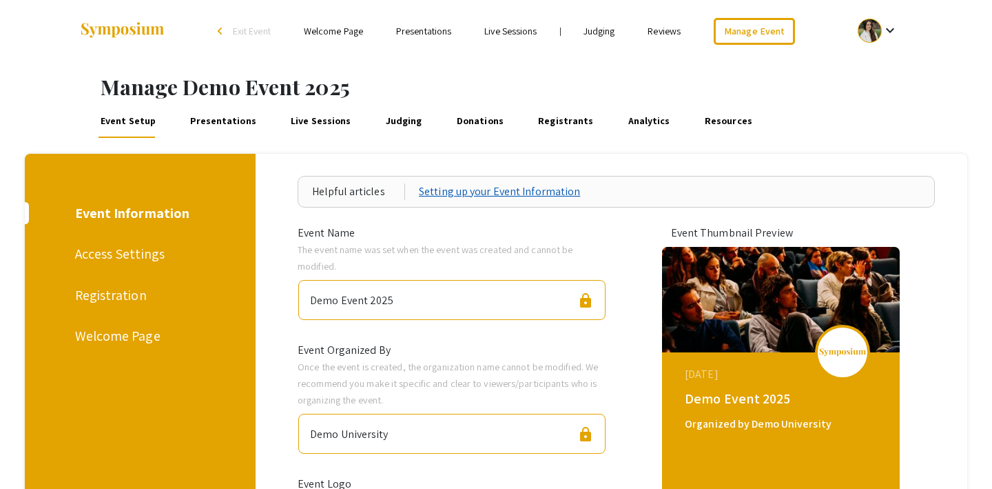
click at [442, 192] on link "Setting up your Event Information" at bounding box center [499, 191] width 161 height 17
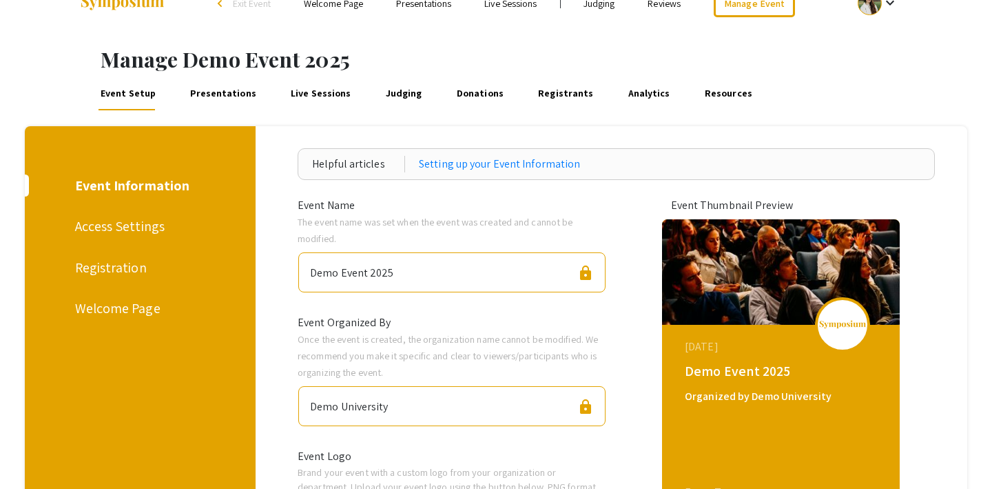
scroll to position [48, 0]
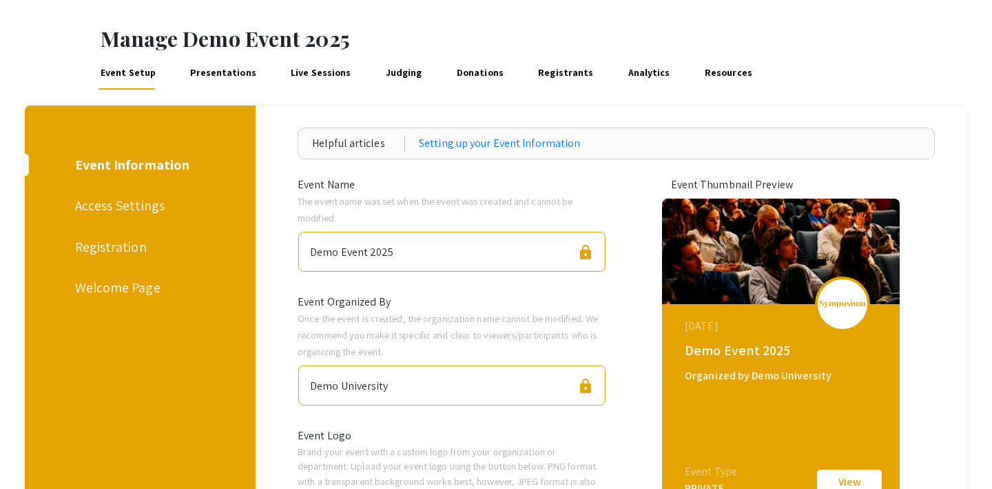
click at [107, 247] on div "Registration" at bounding box center [138, 246] width 126 height 21
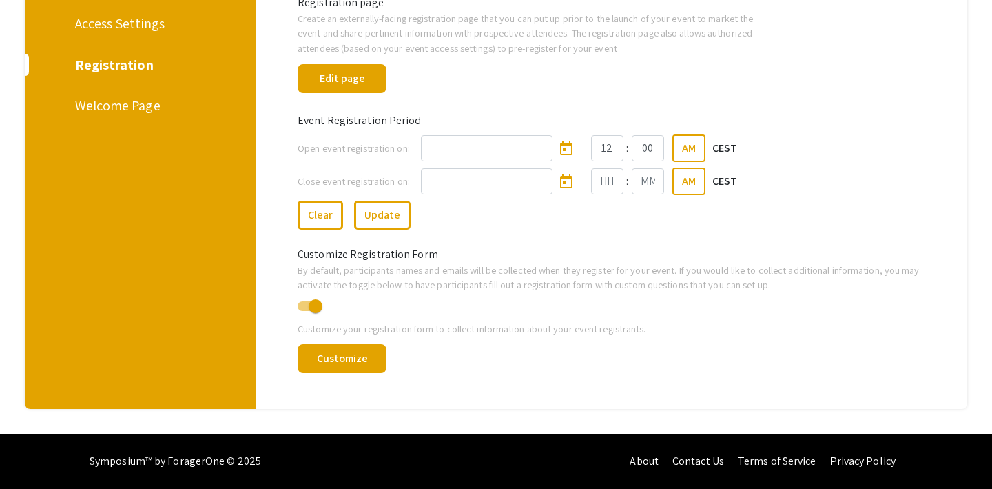
scroll to position [201, 0]
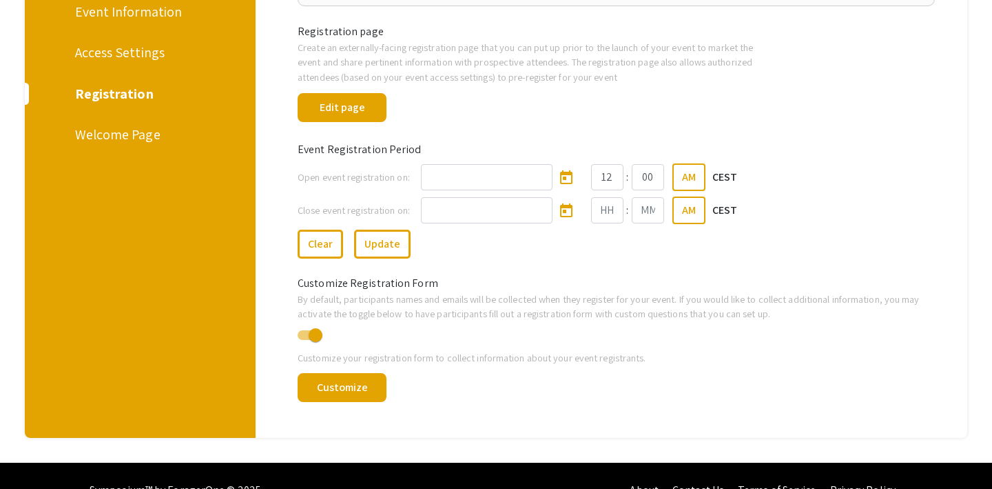
click at [313, 333] on span at bounding box center [316, 335] width 14 height 14
click at [305, 340] on input "checkbox" at bounding box center [304, 340] width 1 height 1
checkbox input "false"
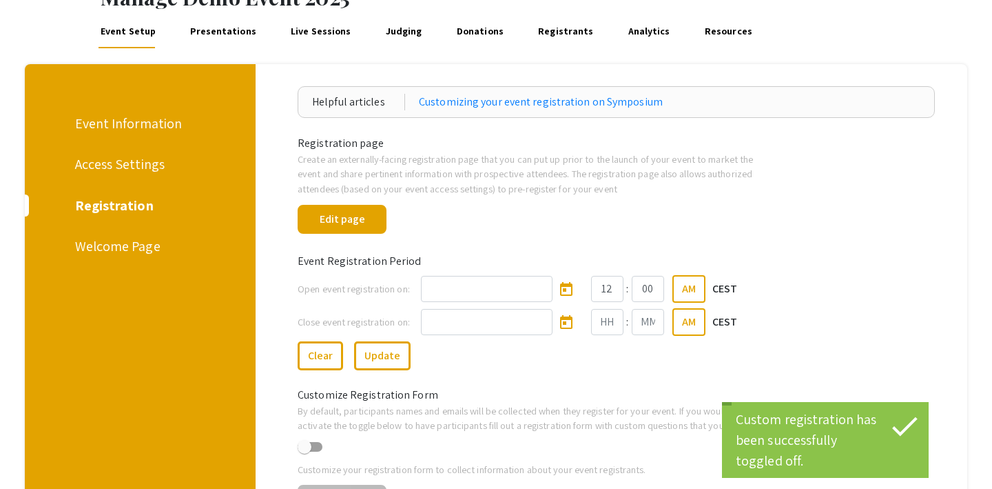
scroll to position [65, 0]
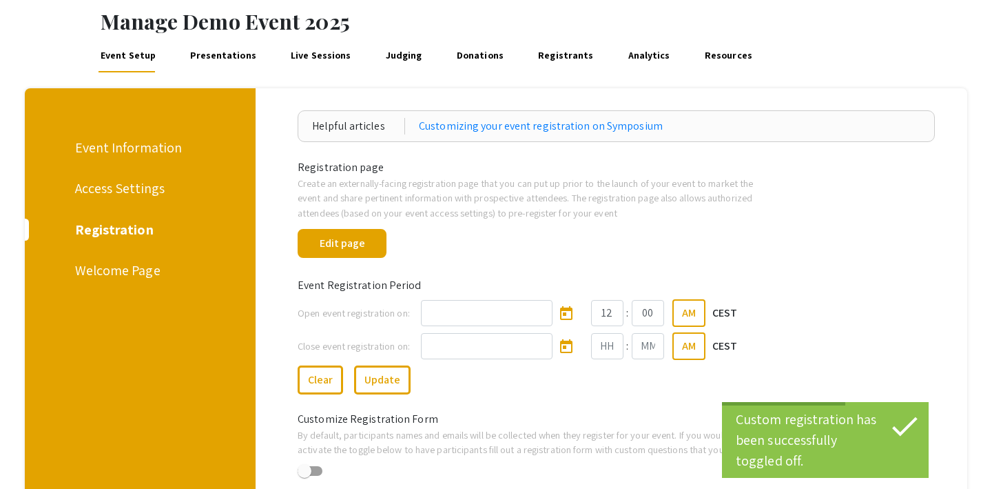
click at [119, 192] on div "Access Settings" at bounding box center [138, 188] width 126 height 21
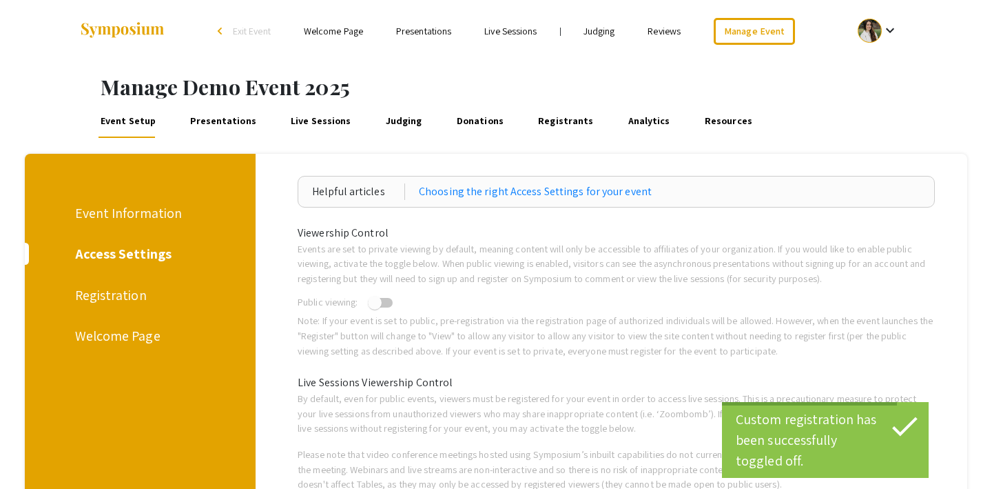
click at [107, 298] on div "Registration" at bounding box center [138, 295] width 126 height 21
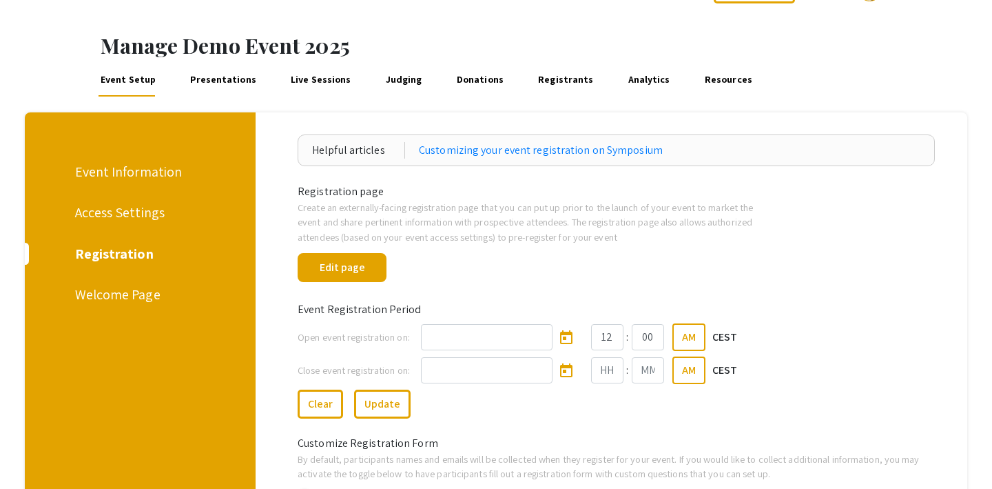
scroll to position [32, 0]
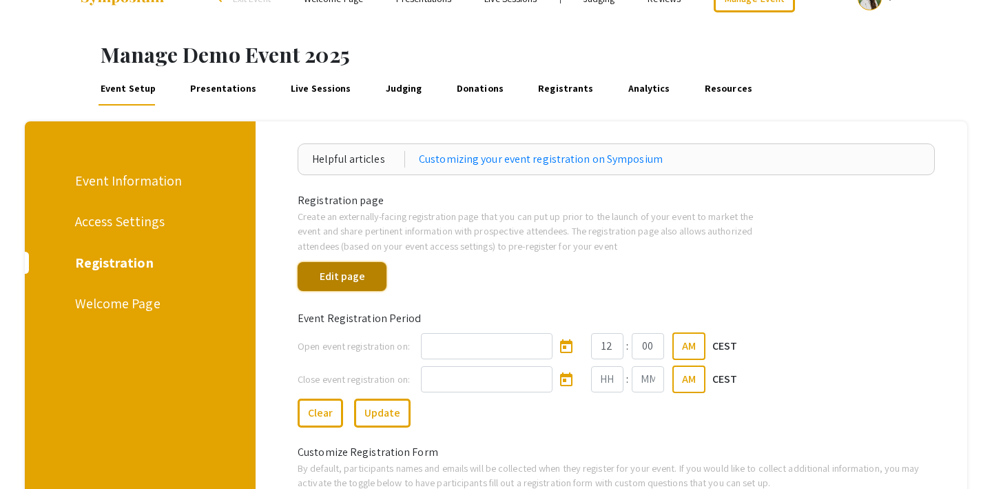
click at [347, 280] on button "Edit page" at bounding box center [342, 276] width 89 height 29
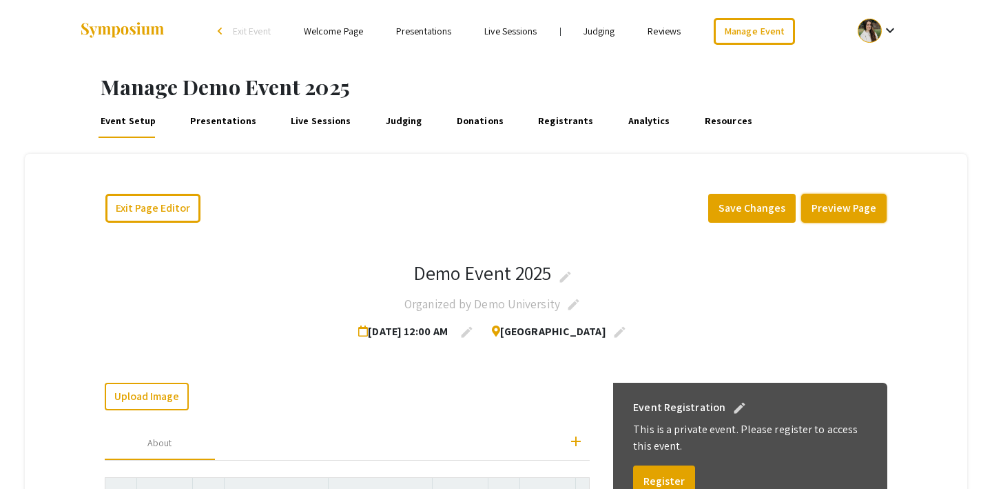
click at [849, 209] on button "Preview Page" at bounding box center [843, 208] width 85 height 29
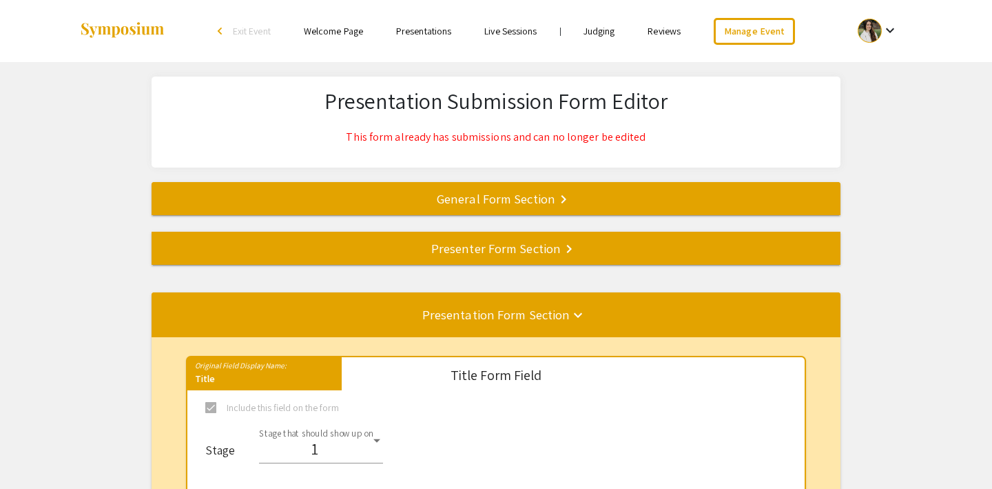
select select "8"
